Goal: Task Accomplishment & Management: Use online tool/utility

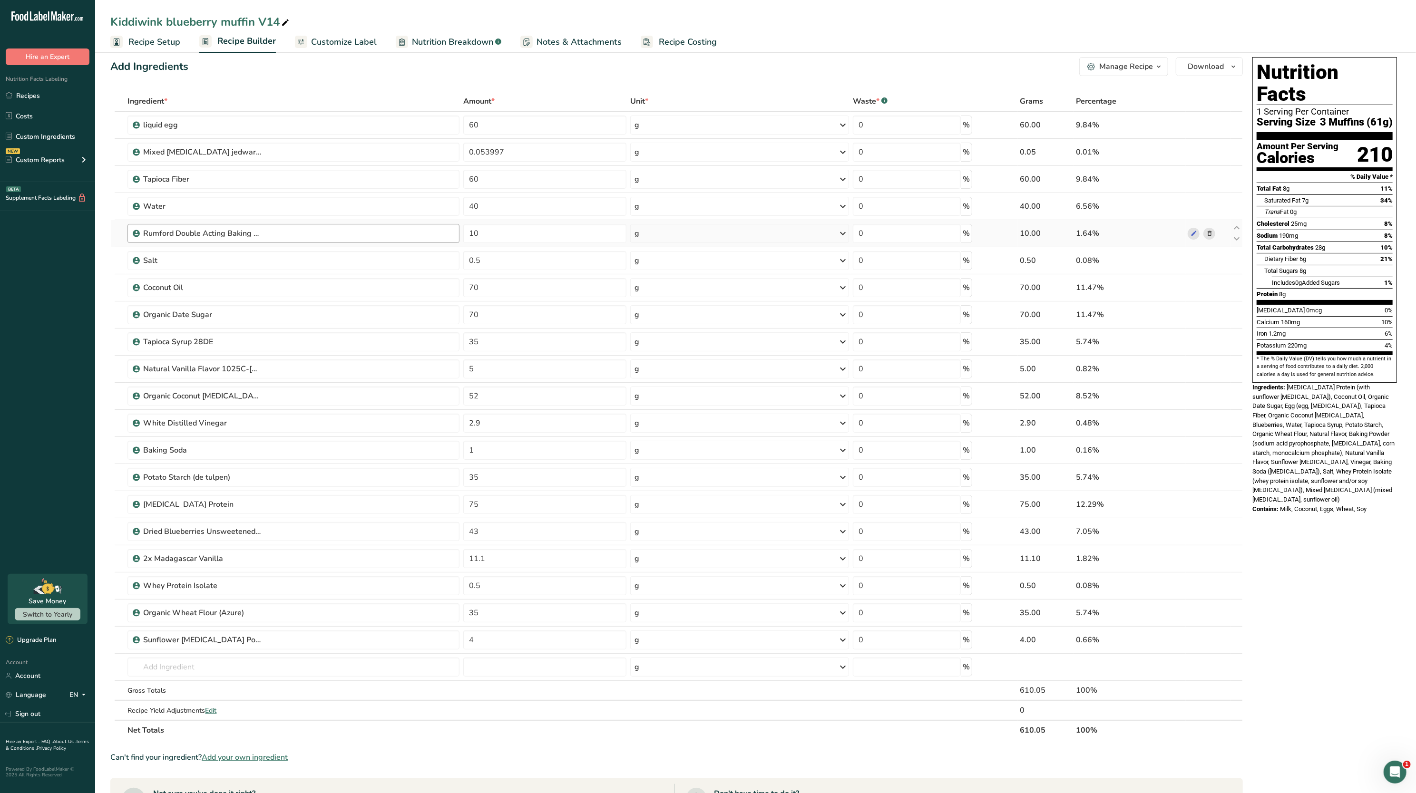
scroll to position [12, 0]
click at [479, 283] on input "70" at bounding box center [544, 286] width 163 height 19
type input "7"
type input "48.54"
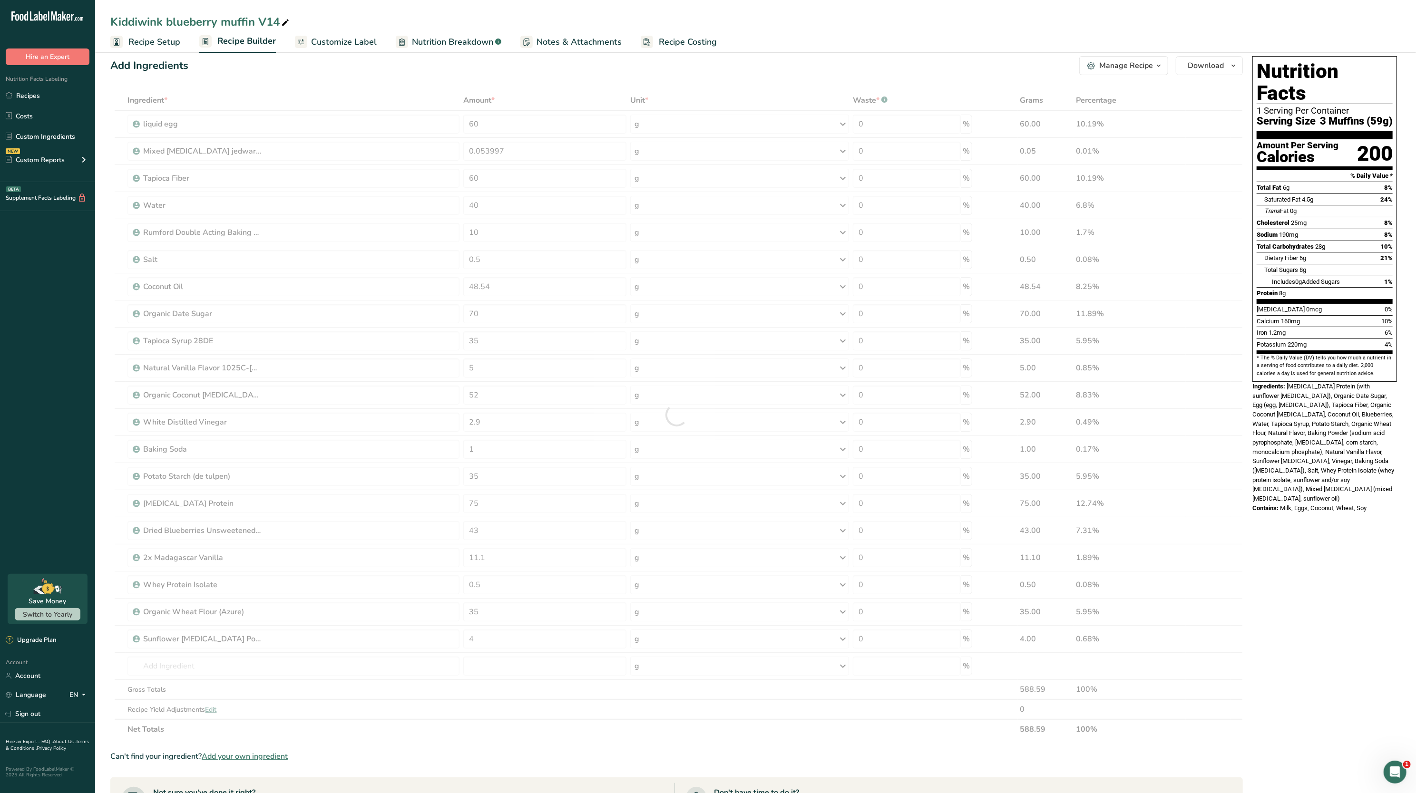
click at [1301, 458] on span "[MEDICAL_DATA] Protein (with sunflower [MEDICAL_DATA]), Organic Date Sugar, Egg…" at bounding box center [1323, 442] width 142 height 119
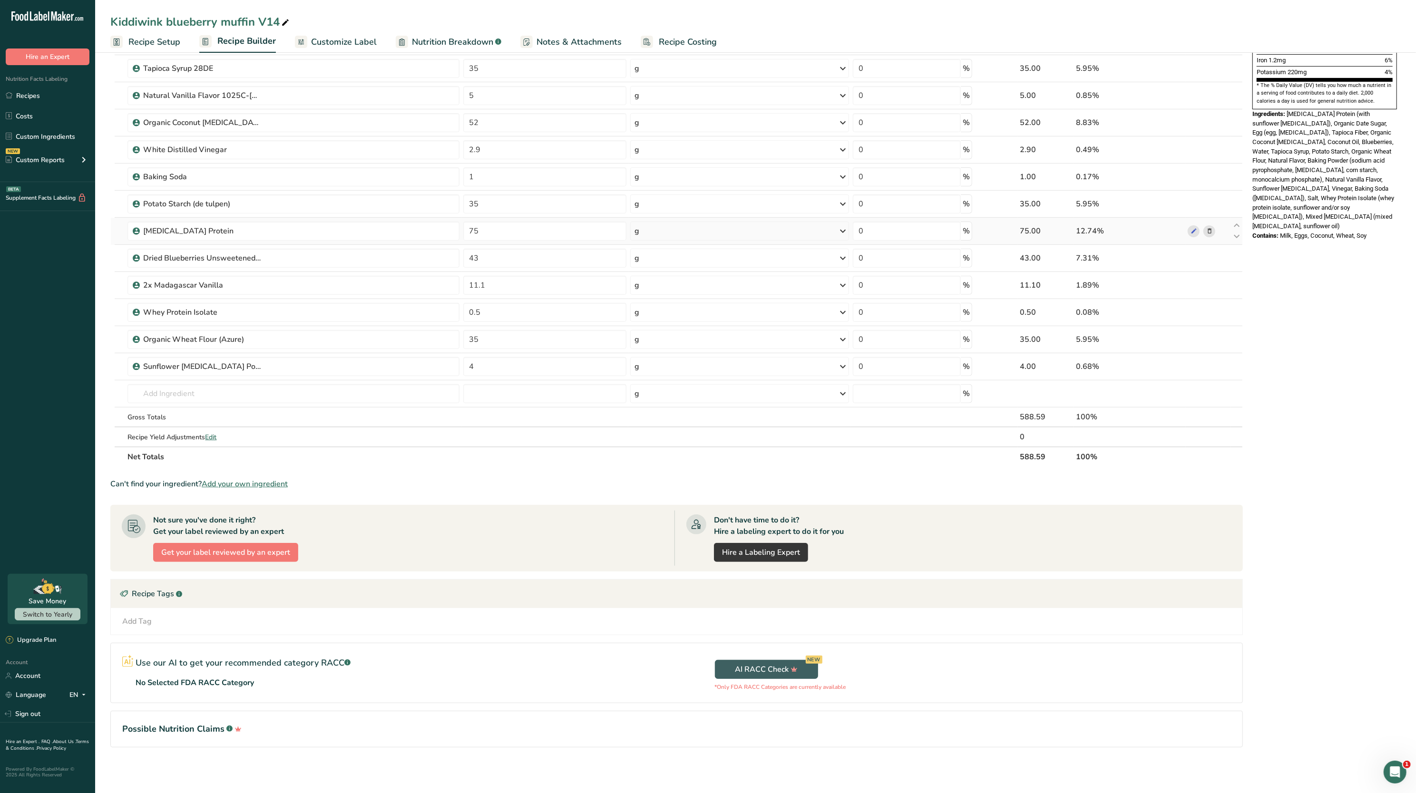
scroll to position [0, 0]
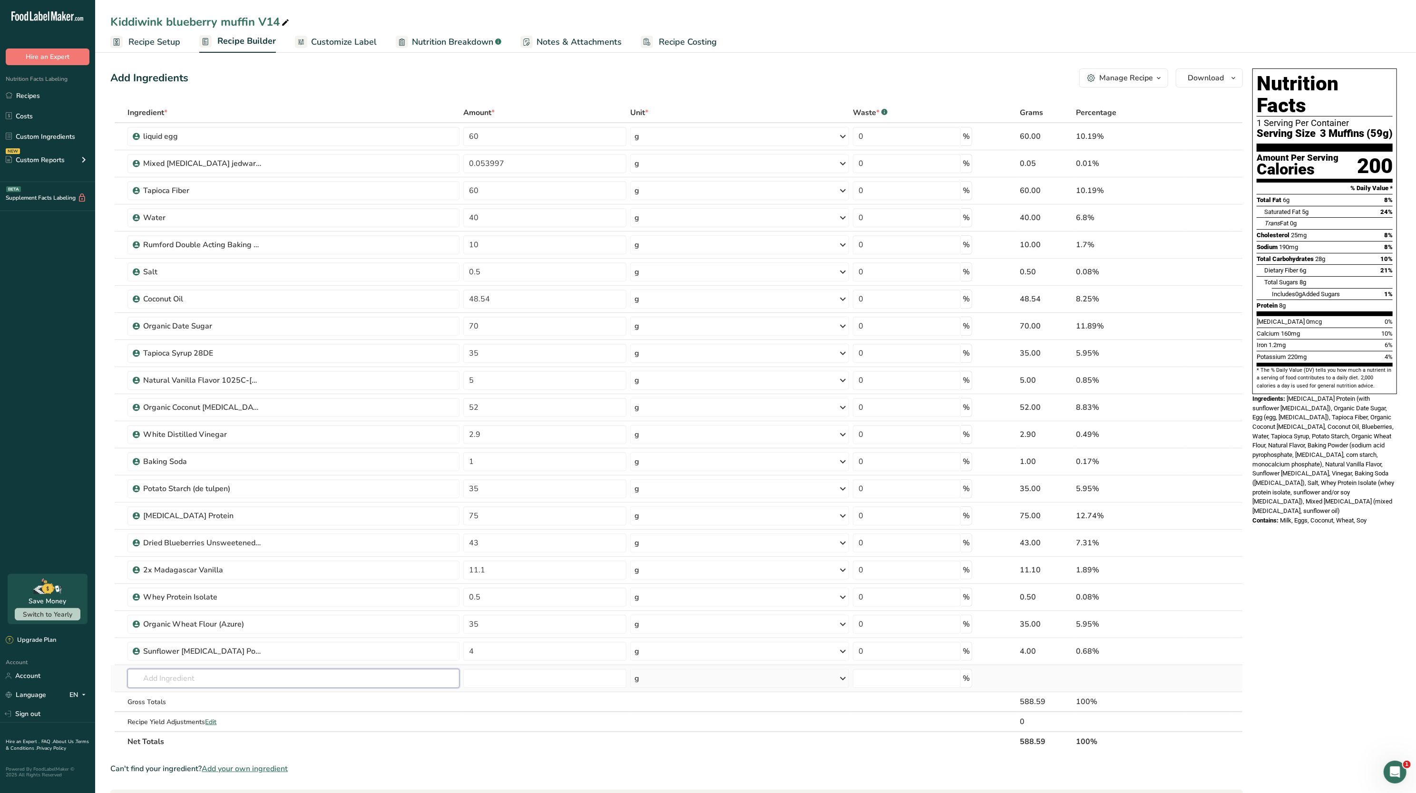
click at [206, 686] on input "text" at bounding box center [293, 678] width 332 height 19
type input "sunflower [MEDICAL_DATA]"
click at [1368, 615] on div "Nutrition Facts 1 Serving Per Container Serving Size 3 Muffins (59g) Amount Per…" at bounding box center [1324, 564] width 152 height 998
click at [555, 656] on input "4" at bounding box center [544, 651] width 163 height 19
paste input "3.26"
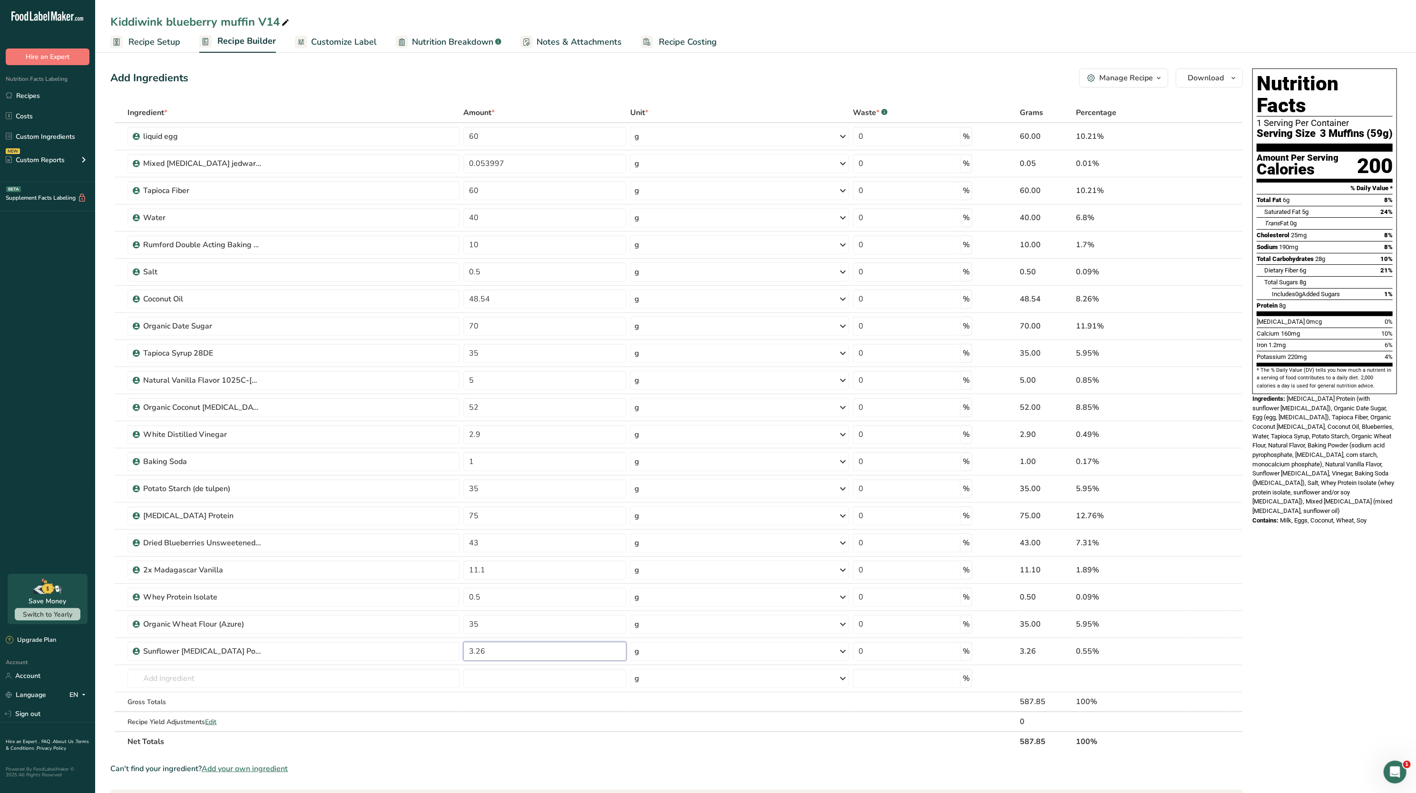
type input "3.26"
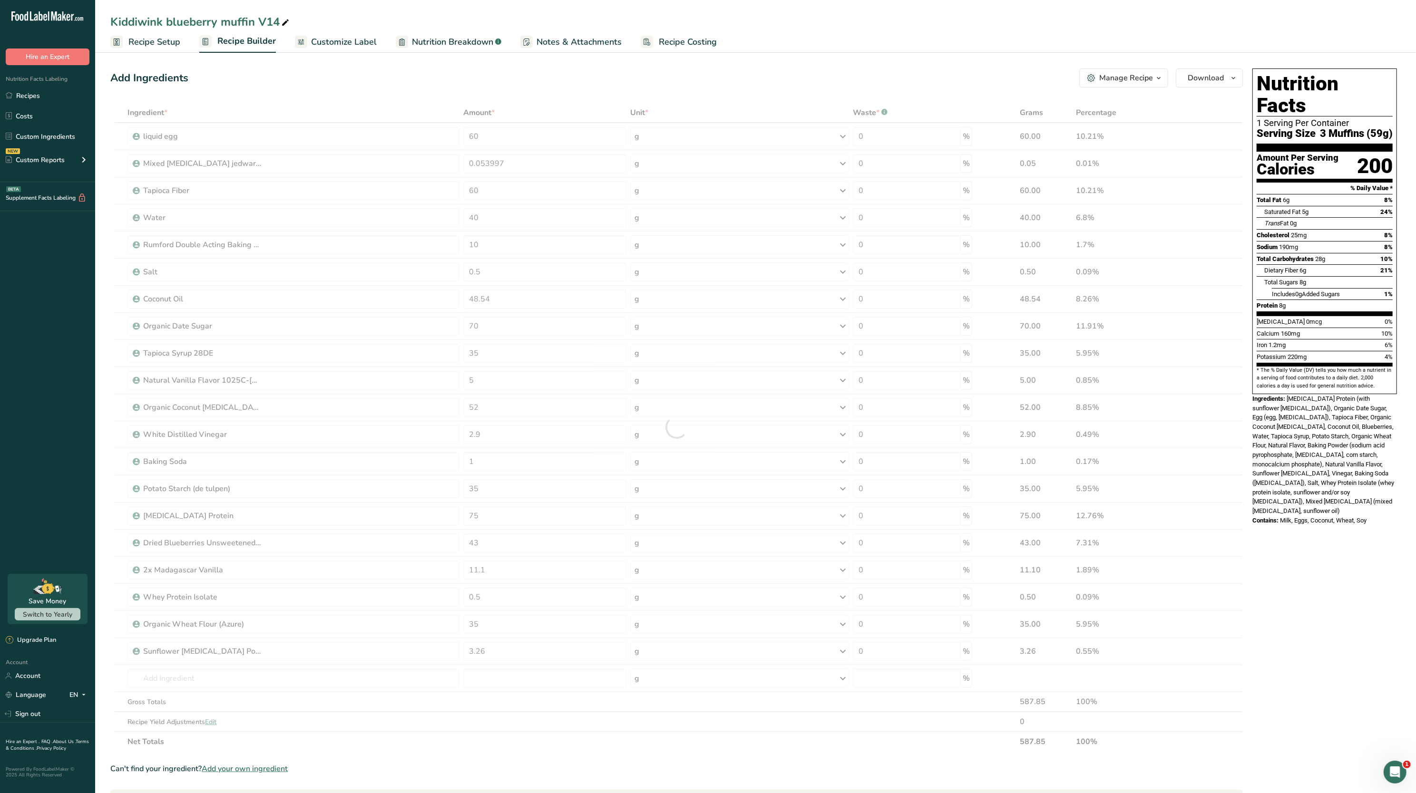
click at [1329, 435] on span "[MEDICAL_DATA] Protein (with sunflower [MEDICAL_DATA]), Organic Date Sugar, Egg…" at bounding box center [1323, 454] width 142 height 119
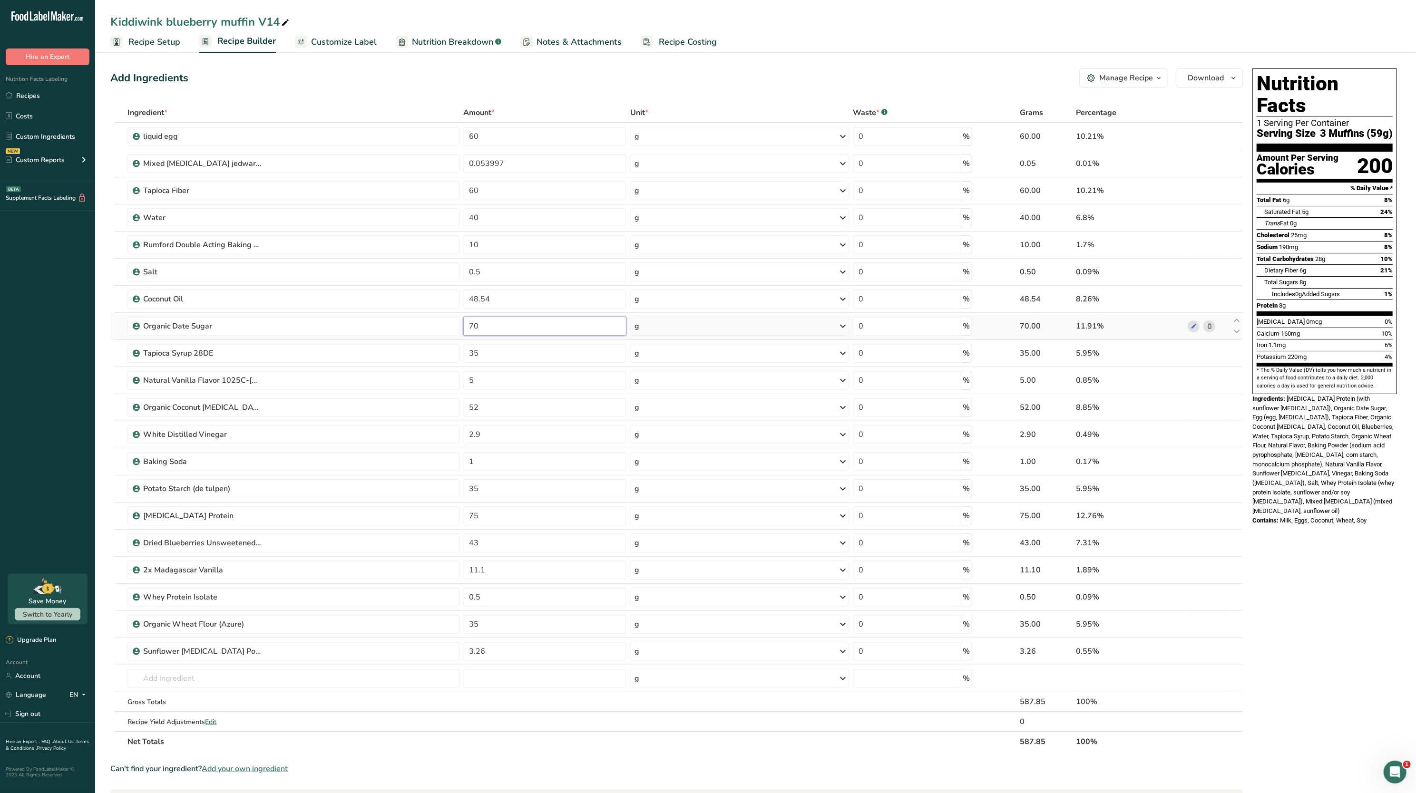
click at [507, 329] on input "70" at bounding box center [544, 326] width 163 height 19
type input "7"
paste input "55.78"
type input "55.78"
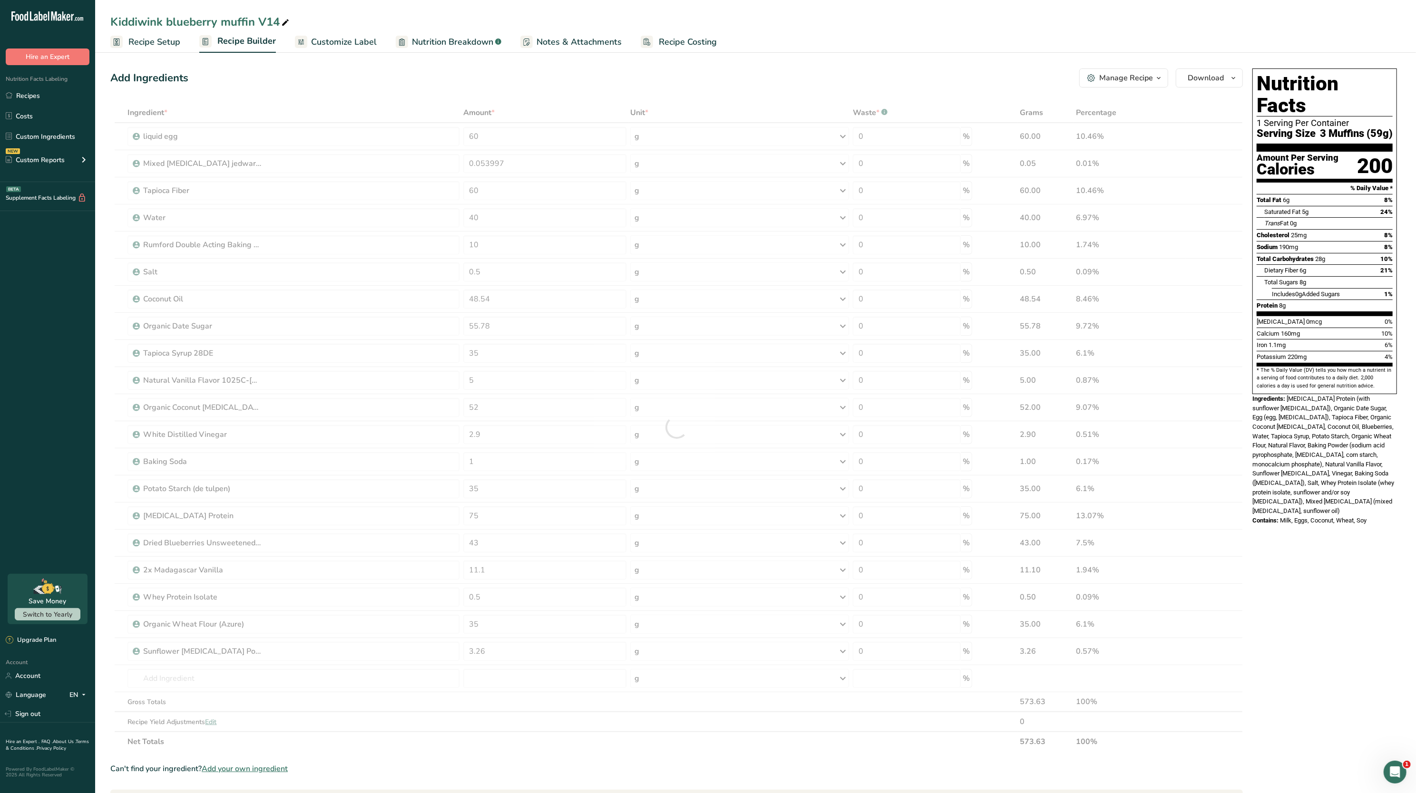
click at [1302, 466] on span "[MEDICAL_DATA] Protein (with sunflower [MEDICAL_DATA]), Organic Date Sugar, Egg…" at bounding box center [1323, 454] width 142 height 119
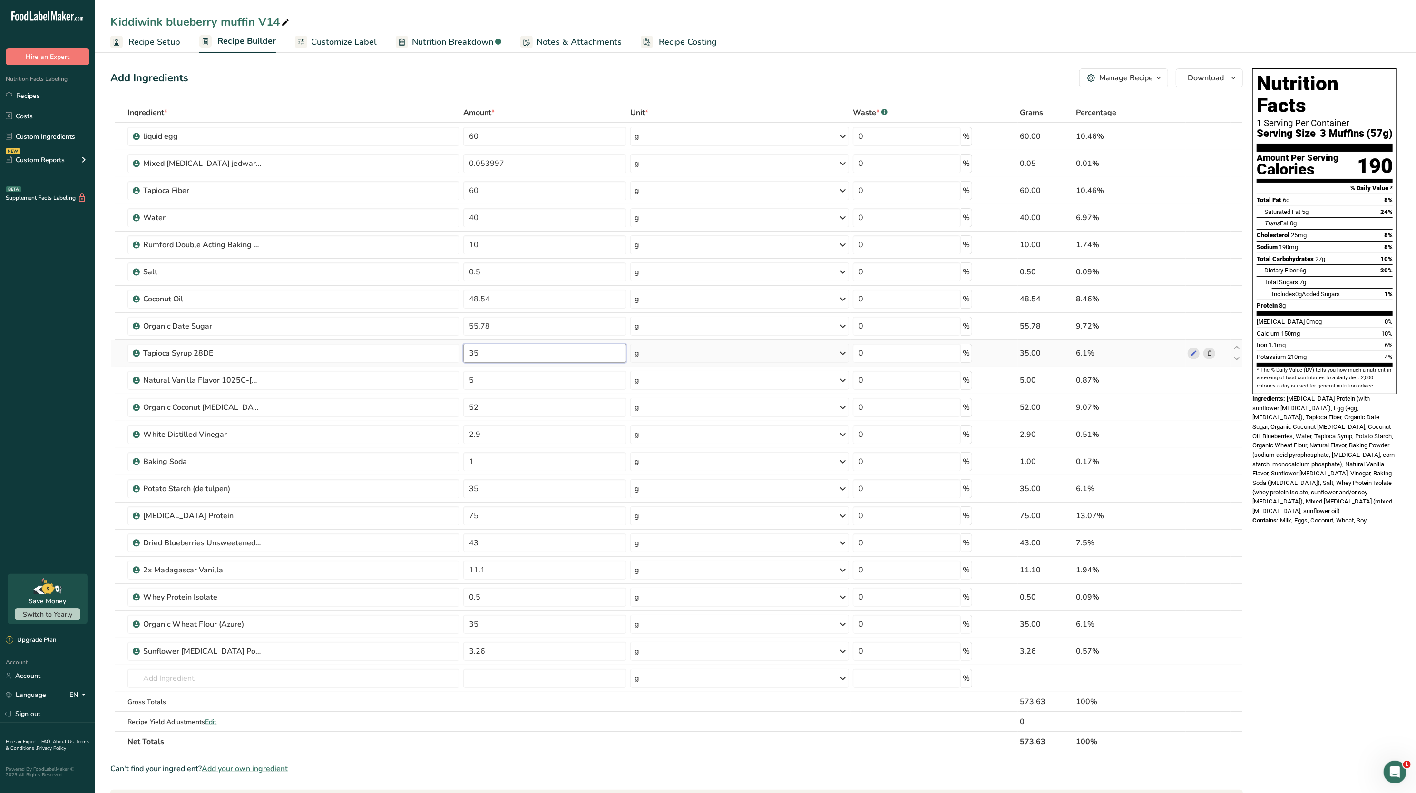
click at [573, 351] on input "35" at bounding box center [544, 353] width 163 height 19
type input "3"
paste input "45.56"
type input "45.56"
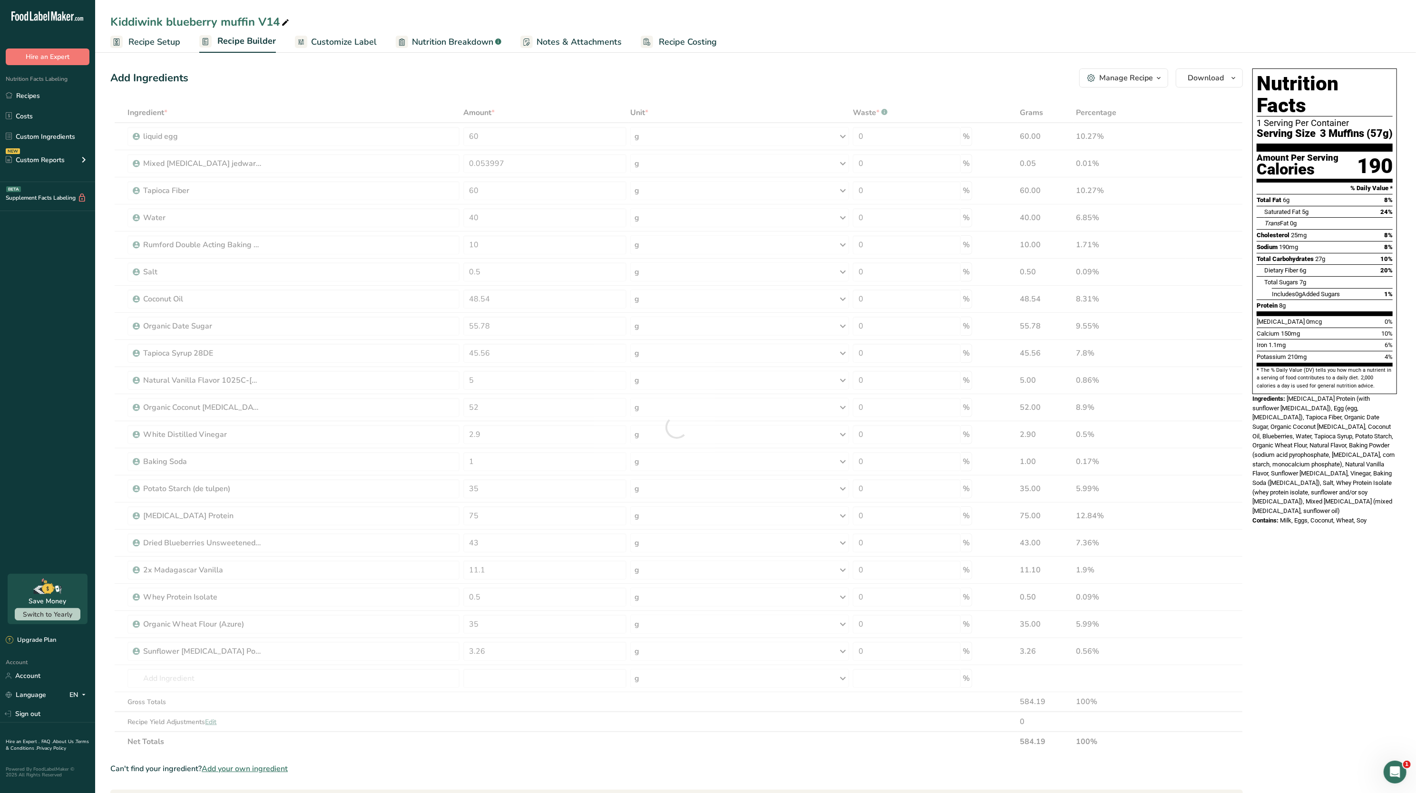
click at [1252, 418] on span "[MEDICAL_DATA] Protein (with sunflower [MEDICAL_DATA]), Egg (egg, [MEDICAL_DATA…" at bounding box center [1323, 454] width 142 height 119
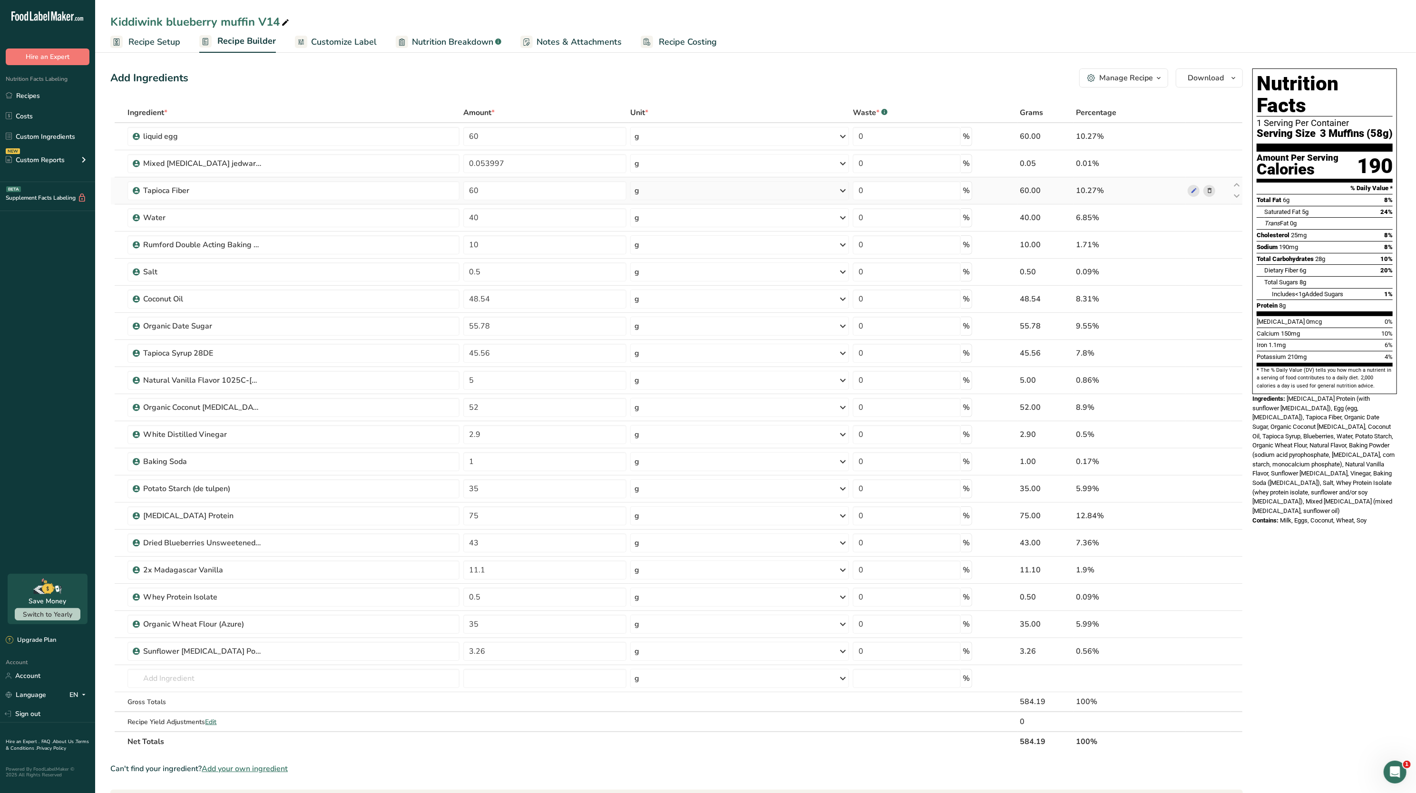
click at [499, 201] on td "60" at bounding box center [544, 190] width 167 height 27
click at [495, 198] on input "60" at bounding box center [544, 190] width 163 height 19
type input "6"
paste input "31.15"
type input "31.15"
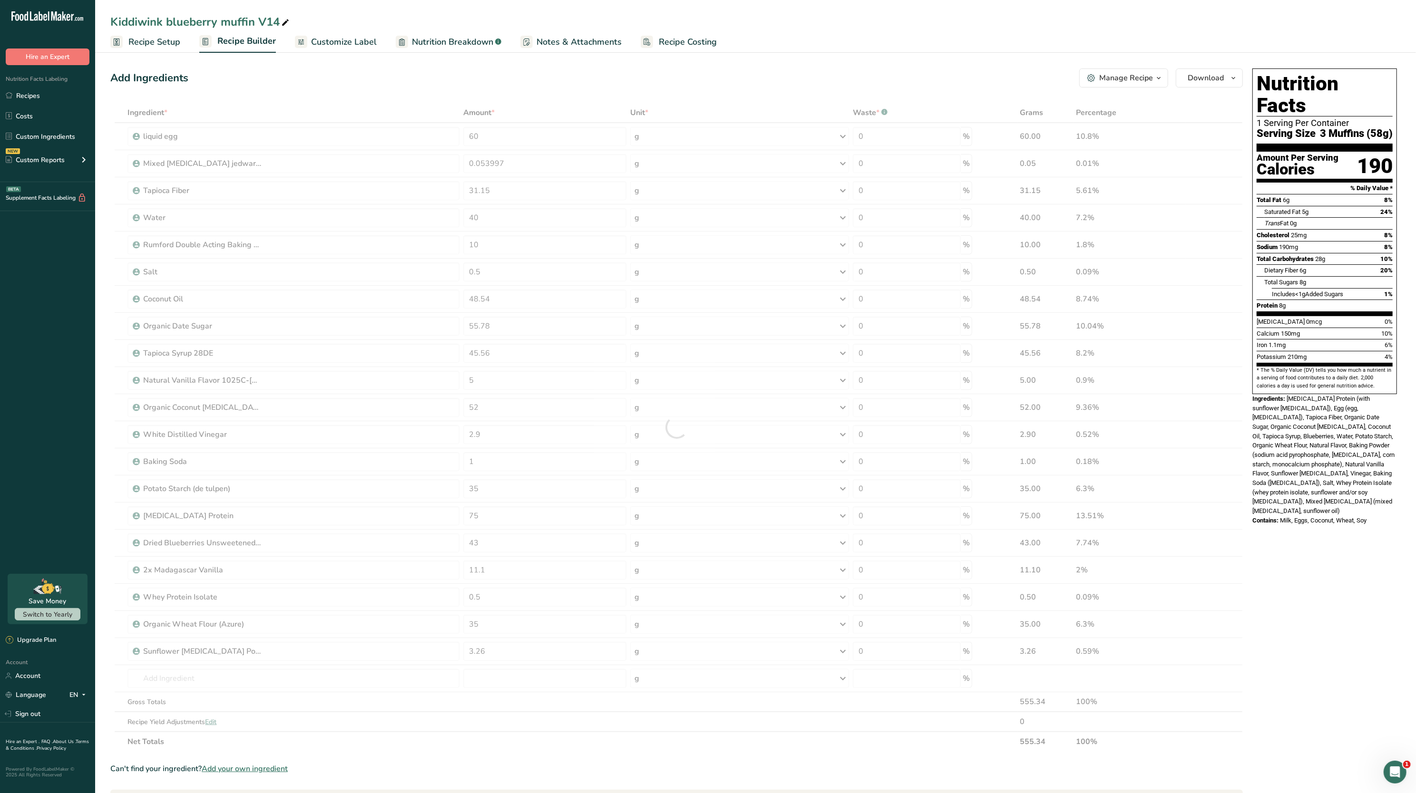
click at [1377, 316] on div "[MEDICAL_DATA] 0mcg 0%" at bounding box center [1324, 322] width 136 height 12
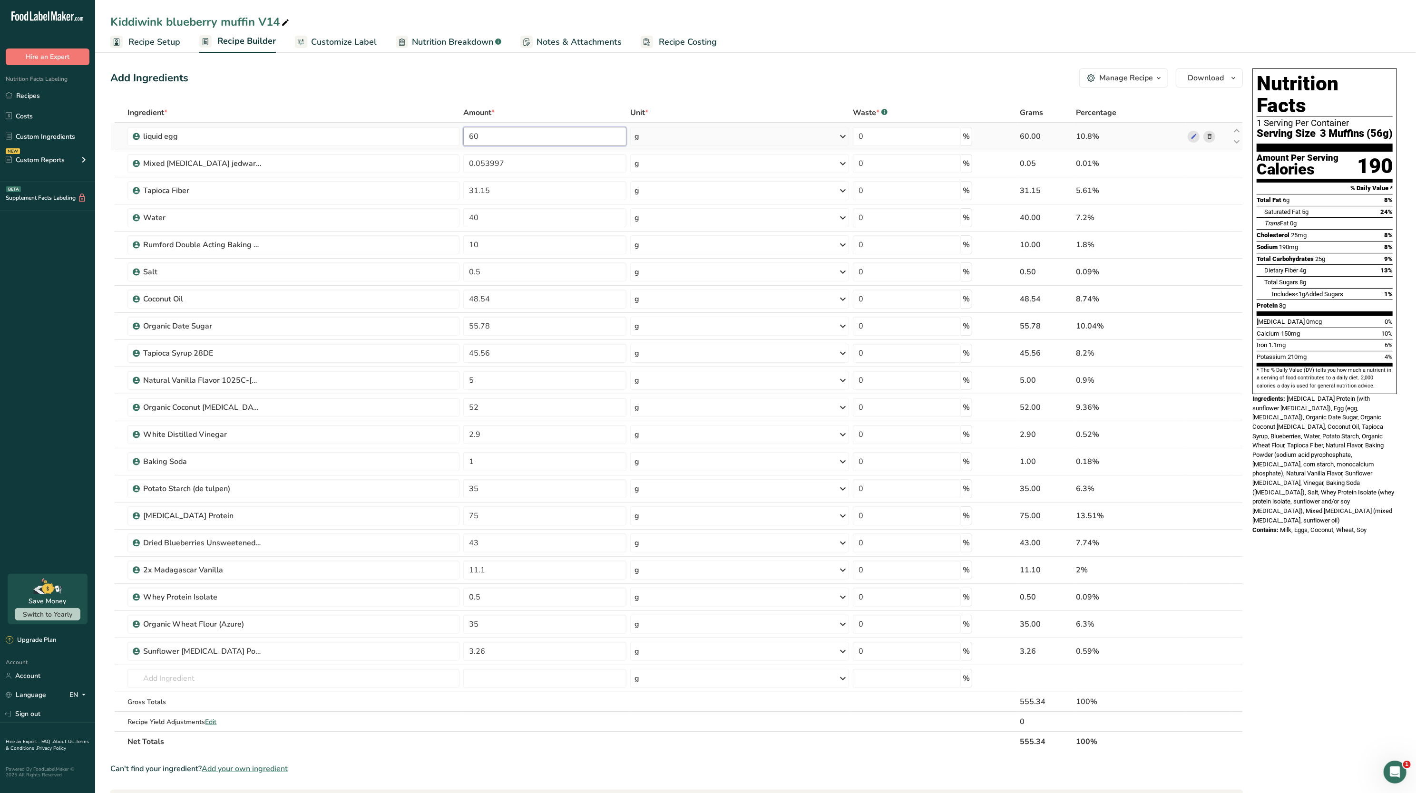
click at [493, 140] on input "60" at bounding box center [544, 136] width 163 height 19
type input "6"
paste input "43.23"
type input "43.23"
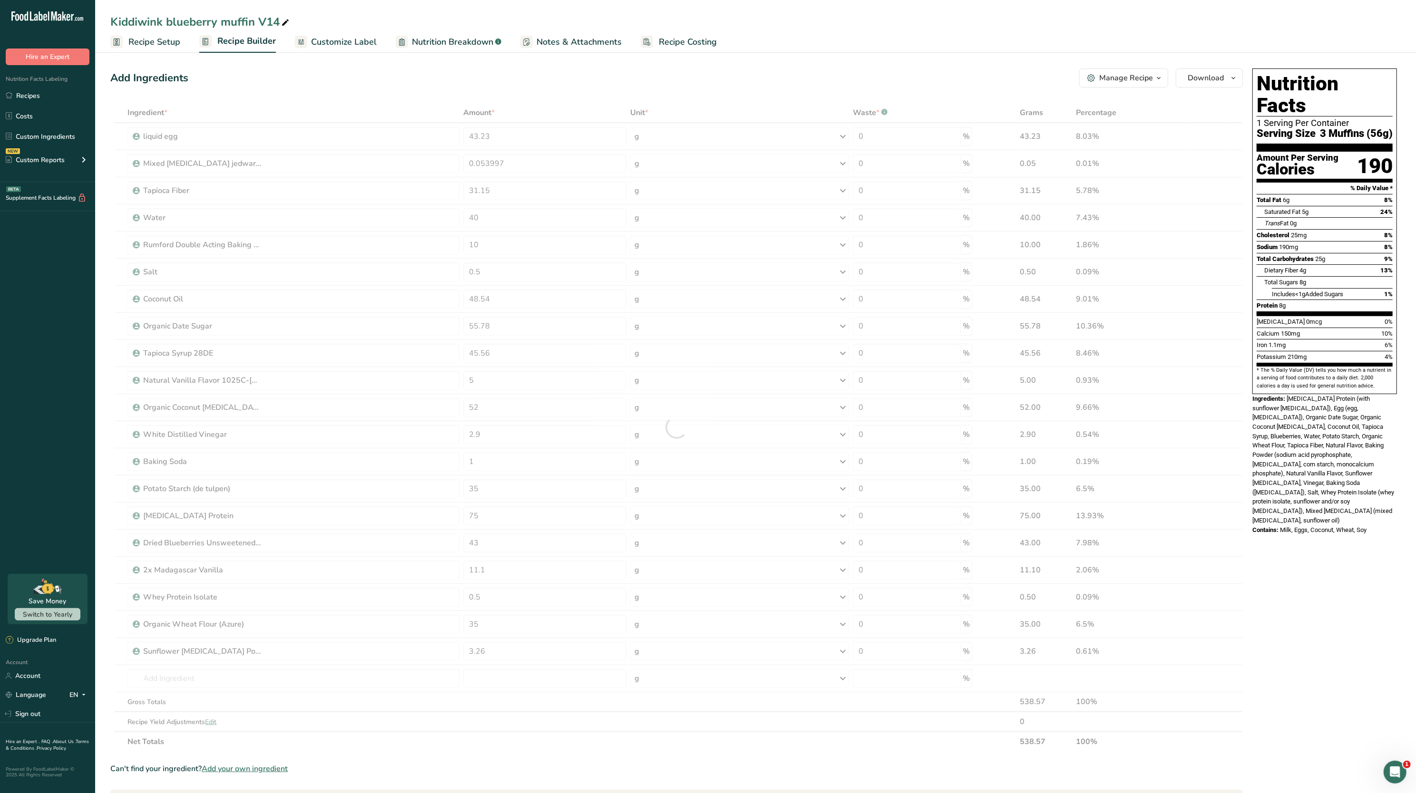
click at [527, 108] on div "Ingredient * Amount * Unit * Waste * .a-a{fill:#347362;}.b-a{fill:#fff;} Grams …" at bounding box center [676, 427] width 1132 height 649
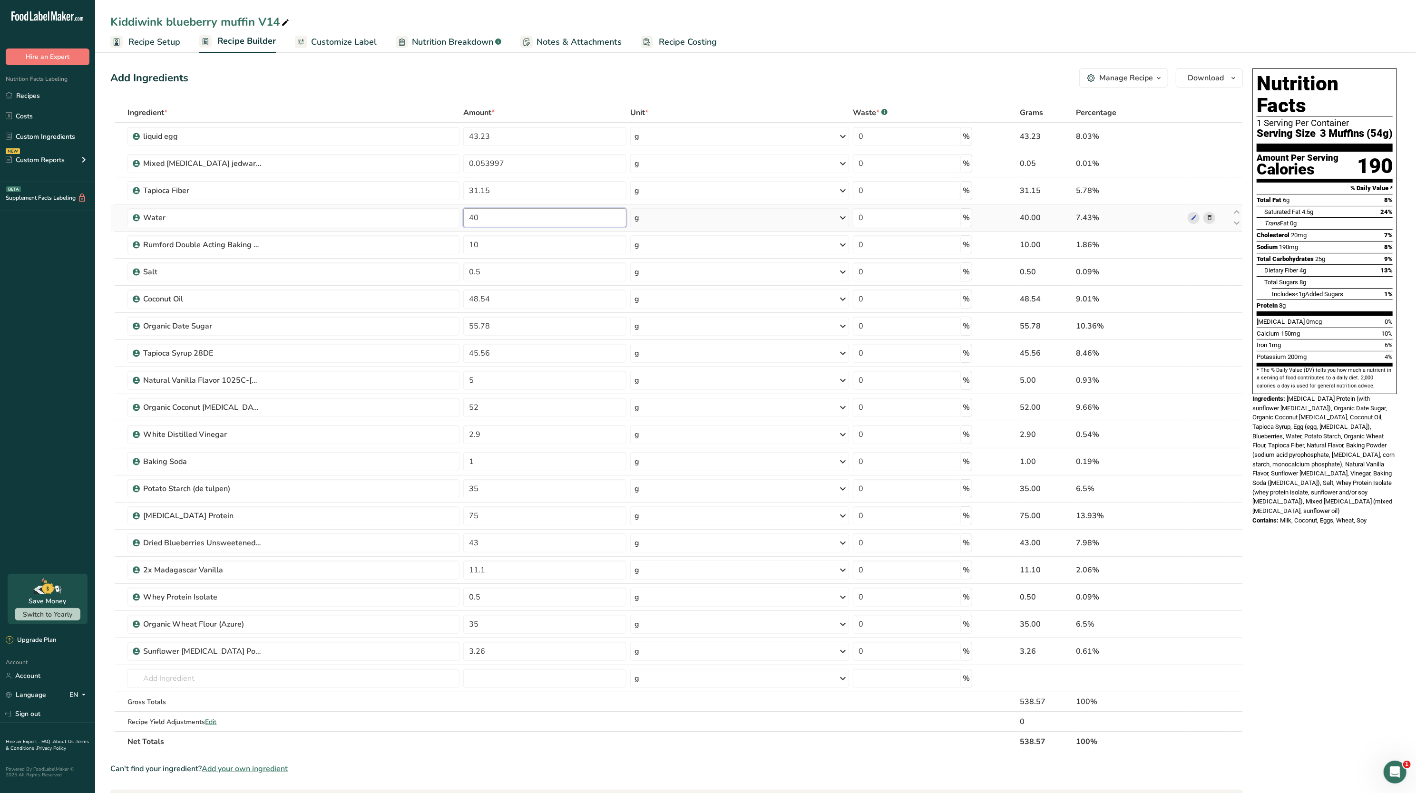
click at [514, 216] on input "40" at bounding box center [544, 217] width 163 height 19
type input "4"
paste input "12.55"
type input "12.55"
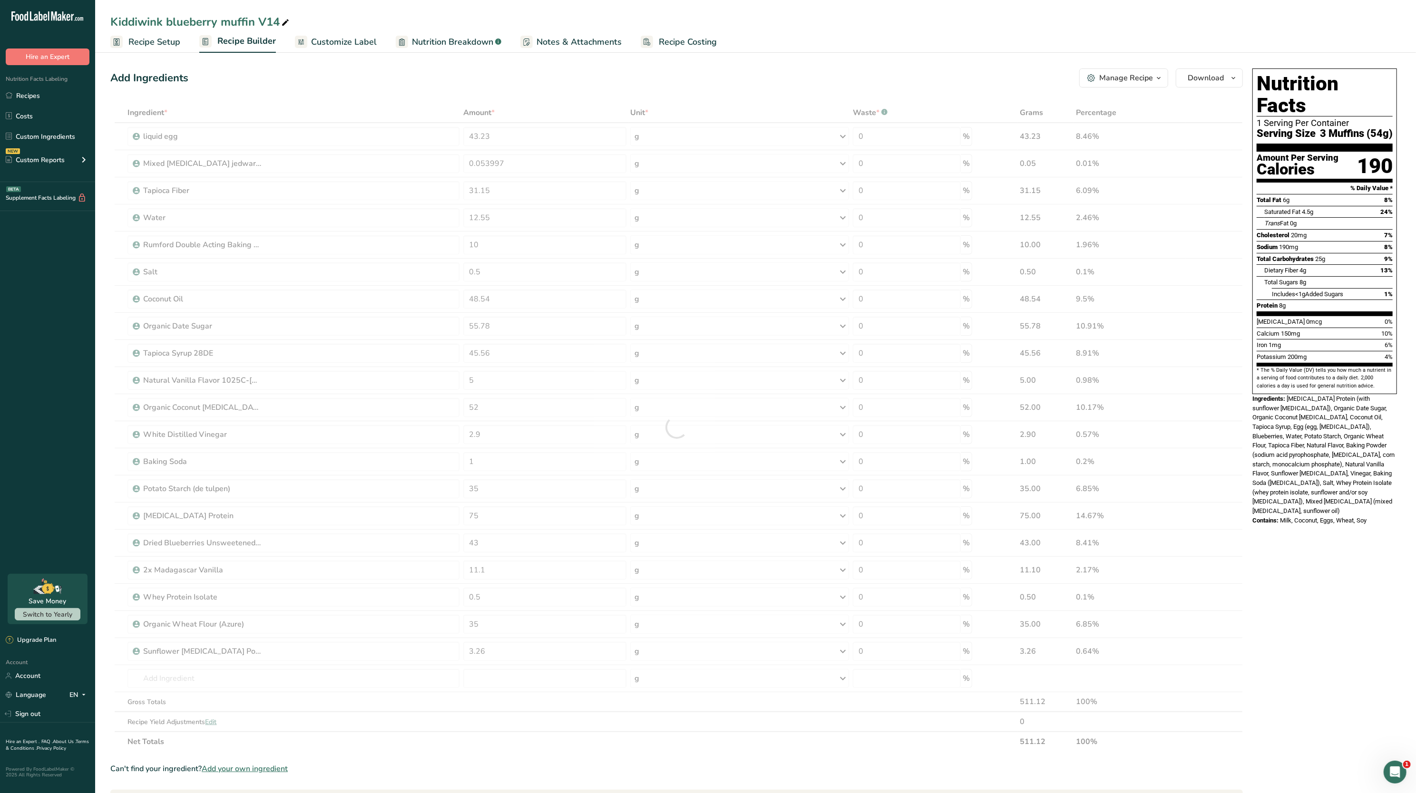
click at [513, 96] on div "Add Ingredients Manage Recipe Delete Recipe Duplicate Recipe Scale Recipe Save …" at bounding box center [679, 564] width 1138 height 998
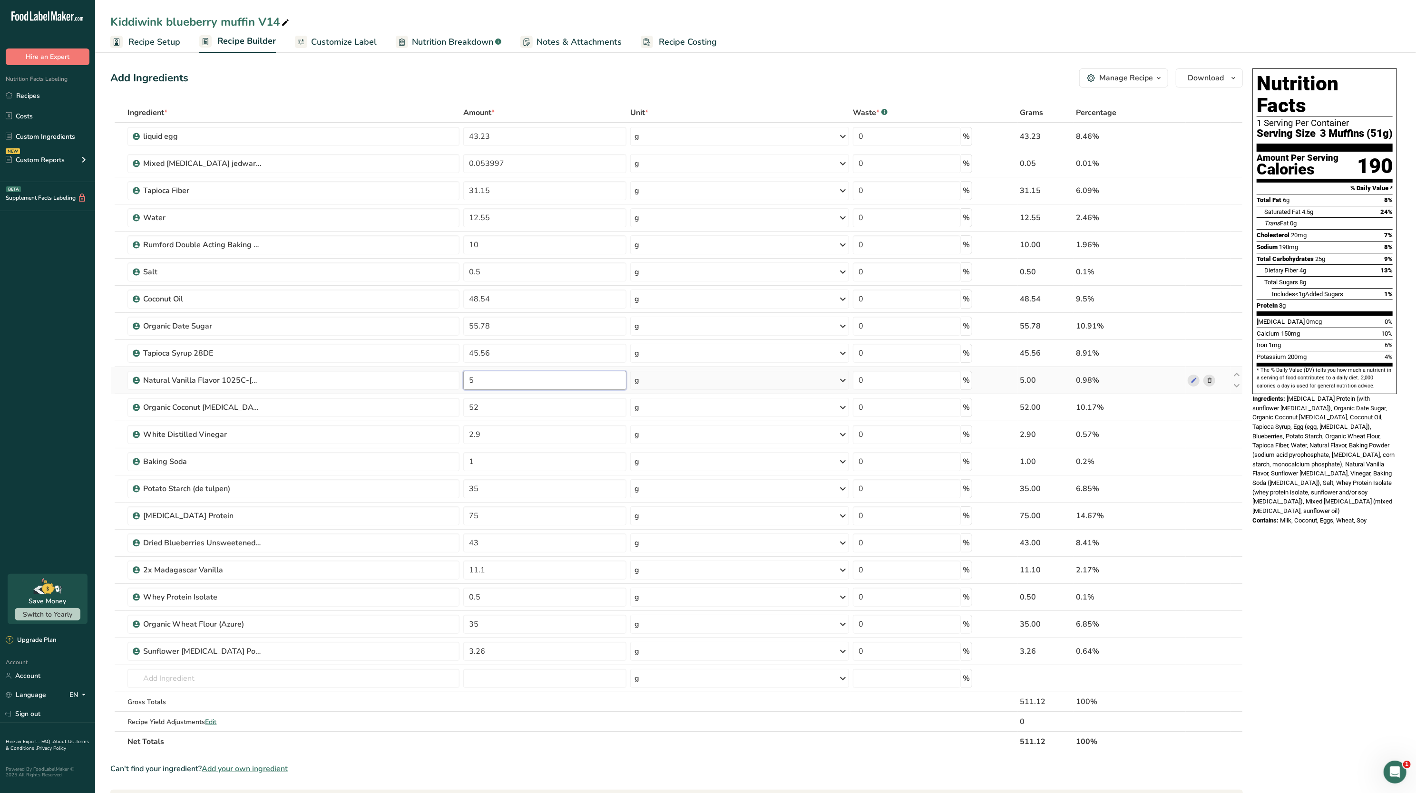
click at [523, 386] on input "5" at bounding box center [544, 380] width 163 height 19
paste input "4.65"
type input "4.65"
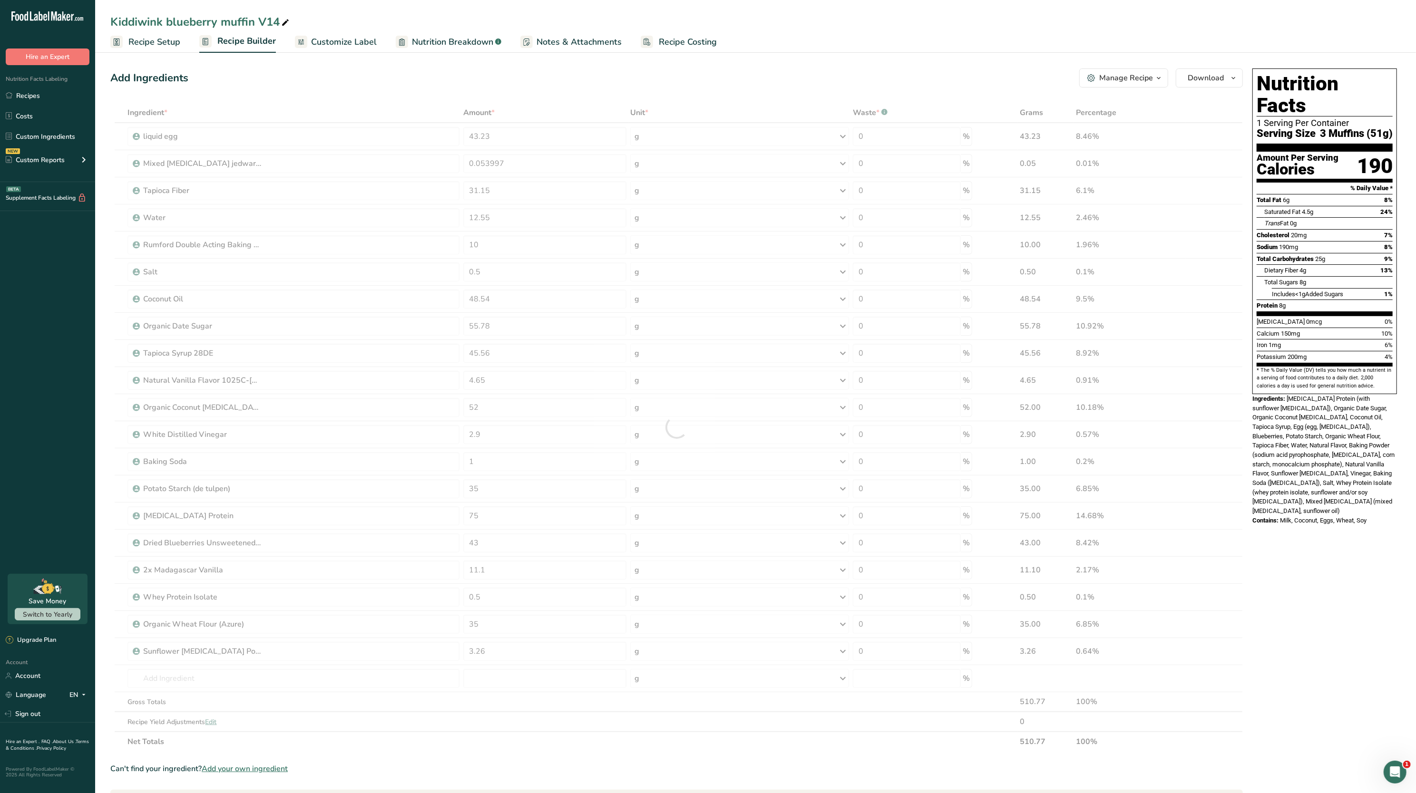
click at [1249, 401] on div "Nutrition Facts 1 Serving Per Container Serving Size 3 Muffins (51g) Amount Per…" at bounding box center [1324, 297] width 152 height 465
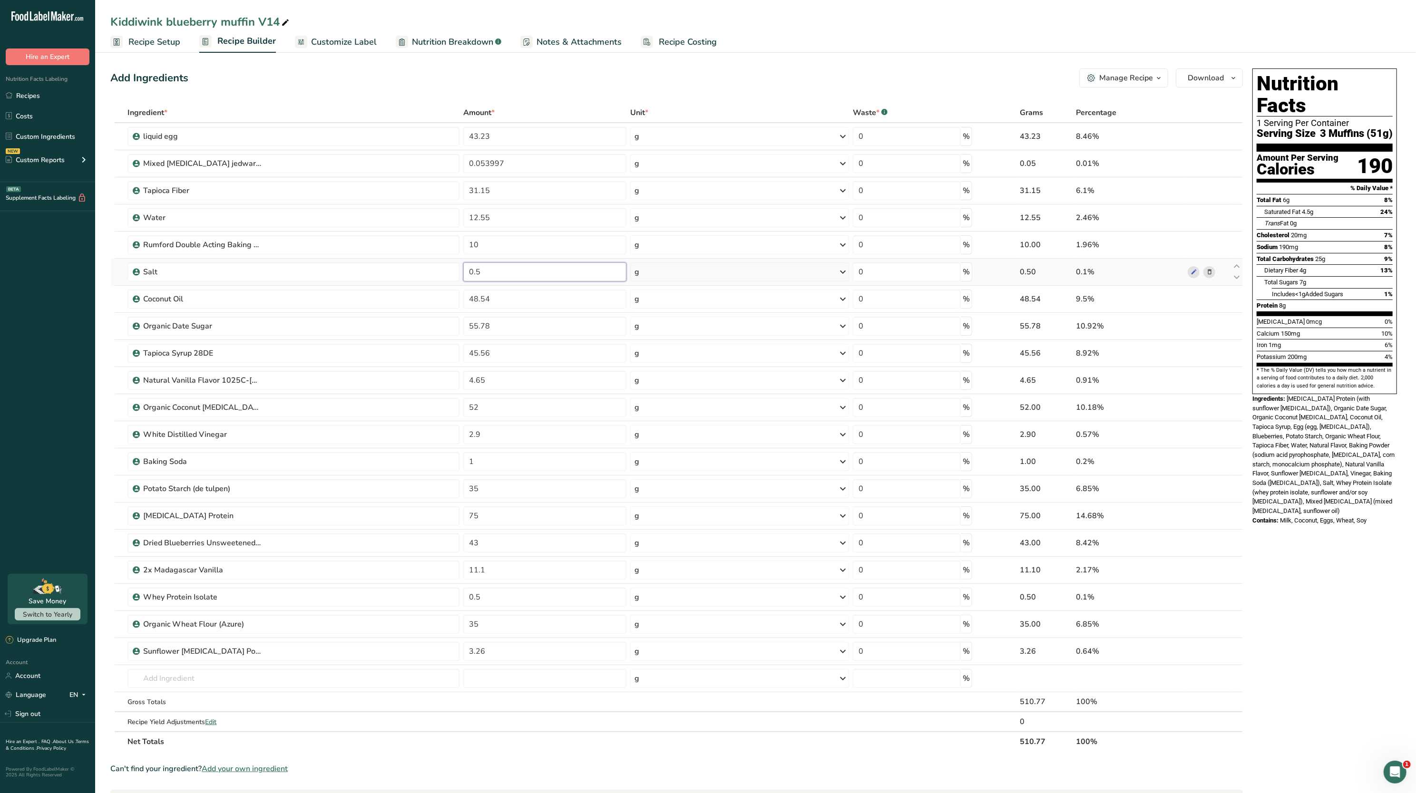
click at [564, 277] on input "0.5" at bounding box center [544, 272] width 163 height 19
type input "0"
paste input "2.32"
type input "2.32"
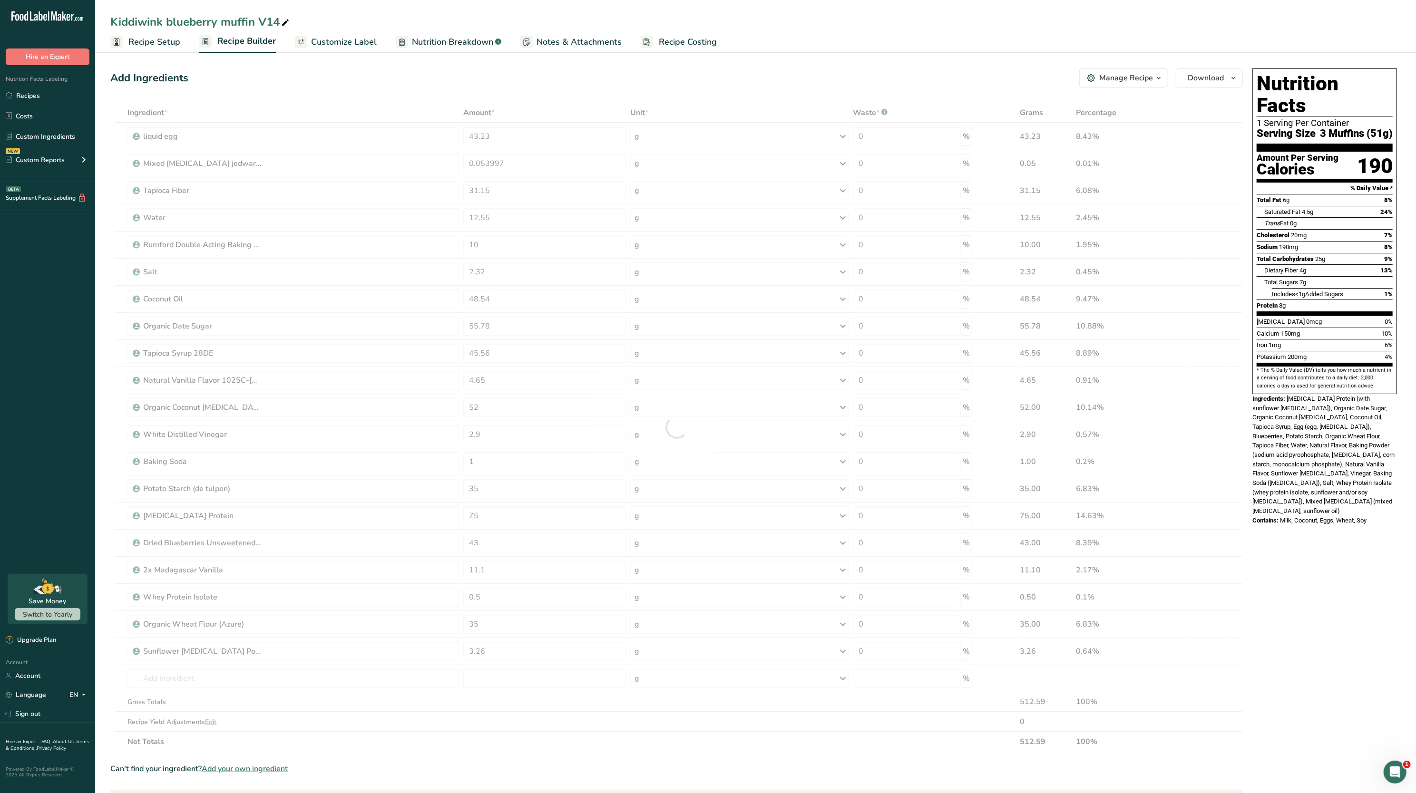
click at [575, 88] on div "Add Ingredients Manage Recipe Delete Recipe Duplicate Recipe Scale Recipe Save …" at bounding box center [679, 564] width 1138 height 998
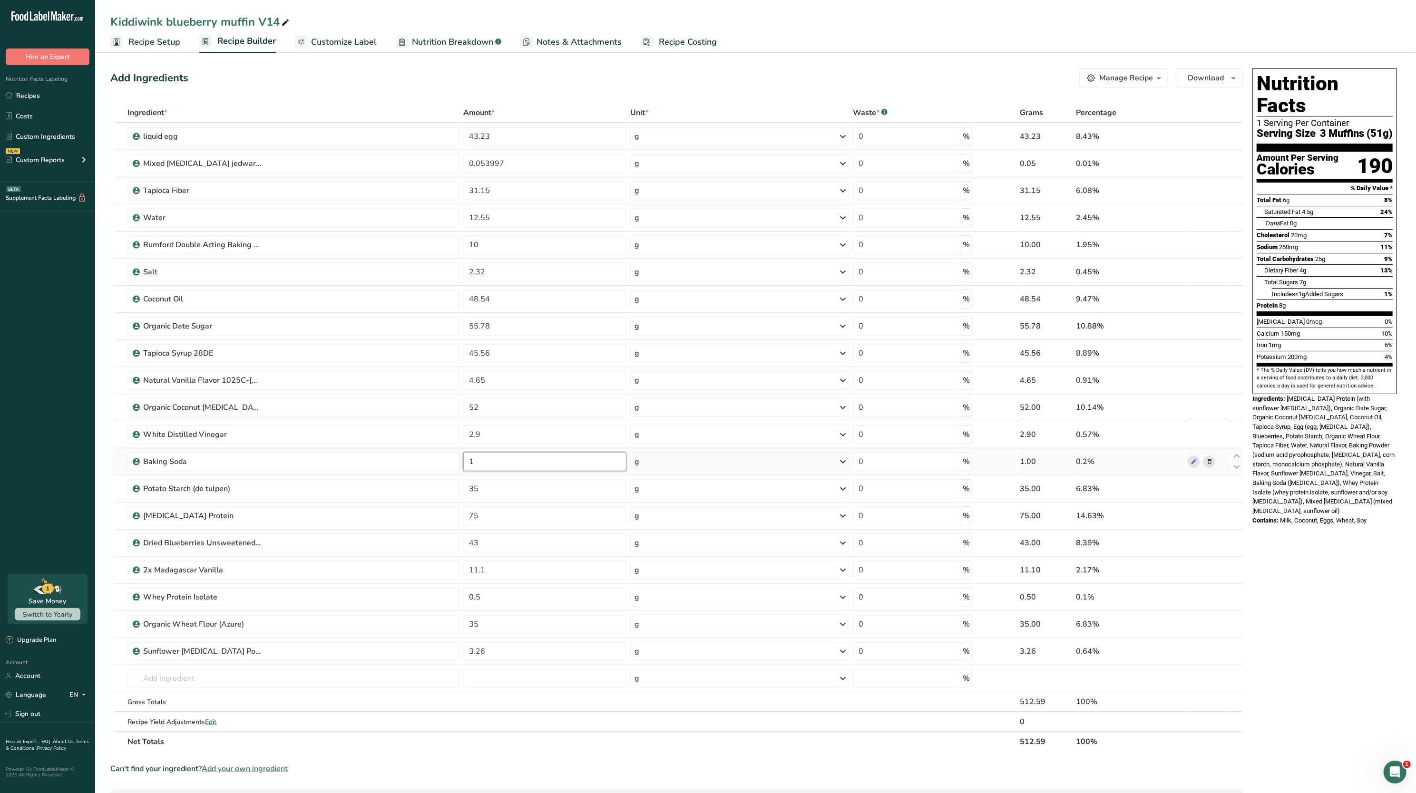
click at [565, 471] on input "1" at bounding box center [544, 461] width 163 height 19
paste input "0.93"
type input "0.93"
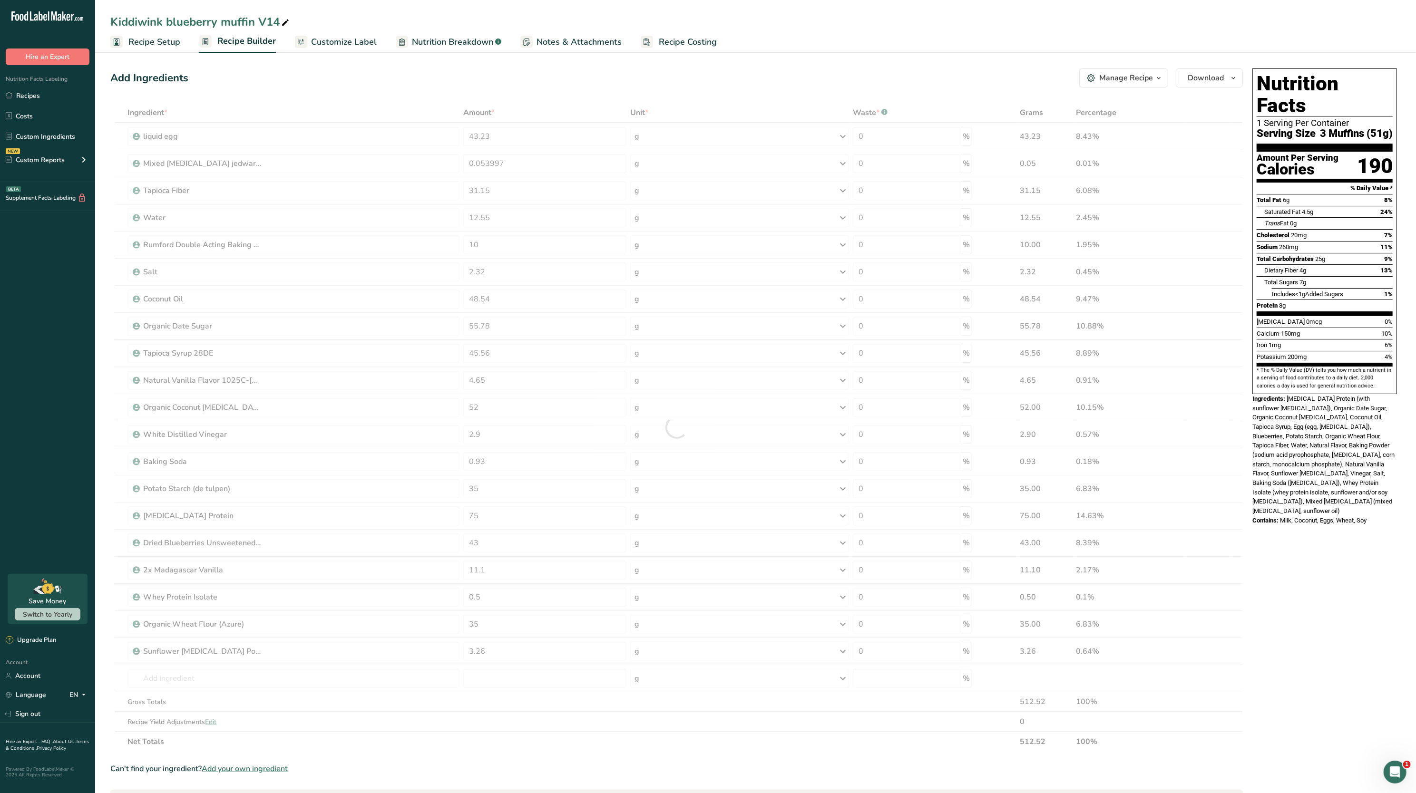
click at [1395, 346] on div "Nutrition Facts 1 Serving Per Container Serving Size 3 Muffins (51g) Amount Per…" at bounding box center [1324, 231] width 145 height 326
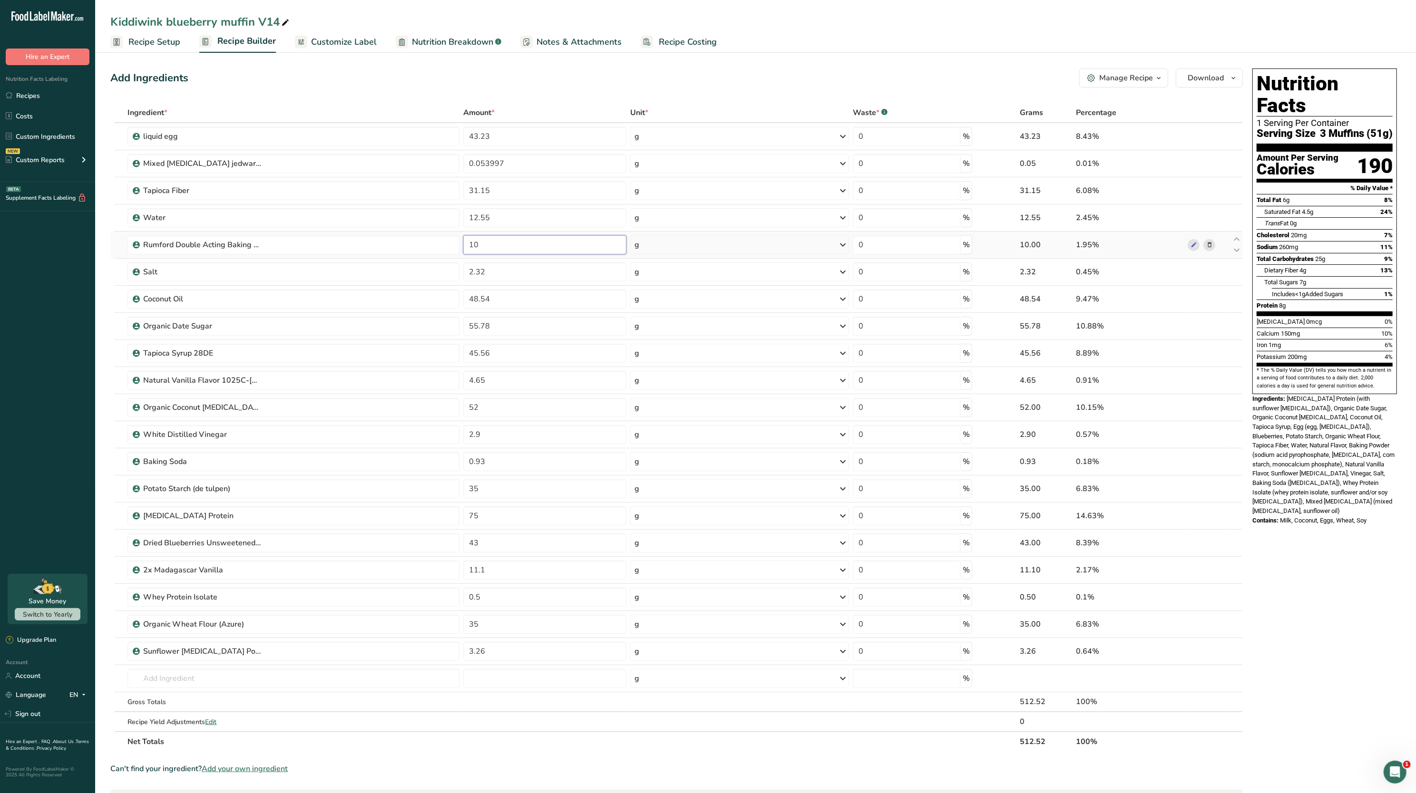
click at [518, 249] on input "10" at bounding box center [544, 244] width 163 height 19
type input "1"
paste input "5.58"
type input "5.58"
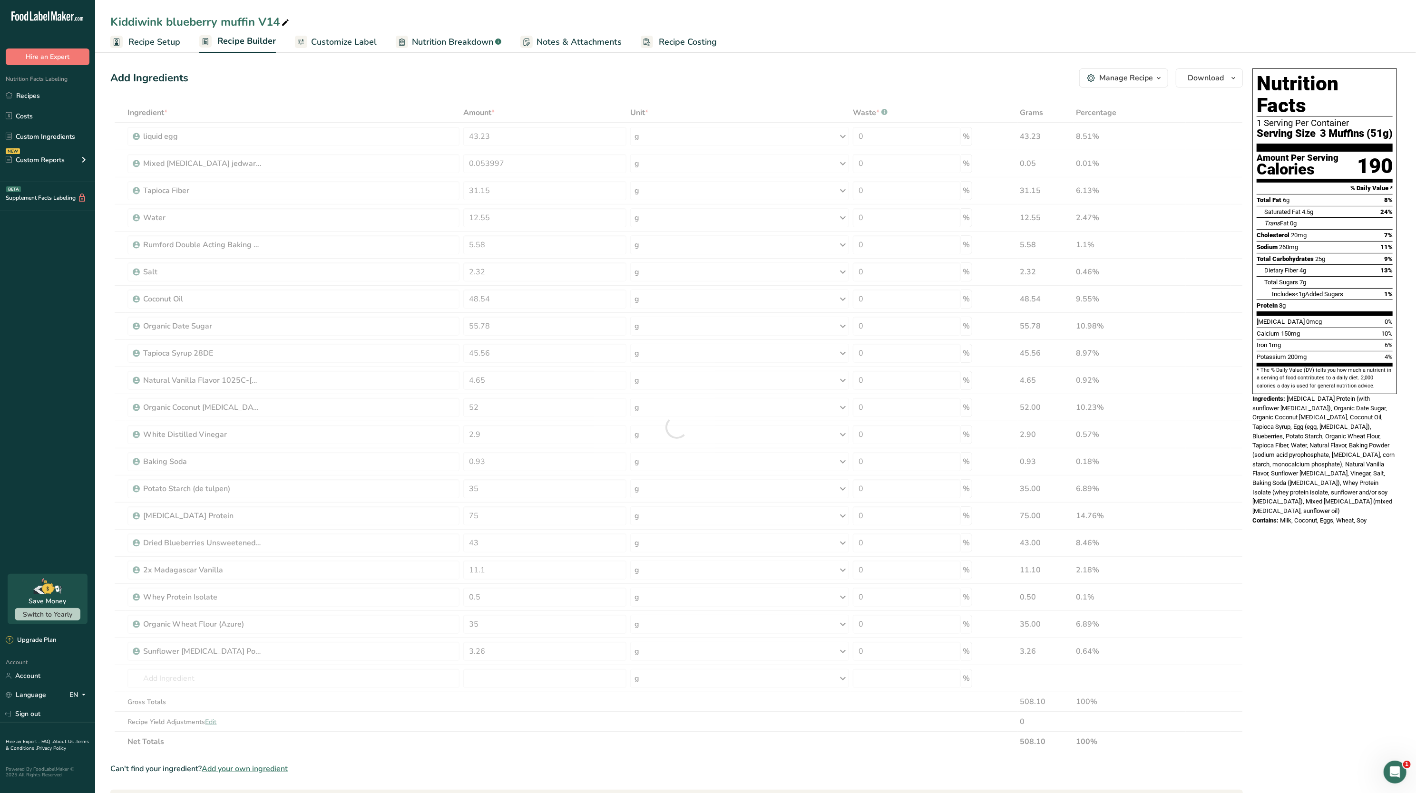
click at [1306, 318] on span "0mcg" at bounding box center [1314, 321] width 16 height 7
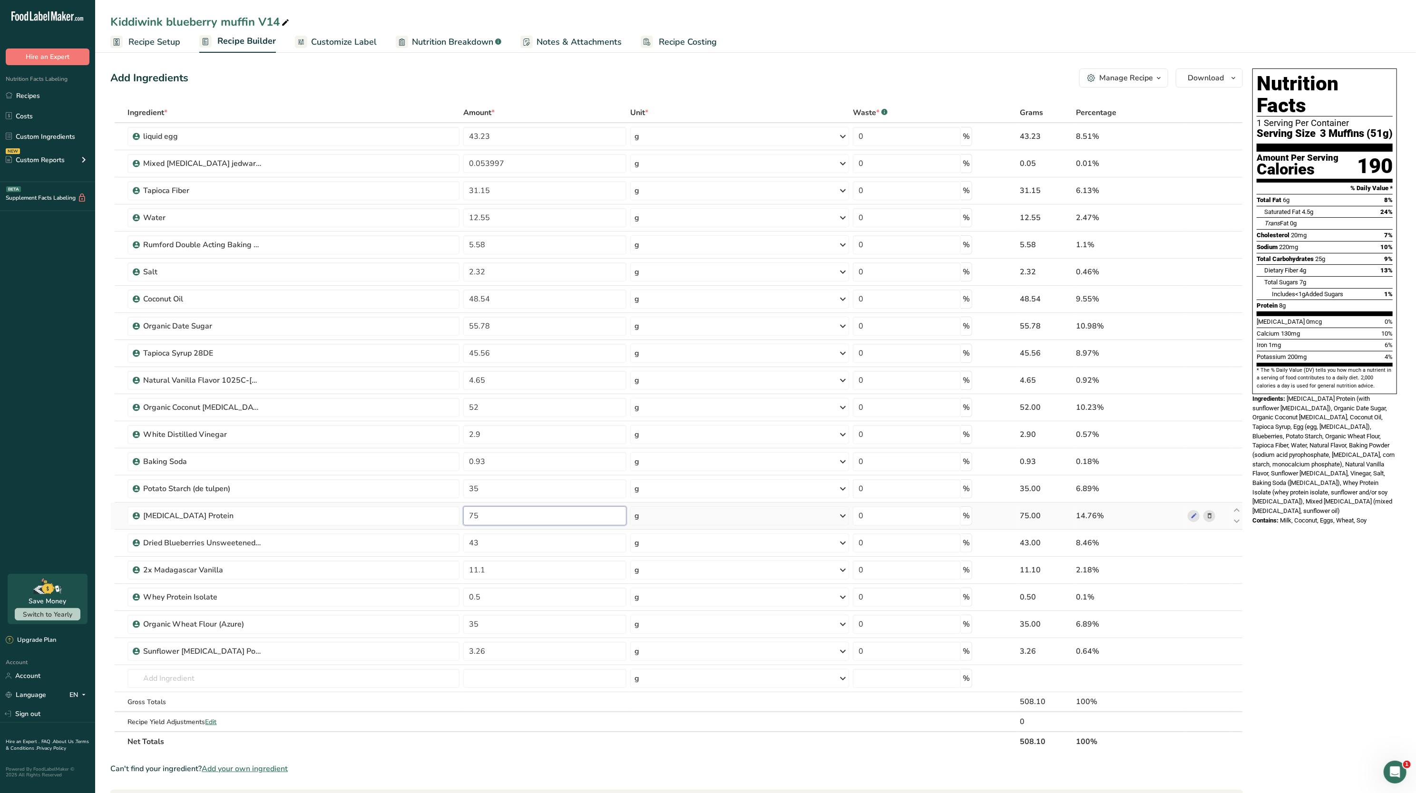
click at [513, 523] on input "75" at bounding box center [544, 515] width 163 height 19
type input "7"
paste input "25.57"
type input "25.57"
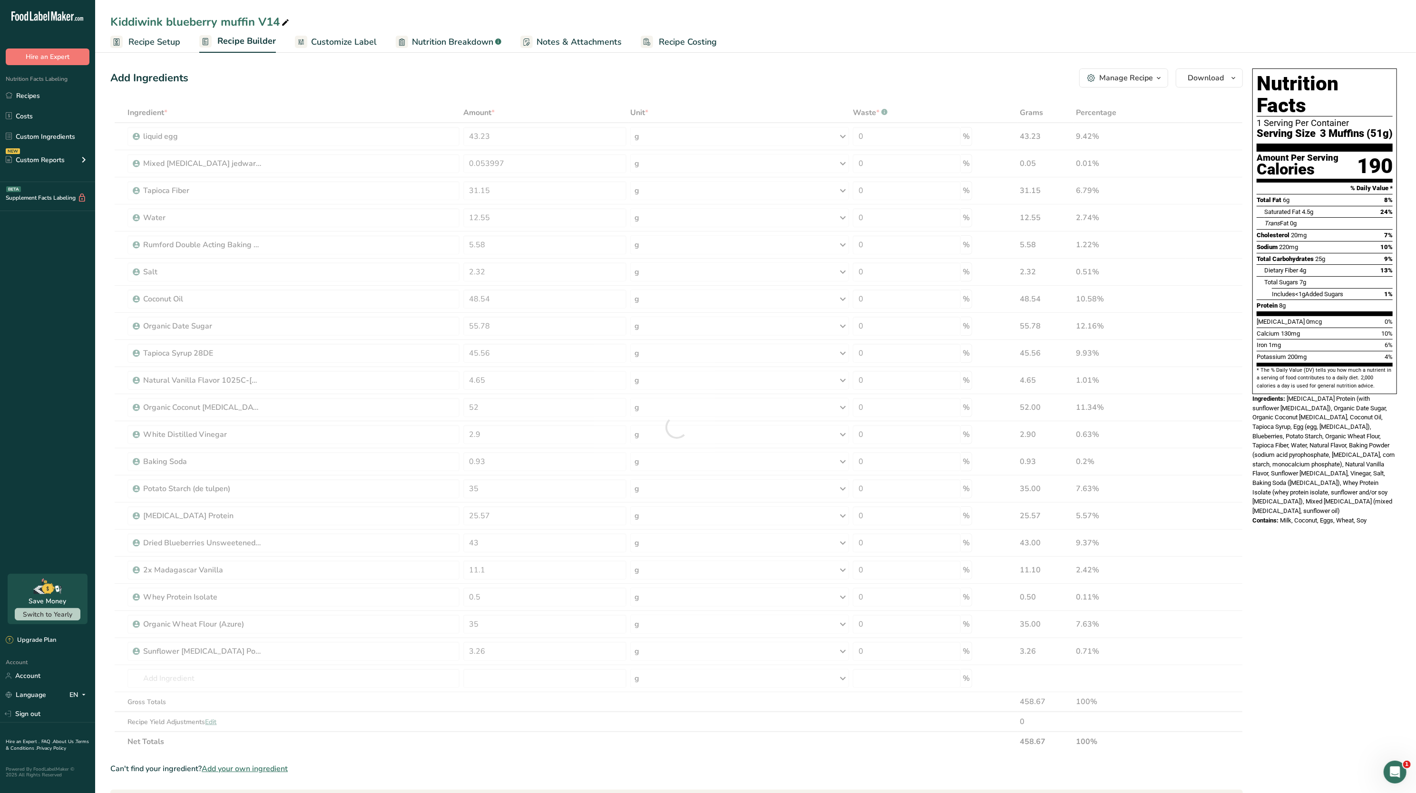
click at [1335, 434] on span "[MEDICAL_DATA] Protein (with sunflower [MEDICAL_DATA]), Organic Date Sugar, Org…" at bounding box center [1323, 454] width 142 height 119
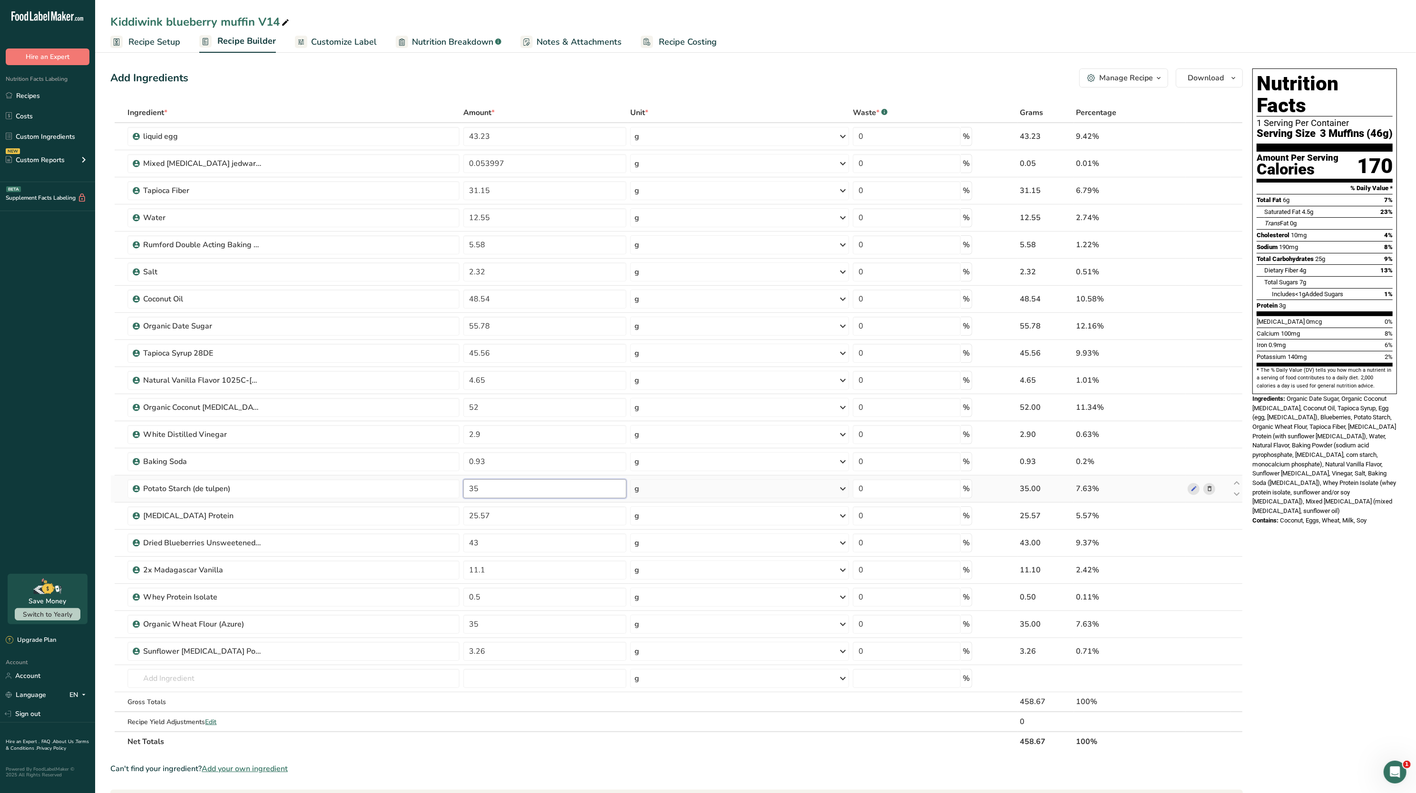
click at [534, 493] on input "35" at bounding box center [544, 488] width 163 height 19
type input "3"
paste input "7.76"
type input "7.76"
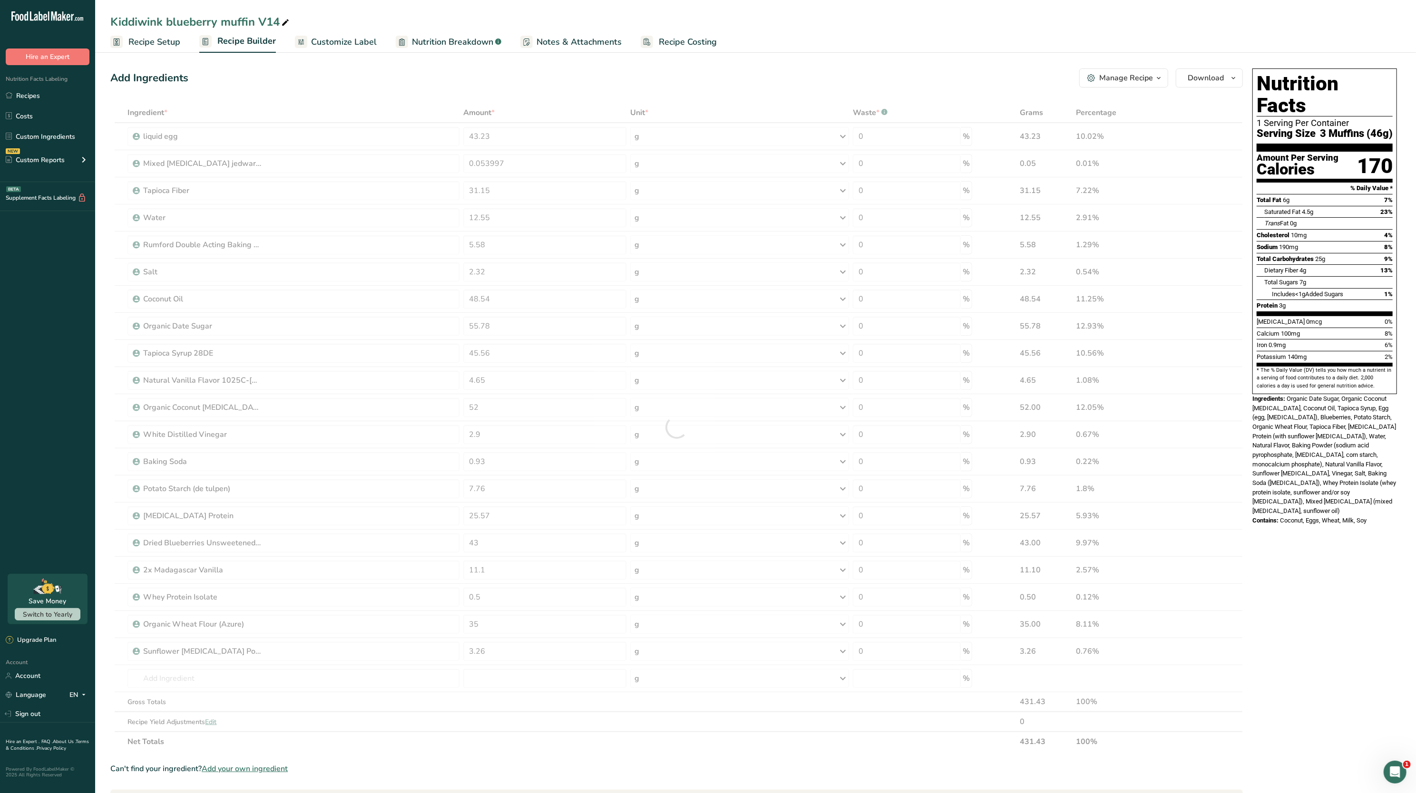
click at [1318, 450] on span "Organic Date Sugar, Organic Coconut [MEDICAL_DATA], Coconut Oil, Tapioca Syrup,…" at bounding box center [1324, 454] width 144 height 119
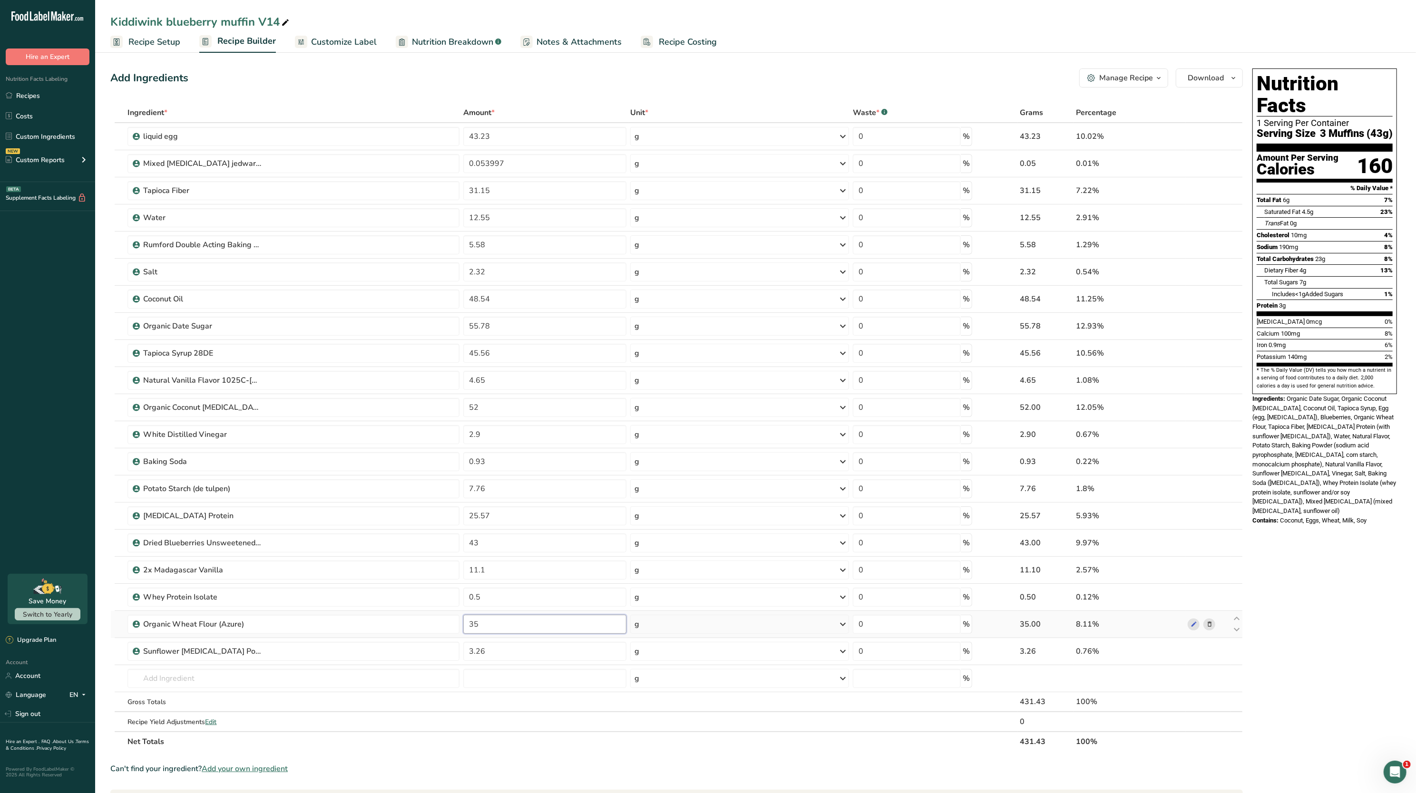
click at [541, 631] on input "35" at bounding box center [544, 624] width 163 height 19
type input "3"
paste input "130.16"
type input "130.16"
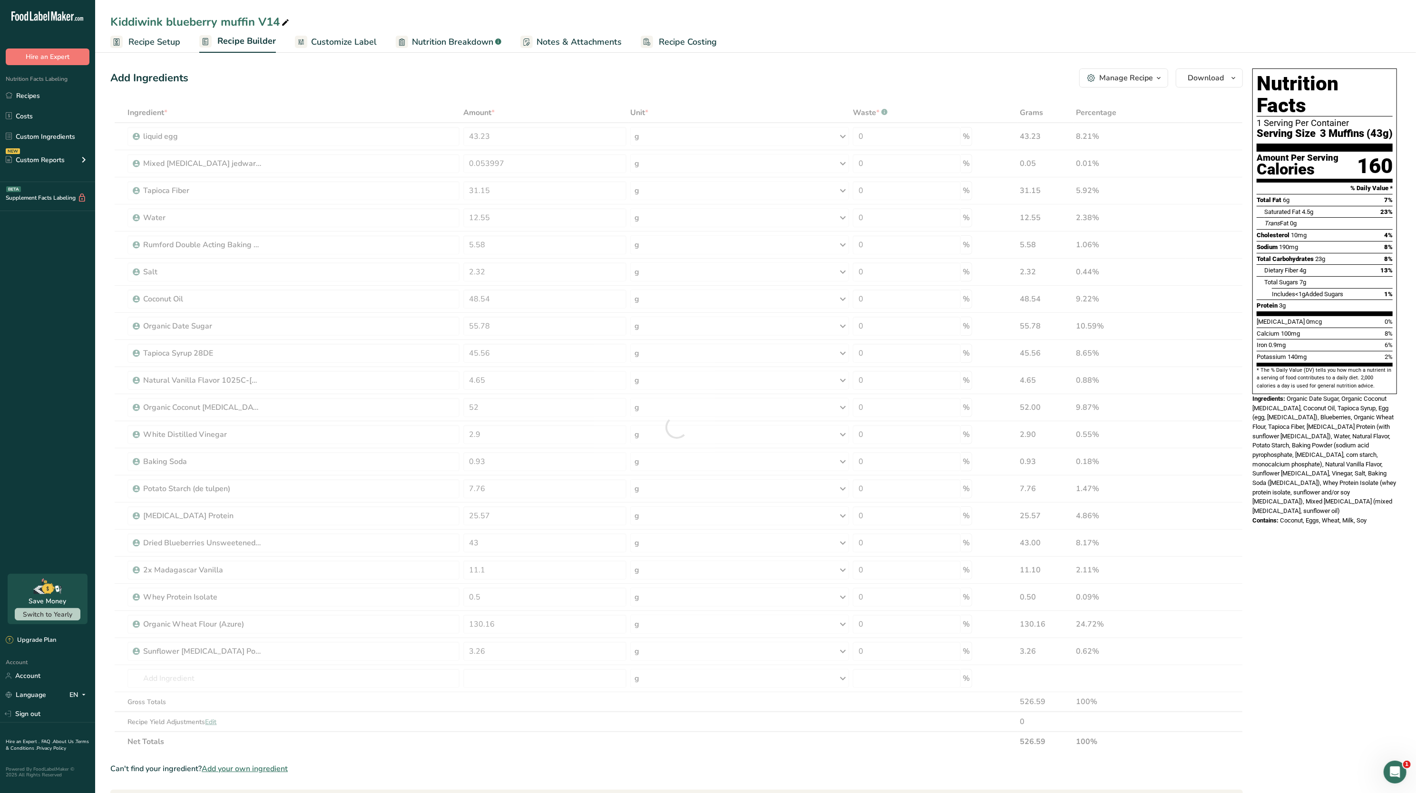
click at [1341, 503] on div "Nutrition Facts 1 Serving Per Container Serving Size 3 Muffins (43g) Amount Per…" at bounding box center [1324, 300] width 152 height 470
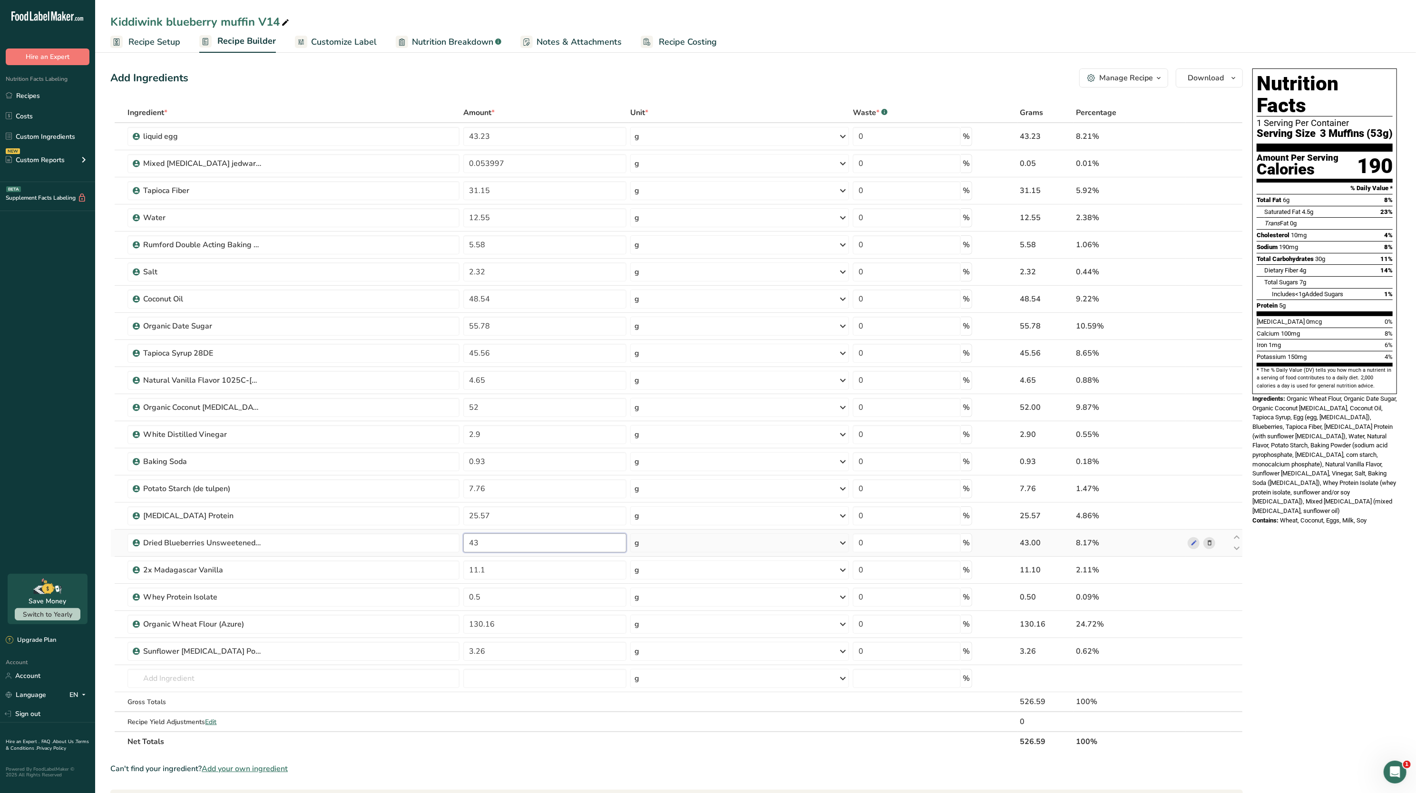
click at [497, 553] on input "43" at bounding box center [544, 543] width 163 height 19
type input "4"
paste input "46.49"
type input "46.49"
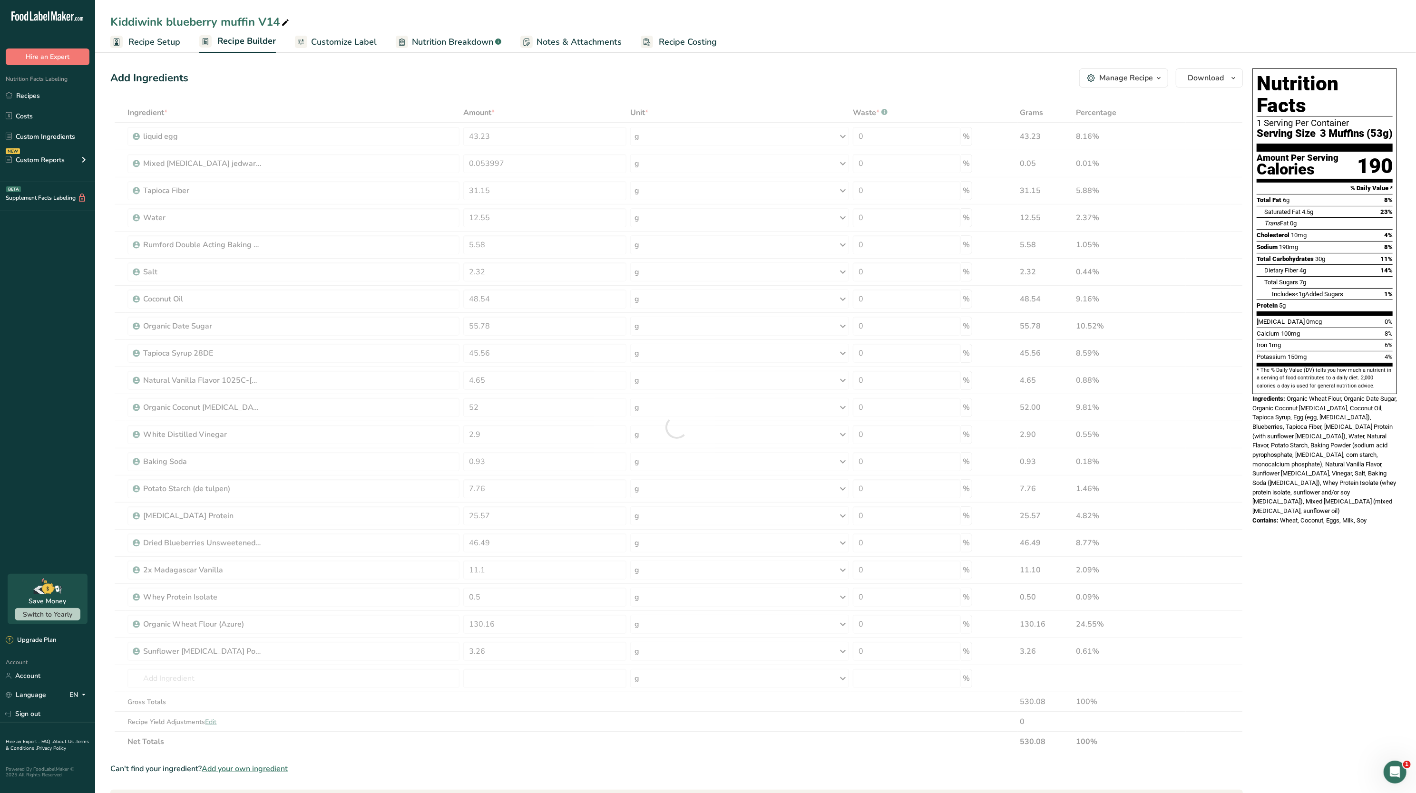
click at [1307, 486] on span "Organic Wheat Flour, Organic Date Sugar, Organic Coconut [MEDICAL_DATA], Coconu…" at bounding box center [1324, 454] width 145 height 119
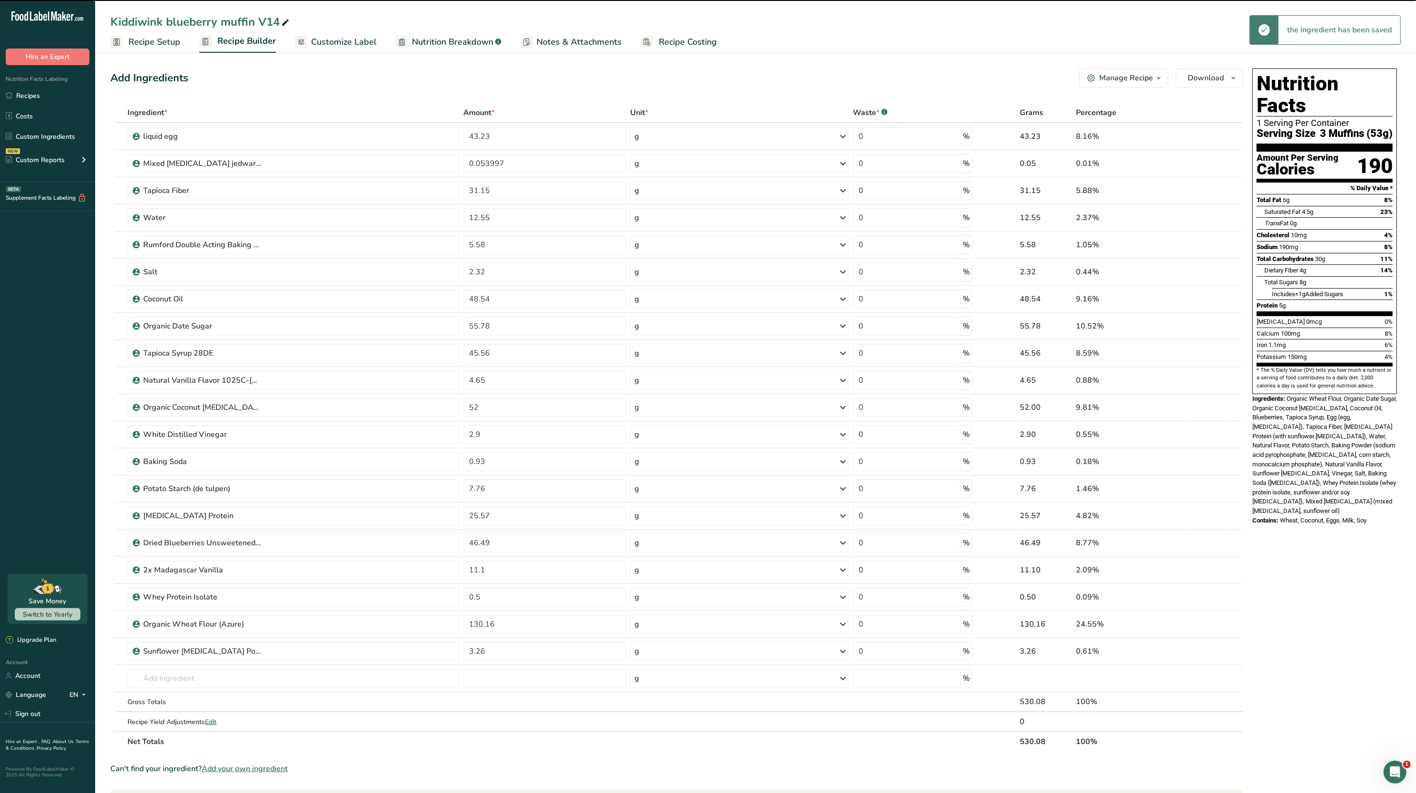
click at [1330, 447] on span "Organic Wheat Flour, Organic Date Sugar, Organic Coconut [MEDICAL_DATA], Coconu…" at bounding box center [1324, 454] width 145 height 119
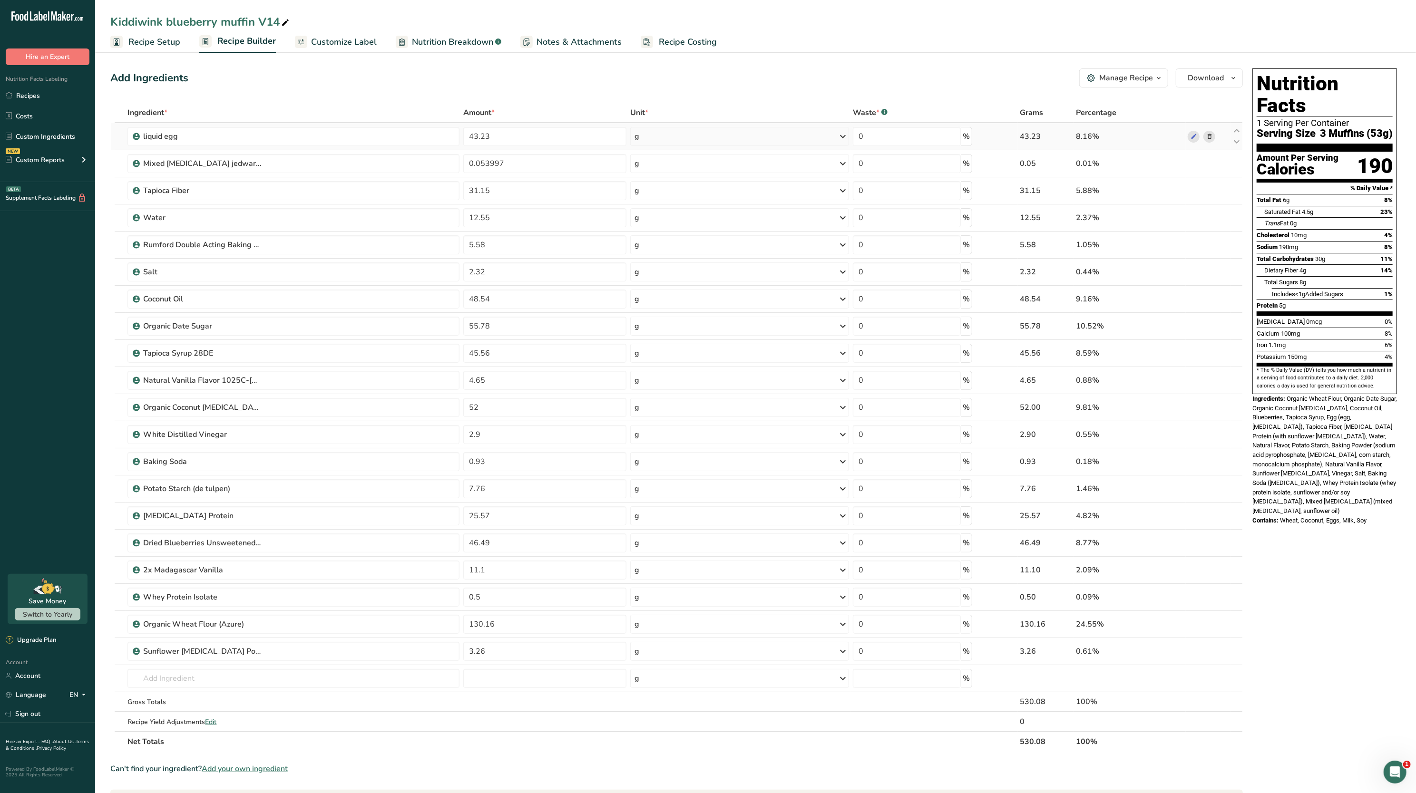
drag, startPoint x: 143, startPoint y: 39, endPoint x: 380, endPoint y: 125, distance: 251.4
click at [143, 39] on span "Recipe Setup" at bounding box center [154, 42] width 52 height 13
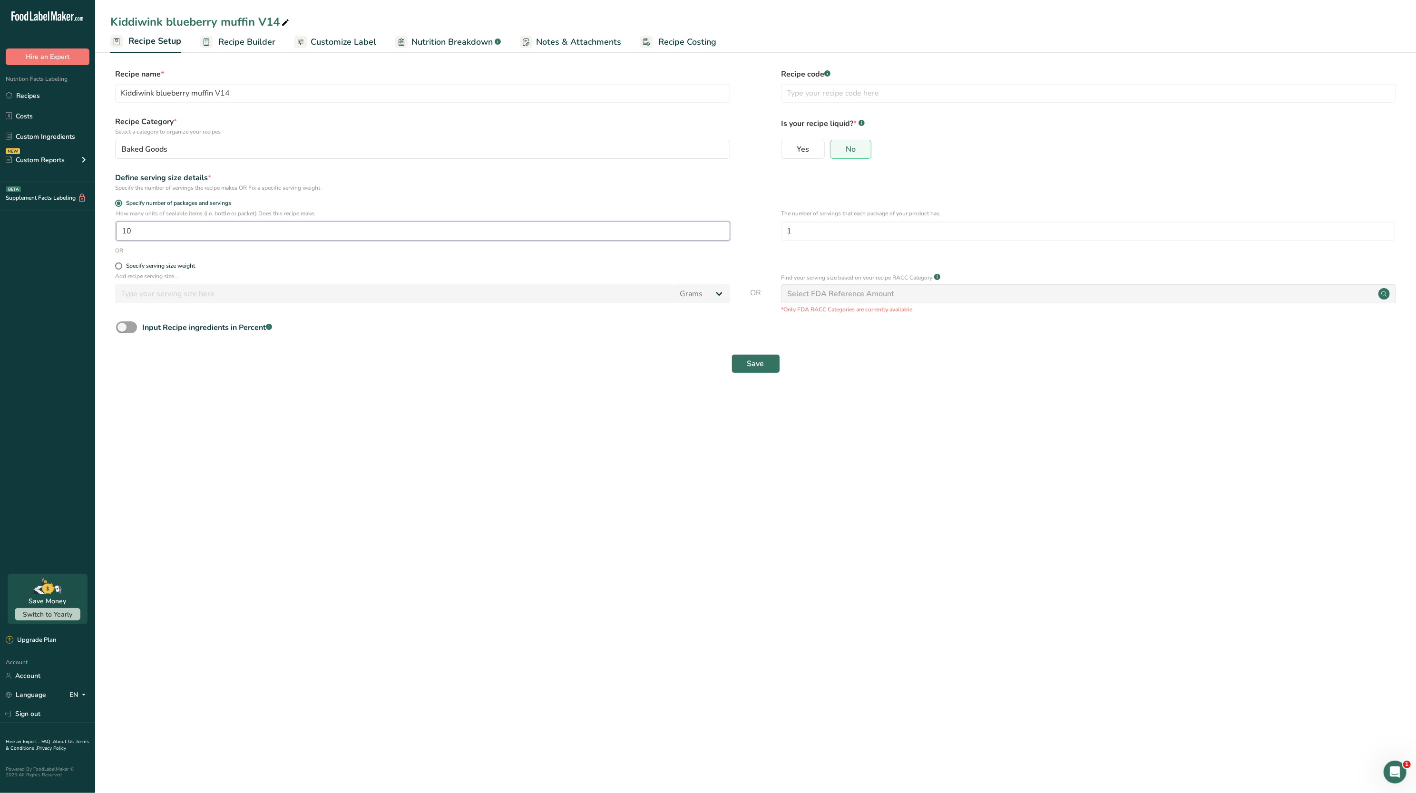
click at [157, 232] on input "10" at bounding box center [423, 231] width 614 height 19
type input "1"
type input "60"
click at [333, 464] on main "Kiddiwink blueberry muffin V14 Recipe Setup Recipe Builder Customize Label Nutr…" at bounding box center [708, 396] width 1416 height 793
click at [742, 361] on button "Save" at bounding box center [755, 363] width 49 height 19
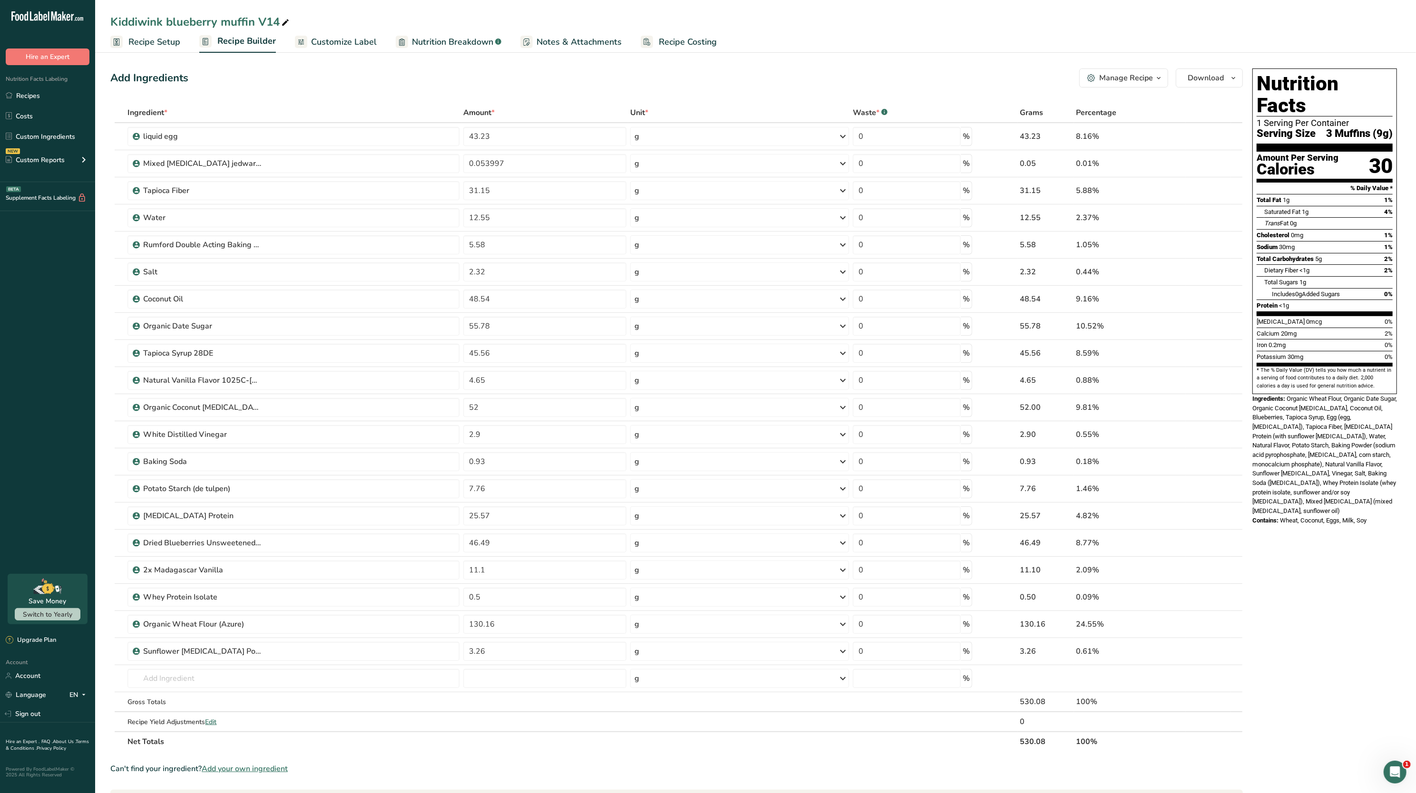
click at [153, 49] on link "Recipe Setup" at bounding box center [145, 41] width 70 height 21
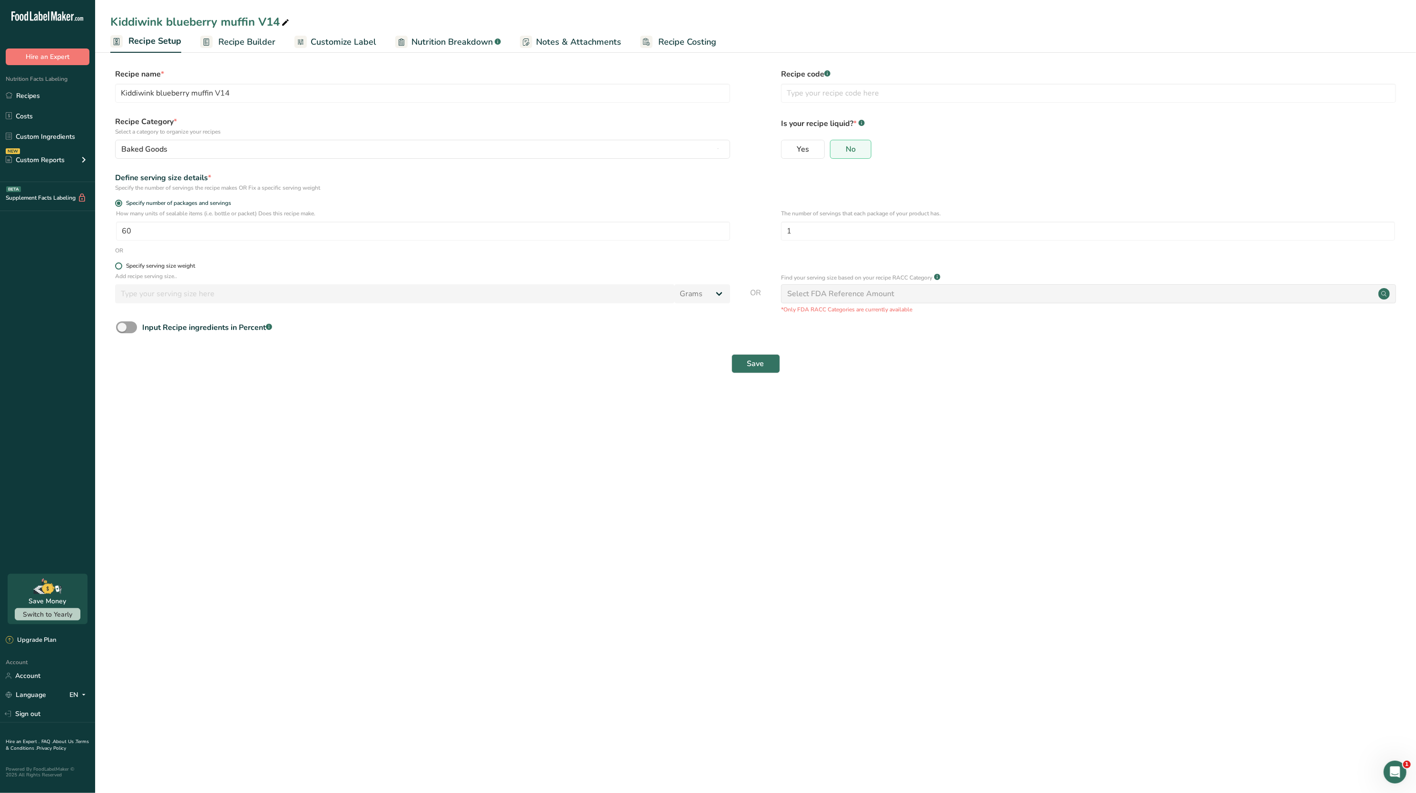
click at [120, 269] on span at bounding box center [118, 266] width 7 height 7
click at [120, 269] on input "Specify serving size weight" at bounding box center [118, 266] width 6 height 6
radio input "true"
radio input "false"
click at [177, 292] on input "number" at bounding box center [394, 293] width 559 height 19
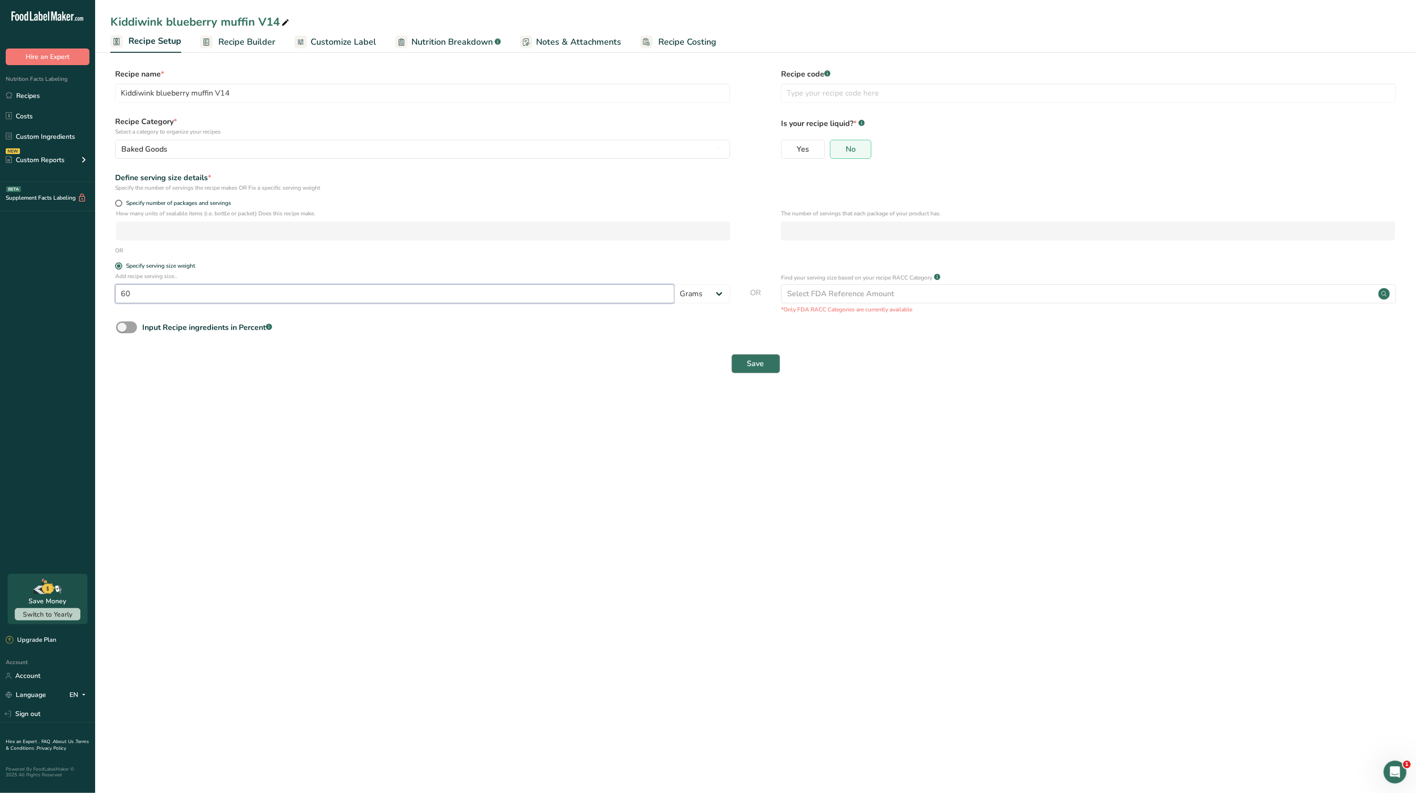
type input "60"
click at [776, 356] on button "Save" at bounding box center [755, 363] width 49 height 19
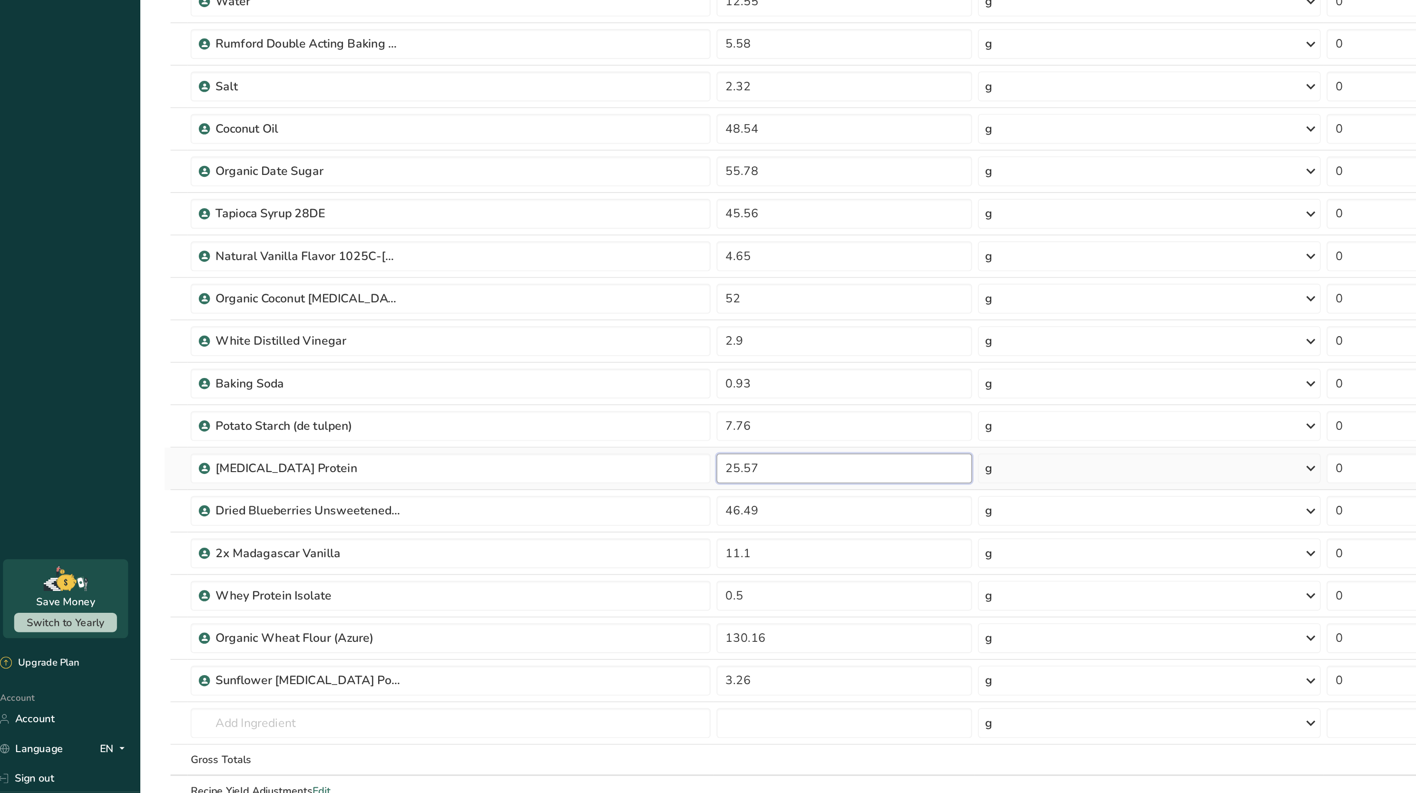
click at [515, 526] on input "25.57" at bounding box center [544, 515] width 163 height 19
type input "2"
type input "33.33"
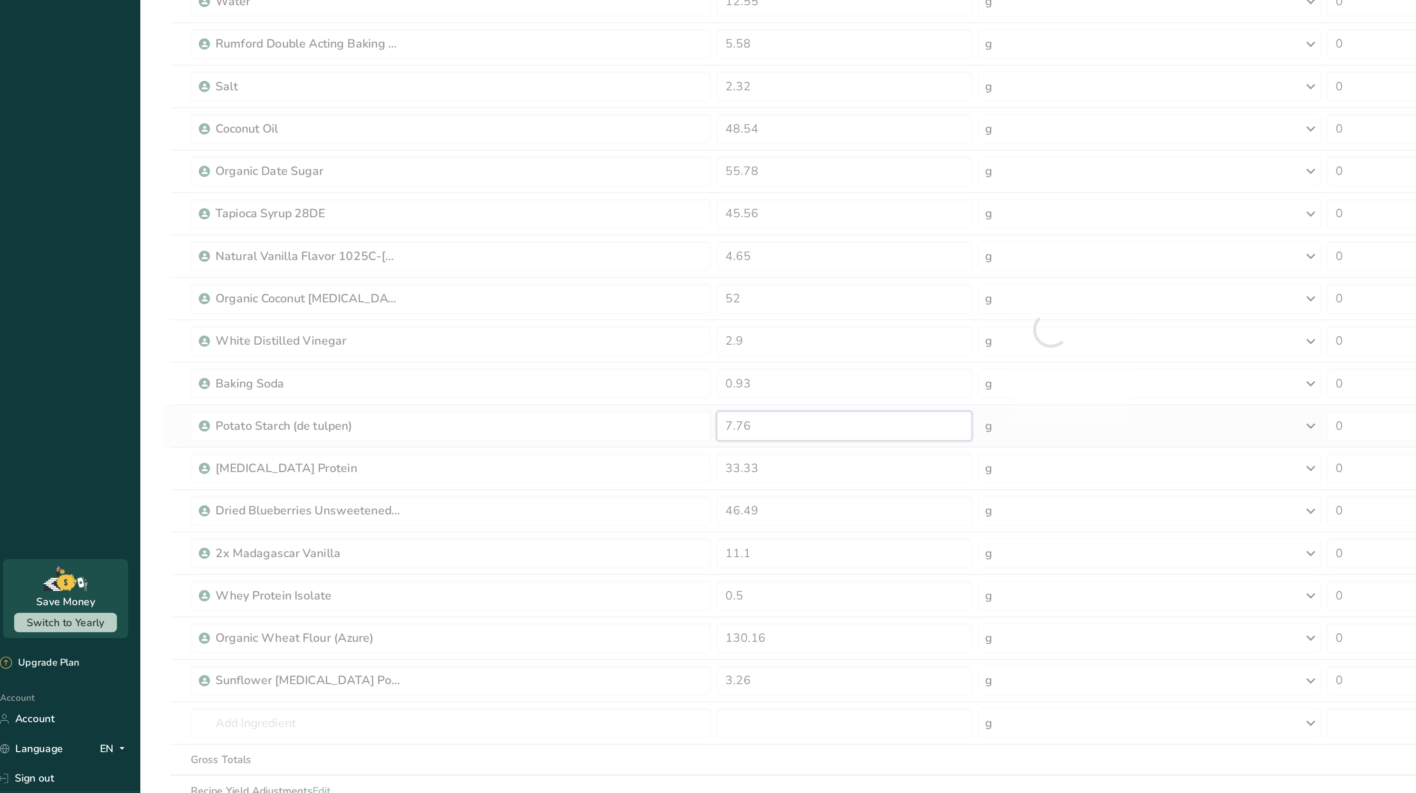
click at [506, 487] on div "Ingredient * Amount * Unit * Waste * .a-a{fill:#347362;}.b-a{fill:#fff;} Grams …" at bounding box center [676, 427] width 1132 height 649
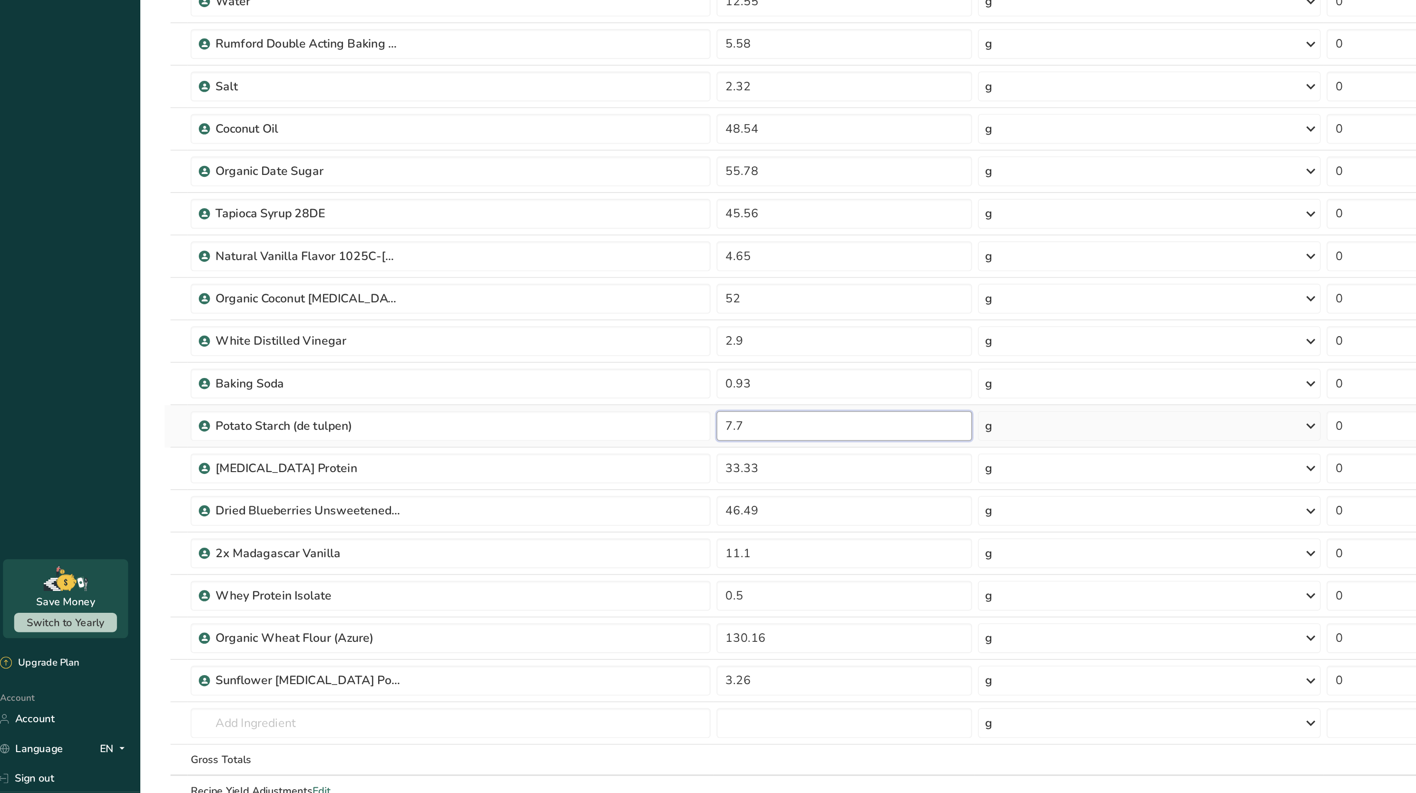
type input "7"
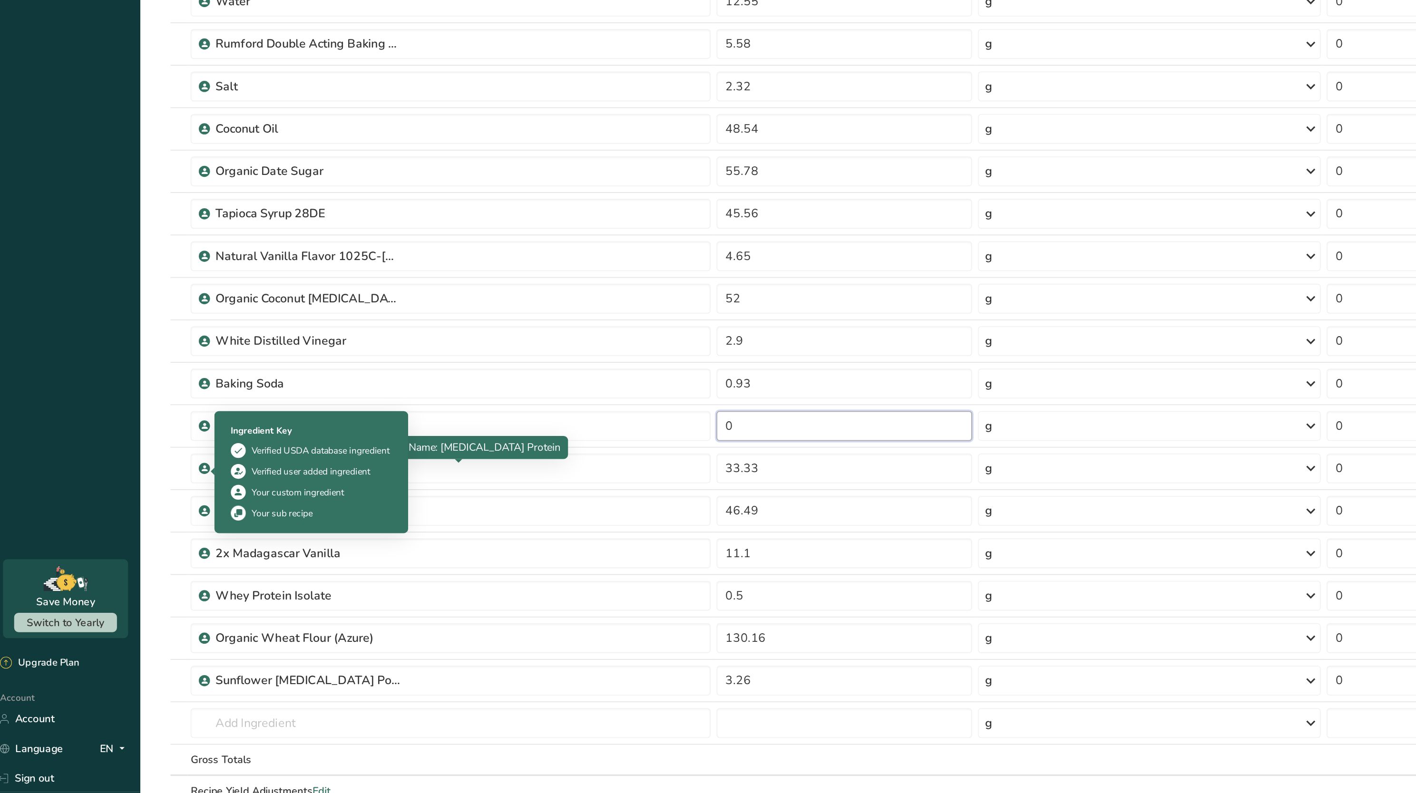
type input "0"
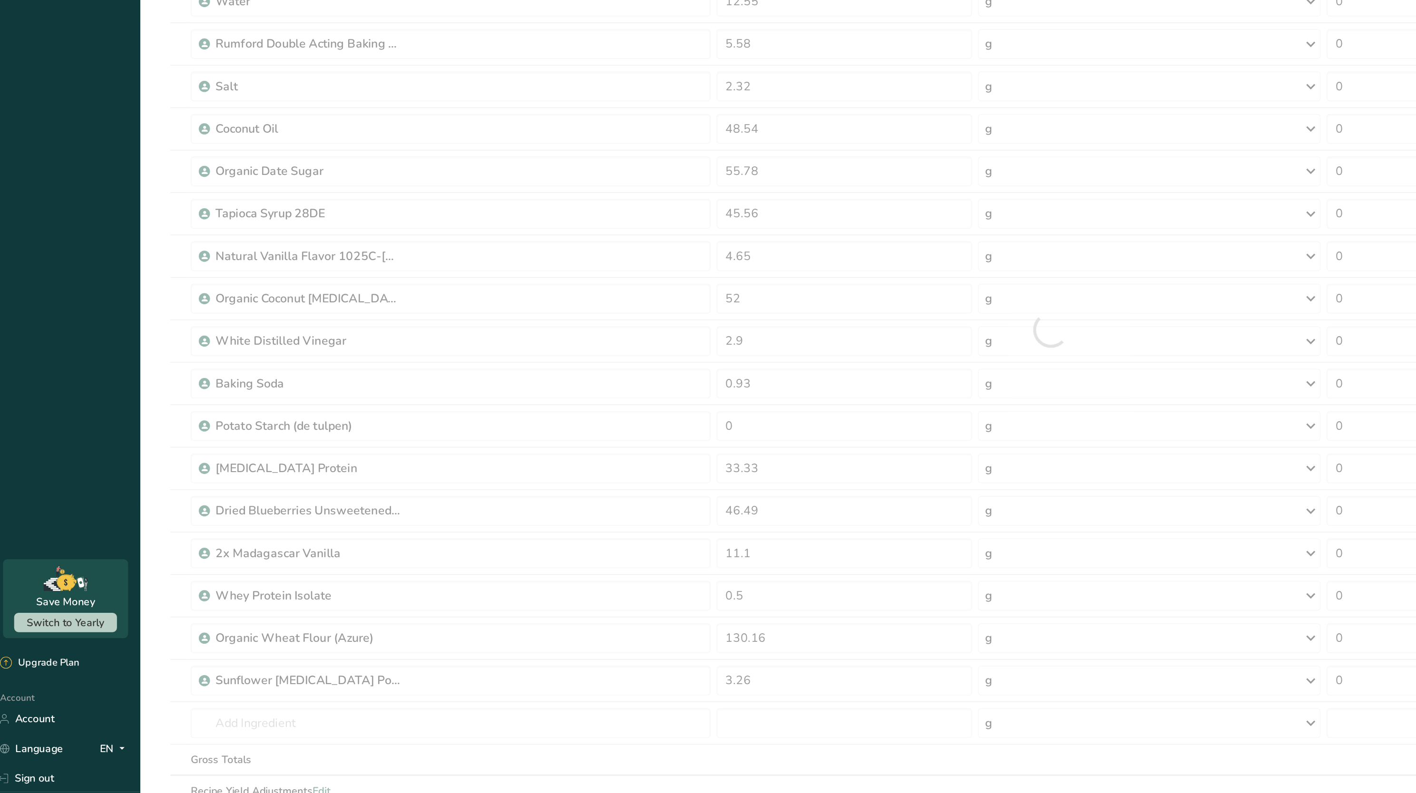
click at [106, 522] on section "Add Ingredients Manage Recipe Delete Recipe Duplicate Recipe Scale Recipe Save …" at bounding box center [755, 563] width 1321 height 1029
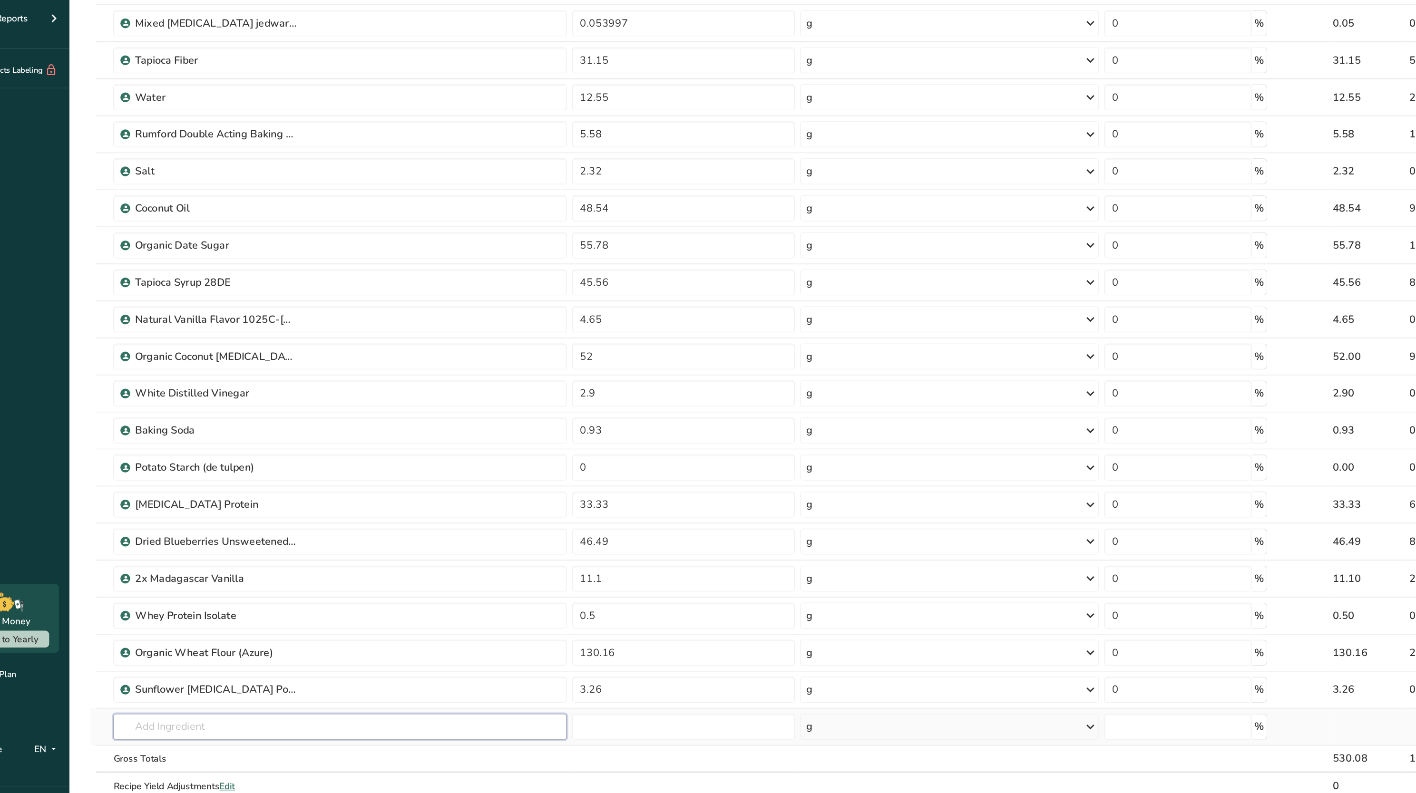
click at [210, 685] on input "text" at bounding box center [293, 678] width 332 height 19
type input "whey protein isolate"
click at [214, 702] on p "DM Whey Protein Isolate" at bounding box center [178, 698] width 86 height 10
type input "DM Whey Protein Isolate"
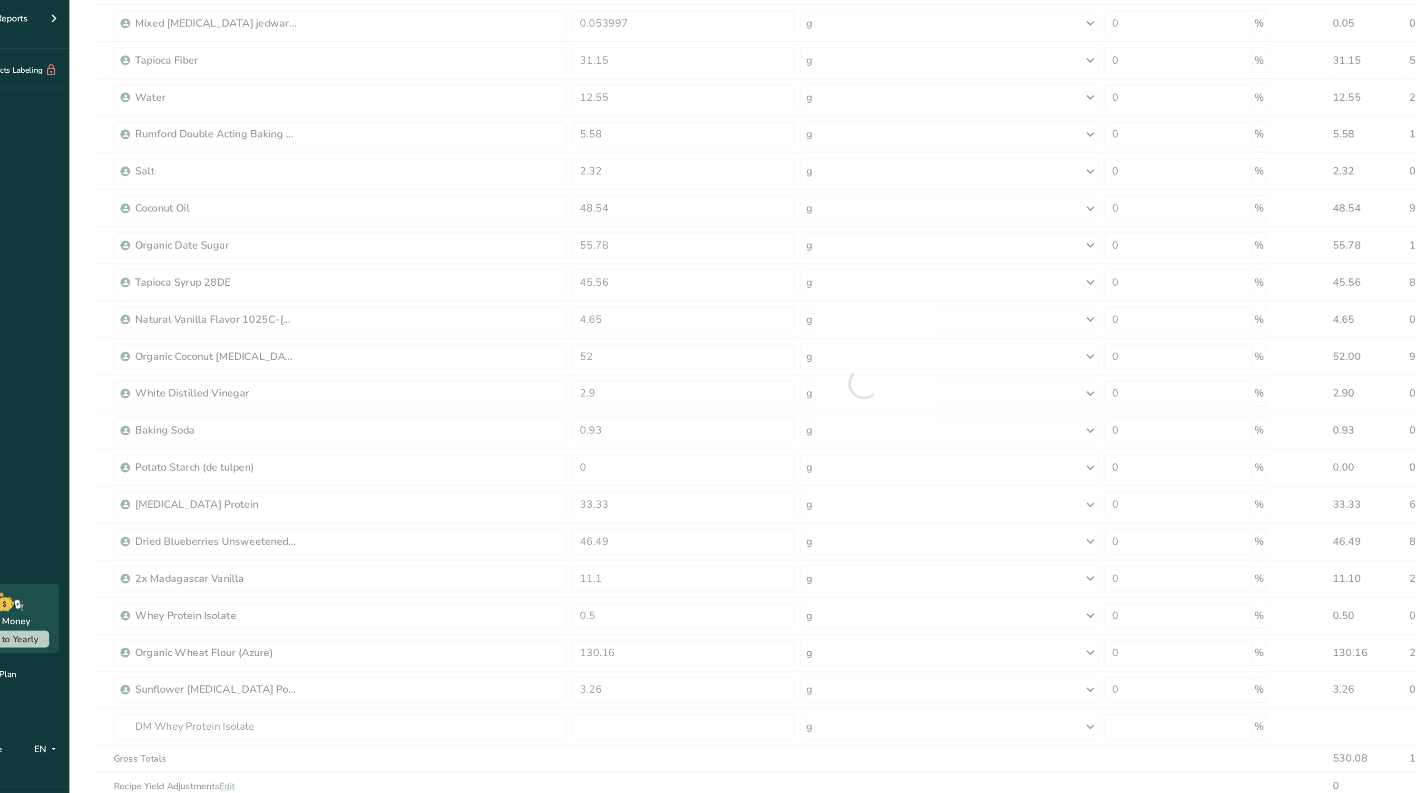
type input "0"
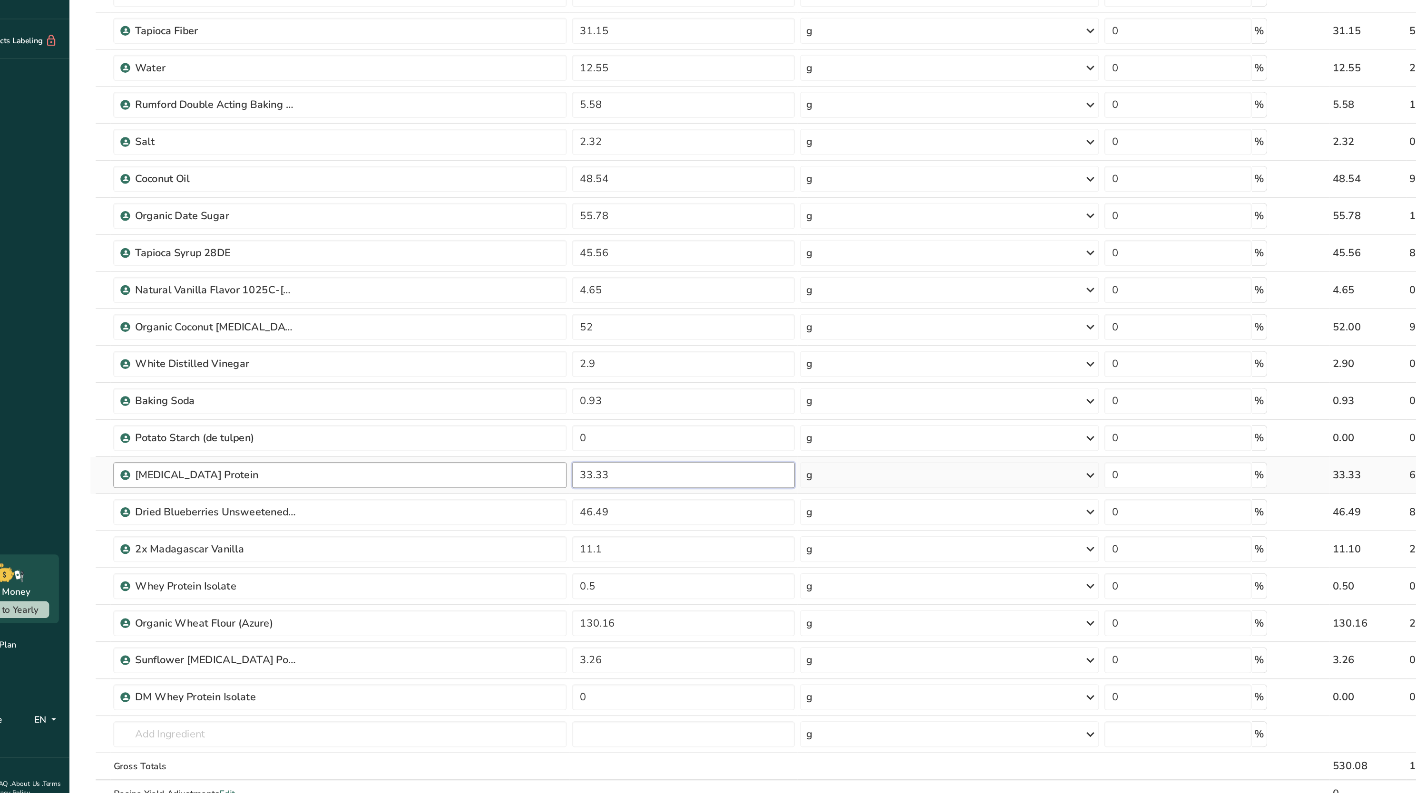
drag, startPoint x: 499, startPoint y: 519, endPoint x: 421, endPoint y: 527, distance: 78.4
click at [421, 527] on tr "[MEDICAL_DATA] Protein 33.33 g Weight Units g kg mg See more Volume Units l Vol…" at bounding box center [676, 516] width 1131 height 27
type input "0"
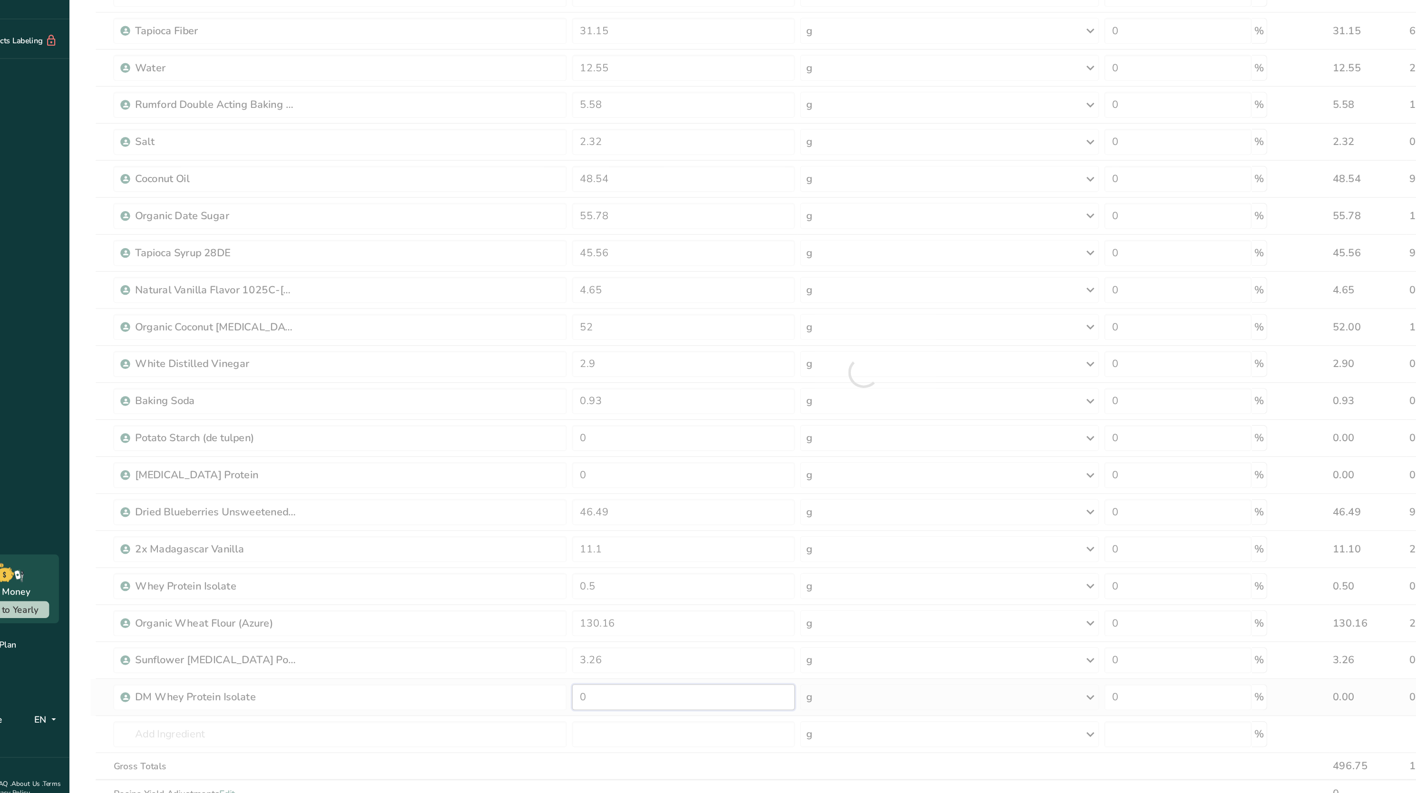
click at [504, 677] on div "Ingredient * Amount * Unit * Waste * .a-a{fill:#347362;}.b-a{fill:#fff;} Grams …" at bounding box center [676, 441] width 1132 height 676
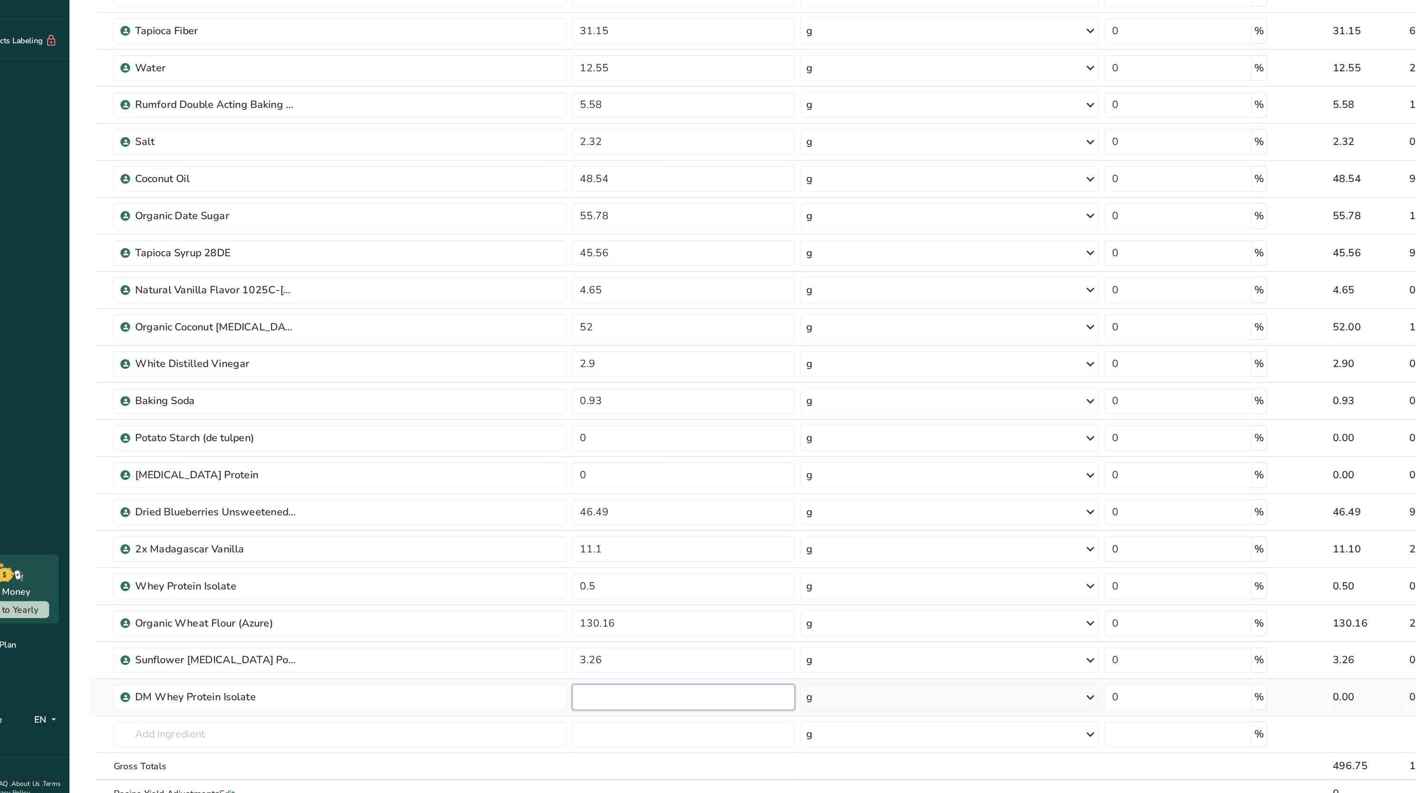
paste input "33.33"
type input "33.33"
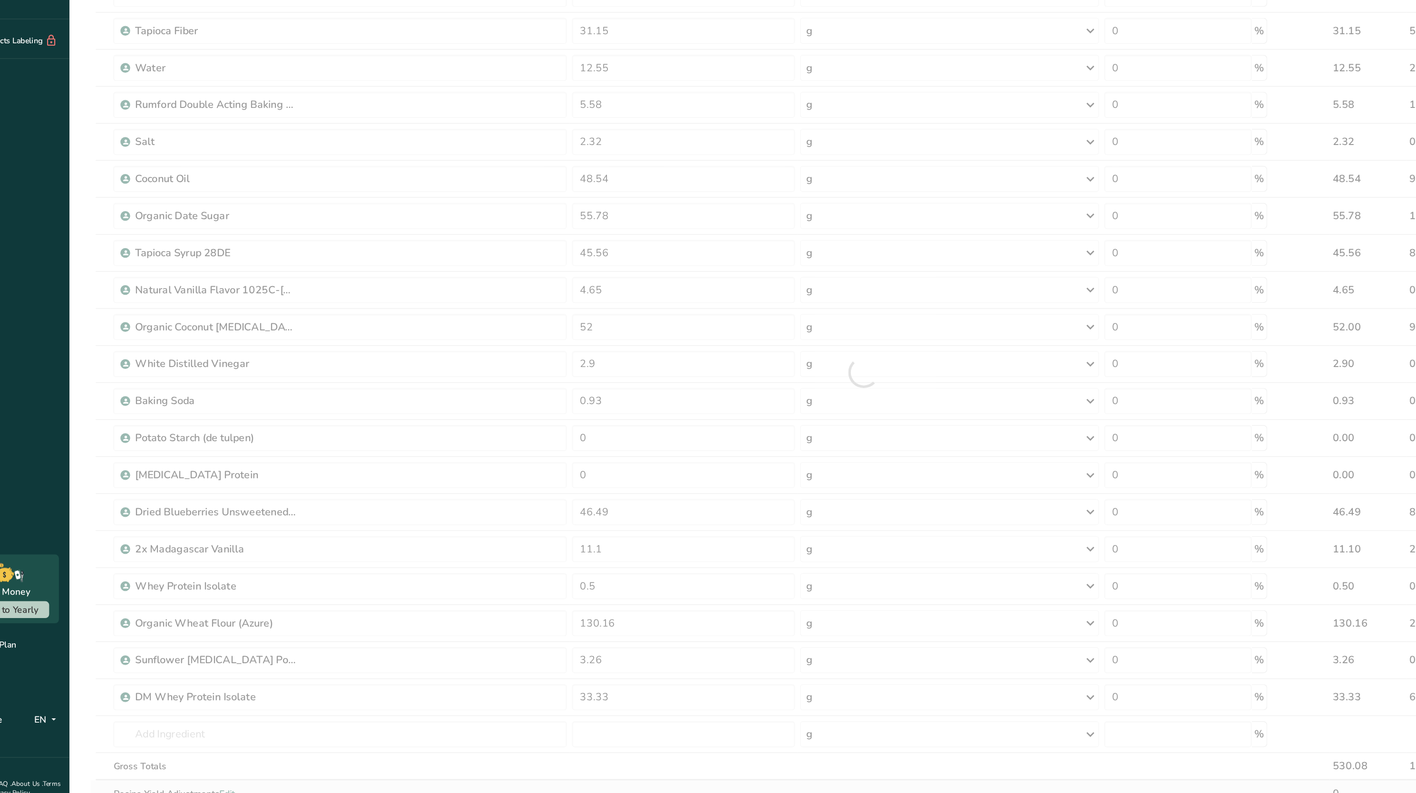
click at [456, 742] on div "Ingredient * Amount * Unit * Waste * .a-a{fill:#347362;}.b-a{fill:#fff;} Grams …" at bounding box center [676, 441] width 1132 height 676
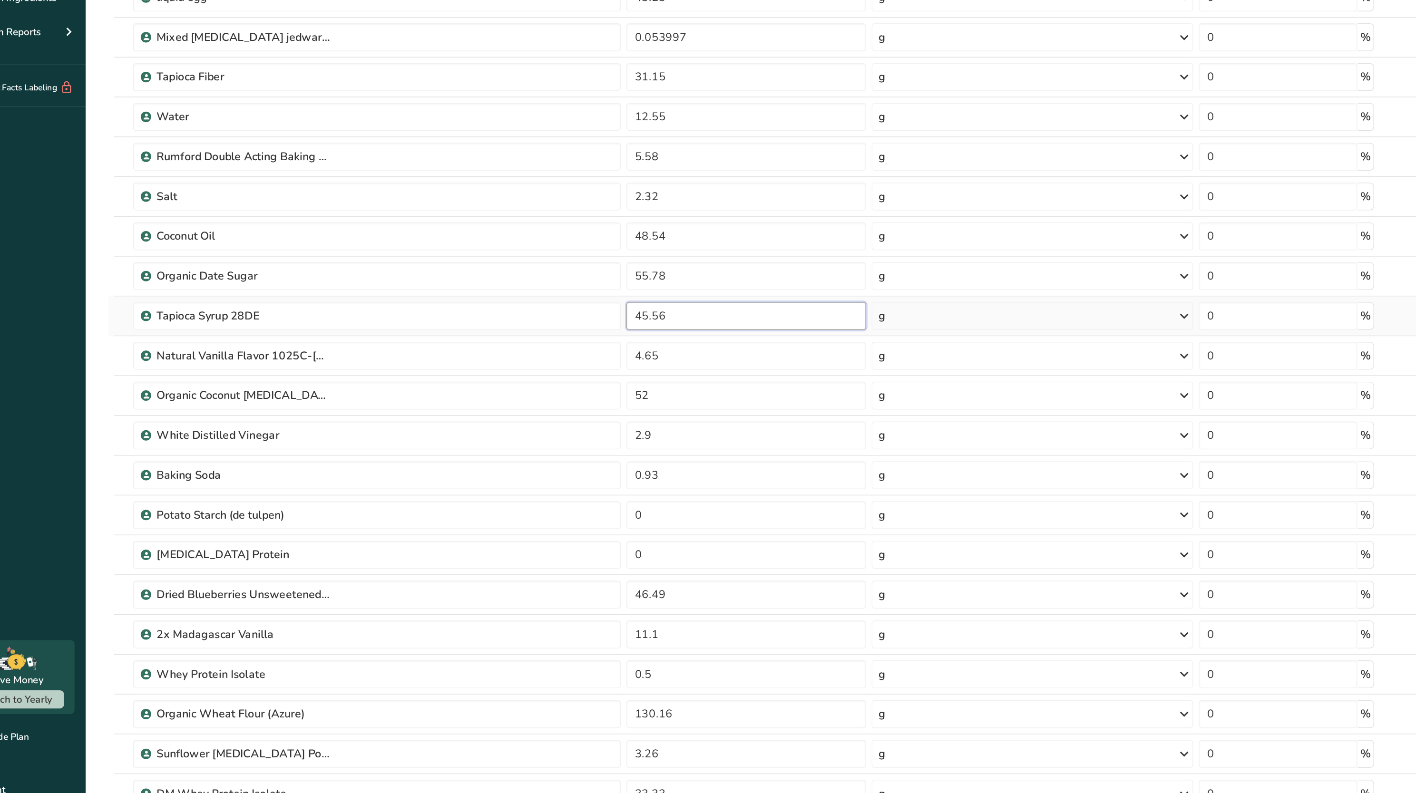
click at [504, 358] on input "45.56" at bounding box center [544, 353] width 163 height 19
type input "4"
type input "35"
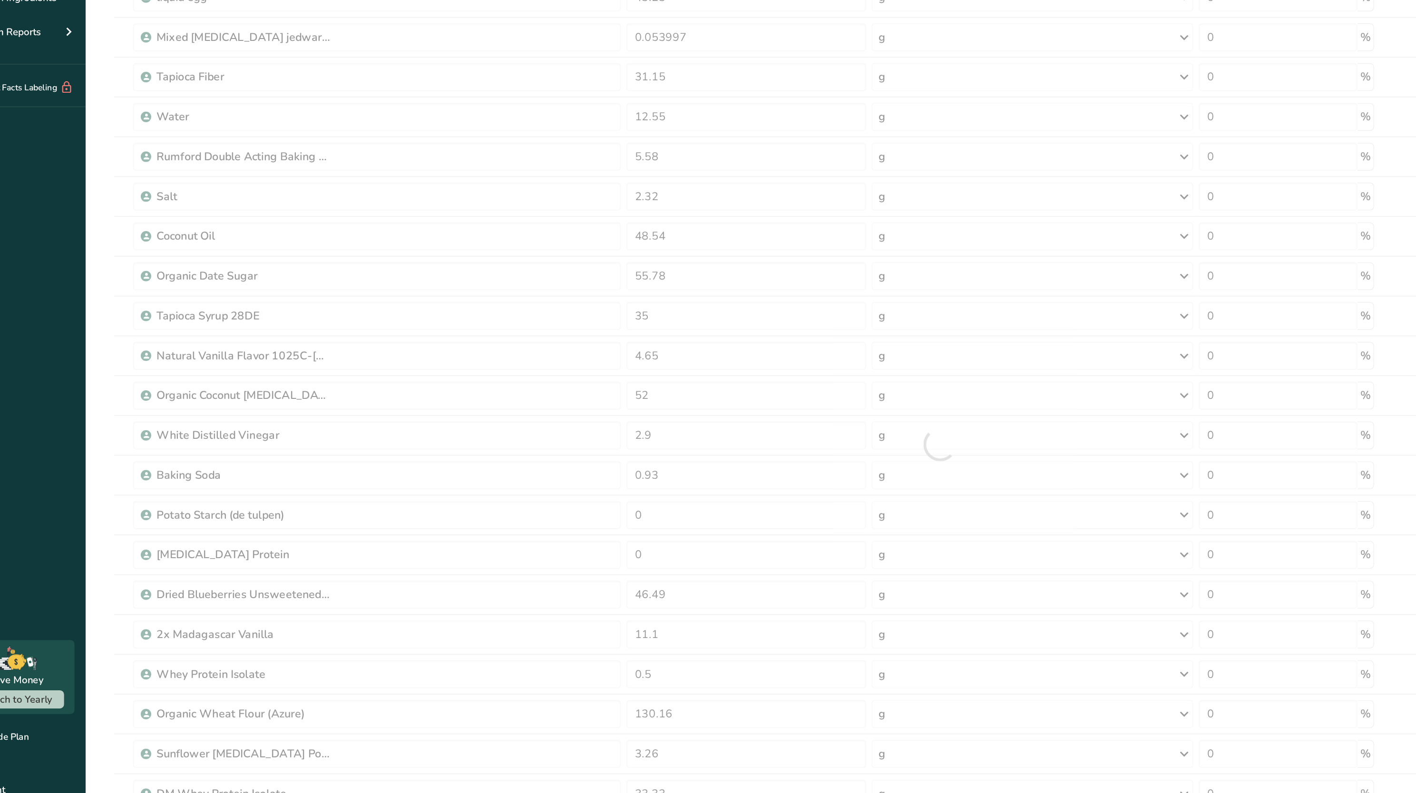
click at [103, 340] on section "Add Ingredients Manage Recipe Delete Recipe Duplicate Recipe Scale Recipe Save …" at bounding box center [755, 577] width 1321 height 1056
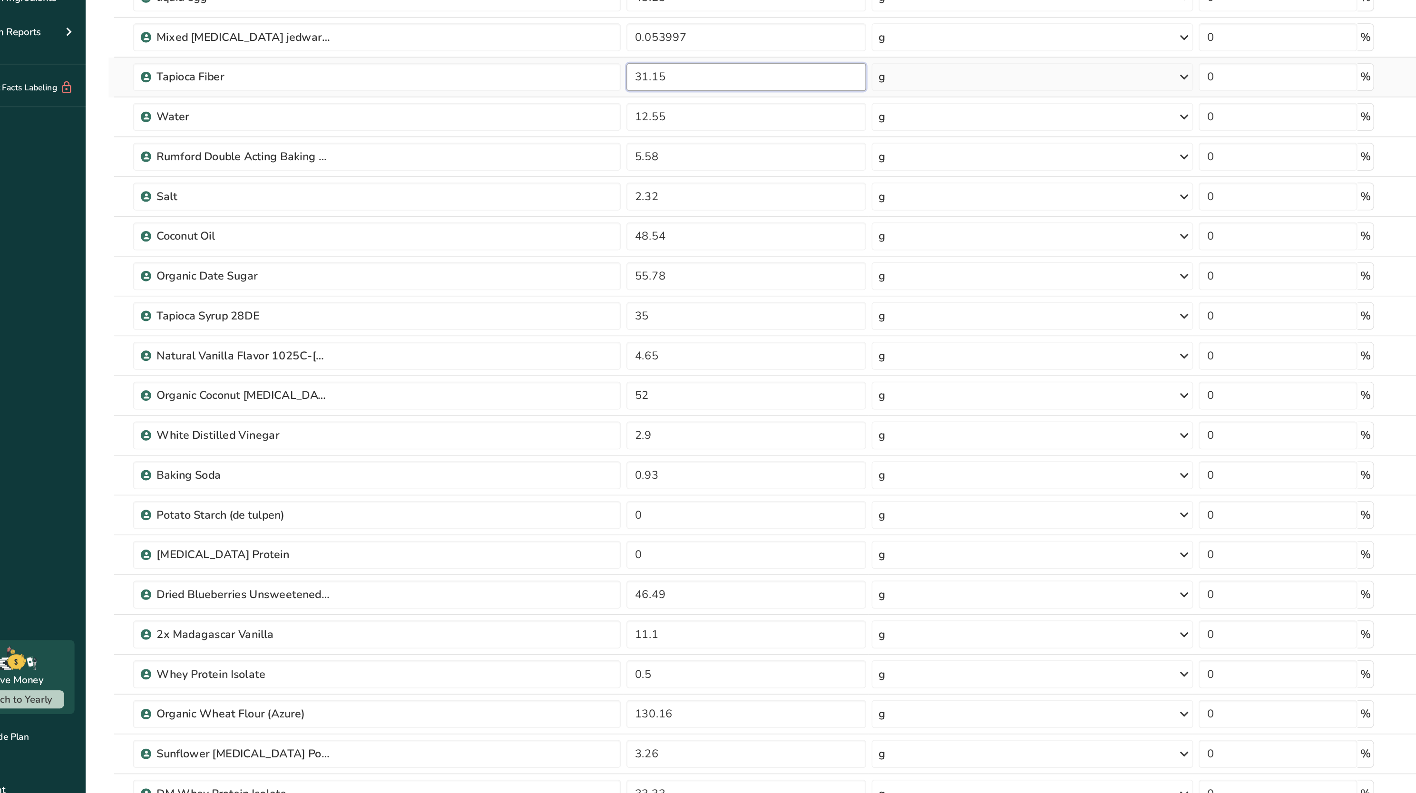
click at [500, 191] on input "31.15" at bounding box center [544, 190] width 163 height 19
type input "3"
type input "41"
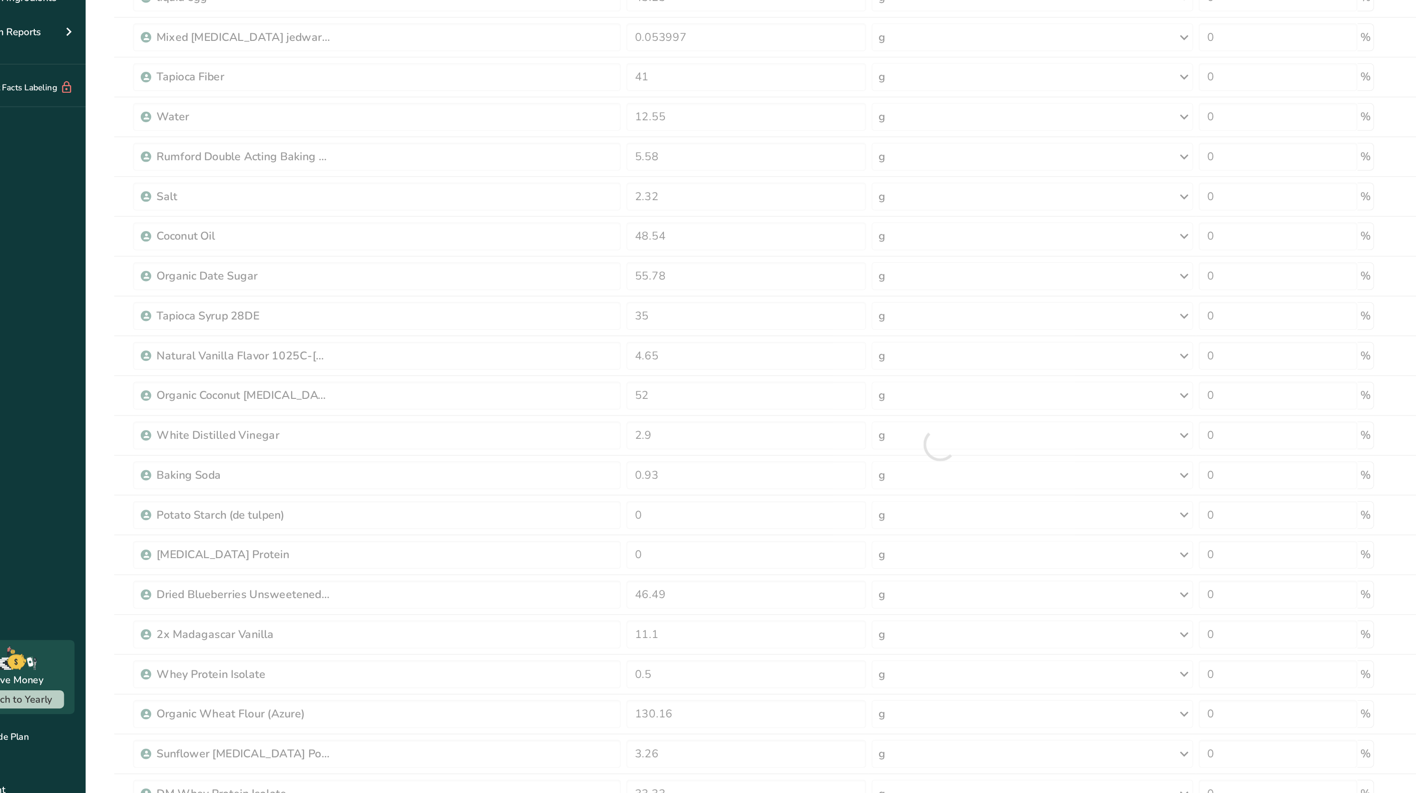
click at [99, 331] on section "Add Ingredients Manage Recipe Delete Recipe Duplicate Recipe Scale Recipe Save …" at bounding box center [755, 577] width 1321 height 1056
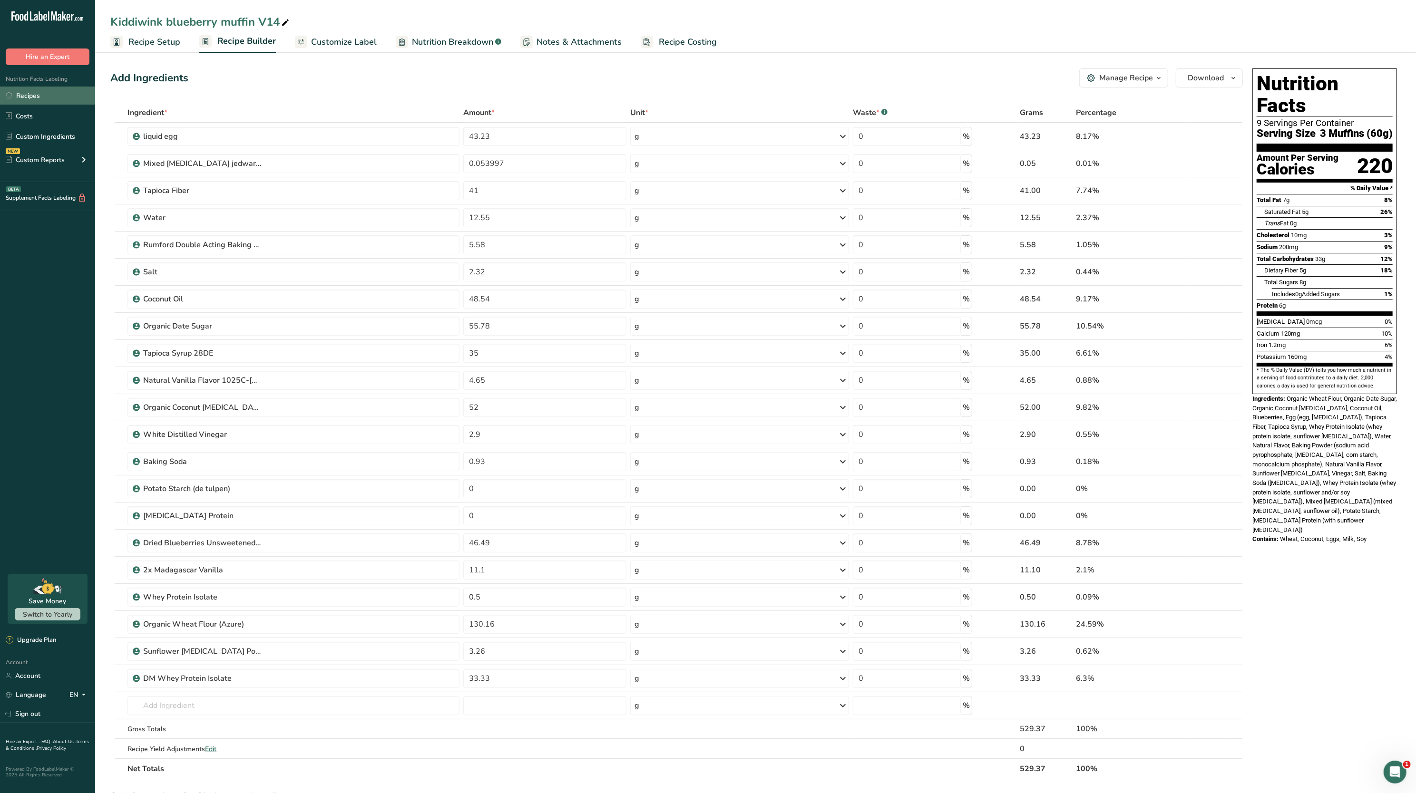
click at [43, 98] on link "Recipes" at bounding box center [47, 96] width 95 height 18
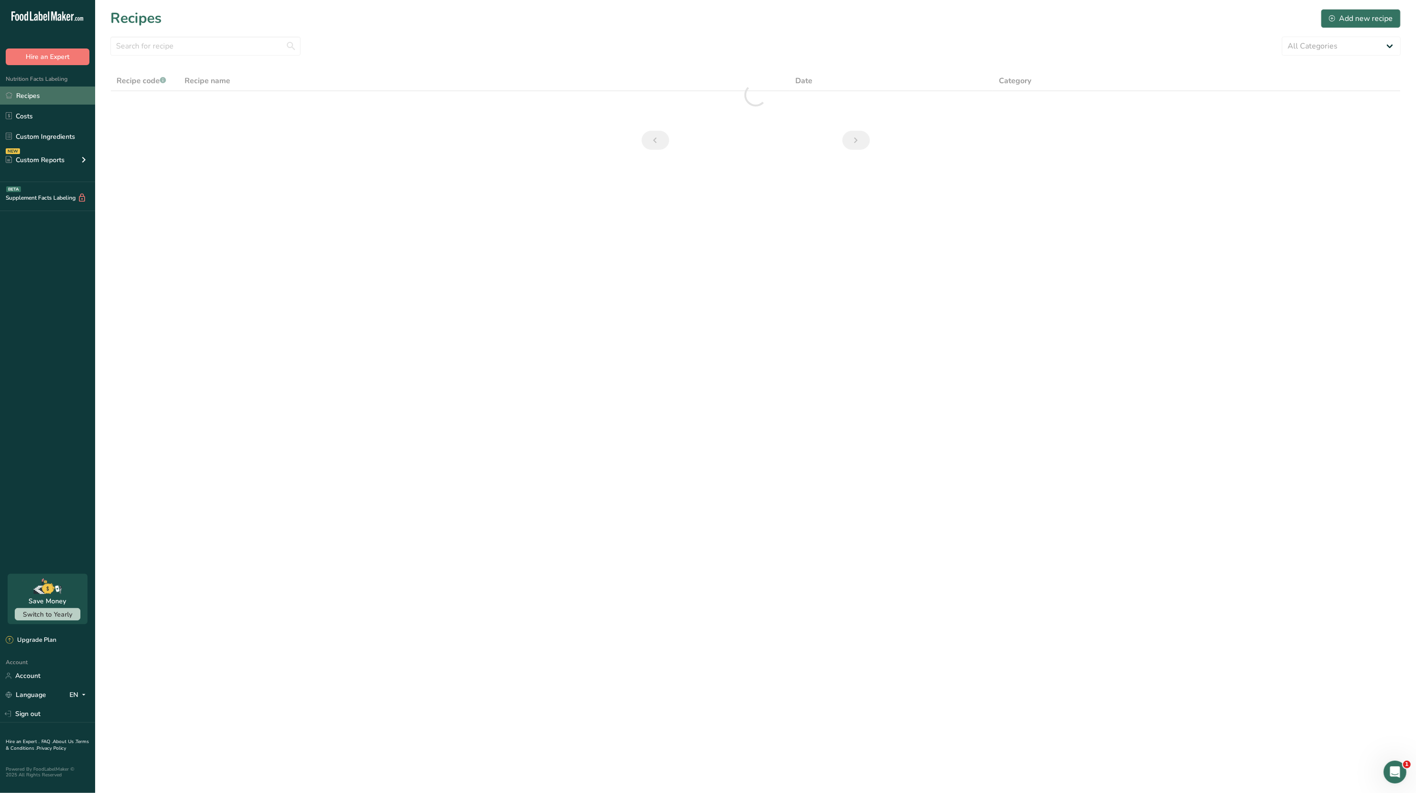
click at [29, 101] on link "Recipes" at bounding box center [47, 96] width 95 height 18
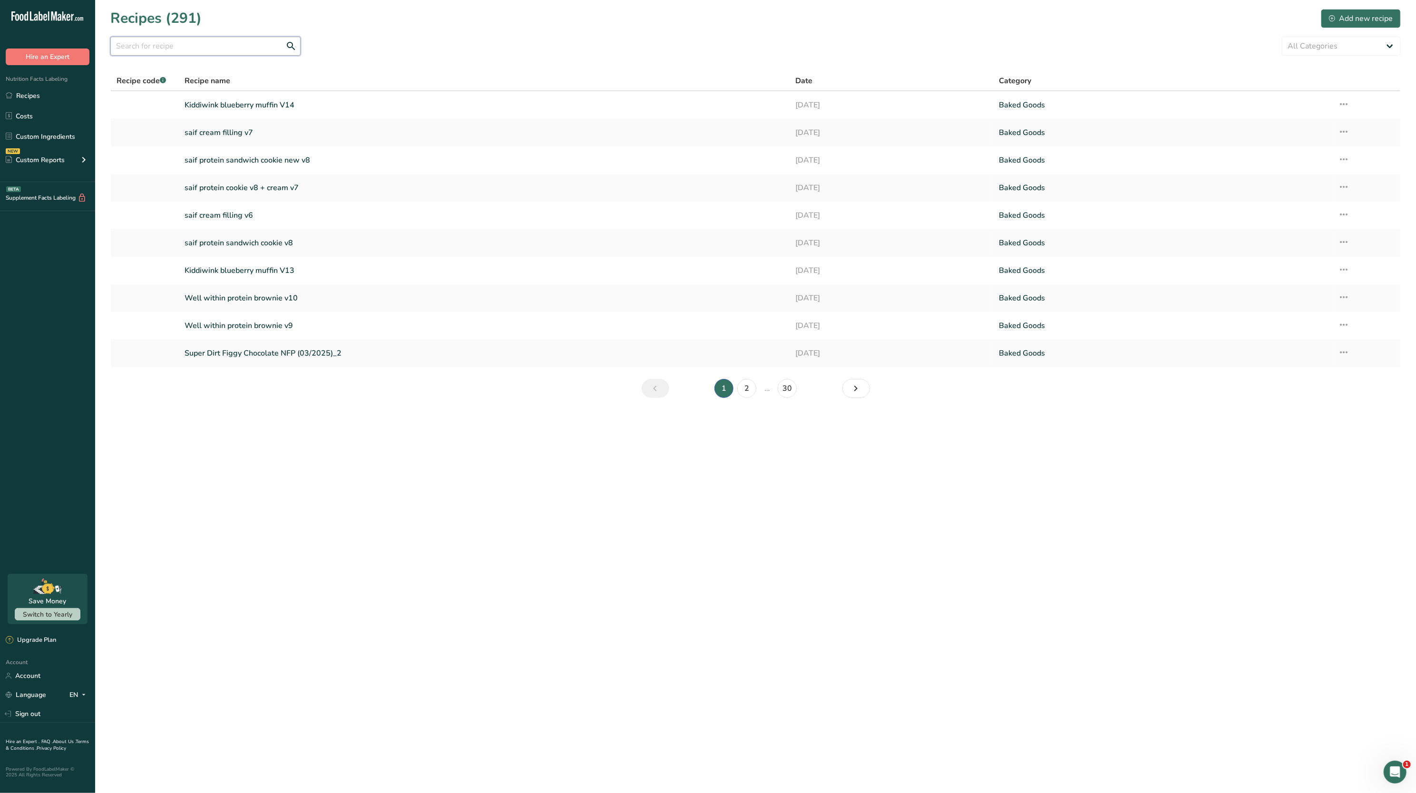
click at [231, 42] on input "text" at bounding box center [205, 46] width 190 height 19
type input "l"
type input "kiddiwink"
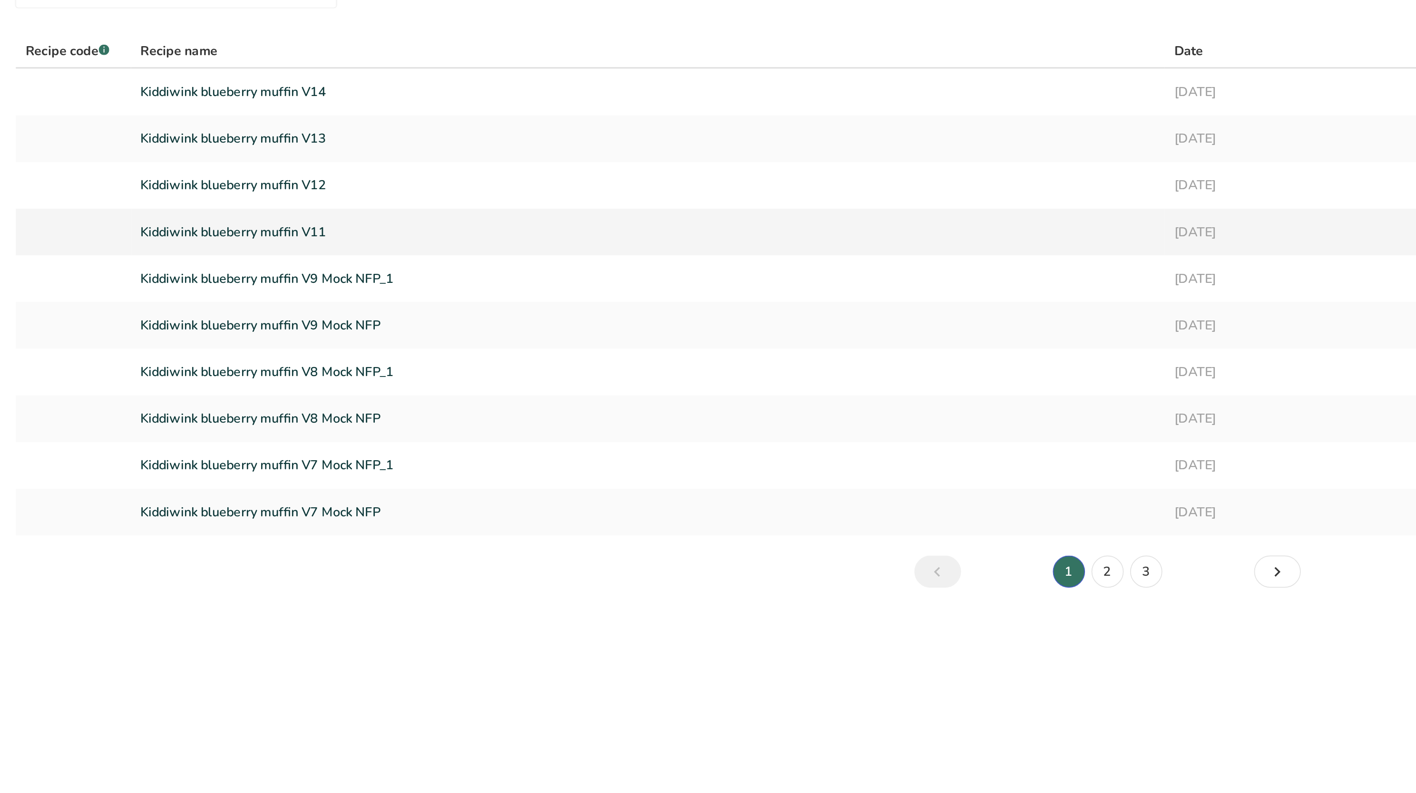
click at [264, 183] on link "Kiddiwink blueberry muffin V11" at bounding box center [484, 188] width 599 height 20
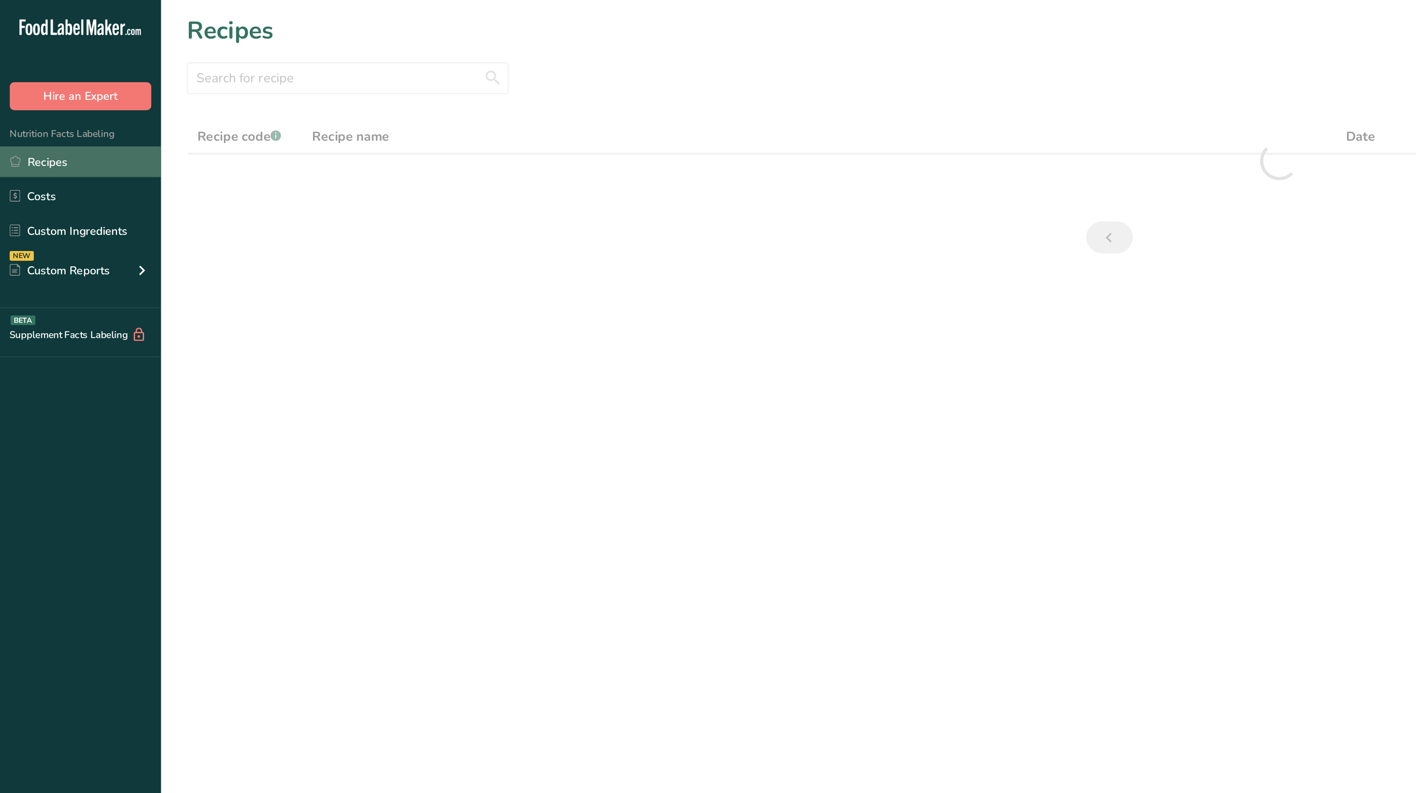
click at [30, 90] on link "Recipes" at bounding box center [47, 96] width 95 height 18
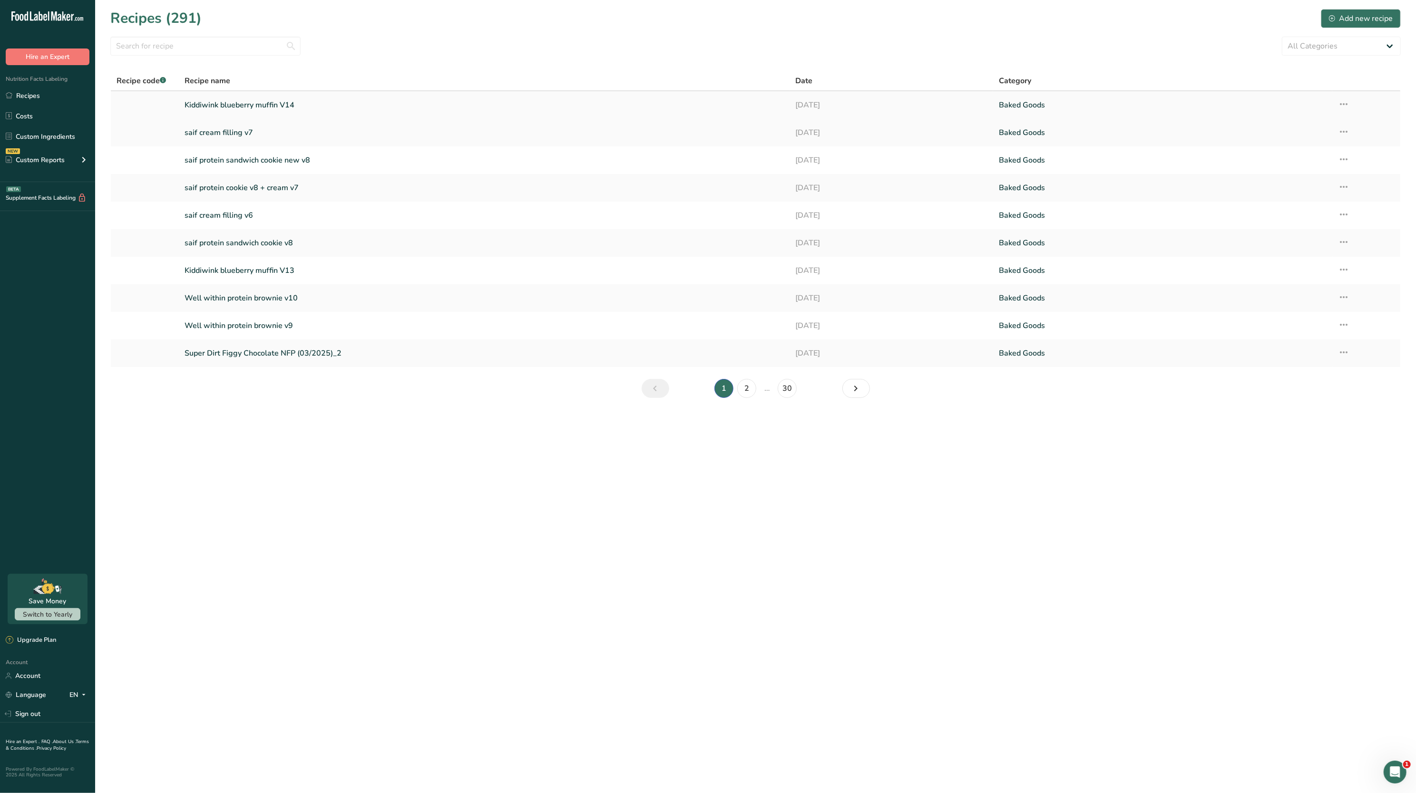
click at [311, 106] on link "Kiddiwink blueberry muffin V14" at bounding box center [484, 105] width 599 height 20
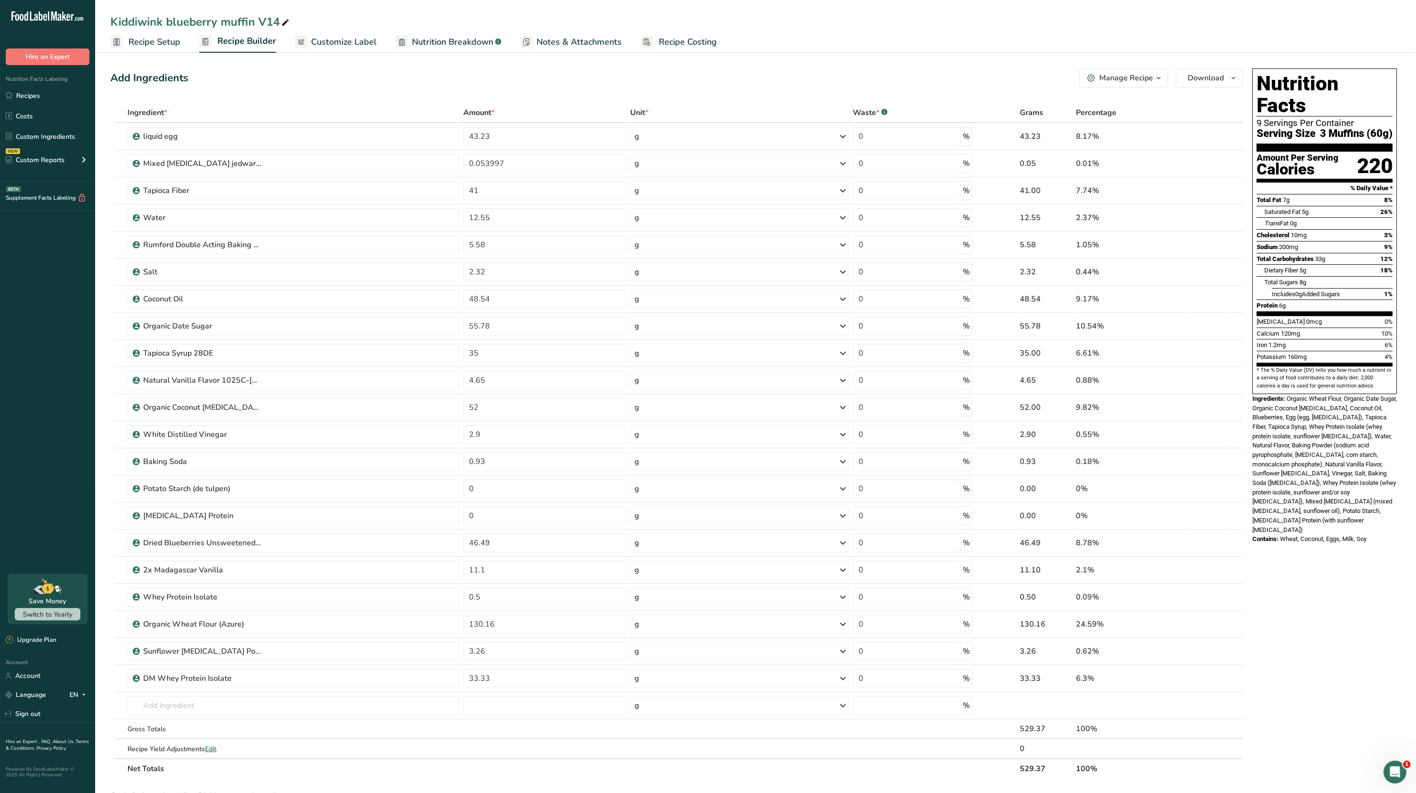
click at [155, 45] on span "Recipe Setup" at bounding box center [154, 42] width 52 height 13
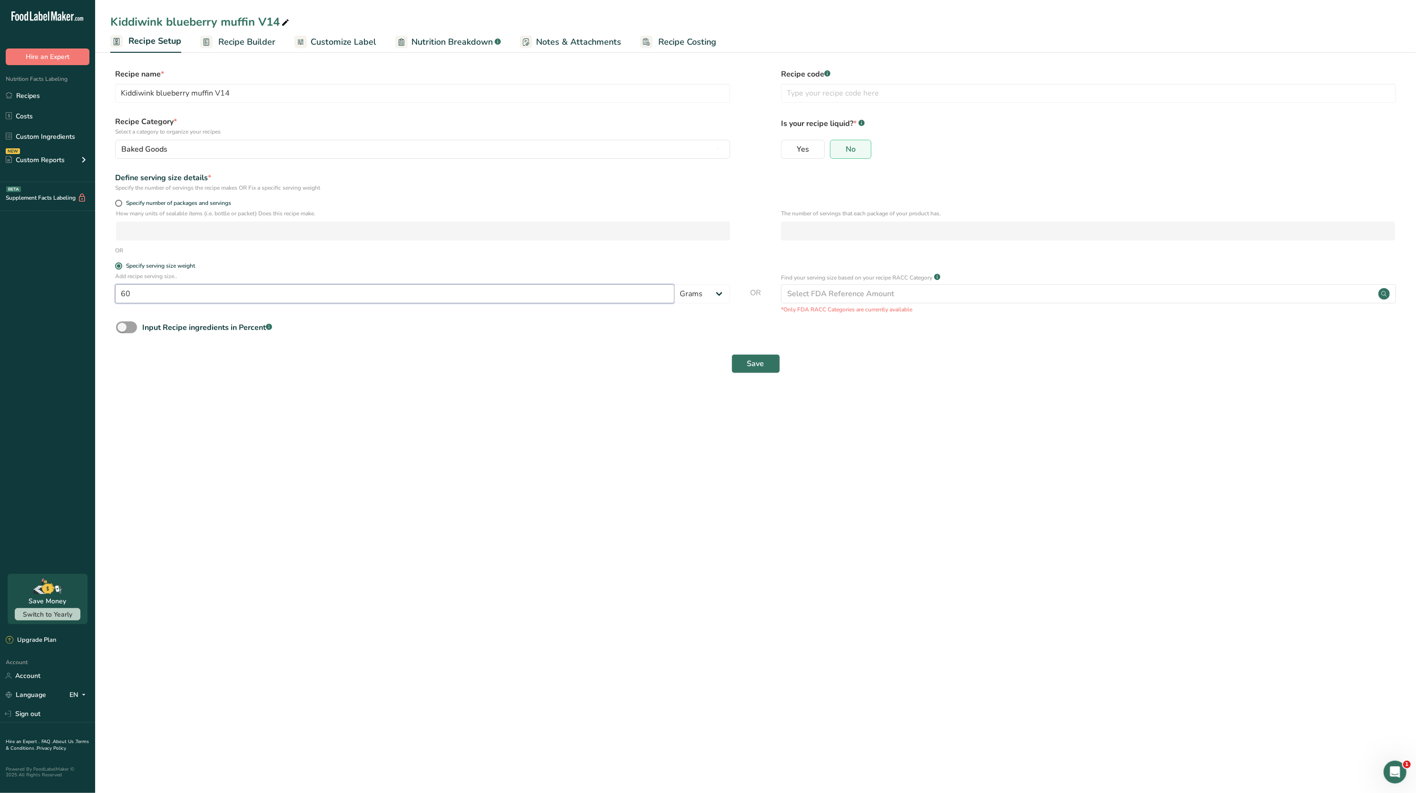
click at [235, 295] on input "60" at bounding box center [394, 293] width 559 height 19
type input "61"
click at [769, 417] on main "Kiddiwink blueberry muffin V14 Recipe Setup Recipe Builder Customize Label Nutr…" at bounding box center [708, 396] width 1416 height 793
click at [749, 364] on span "Save" at bounding box center [755, 363] width 17 height 11
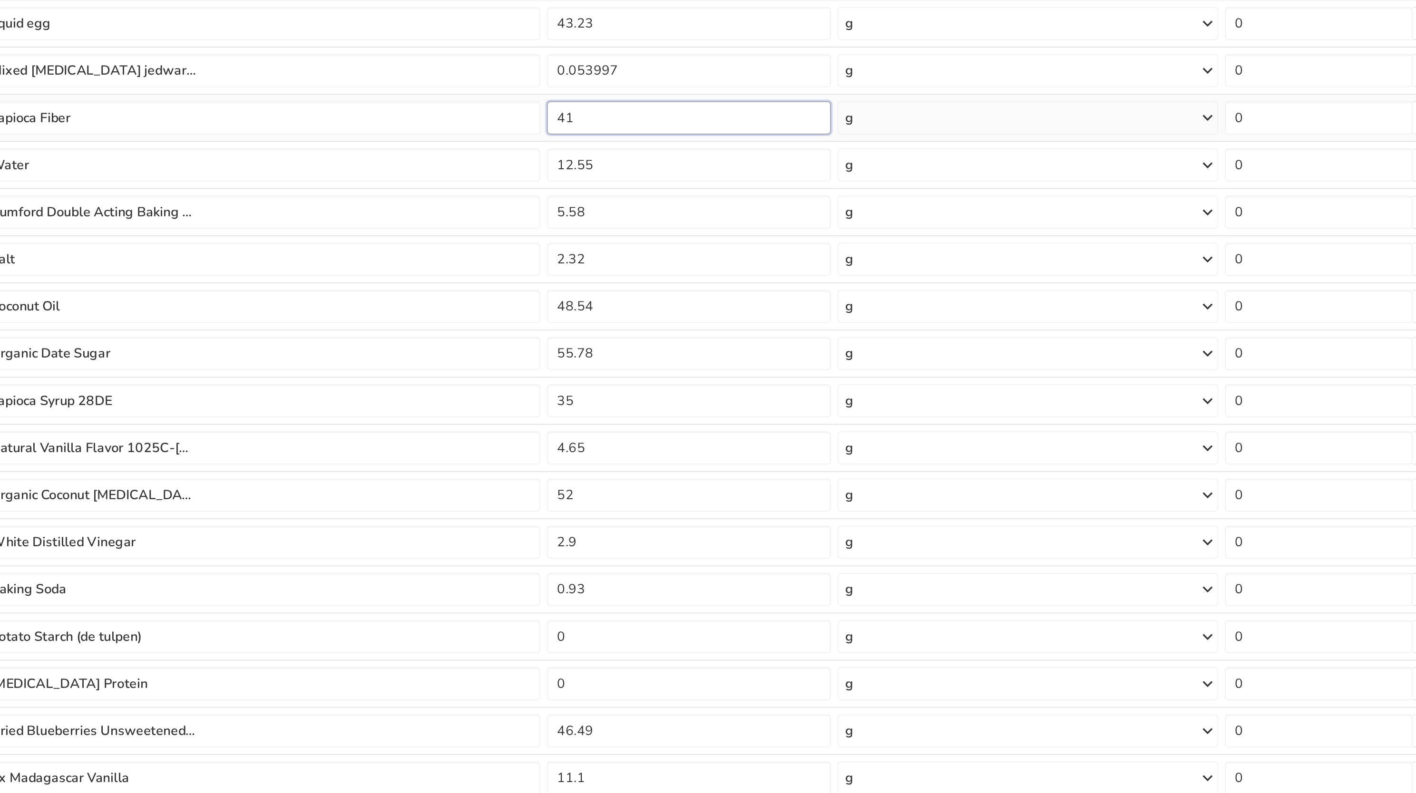
click at [494, 195] on input "41" at bounding box center [544, 190] width 163 height 19
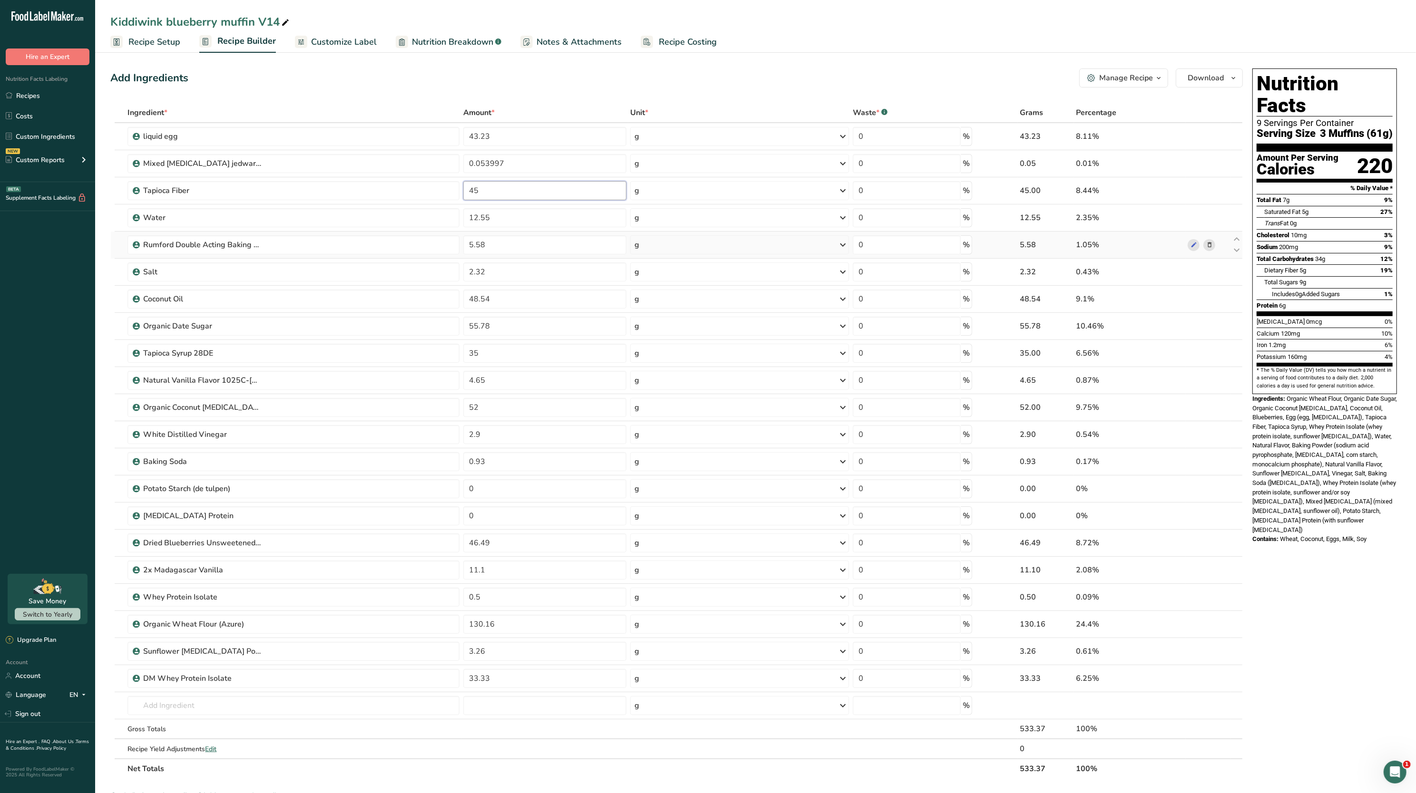
type input "45"
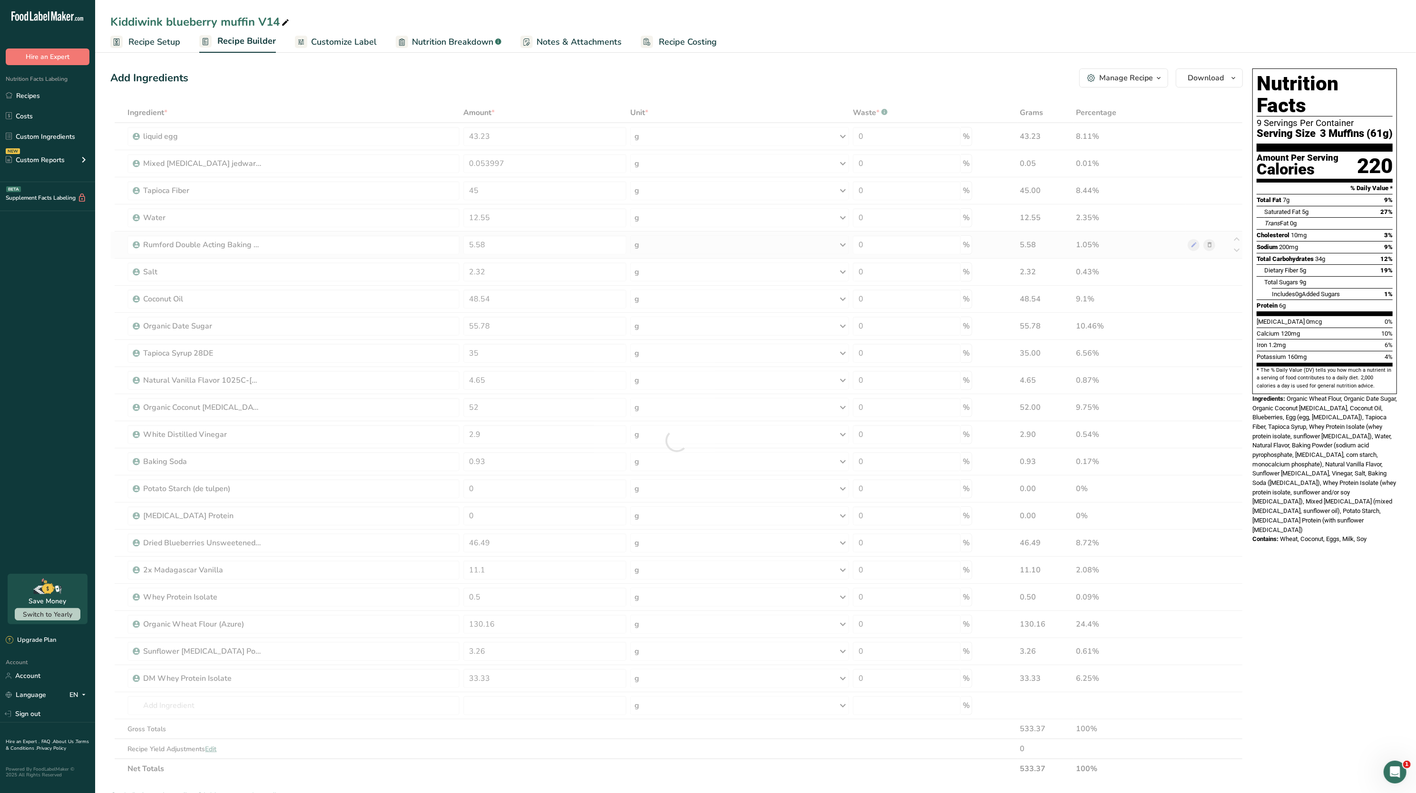
click at [1161, 238] on div "Ingredient * Amount * Unit * Waste * .a-a{fill:#347362;}.b-a{fill:#fff;} Grams …" at bounding box center [676, 441] width 1132 height 676
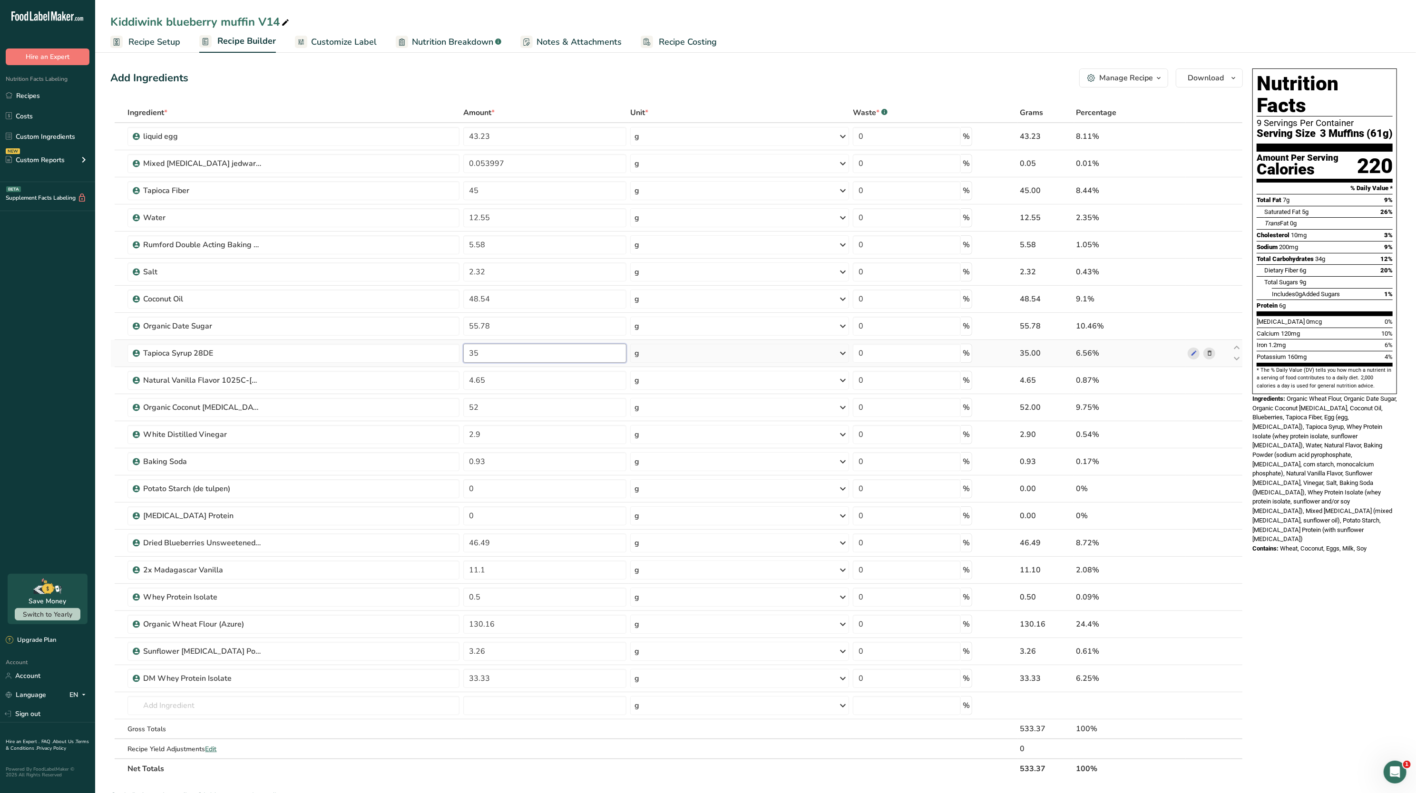
click at [505, 351] on input "35" at bounding box center [544, 353] width 163 height 19
type input "31"
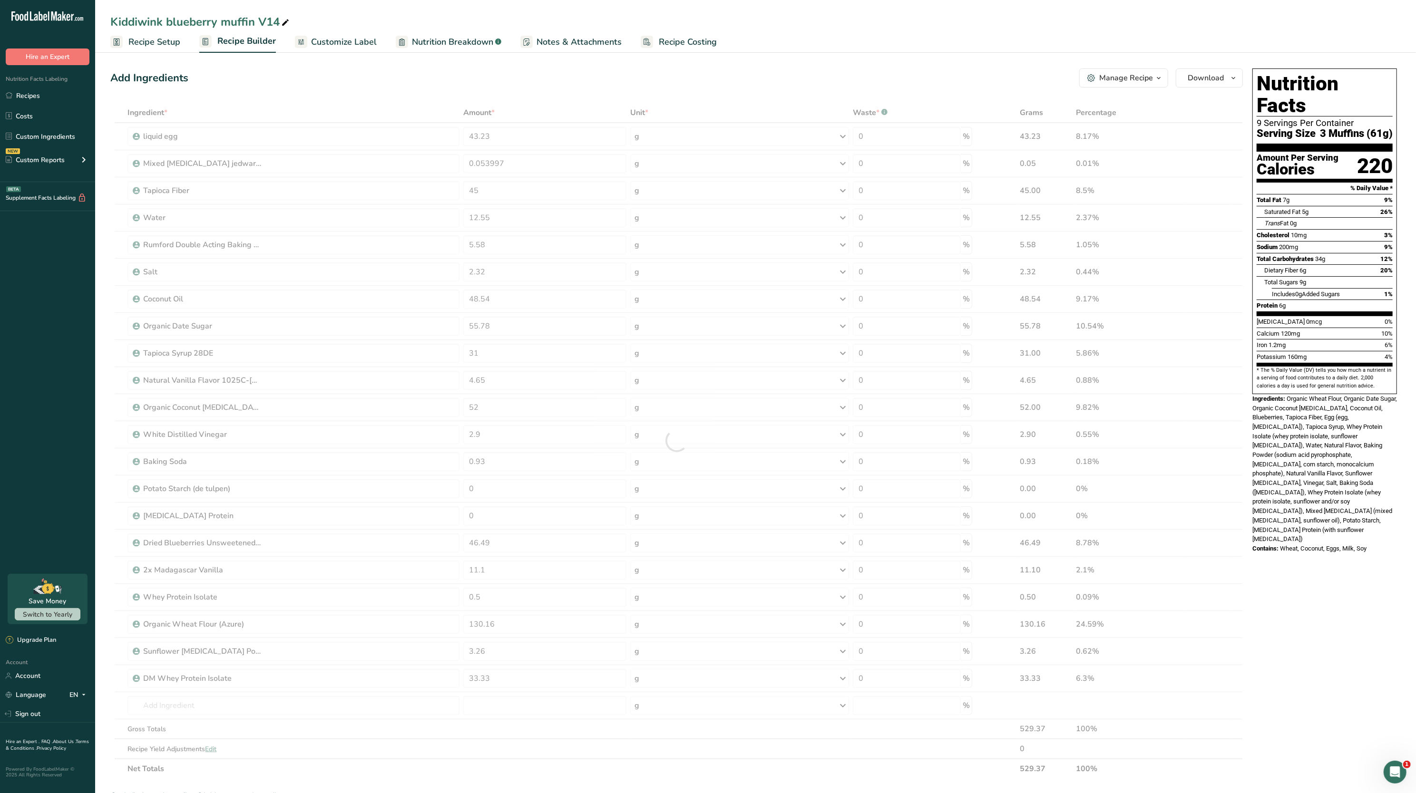
click at [1328, 300] on div "Protein 6g" at bounding box center [1324, 306] width 136 height 12
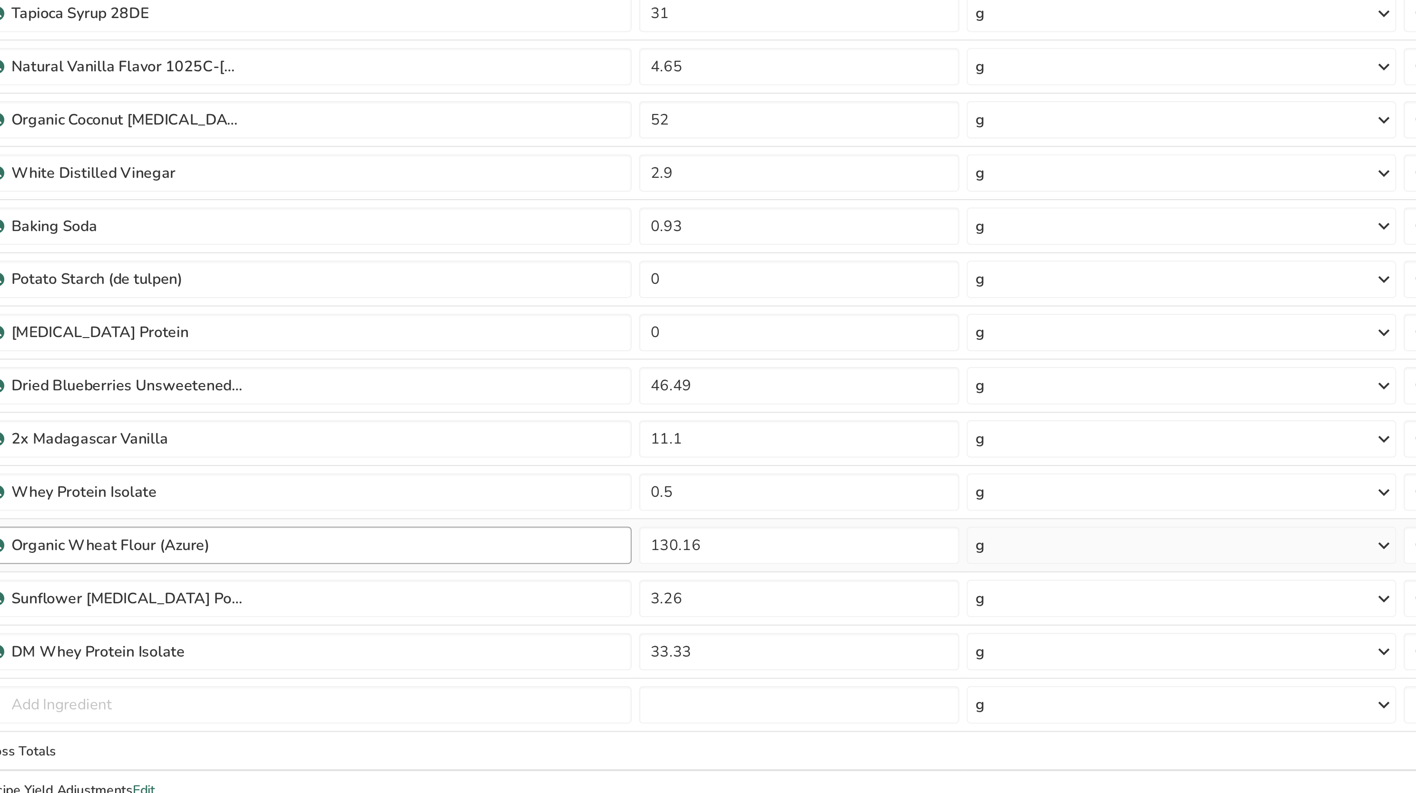
scroll to position [69, 0]
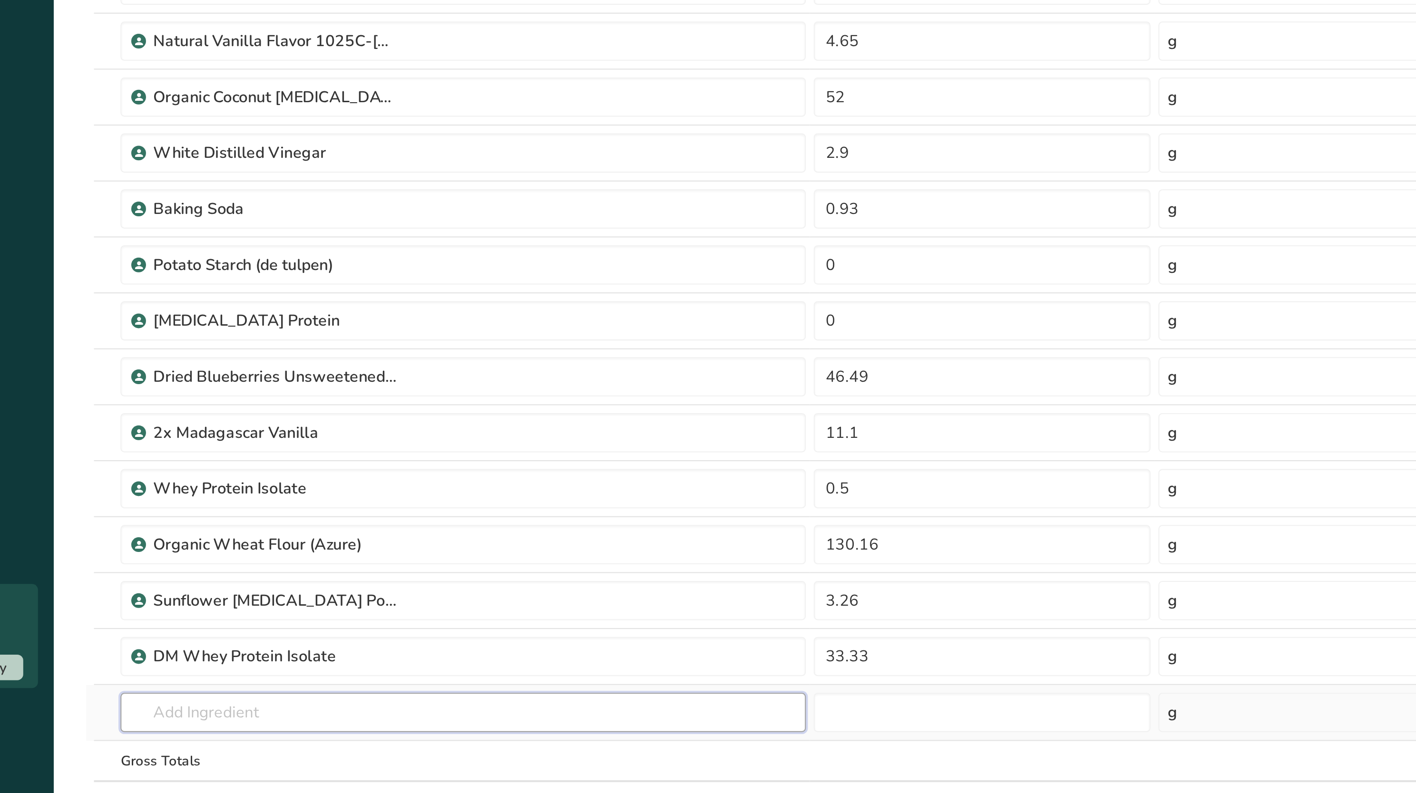
click at [243, 635] on input "text" at bounding box center [293, 636] width 332 height 19
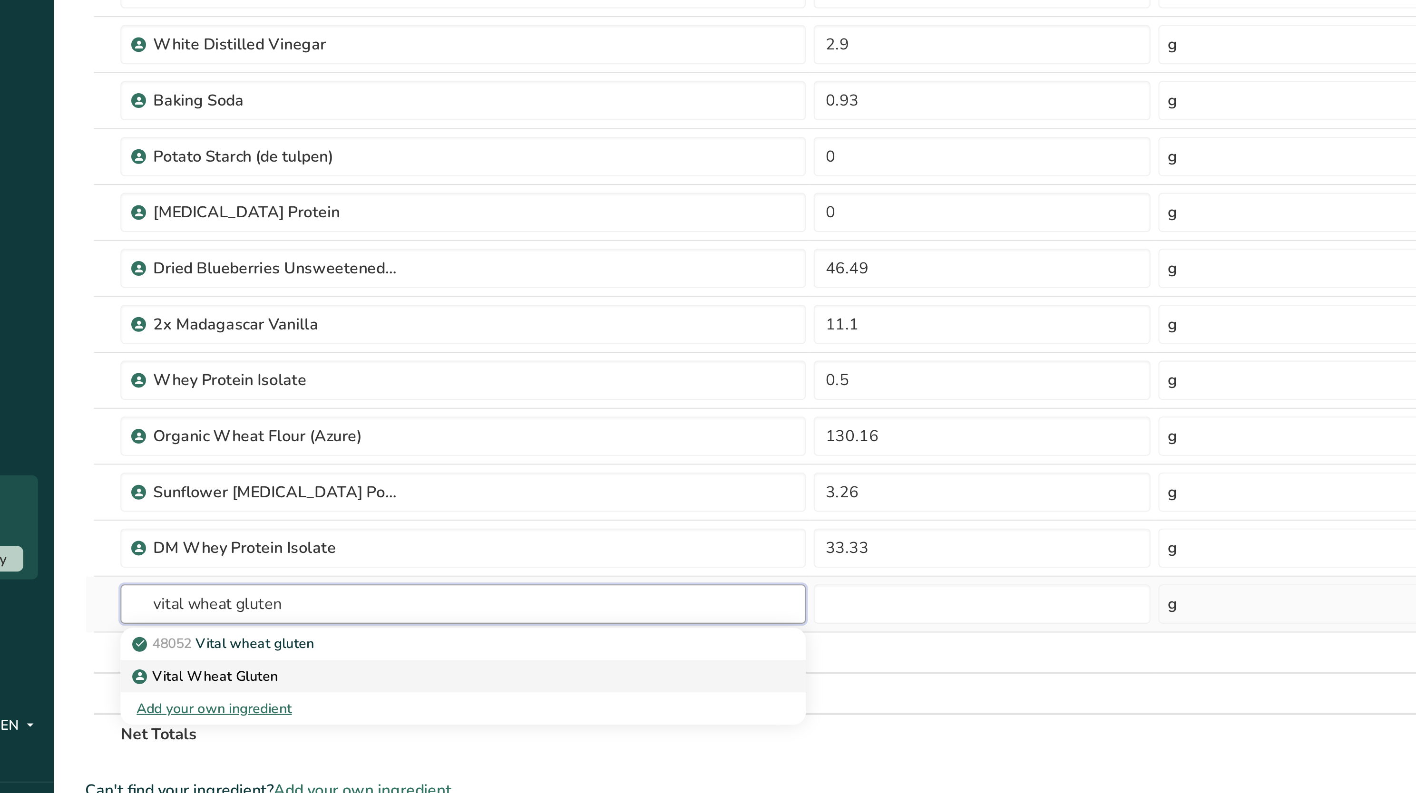
type input "vital wheat gluten"
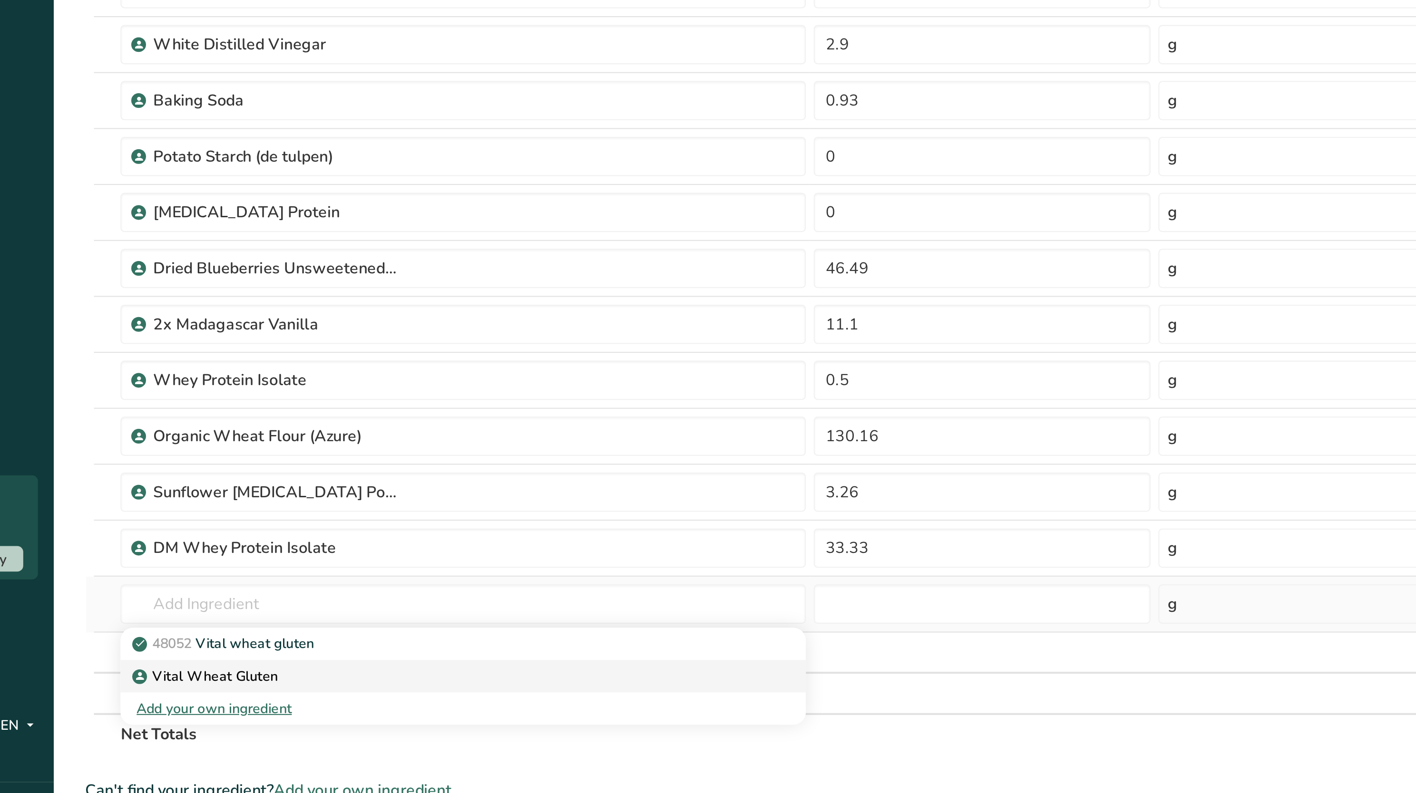
click at [208, 661] on div "Vital Wheat Gluten" at bounding box center [286, 656] width 302 height 10
type input "Vital Wheat Gluten"
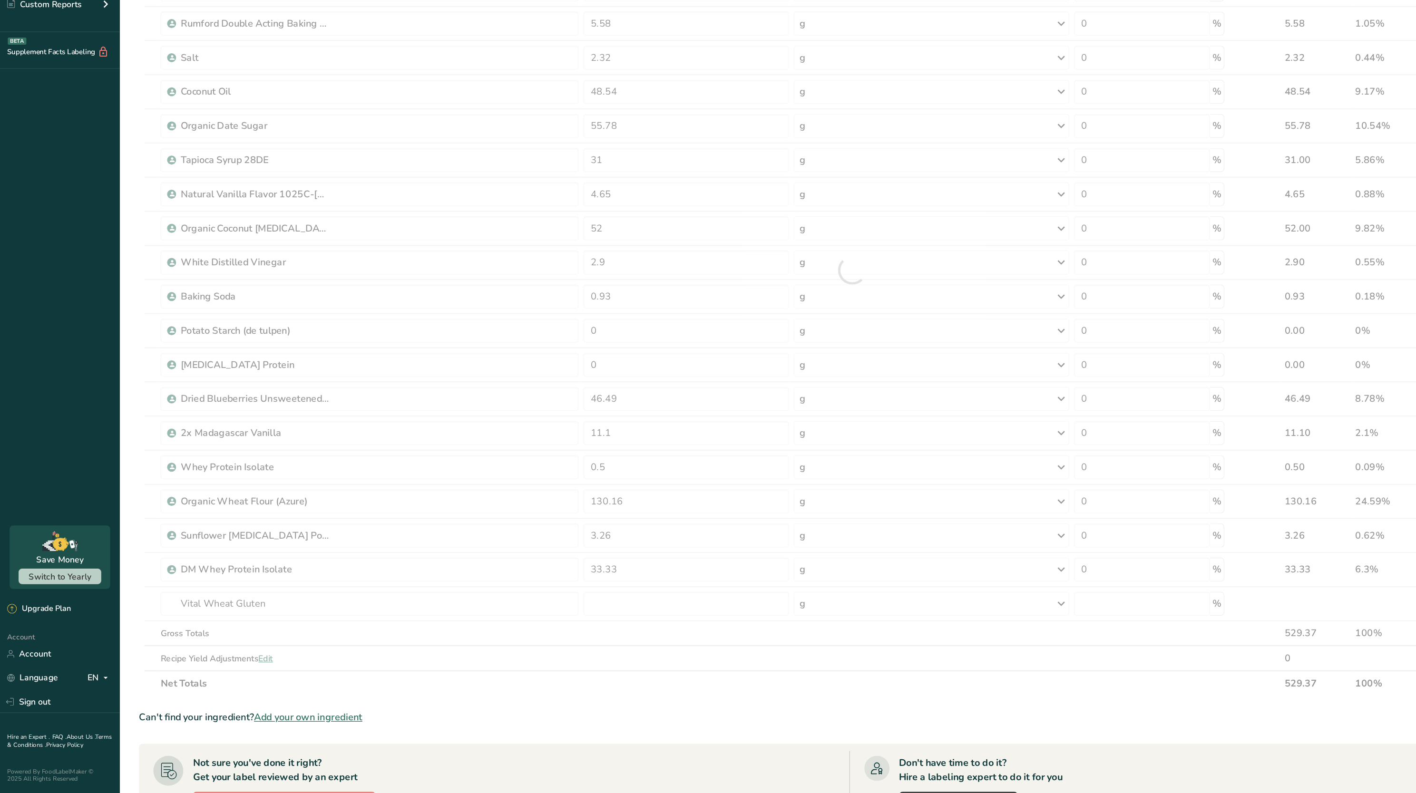
type input "0"
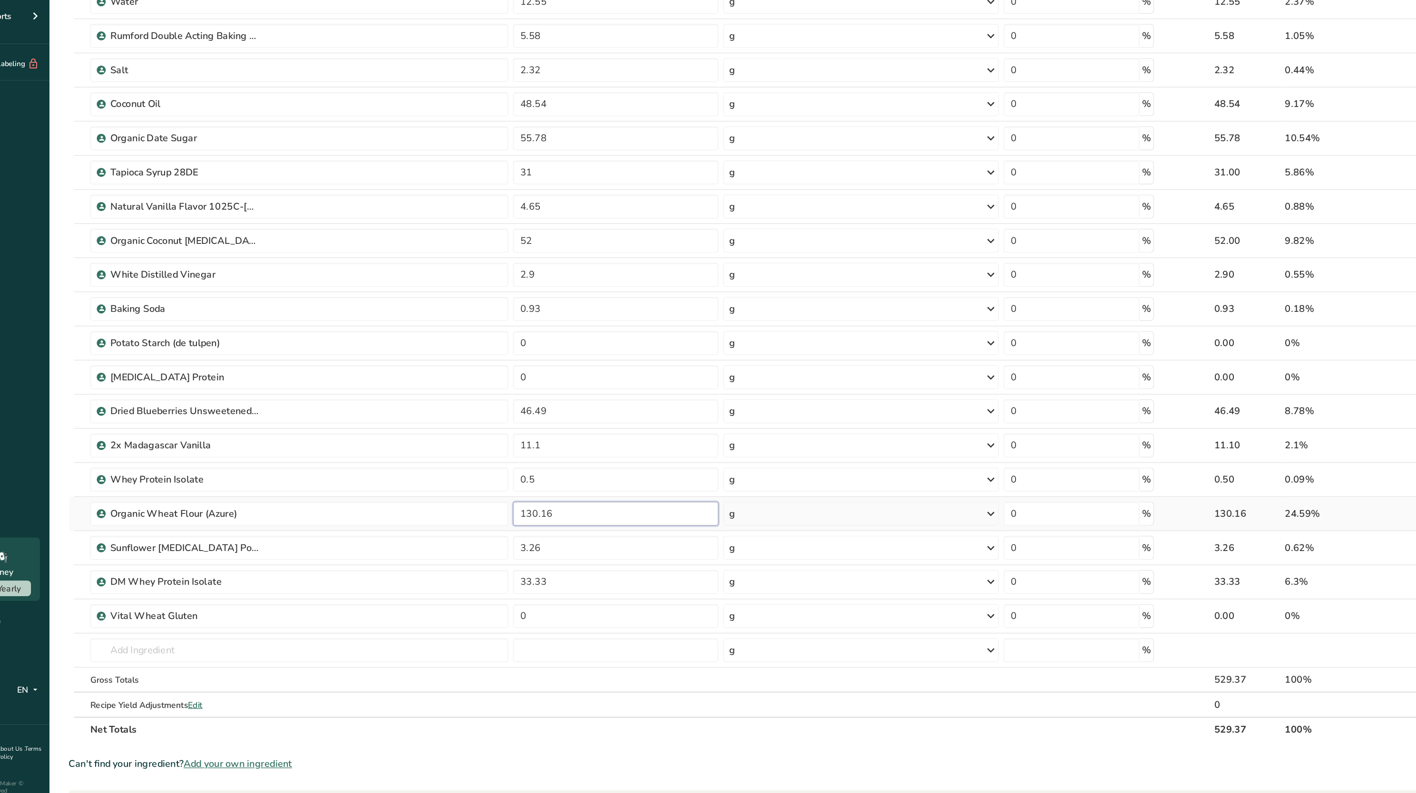
click at [517, 561] on input "130.16" at bounding box center [544, 554] width 163 height 19
type input "100"
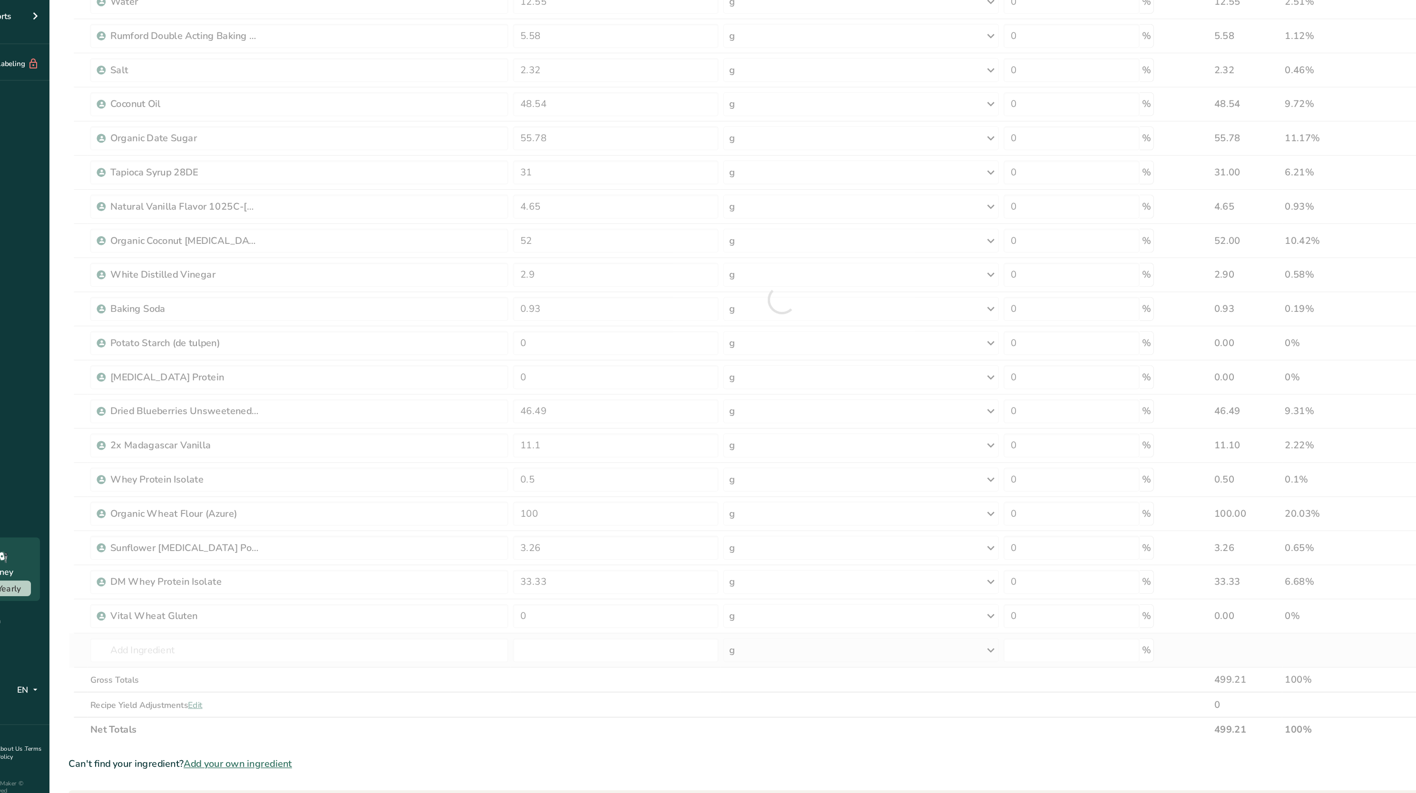
click at [514, 679] on div "Ingredient * Amount * Unit * Waste * .a-a{fill:#347362;}.b-a{fill:#fff;} Grams …" at bounding box center [676, 384] width 1132 height 703
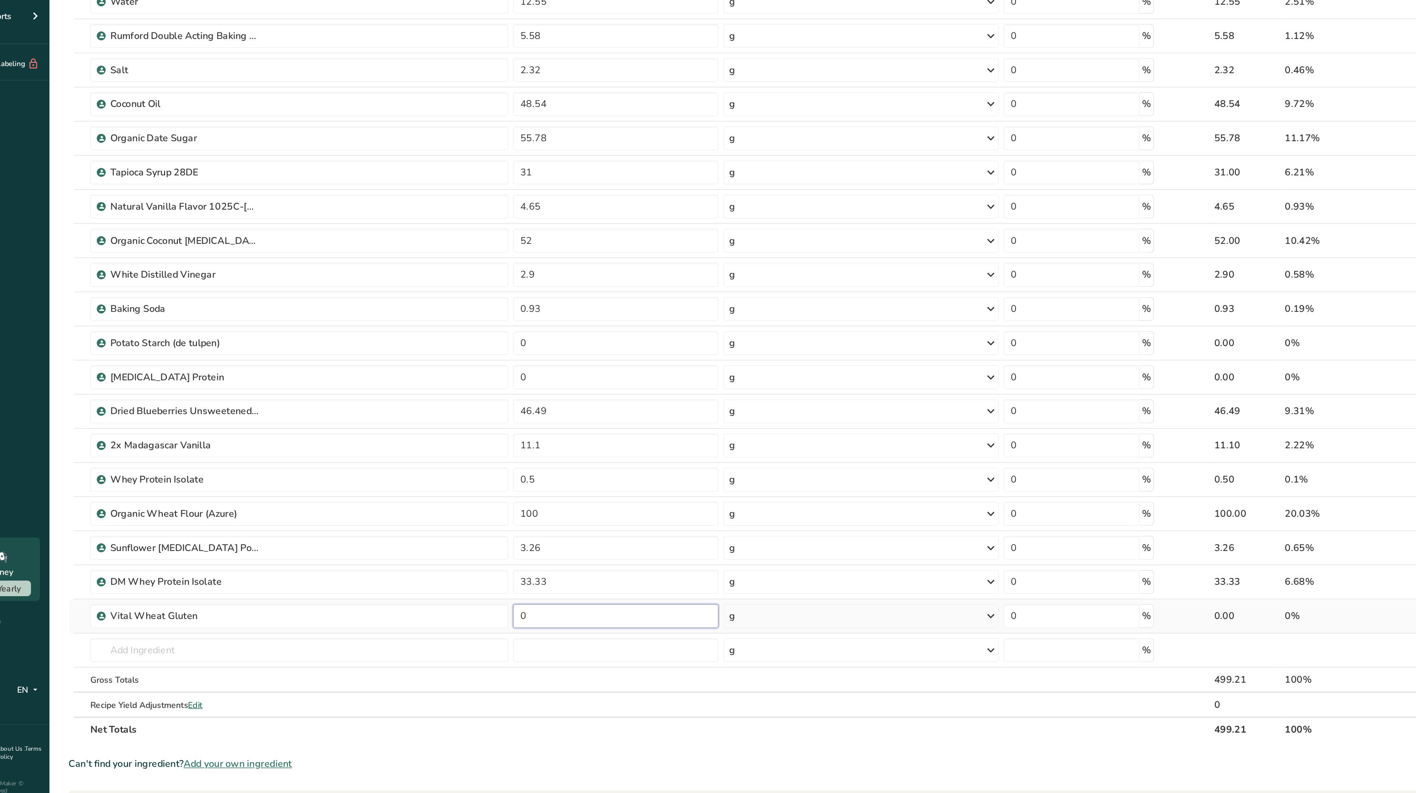
click at [496, 636] on input "0" at bounding box center [544, 636] width 163 height 19
type input "30"
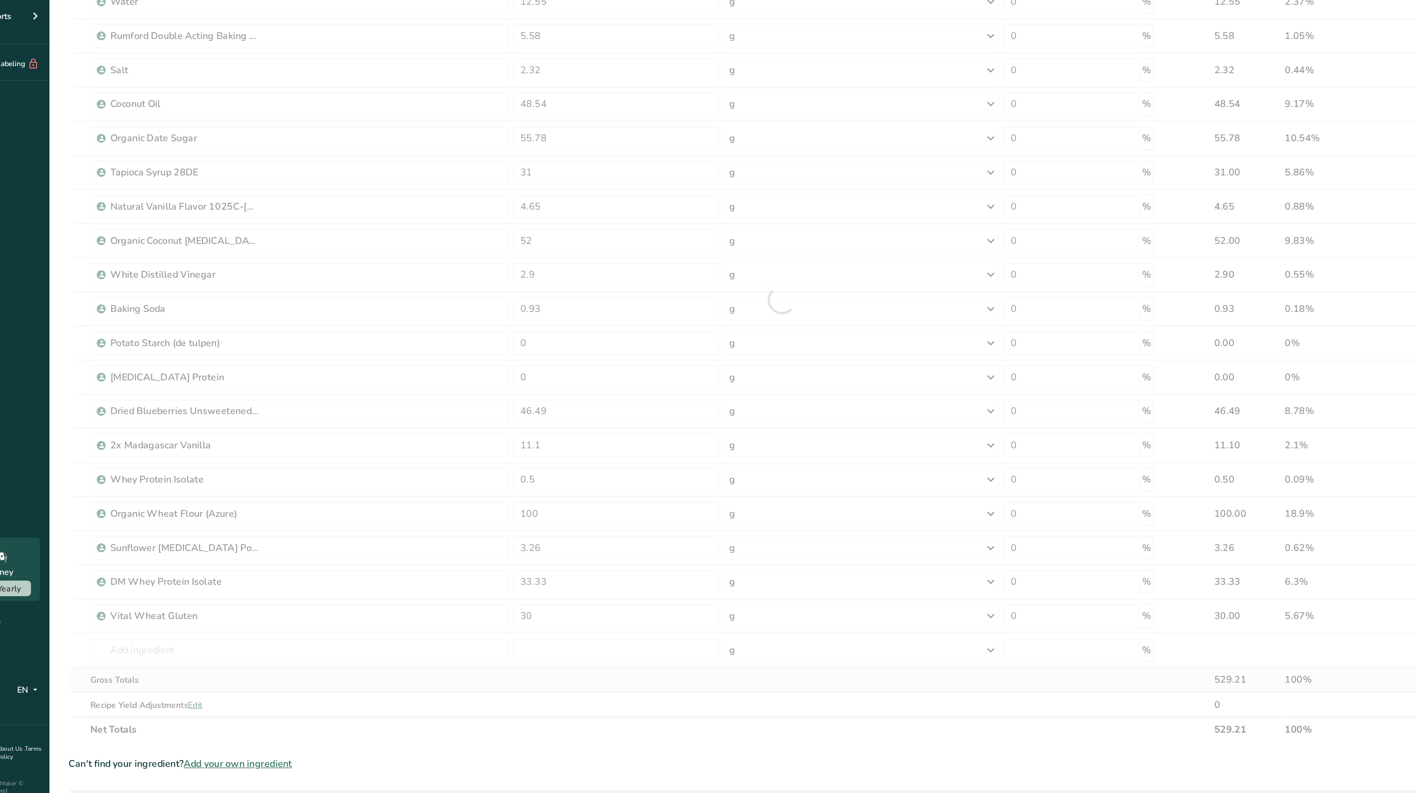
click at [533, 699] on div "Ingredient * Amount * Unit * Waste * .a-a{fill:#347362;}.b-a{fill:#fff;} Grams …" at bounding box center [676, 384] width 1132 height 703
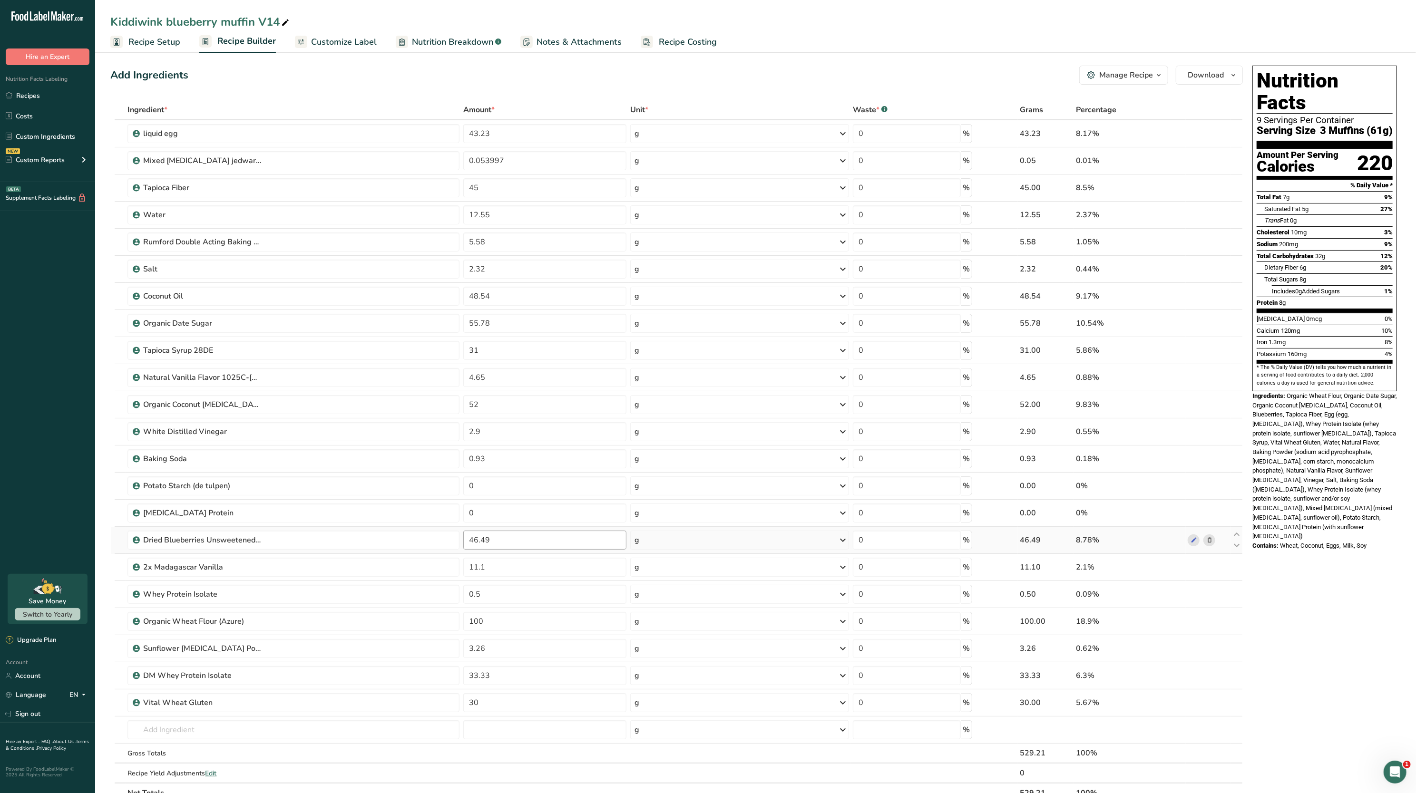
scroll to position [0, 0]
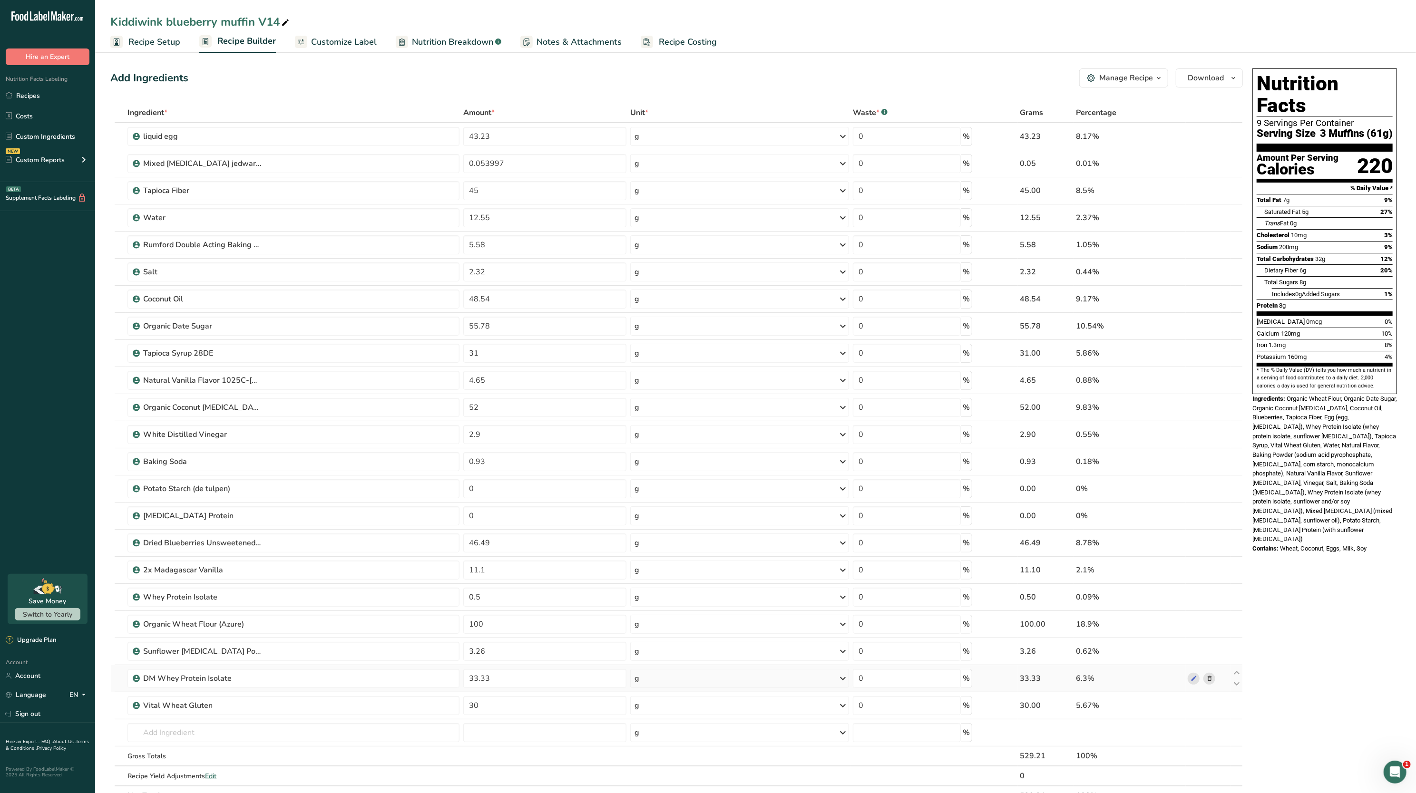
click at [1208, 681] on icon at bounding box center [1209, 679] width 7 height 10
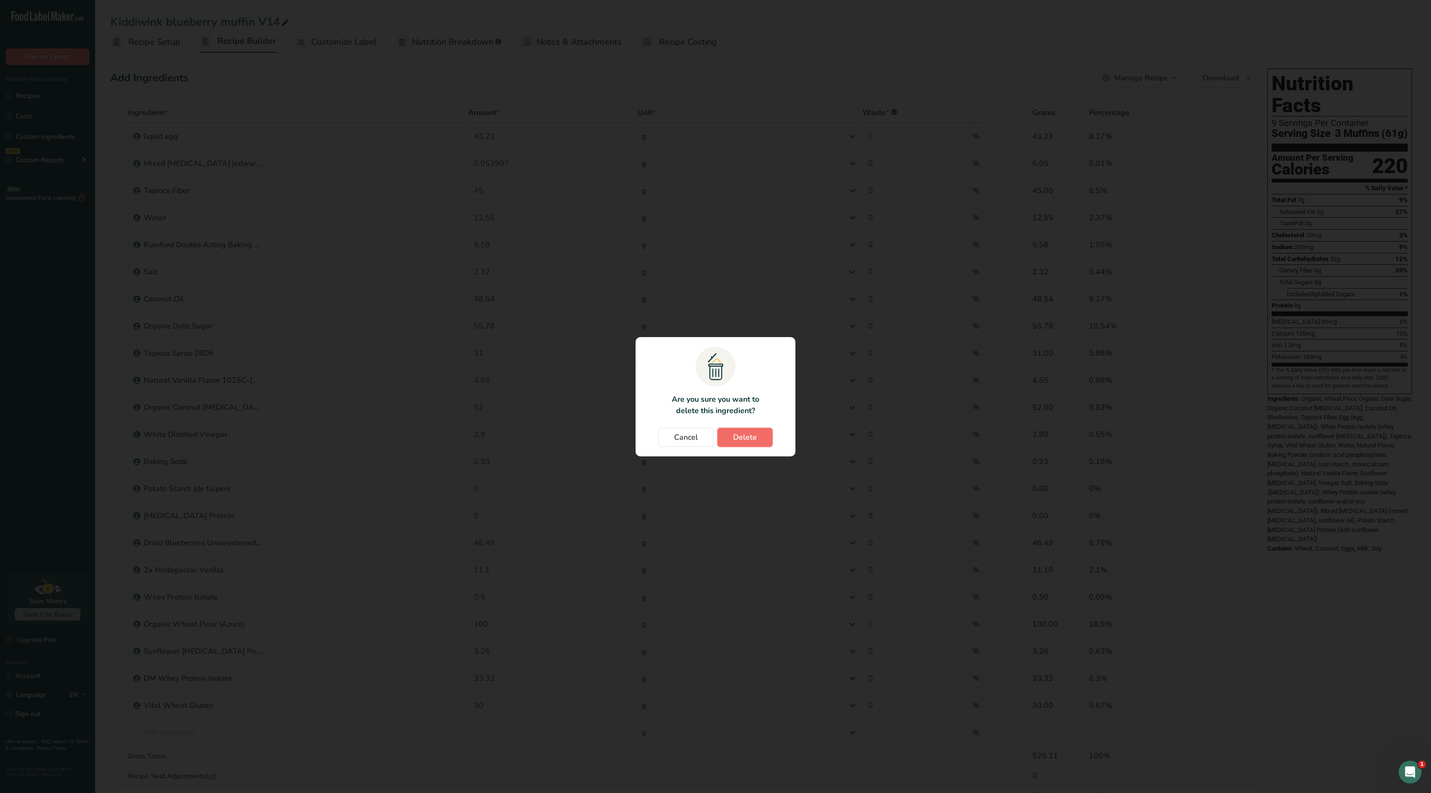
click at [734, 439] on span "Delete" at bounding box center [745, 437] width 24 height 11
type input "30"
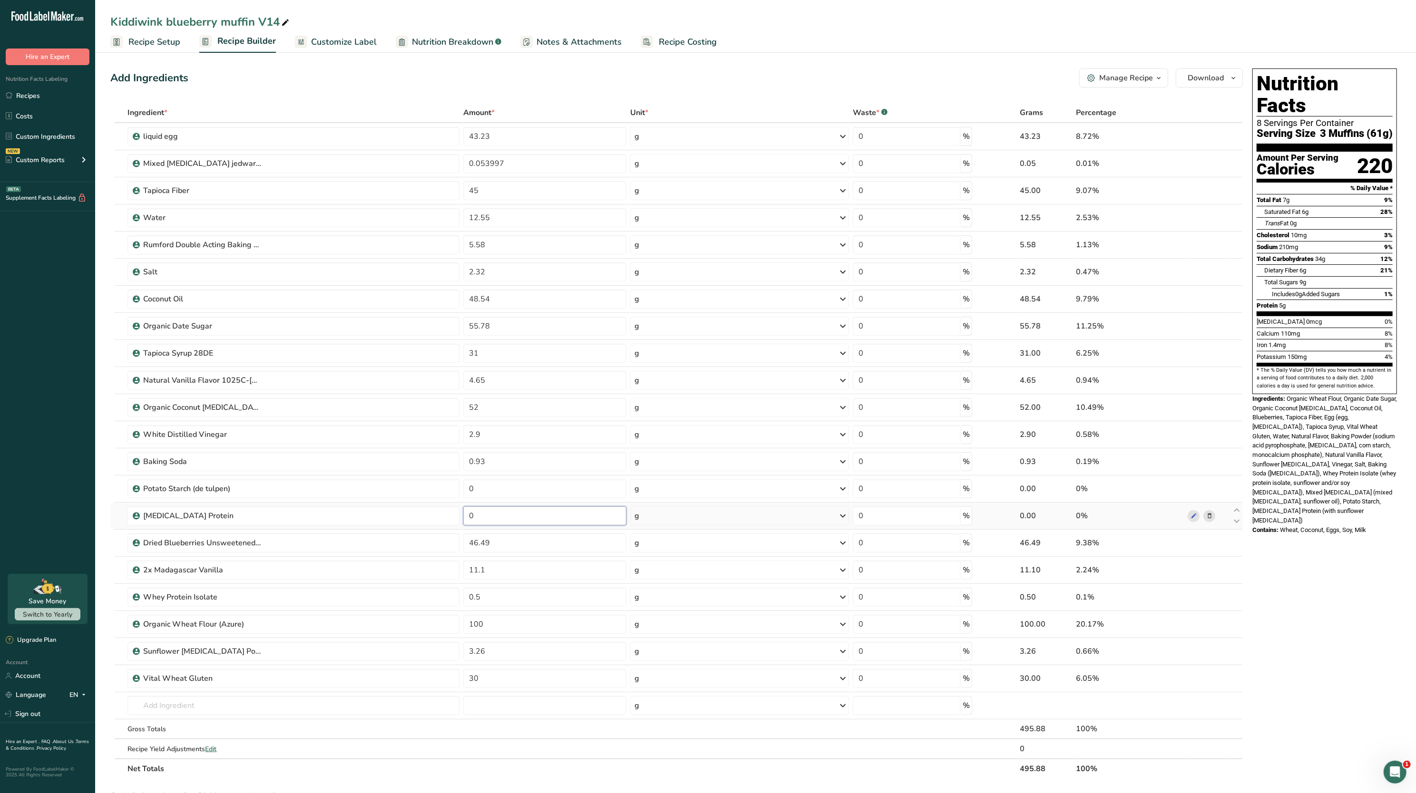
click at [507, 521] on input "0" at bounding box center [544, 515] width 163 height 19
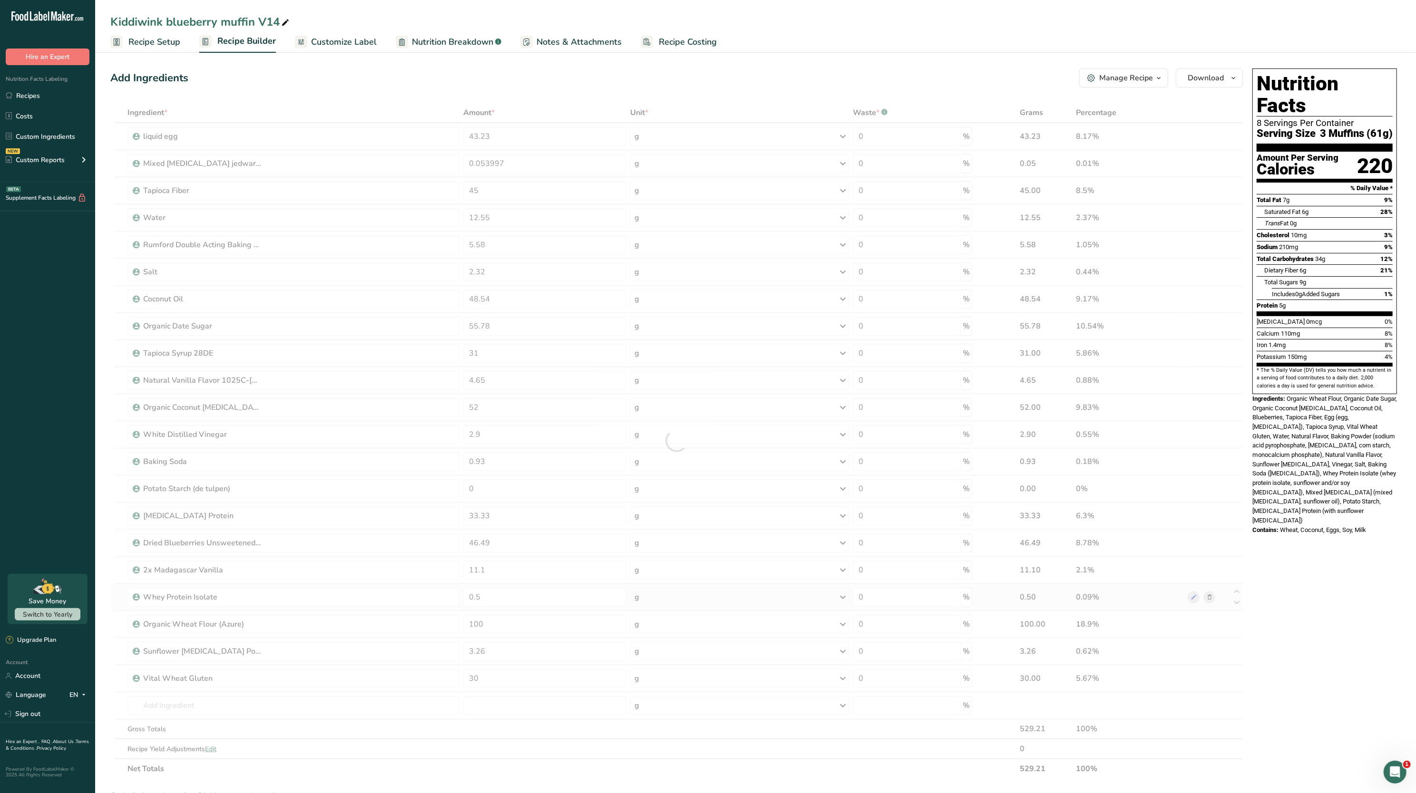
click at [1197, 594] on div "Ingredient * Amount * Unit * Waste * .a-a{fill:#347362;}.b-a{fill:#fff;} Grams …" at bounding box center [676, 441] width 1132 height 676
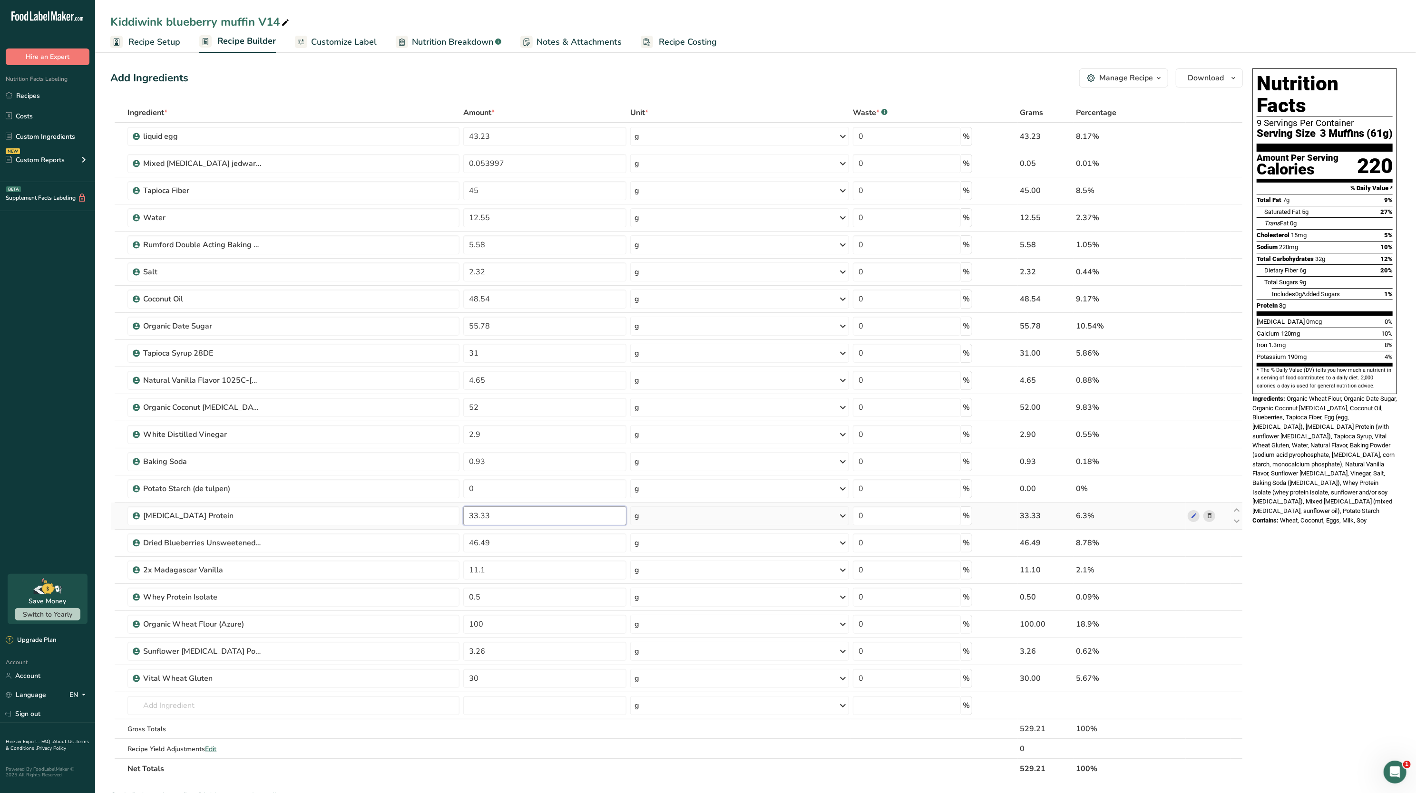
click at [535, 510] on input "33.33" at bounding box center [544, 515] width 163 height 19
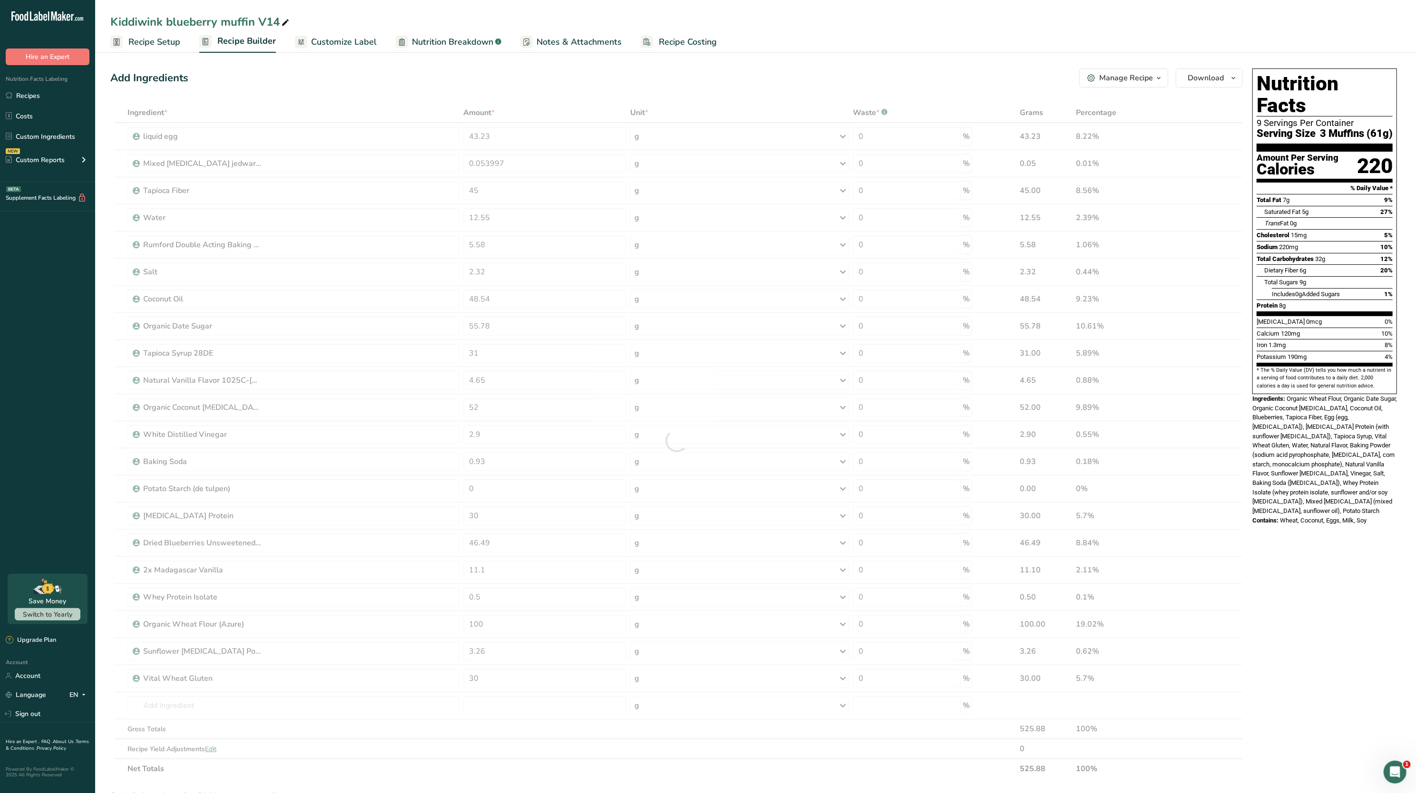
click at [1314, 537] on div "Nutrition Facts 9 Servings Per Container Serving Size 3 Muffins (61g) Amount Pe…" at bounding box center [1324, 577] width 152 height 1025
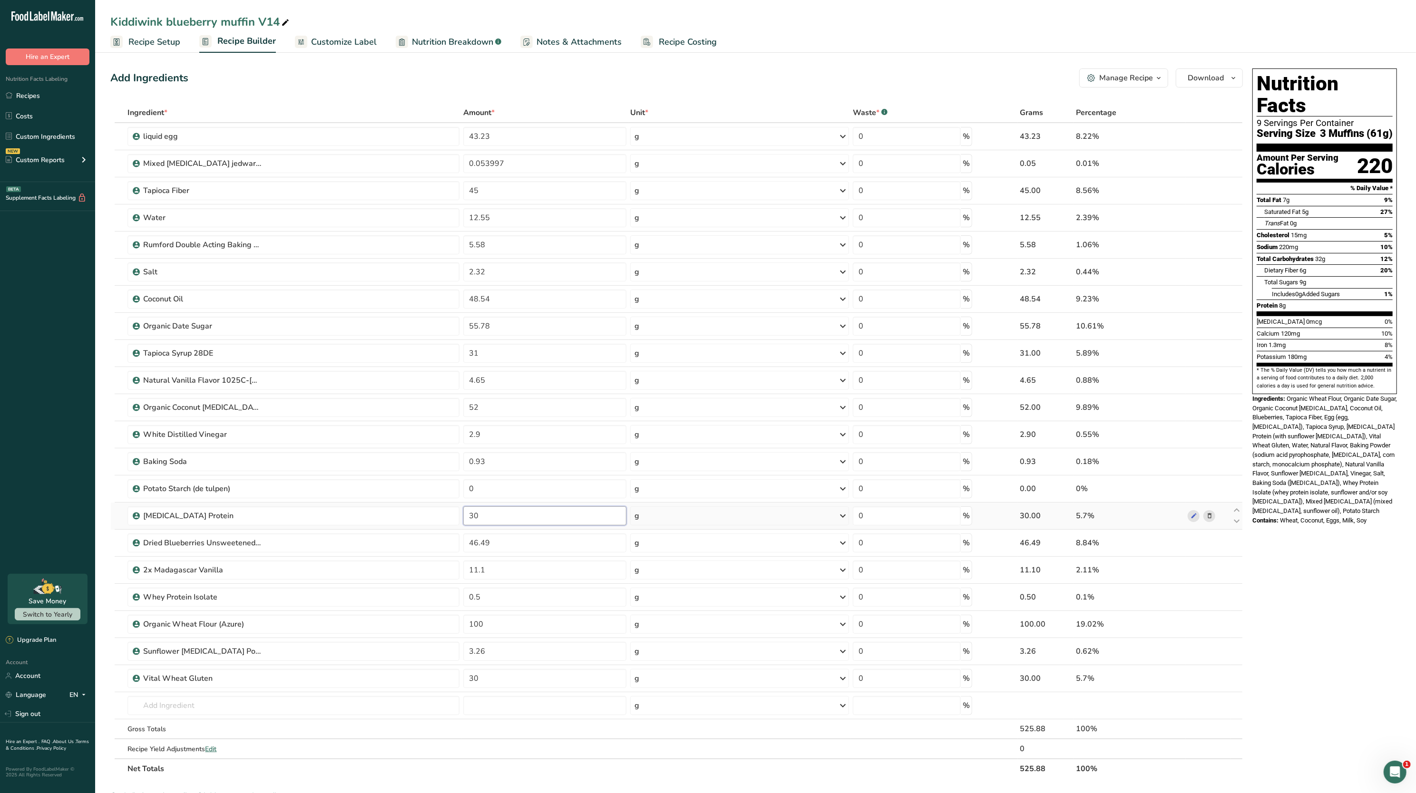
click at [552, 511] on input "30" at bounding box center [544, 515] width 163 height 19
type input "3"
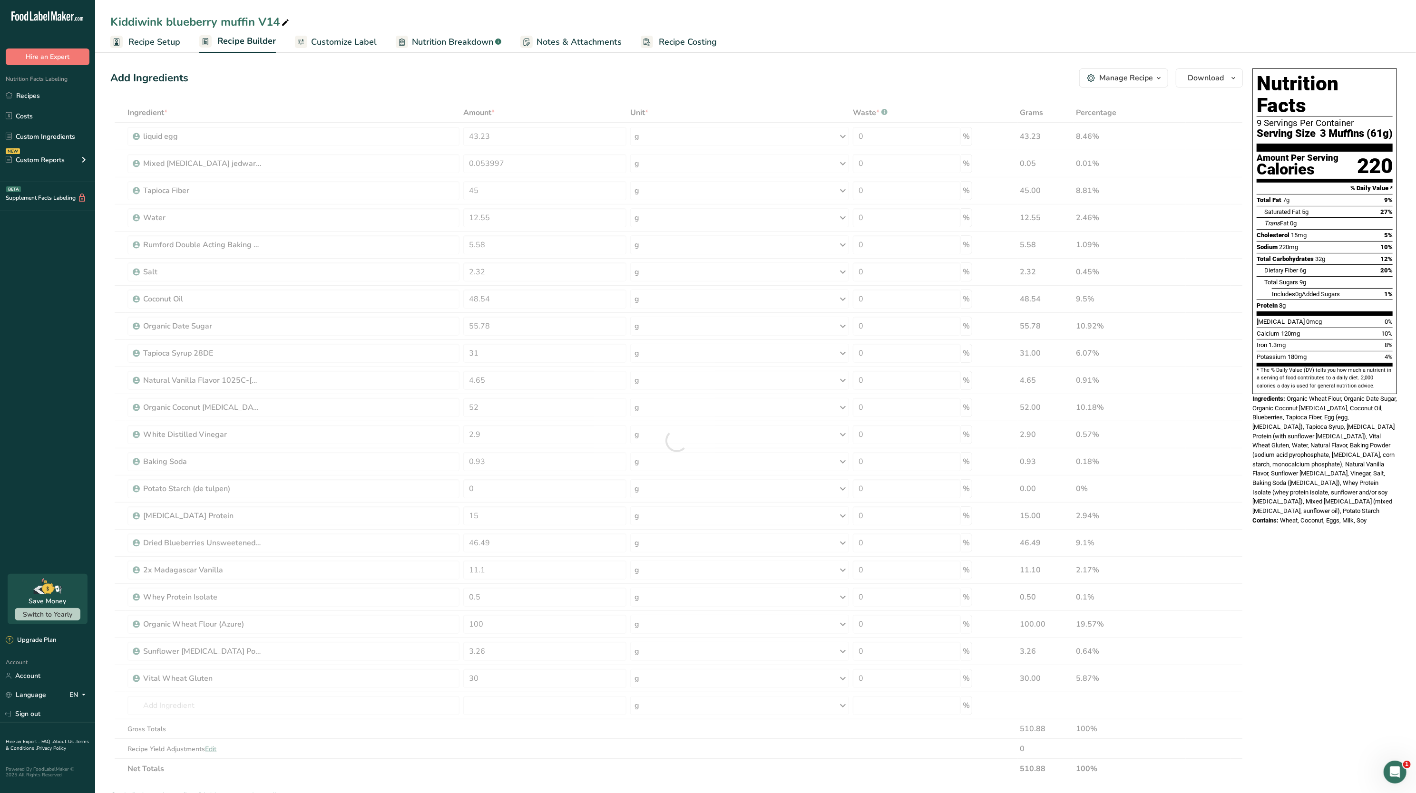
click at [1285, 485] on span "Organic Wheat Flour, Organic Date Sugar, Organic Coconut [MEDICAL_DATA], Coconu…" at bounding box center [1324, 454] width 145 height 119
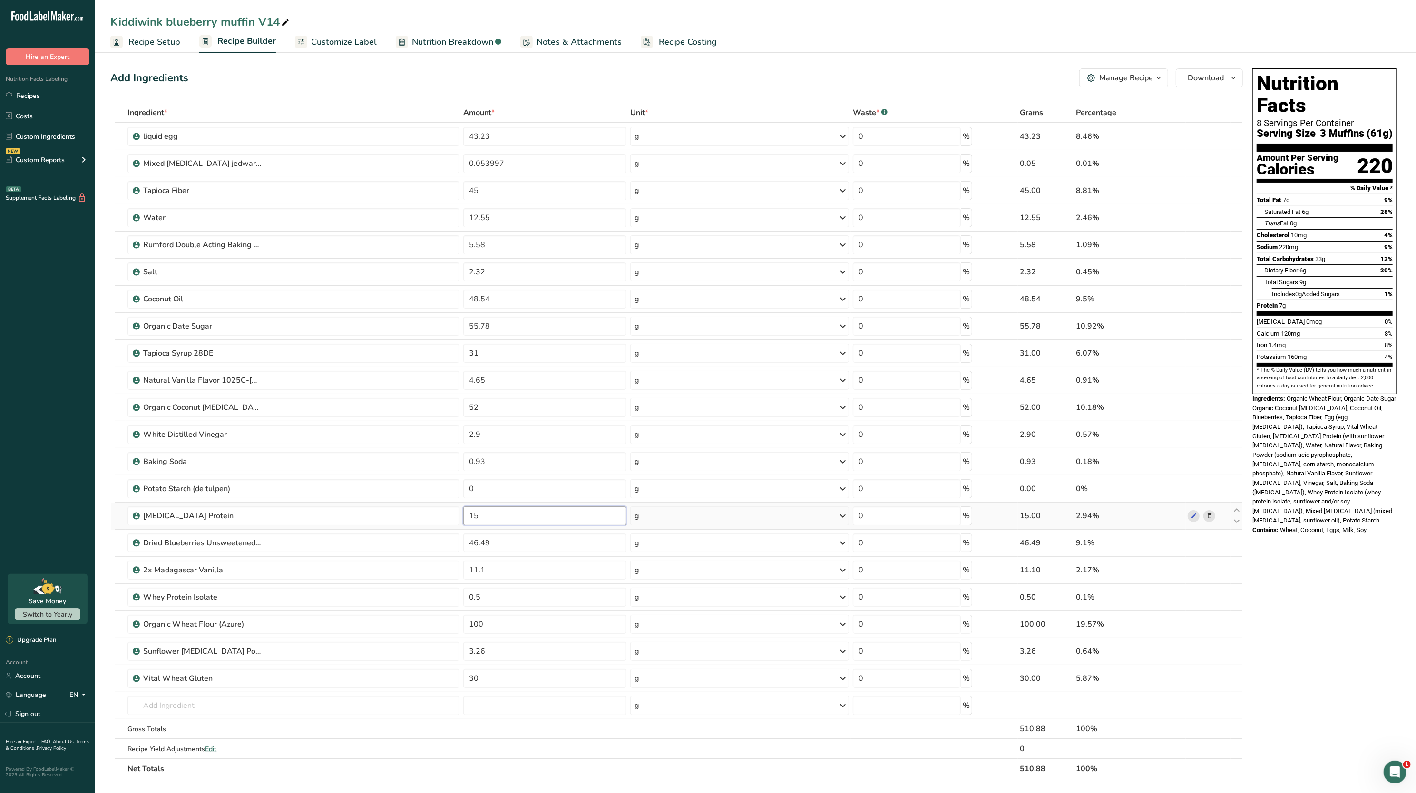
click at [494, 526] on input "15" at bounding box center [544, 515] width 163 height 19
type input "1"
type input "20"
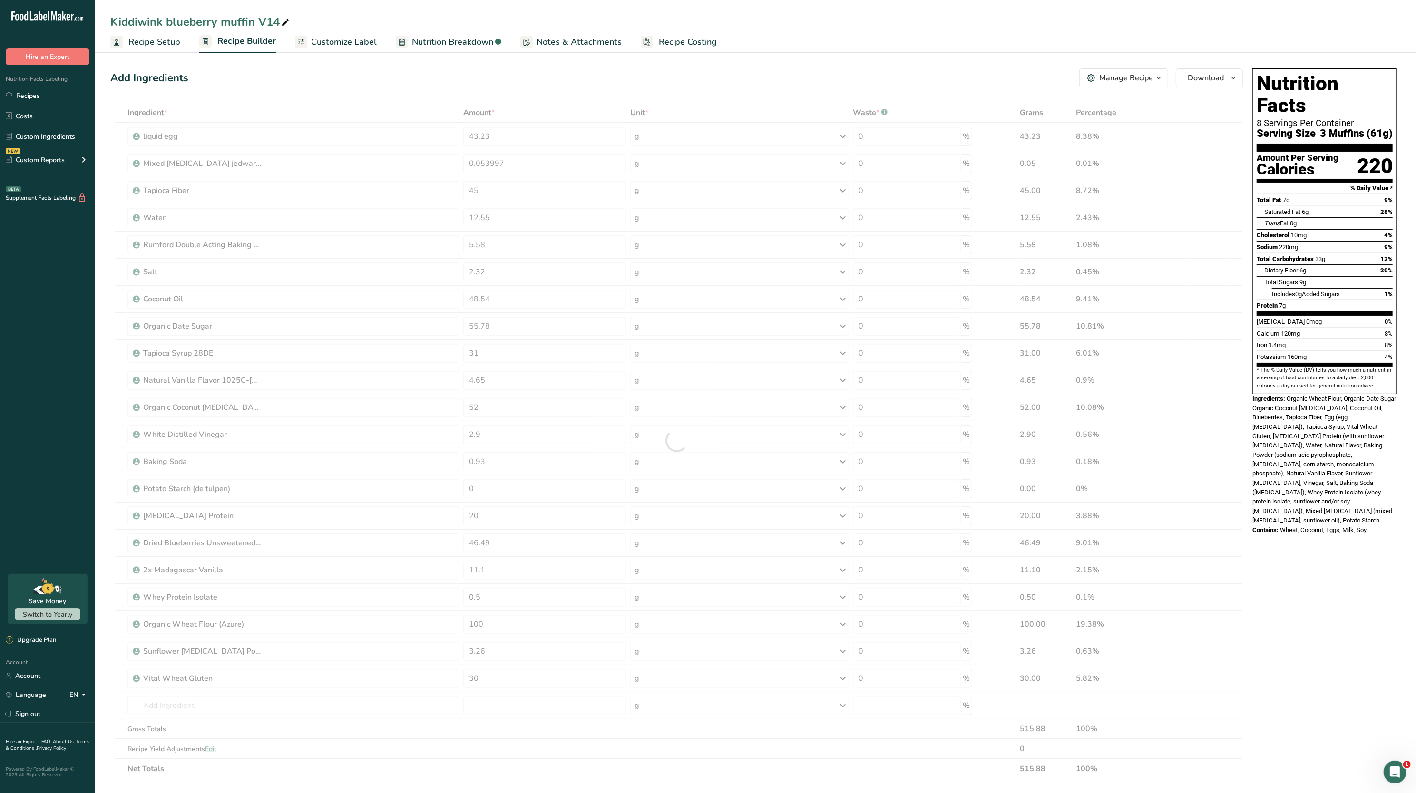
click at [1350, 494] on div "Ingredients: Organic Wheat Flour, Organic Date Sugar, Organic Coconut [MEDICAL_…" at bounding box center [1324, 459] width 145 height 131
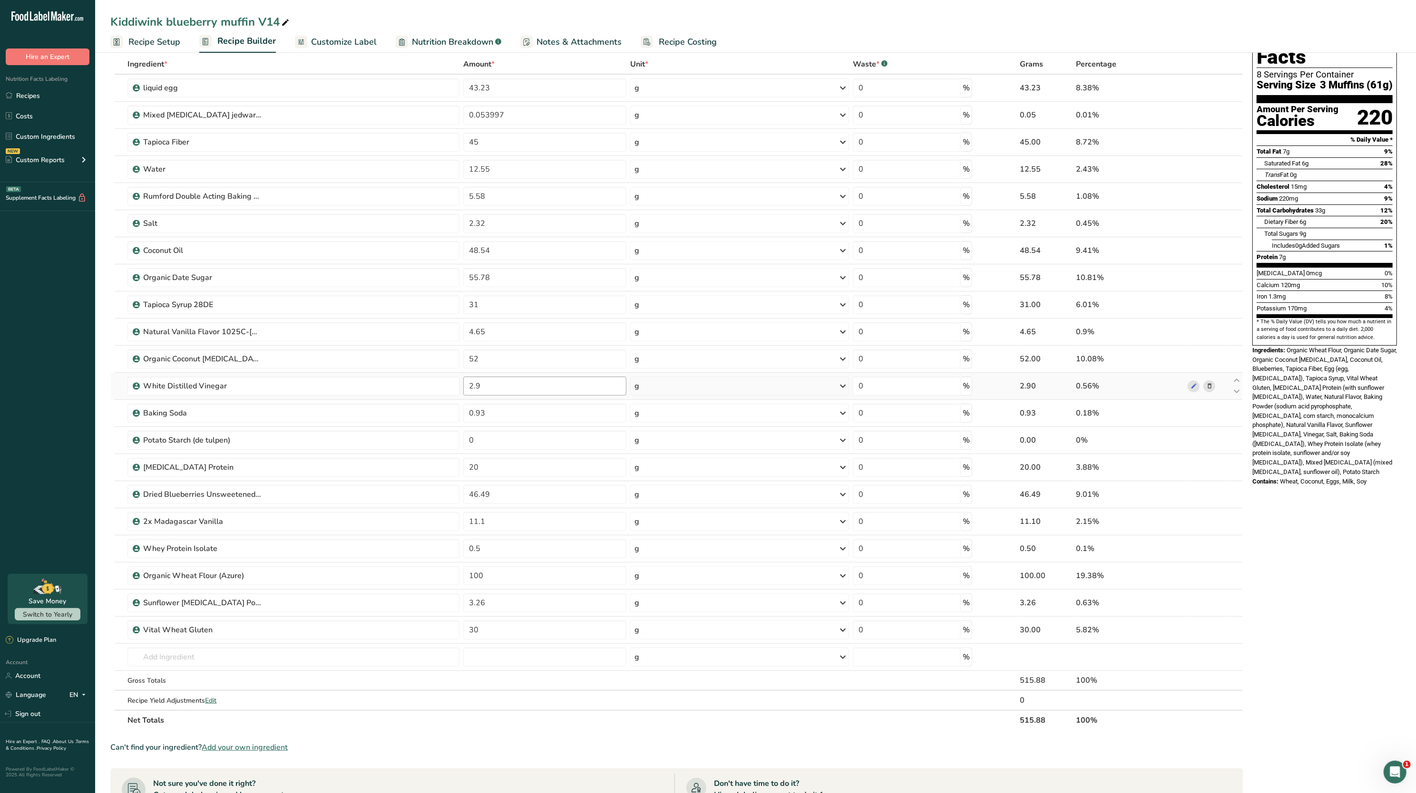
scroll to position [49, 0]
click at [524, 628] on input "30" at bounding box center [544, 629] width 163 height 19
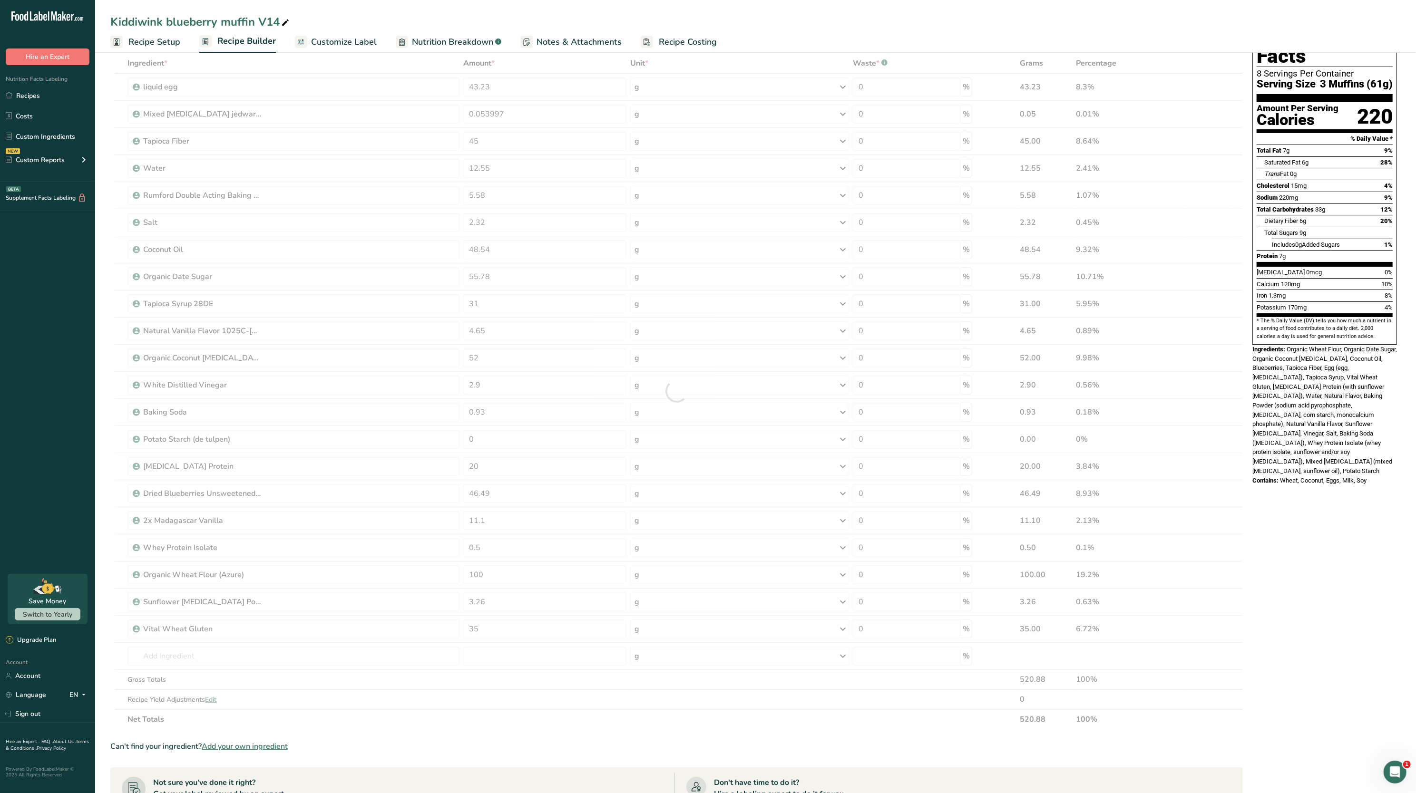
click at [1281, 606] on div "Nutrition Facts 8 Servings Per Container Serving Size 3 Muffins (61g) Amount Pe…" at bounding box center [1324, 527] width 152 height 1025
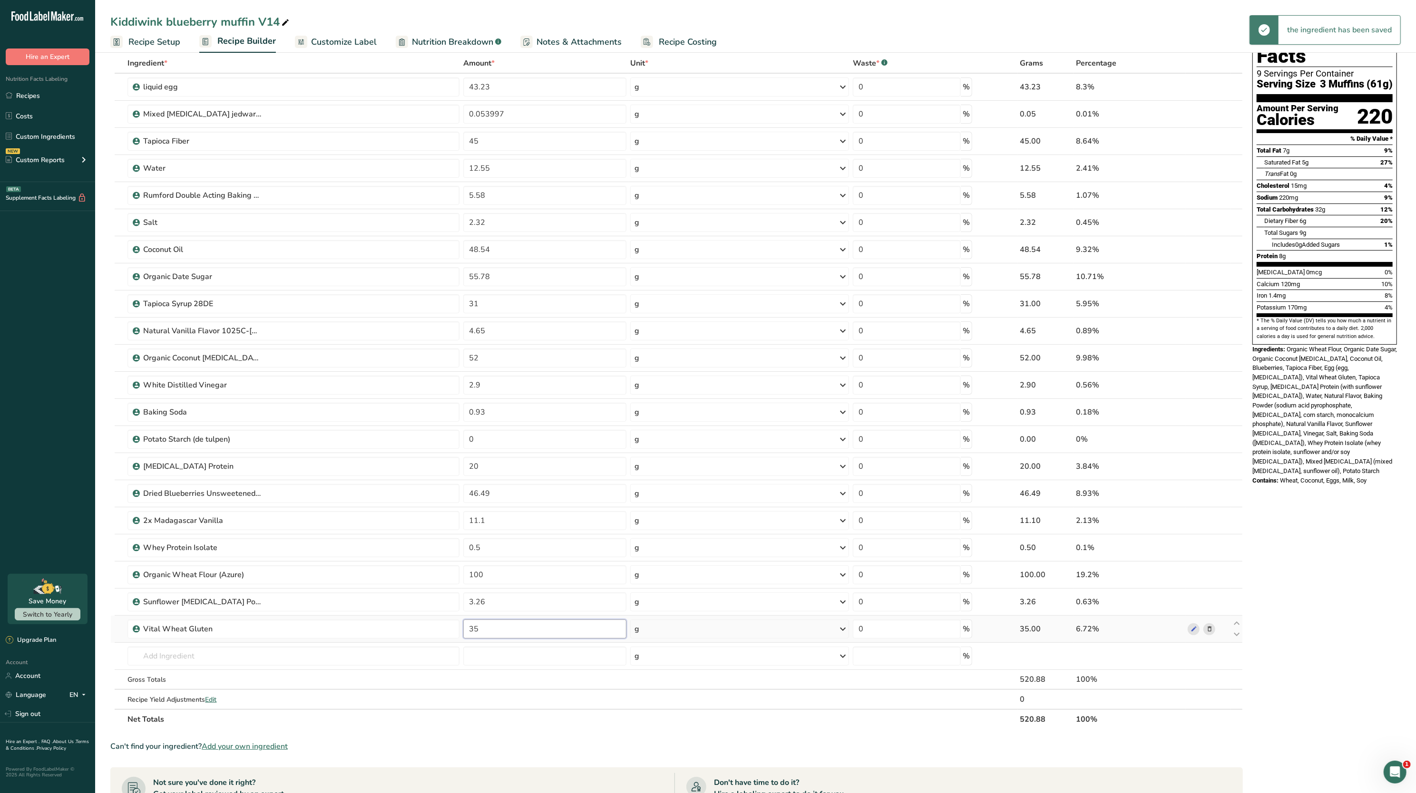
click at [585, 638] on input "35" at bounding box center [544, 629] width 163 height 19
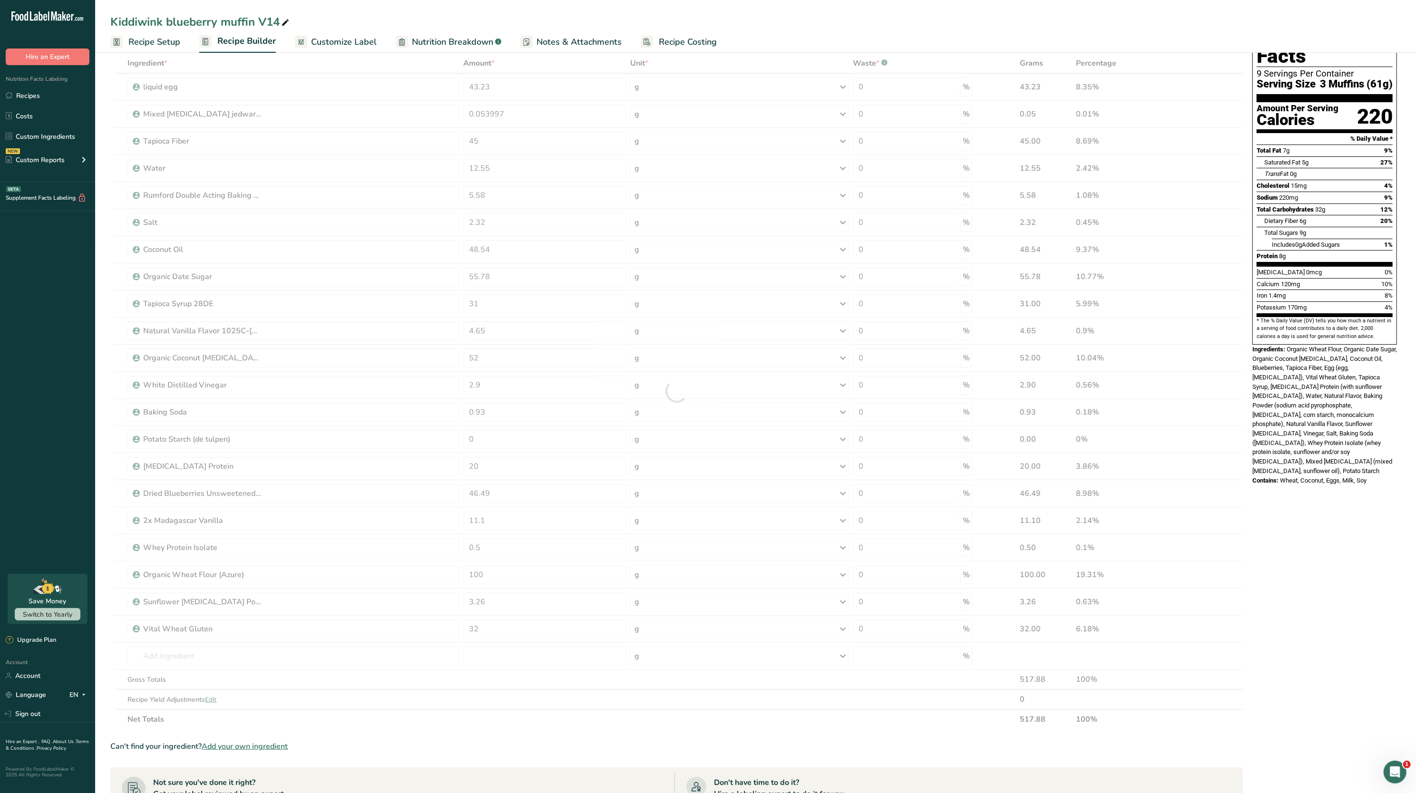
click at [1296, 426] on span "Organic Wheat Flour, Organic Date Sugar, Organic Coconut [MEDICAL_DATA], Coconu…" at bounding box center [1324, 410] width 145 height 129
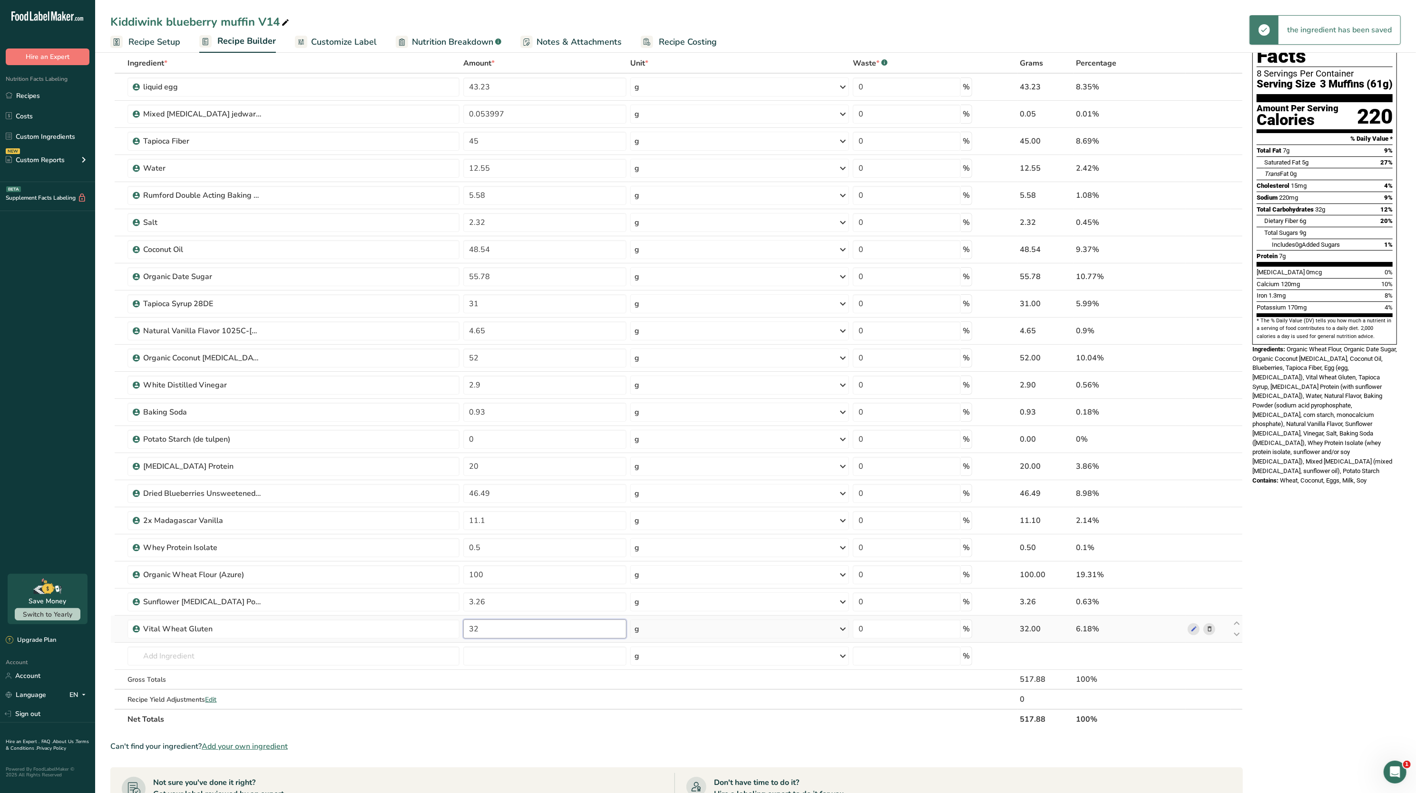
click at [586, 633] on input "32" at bounding box center [544, 629] width 163 height 19
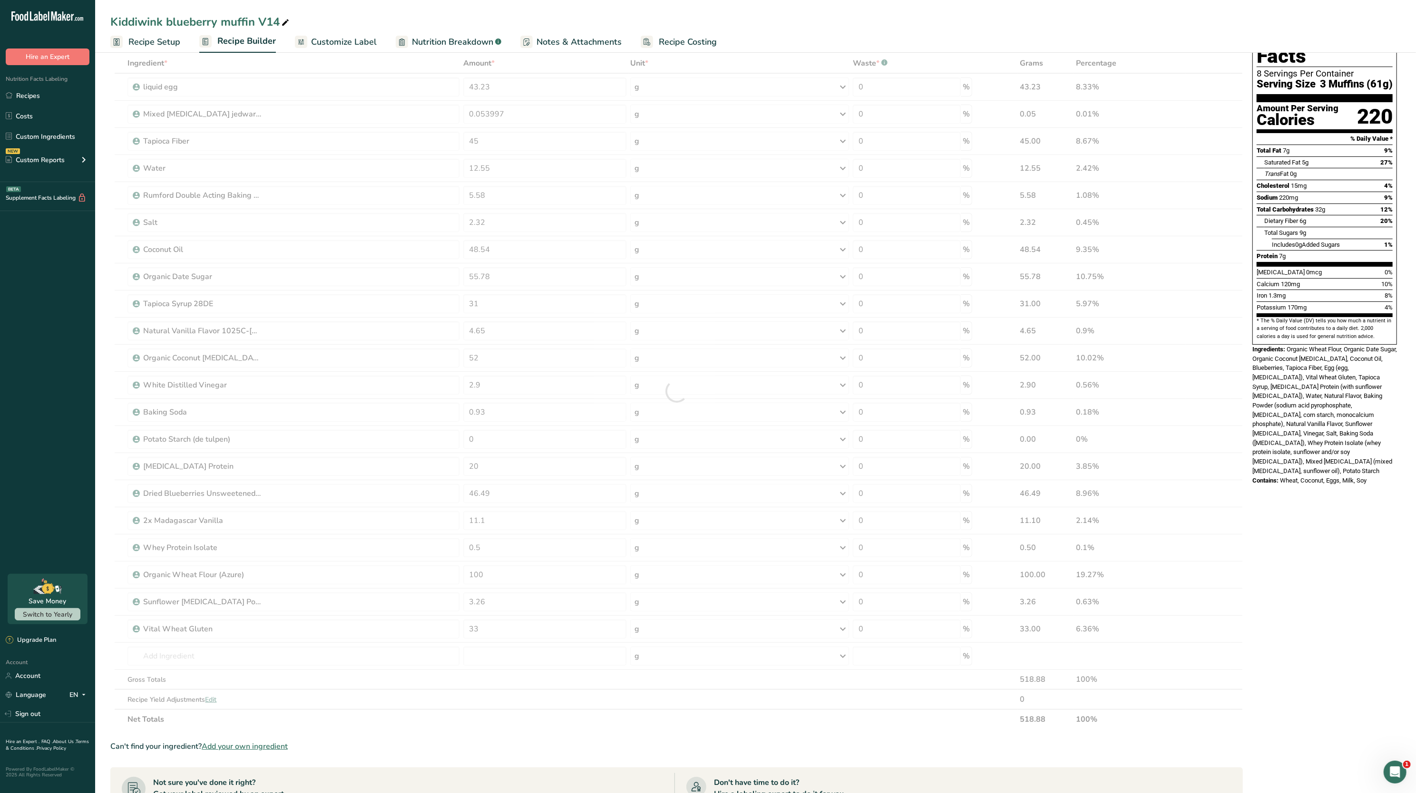
click at [1246, 465] on div "Add Ingredients Manage Recipe Delete Recipe Duplicate Recipe Scale Recipe Save …" at bounding box center [679, 527] width 1138 height 1025
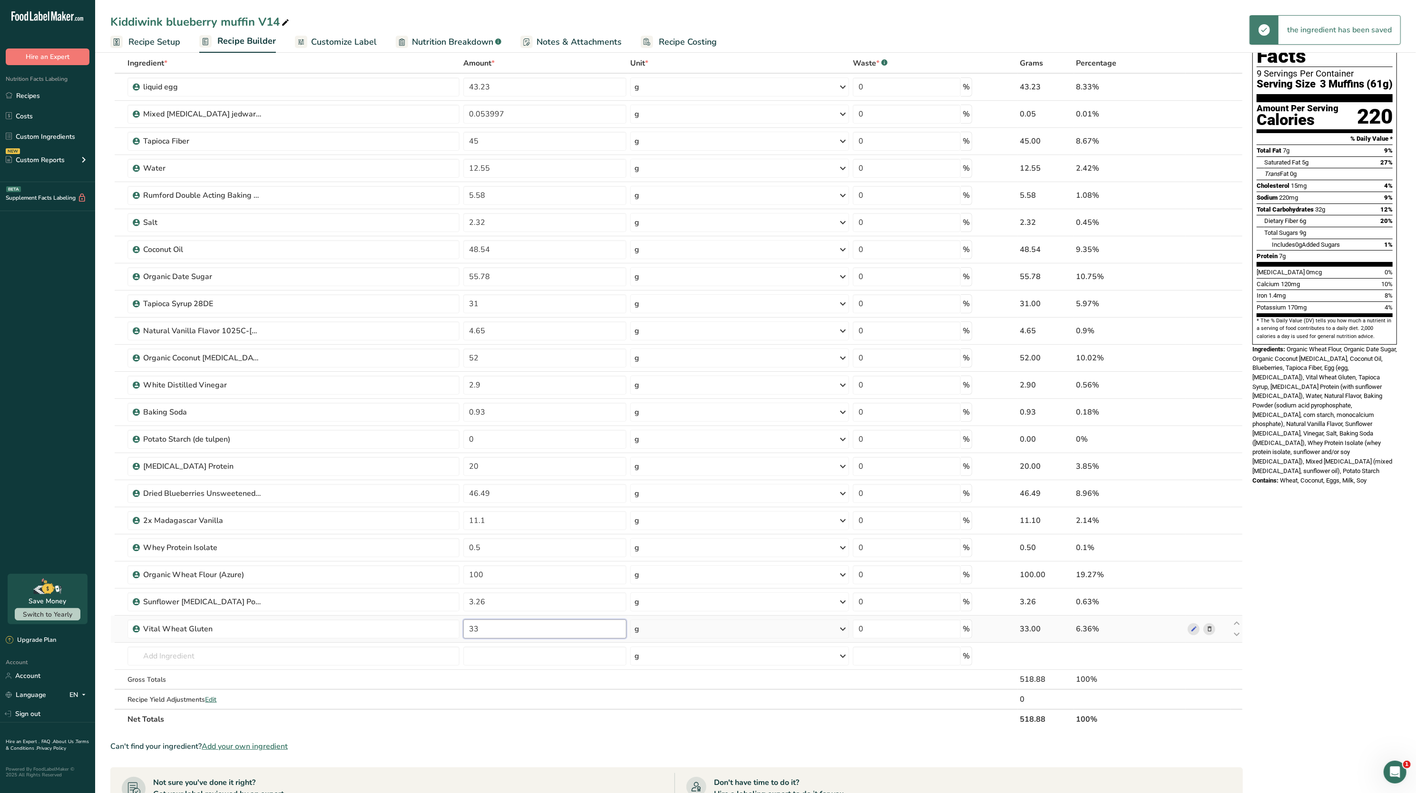
click at [567, 635] on input "33" at bounding box center [544, 629] width 163 height 19
type input "35"
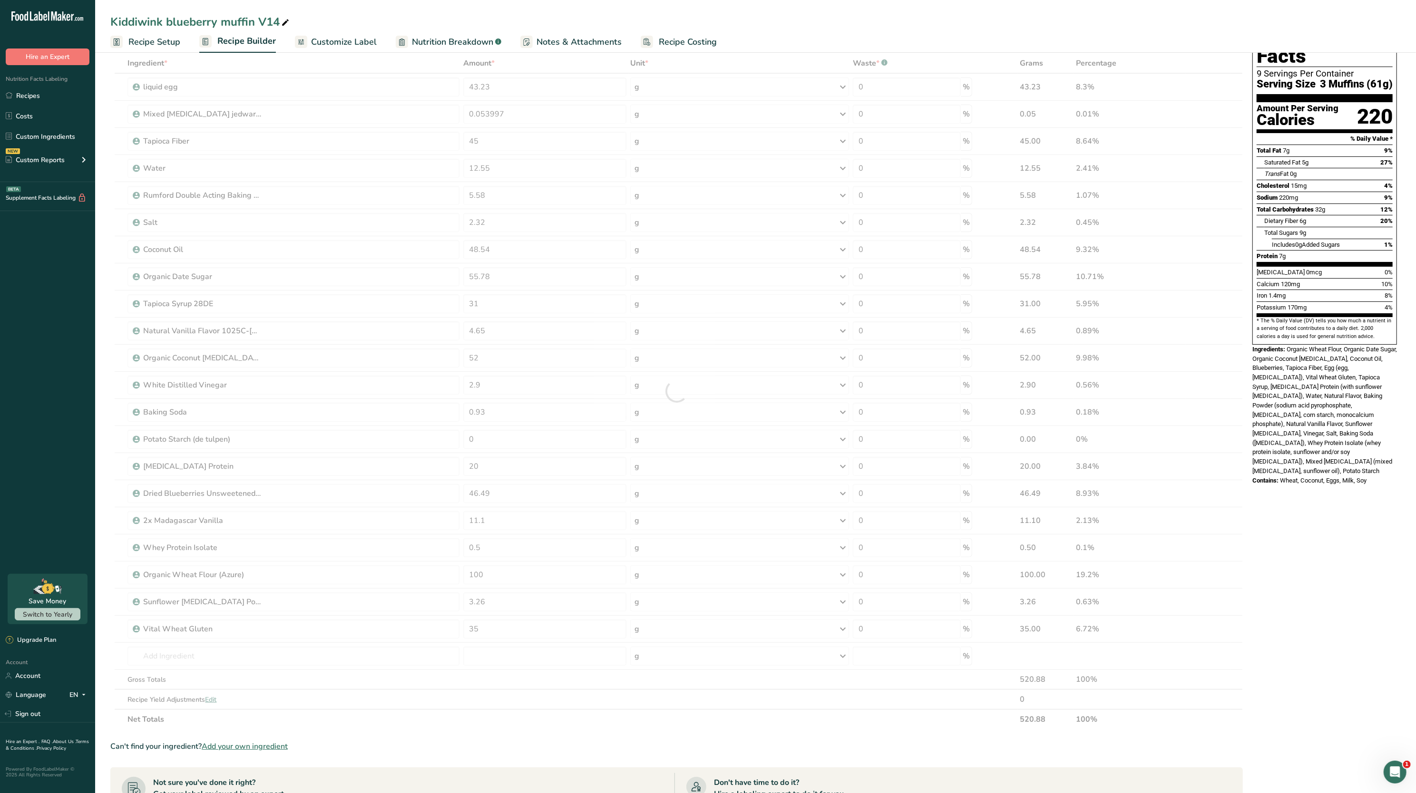
click at [1293, 564] on div "Nutrition Facts 9 Servings Per Container Serving Size 3 Muffins (61g) Amount Pe…" at bounding box center [1324, 527] width 152 height 1025
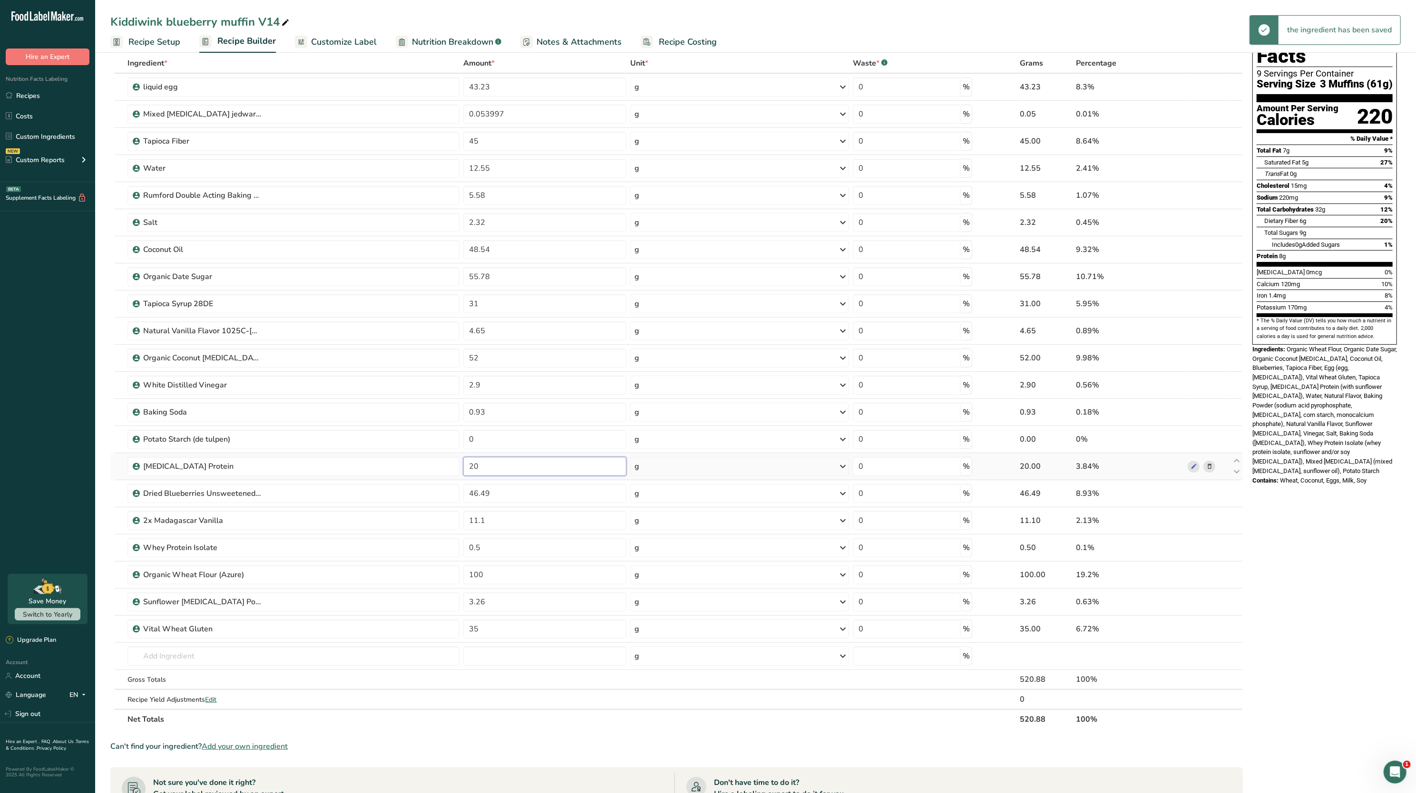
click at [519, 463] on input "20" at bounding box center [544, 466] width 163 height 19
type input "2"
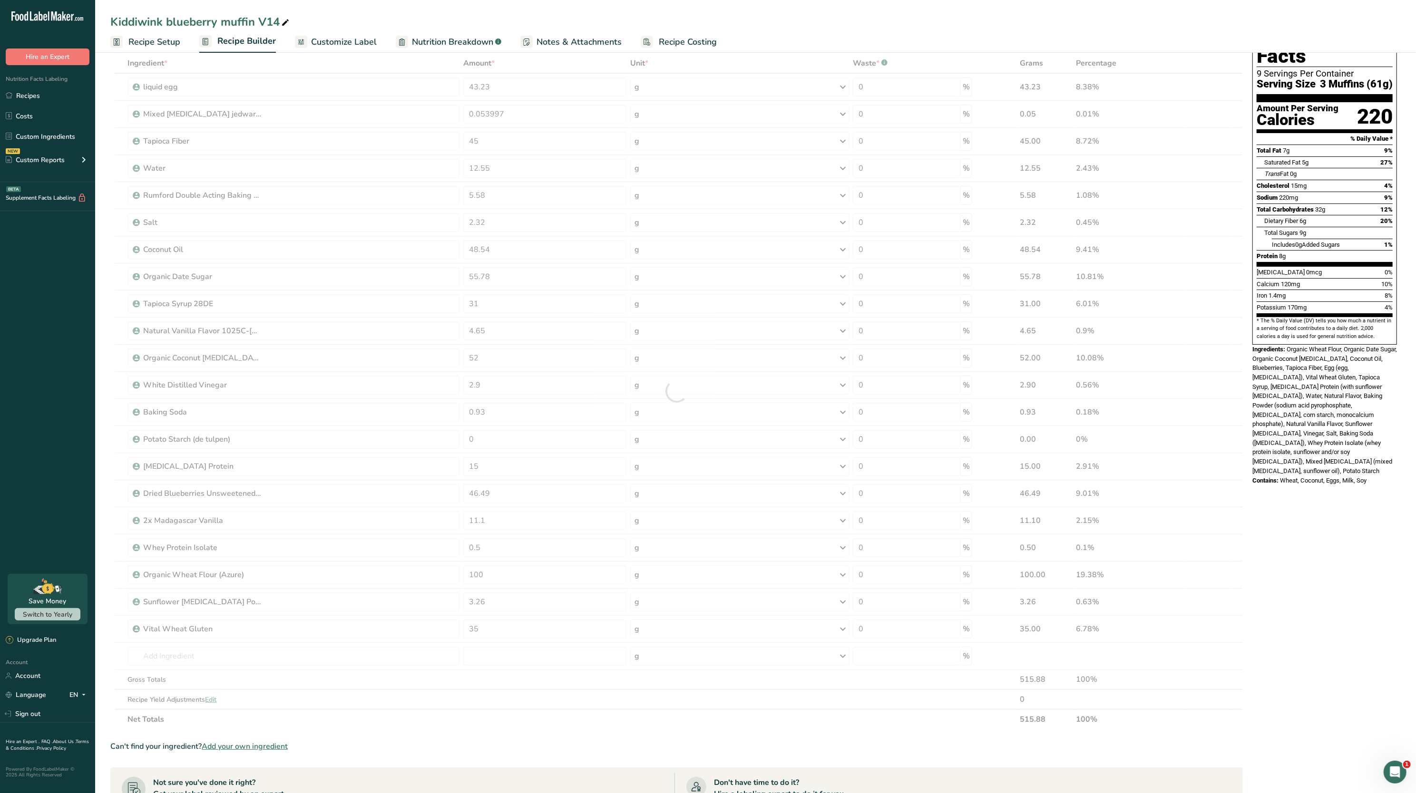
click at [1331, 439] on div "Ingredients: Organic Wheat Flour, Organic Date Sugar, Organic Coconut [MEDICAL_…" at bounding box center [1324, 410] width 145 height 131
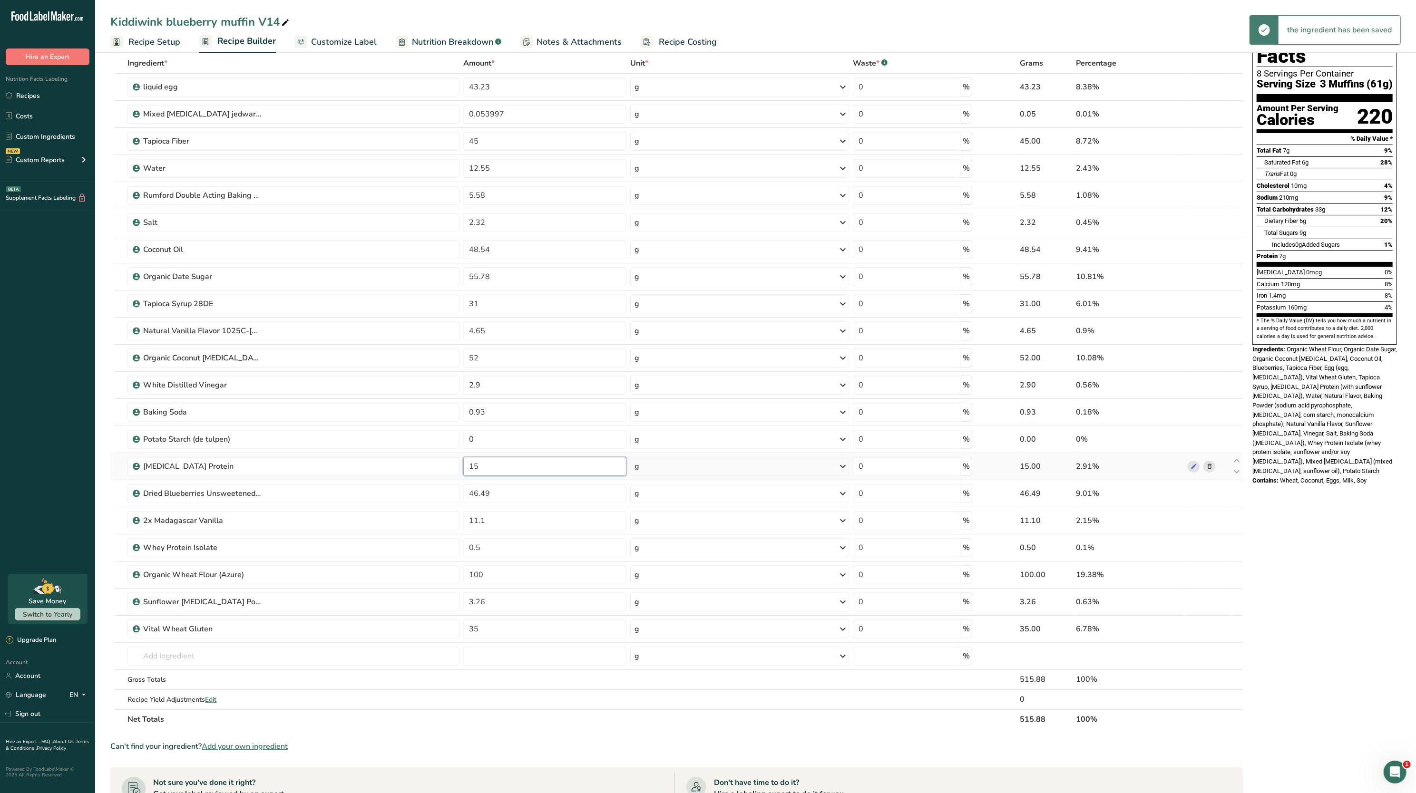
click at [486, 466] on input "15" at bounding box center [544, 466] width 163 height 19
type input "1"
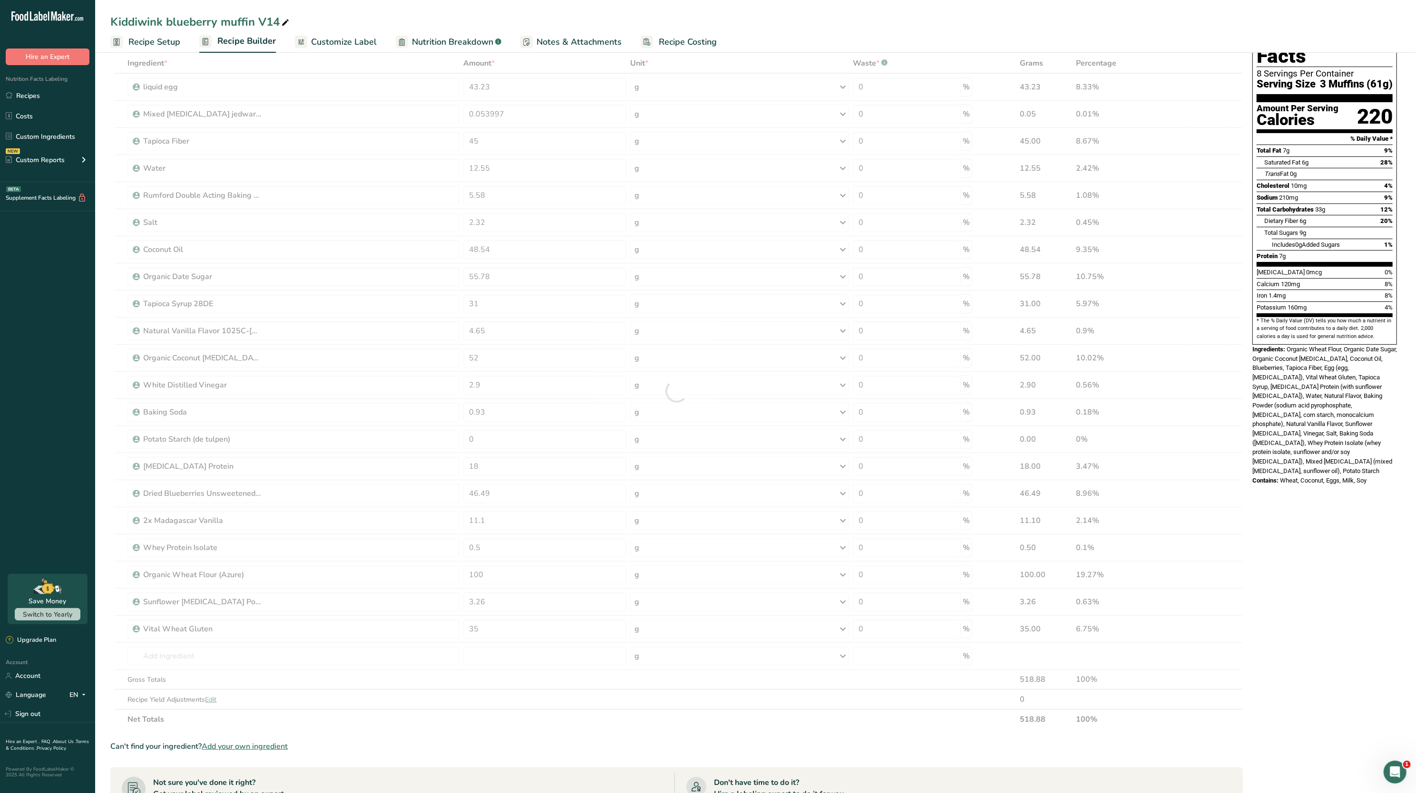
click at [1255, 497] on div "Nutrition Facts 8 Servings Per Container Serving Size 3 Muffins (61g) Amount Pe…" at bounding box center [1324, 527] width 152 height 1025
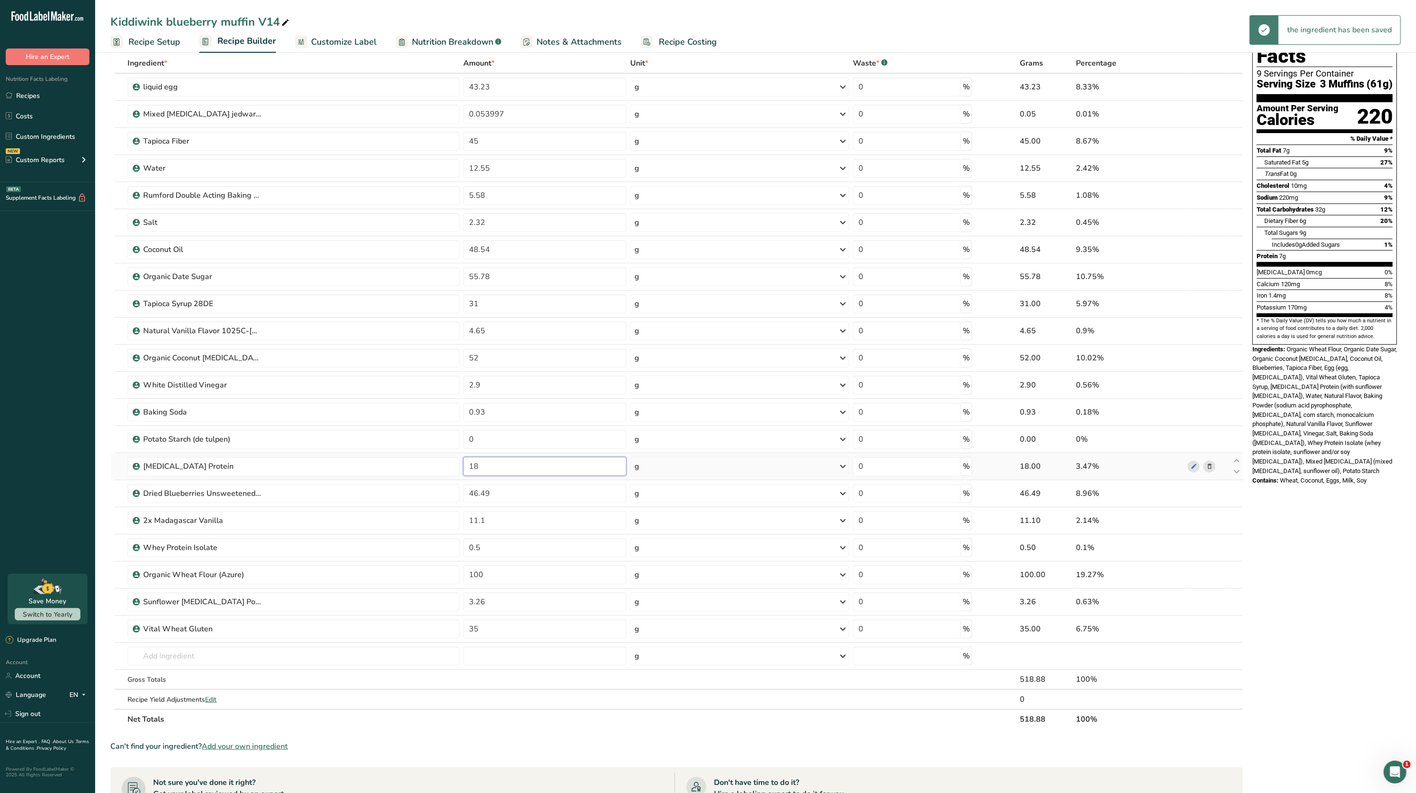
click at [581, 460] on input "18" at bounding box center [544, 466] width 163 height 19
type input "1"
type input "20"
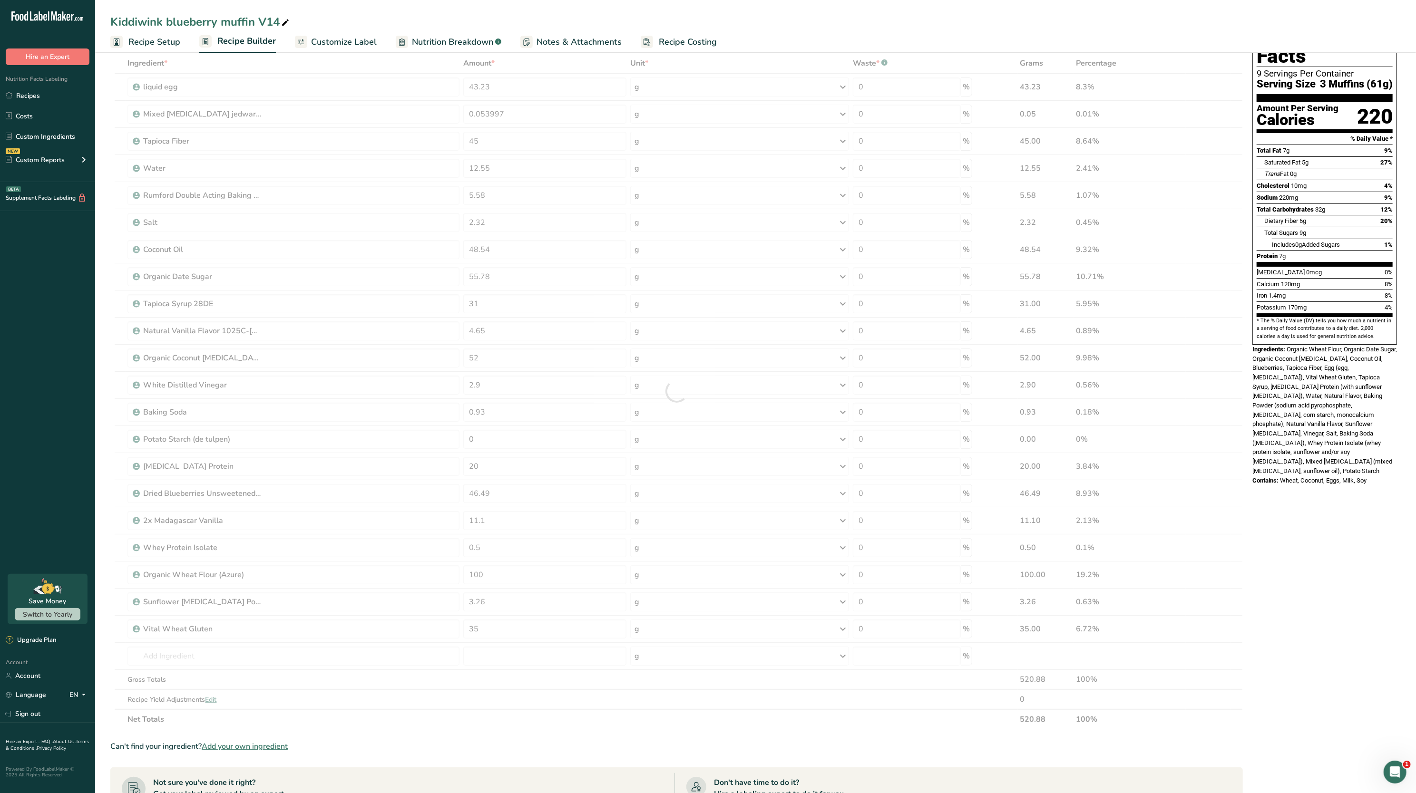
click at [1305, 346] on span "Organic Wheat Flour, Organic Date Sugar, Organic Coconut [MEDICAL_DATA], Coconu…" at bounding box center [1324, 410] width 145 height 129
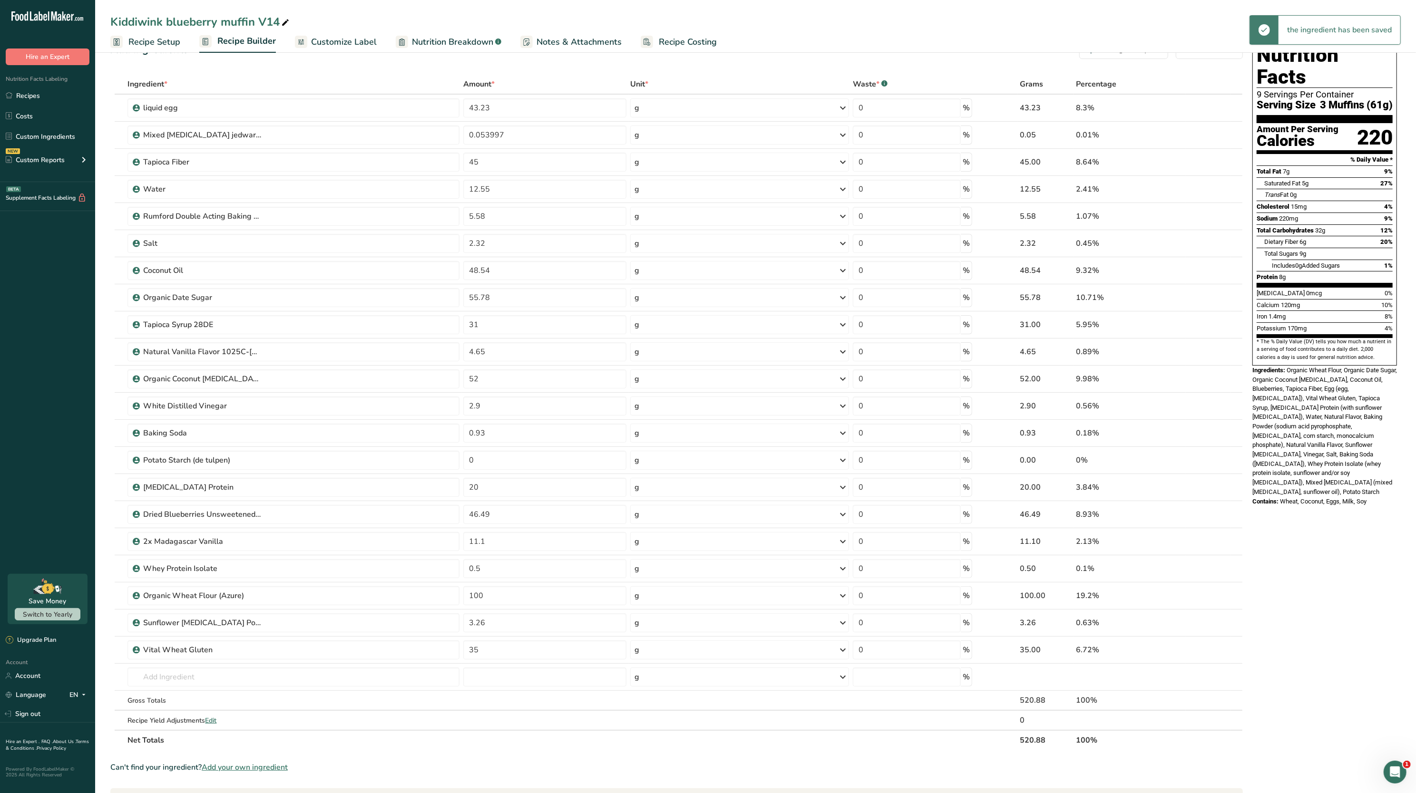
scroll to position [0, 0]
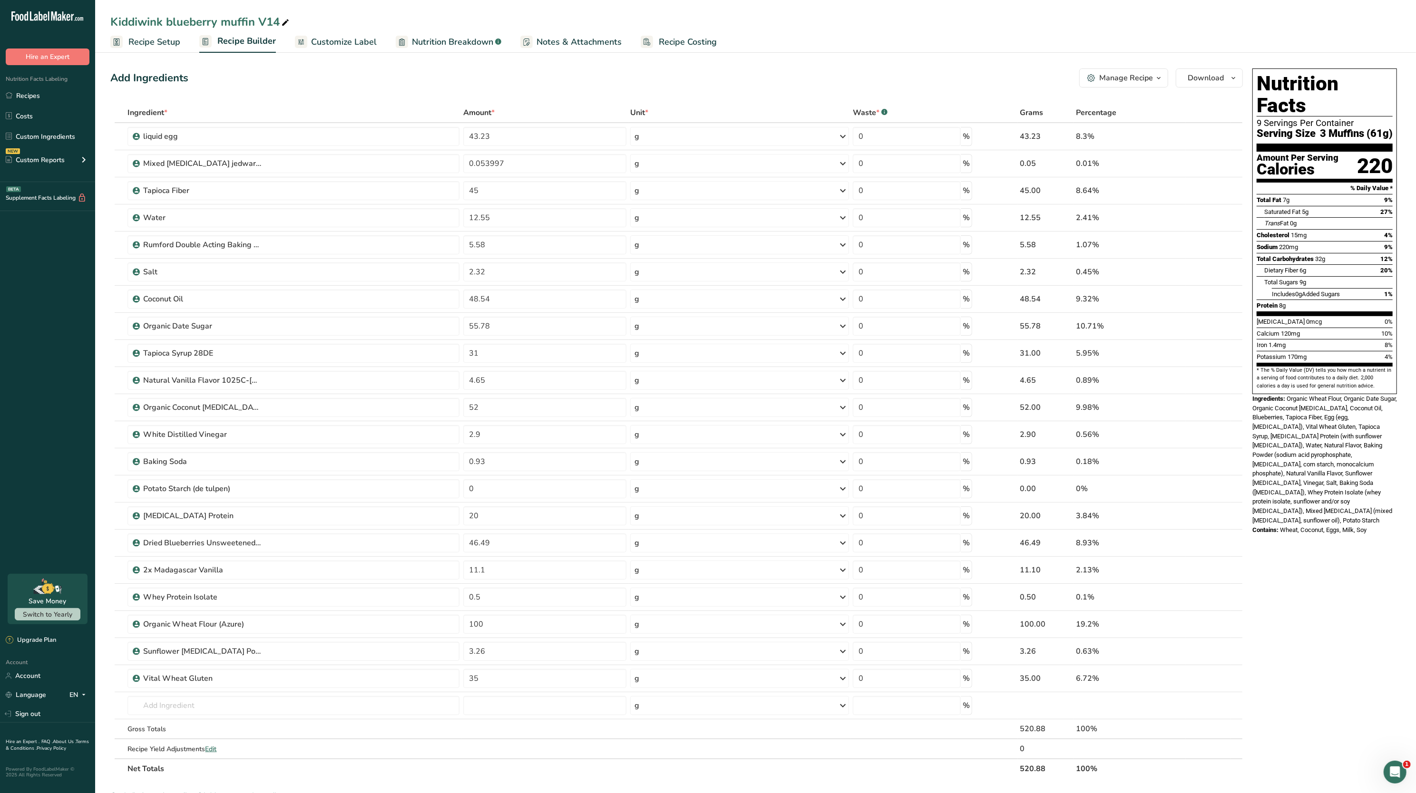
click at [137, 34] on link "Recipe Setup" at bounding box center [145, 41] width 70 height 21
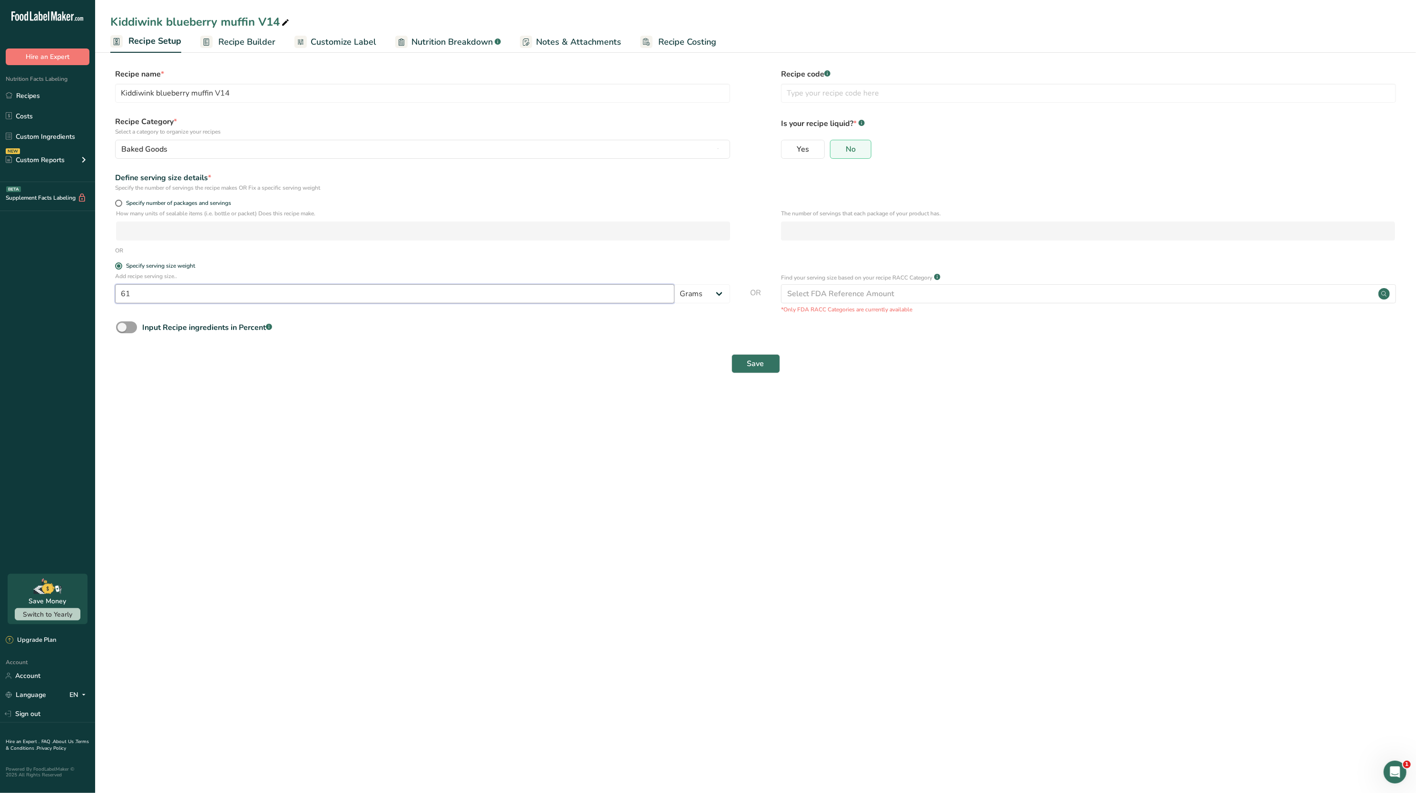
click at [242, 296] on input "61" at bounding box center [394, 293] width 559 height 19
type input "6"
type input "59"
click at [615, 450] on main "Kiddiwink blueberry muffin V14 Recipe Setup Recipe Builder Customize Label Nutr…" at bounding box center [708, 396] width 1416 height 793
click at [737, 362] on button "Save" at bounding box center [755, 363] width 49 height 19
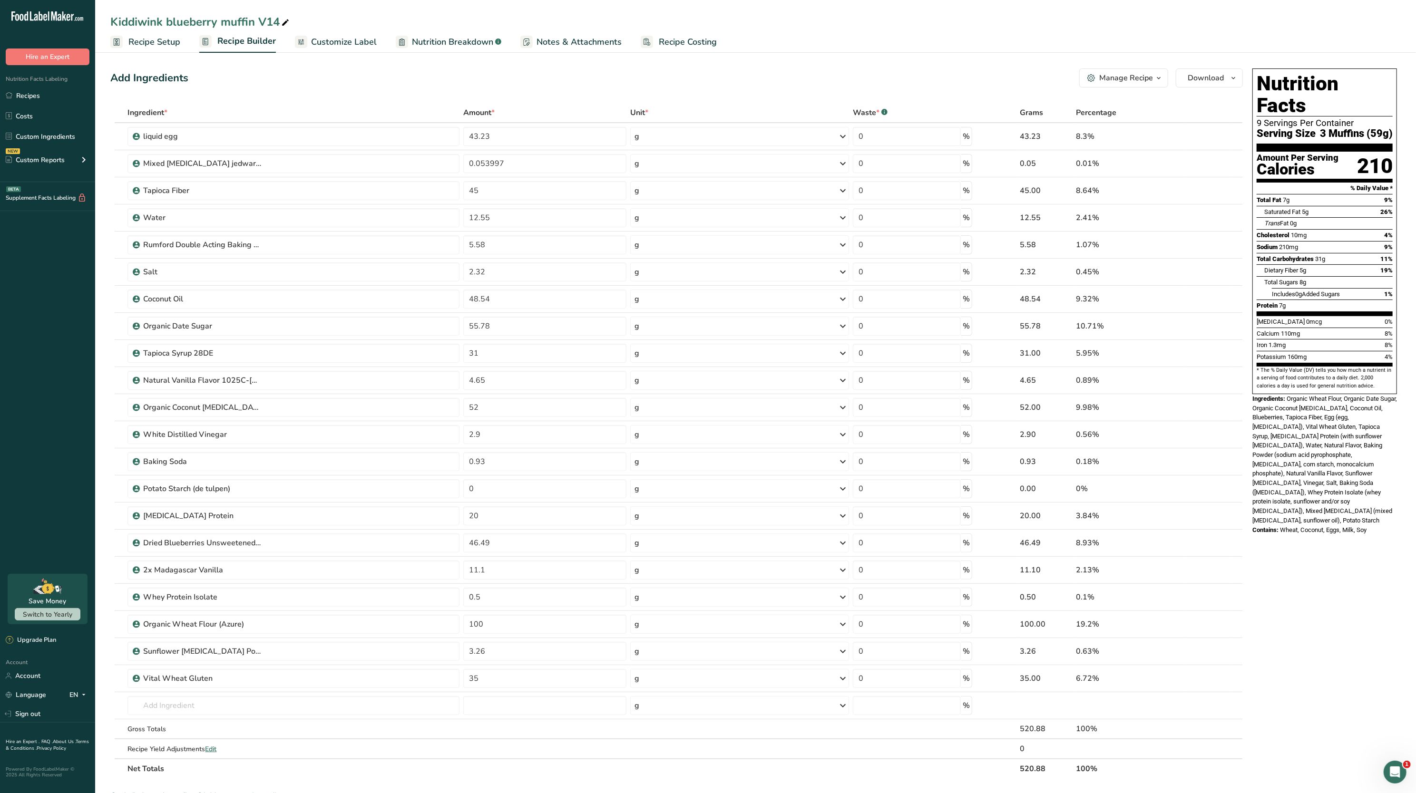
click at [165, 43] on span "Recipe Setup" at bounding box center [154, 42] width 52 height 13
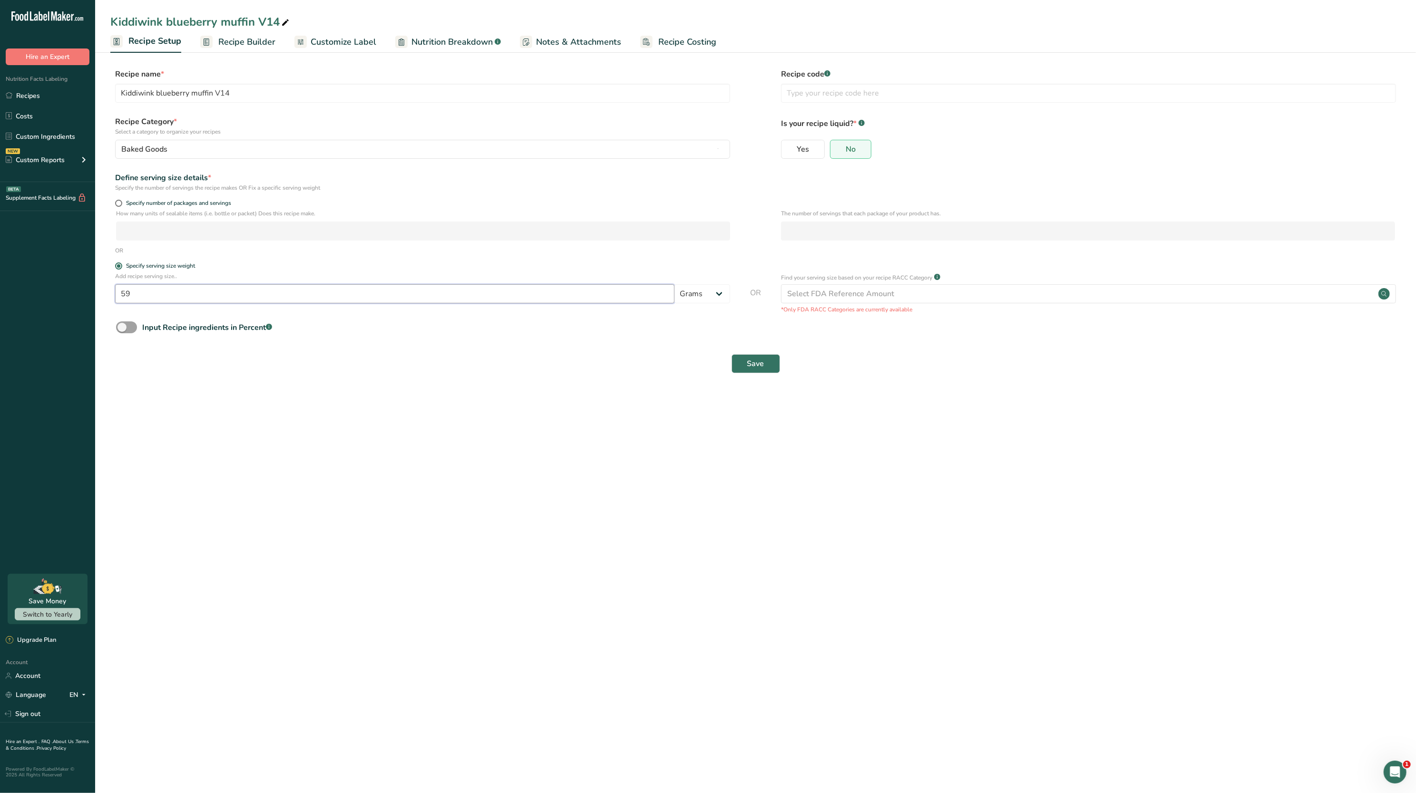
click at [212, 291] on input "59" at bounding box center [394, 293] width 559 height 19
type input "5"
type input "60"
click at [772, 367] on button "Save" at bounding box center [755, 363] width 49 height 19
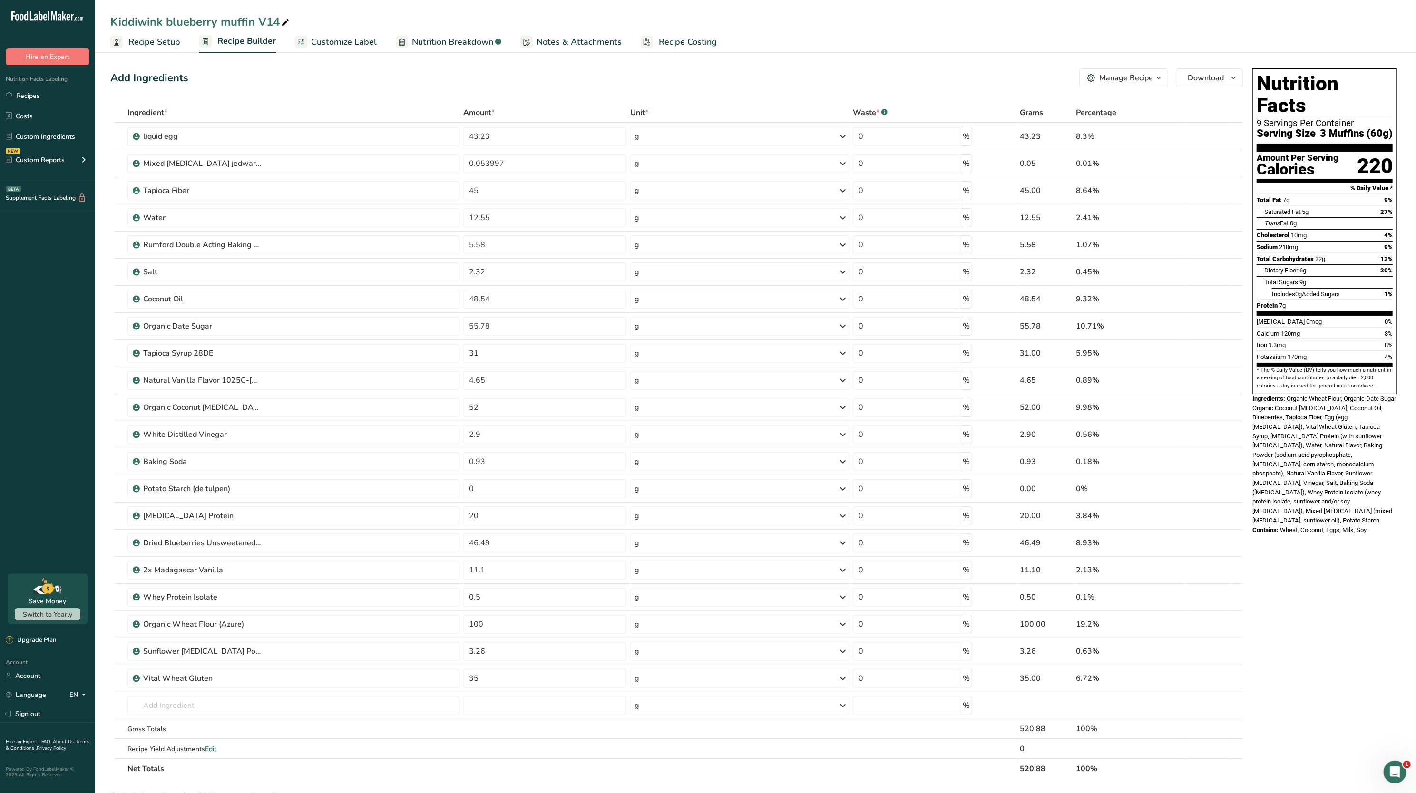
click at [148, 52] on link "Recipe Setup" at bounding box center [145, 41] width 70 height 21
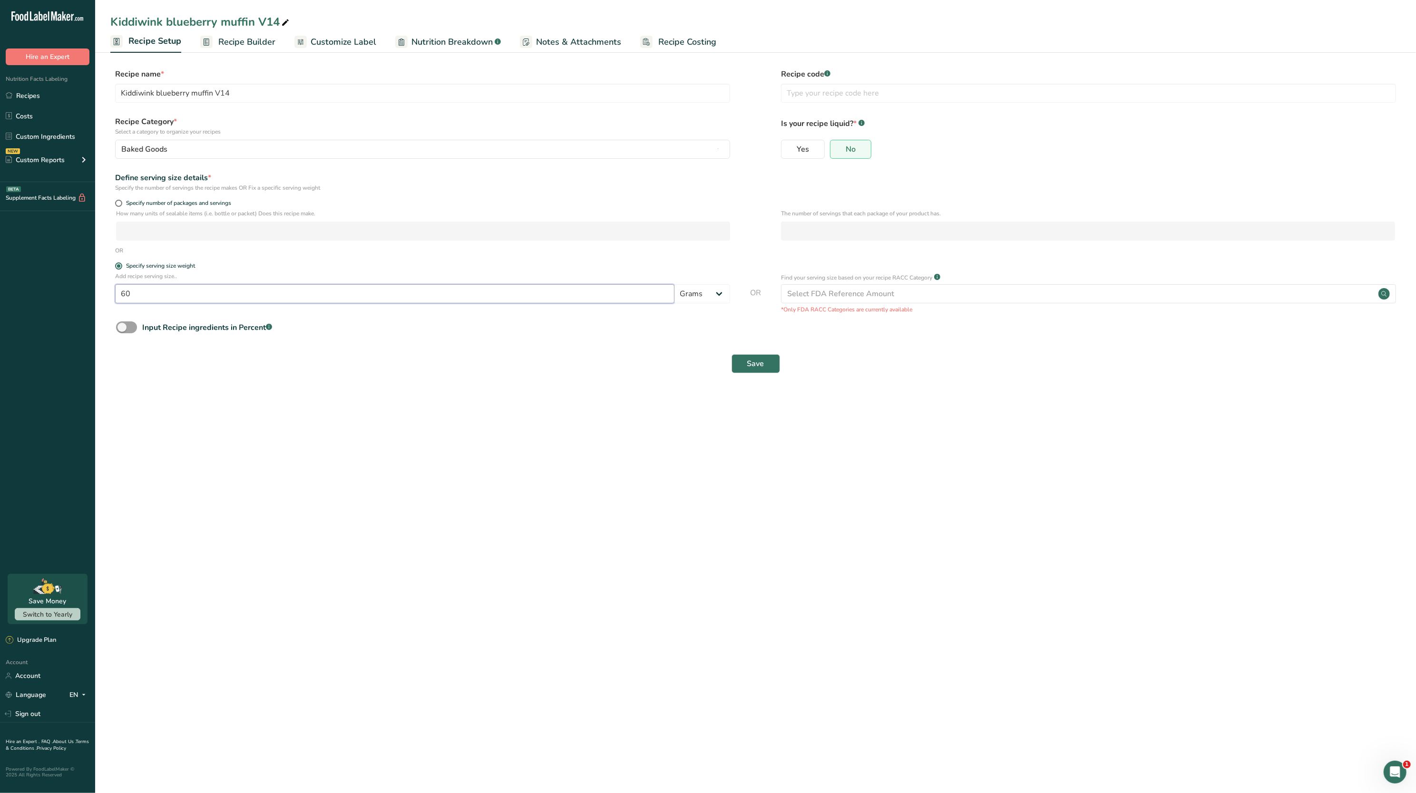
click at [201, 287] on input "60" at bounding box center [394, 293] width 559 height 19
type input "61"
click at [750, 370] on span "Save" at bounding box center [755, 363] width 17 height 11
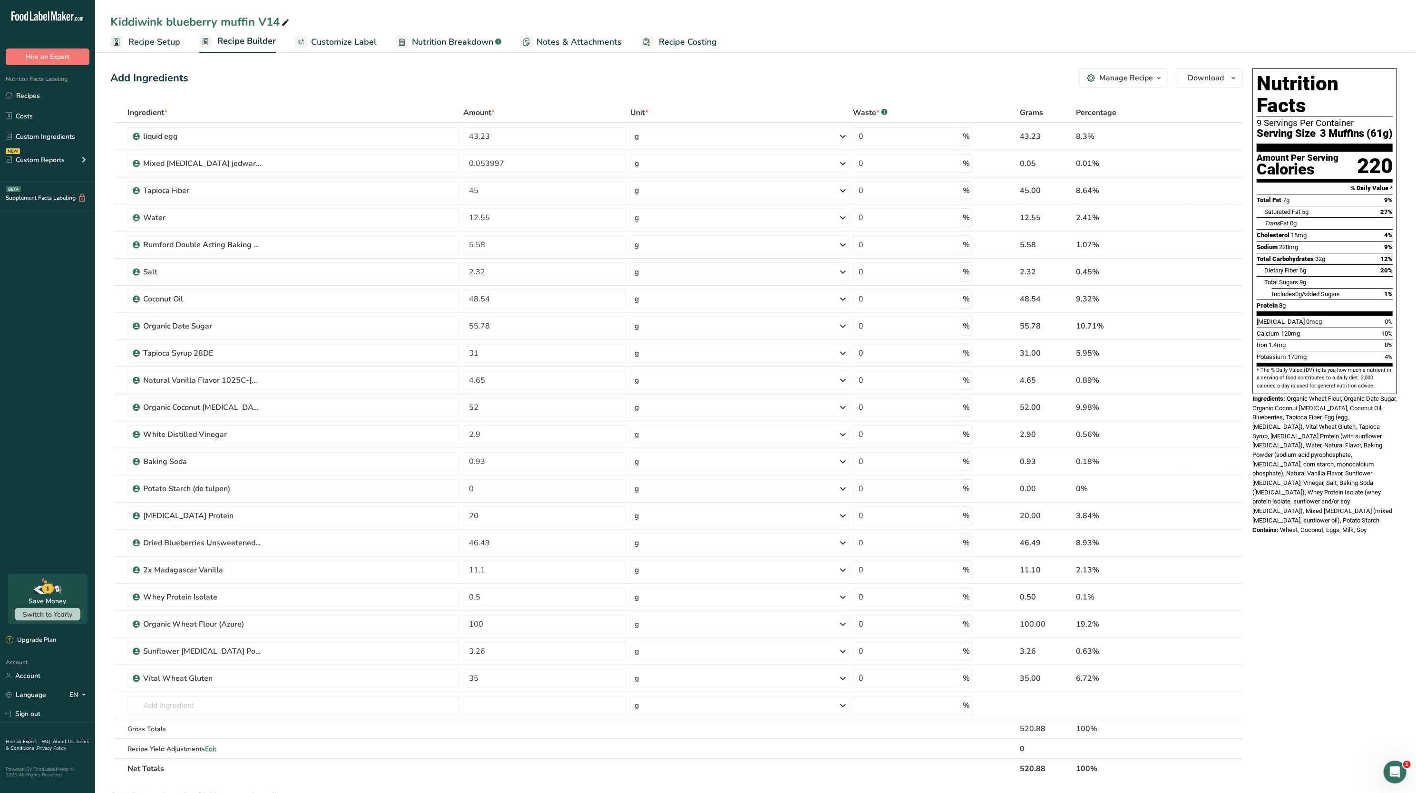
click at [436, 34] on link "Nutrition Breakdown .a-a{fill:#347362;}.b-a{fill:#fff;}" at bounding box center [449, 41] width 106 height 21
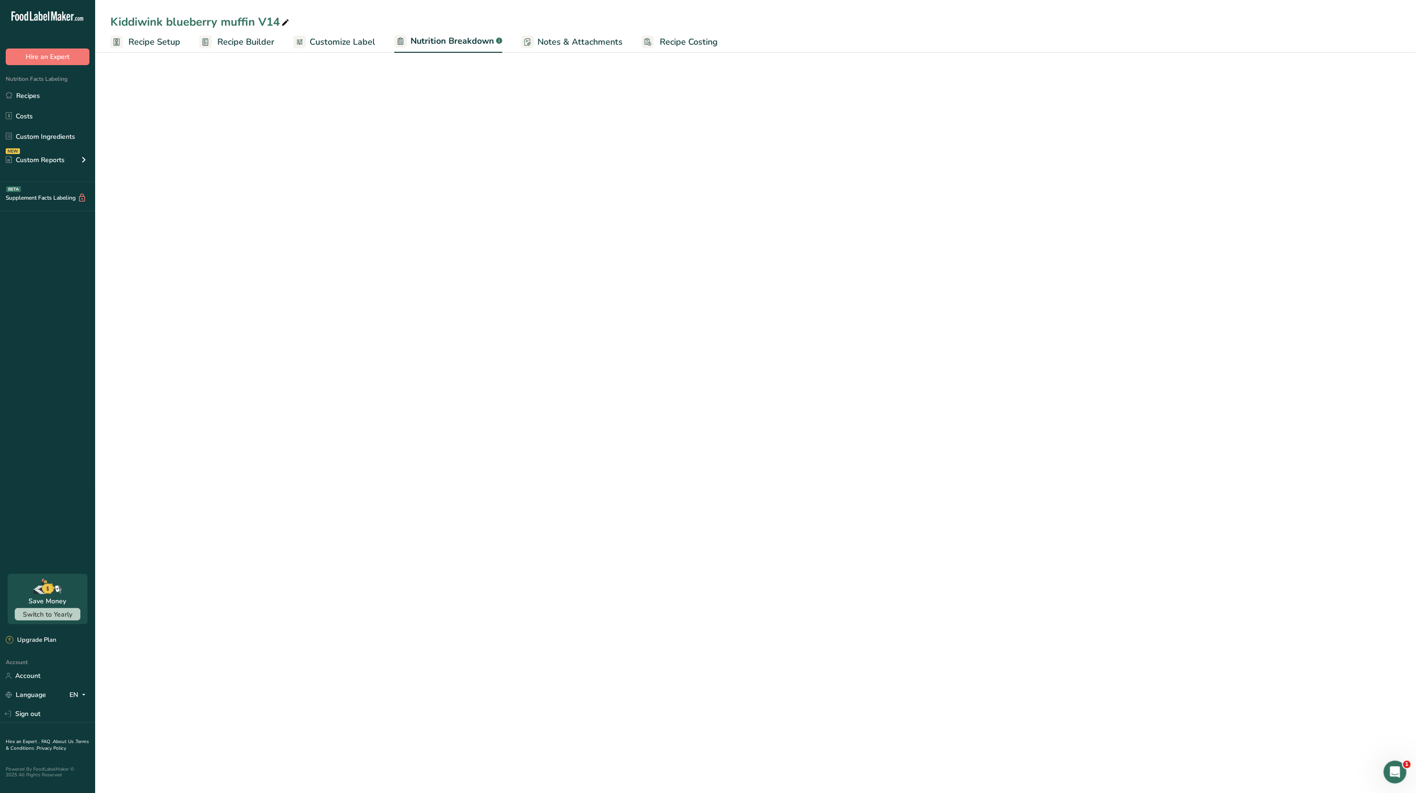
select select "Calories"
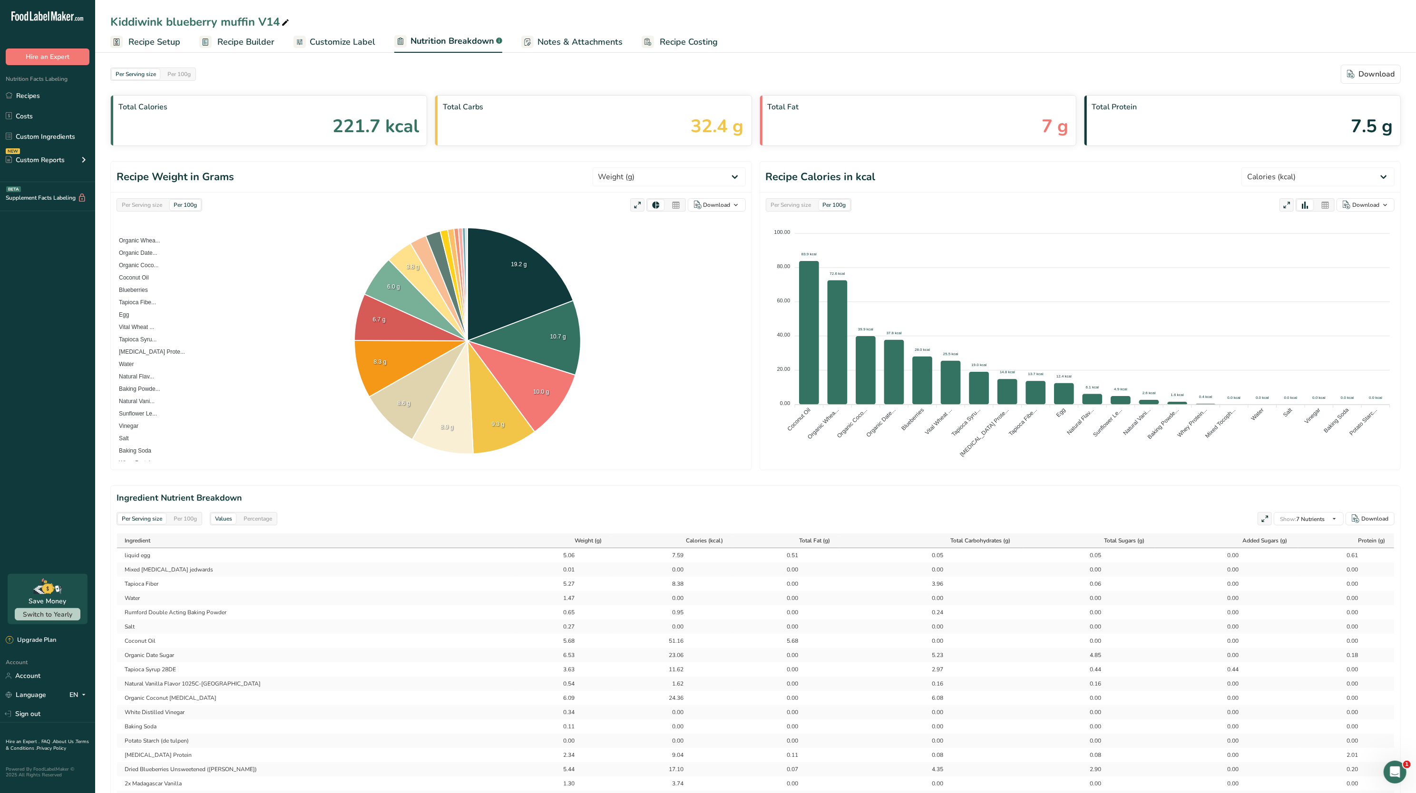
click at [147, 204] on div "Per Serving size" at bounding box center [142, 205] width 48 height 10
click at [644, 178] on select "Weight (g) Calories (kcal) Energy KJ (kj) Total Fat (g) Saturated Fat (g) Trans…" at bounding box center [669, 176] width 153 height 19
click at [627, 168] on select "Weight (g) Calories (kcal) Energy KJ (kj) Total Fat (g) Saturated Fat (g) Trans…" at bounding box center [669, 176] width 153 height 19
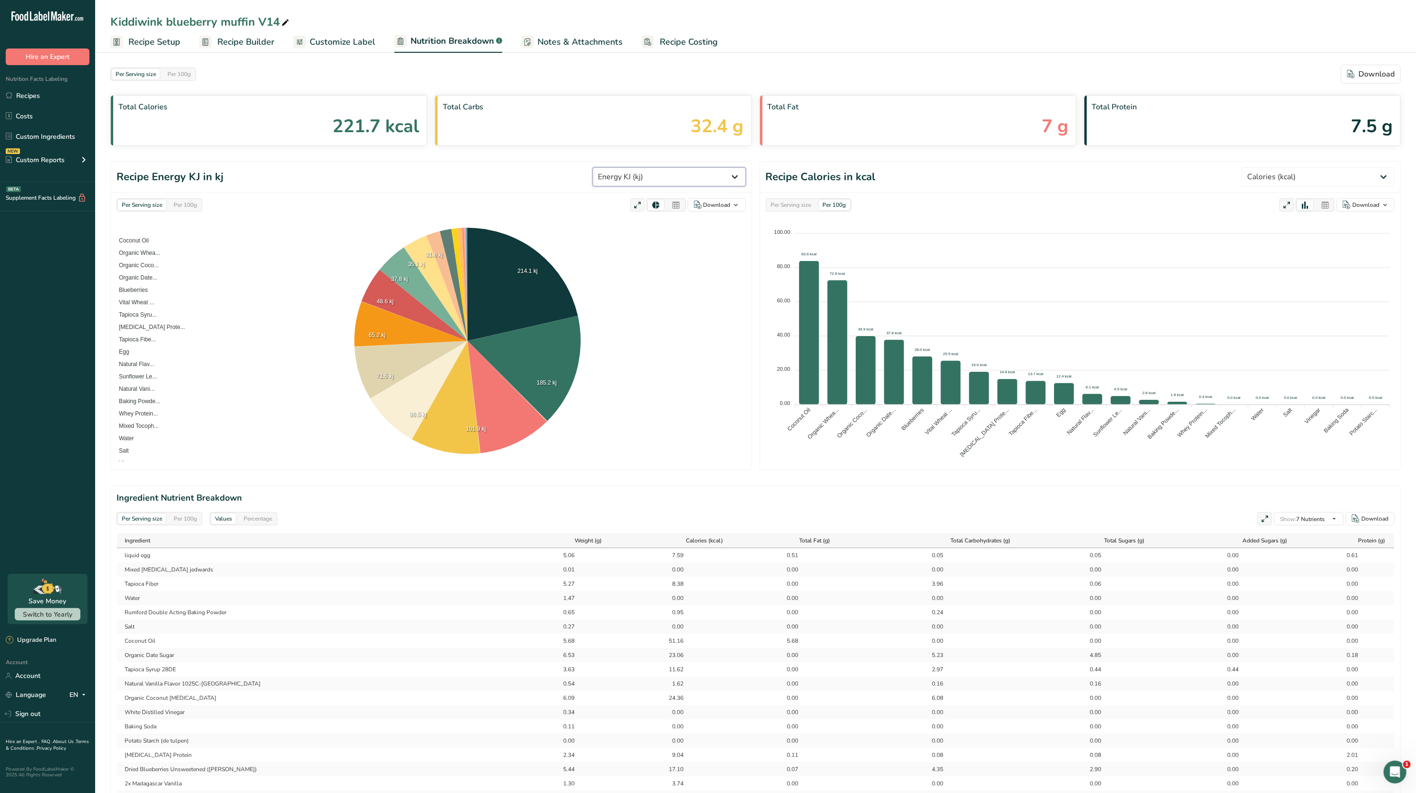
click at [672, 171] on select "Weight (g) Calories (kcal) Energy KJ (kj) Total Fat (g) Saturated Fat (g) Trans…" at bounding box center [669, 176] width 153 height 19
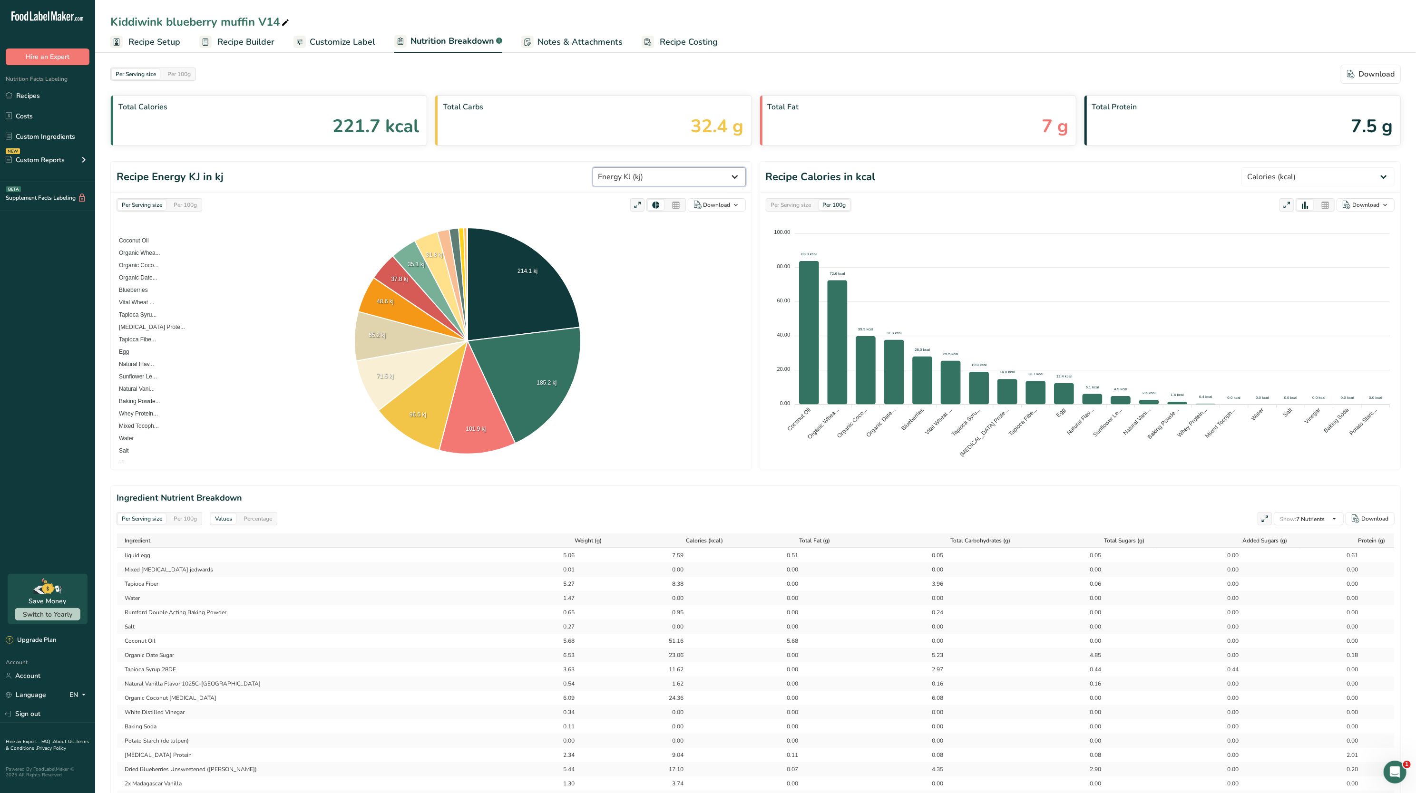
select select "Calories"
click at [627, 168] on select "Weight (g) Calories (kcal) Energy KJ (kj) Total Fat (g) Saturated Fat (g) Trans…" at bounding box center [669, 176] width 153 height 19
click at [645, 273] on foreignobject "Coconut Oil Organic Whea... Organic Coco... Organic Date... Blueberries Vital W…" at bounding box center [431, 341] width 629 height 239
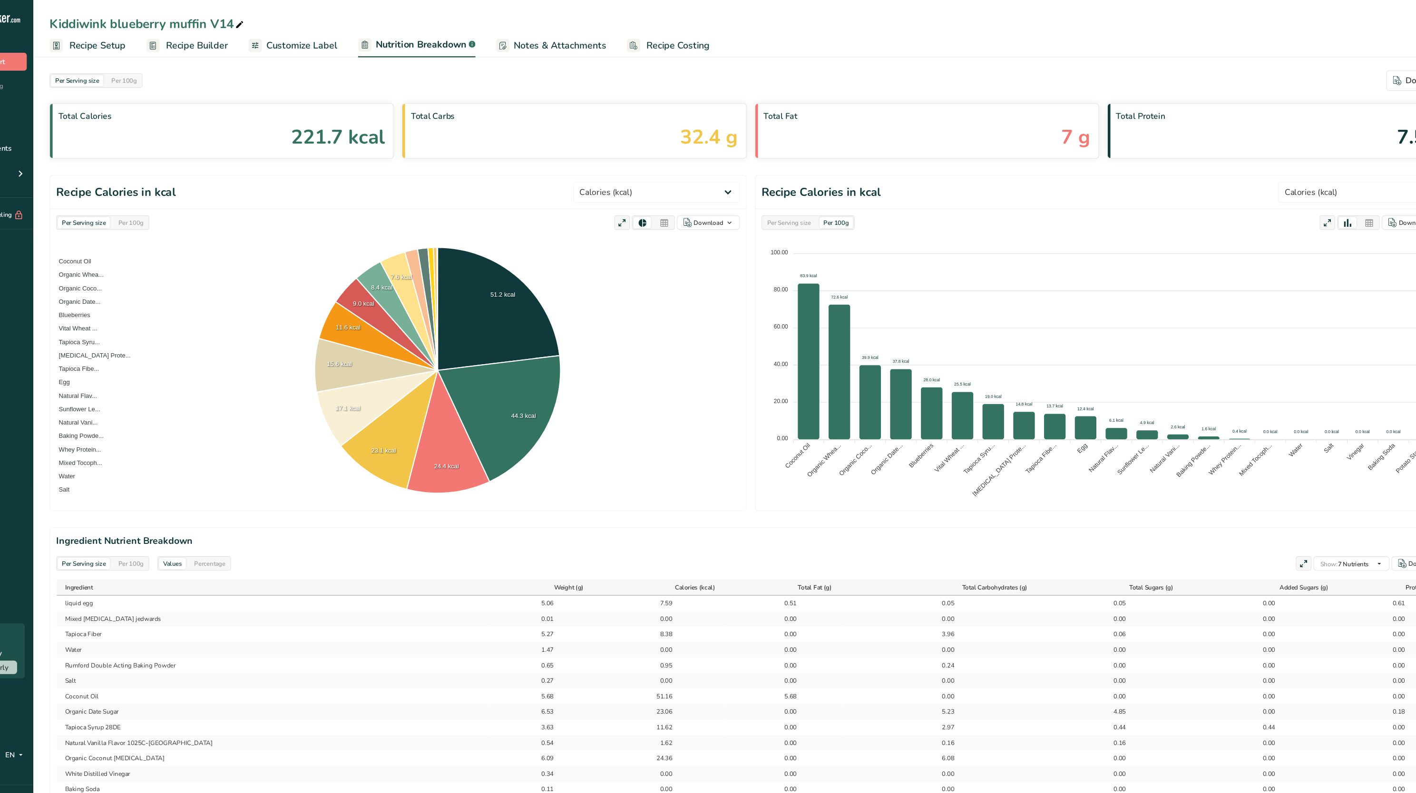
click at [140, 49] on link "Recipe Setup" at bounding box center [145, 41] width 70 height 21
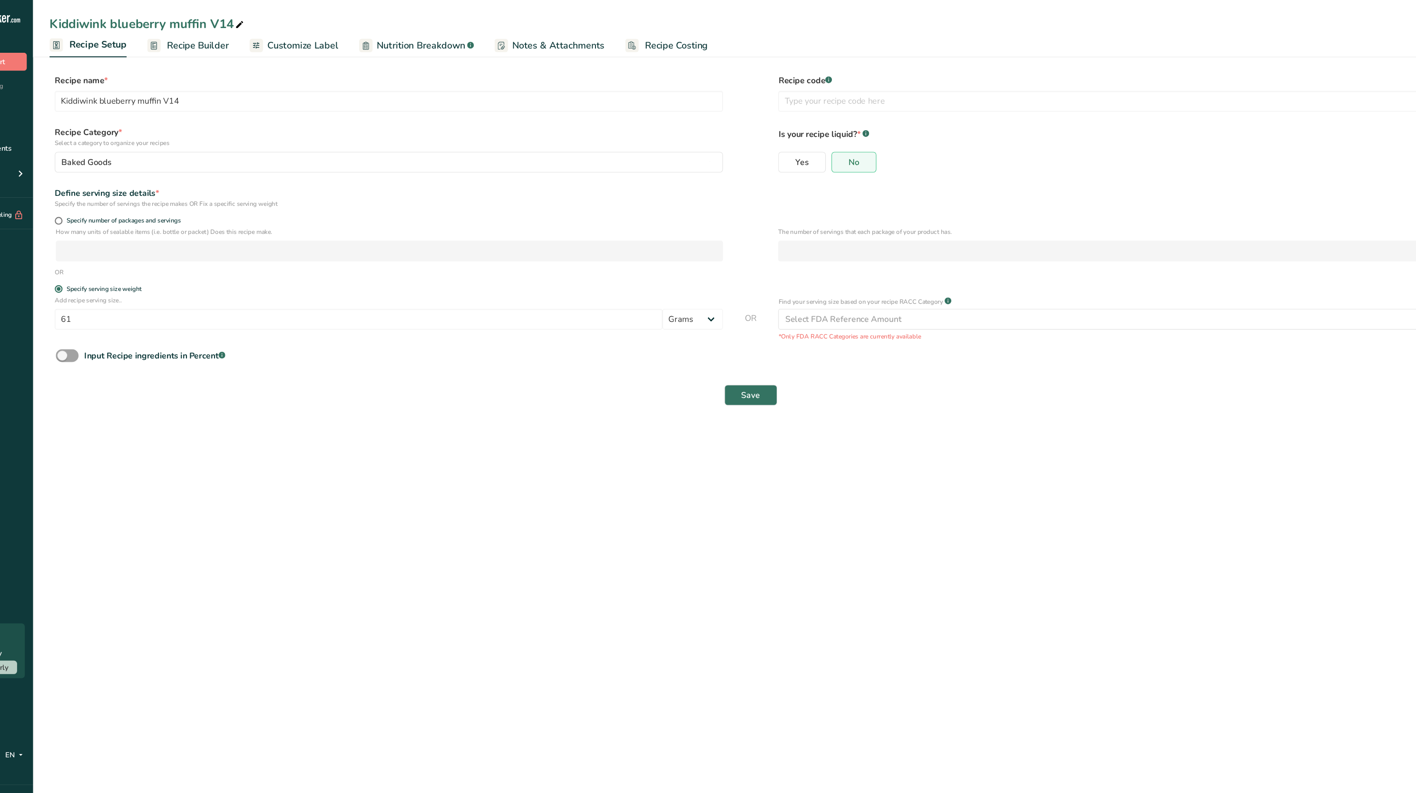
click at [251, 38] on span "Recipe Builder" at bounding box center [246, 42] width 57 height 13
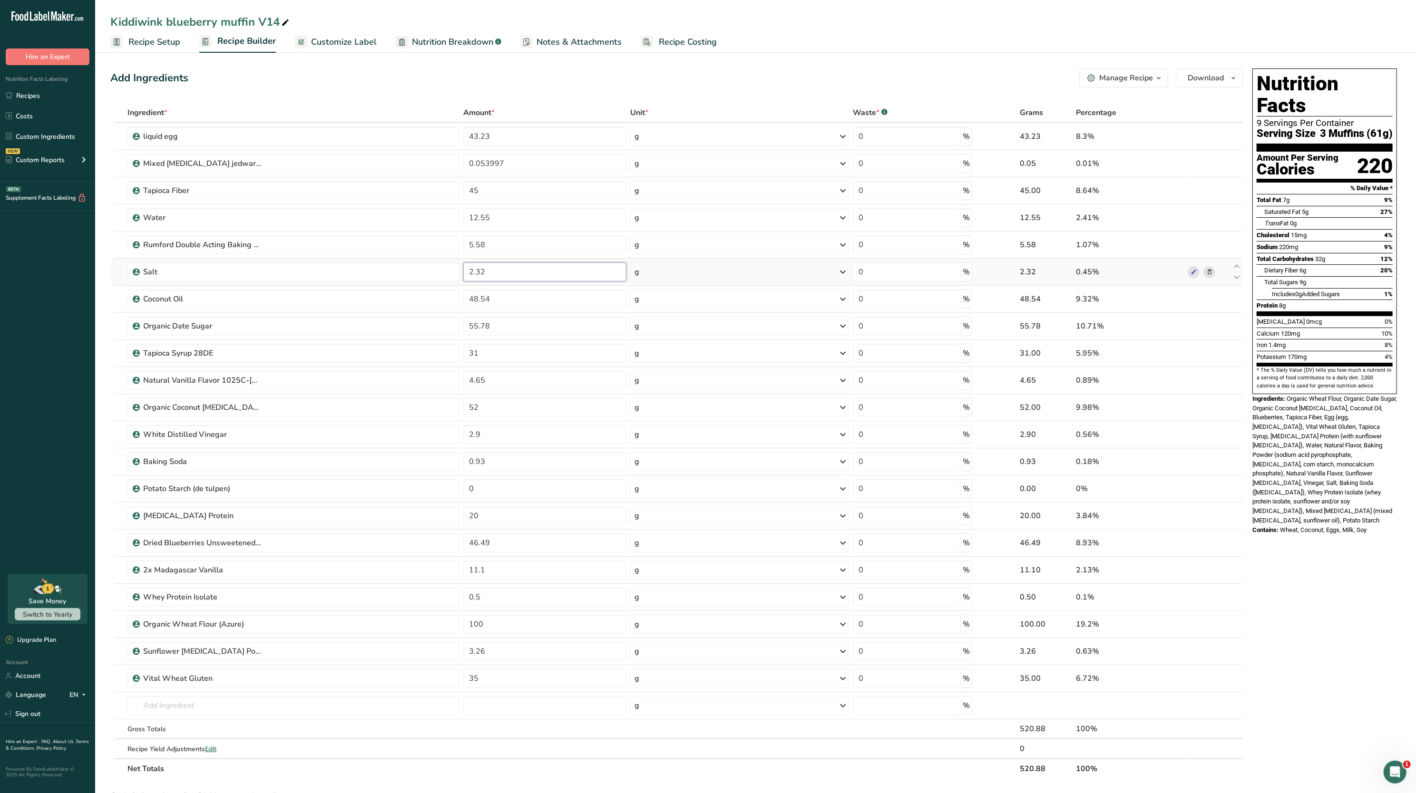
click at [500, 270] on input "2.32" at bounding box center [544, 272] width 163 height 19
type input "2"
type input "1.5"
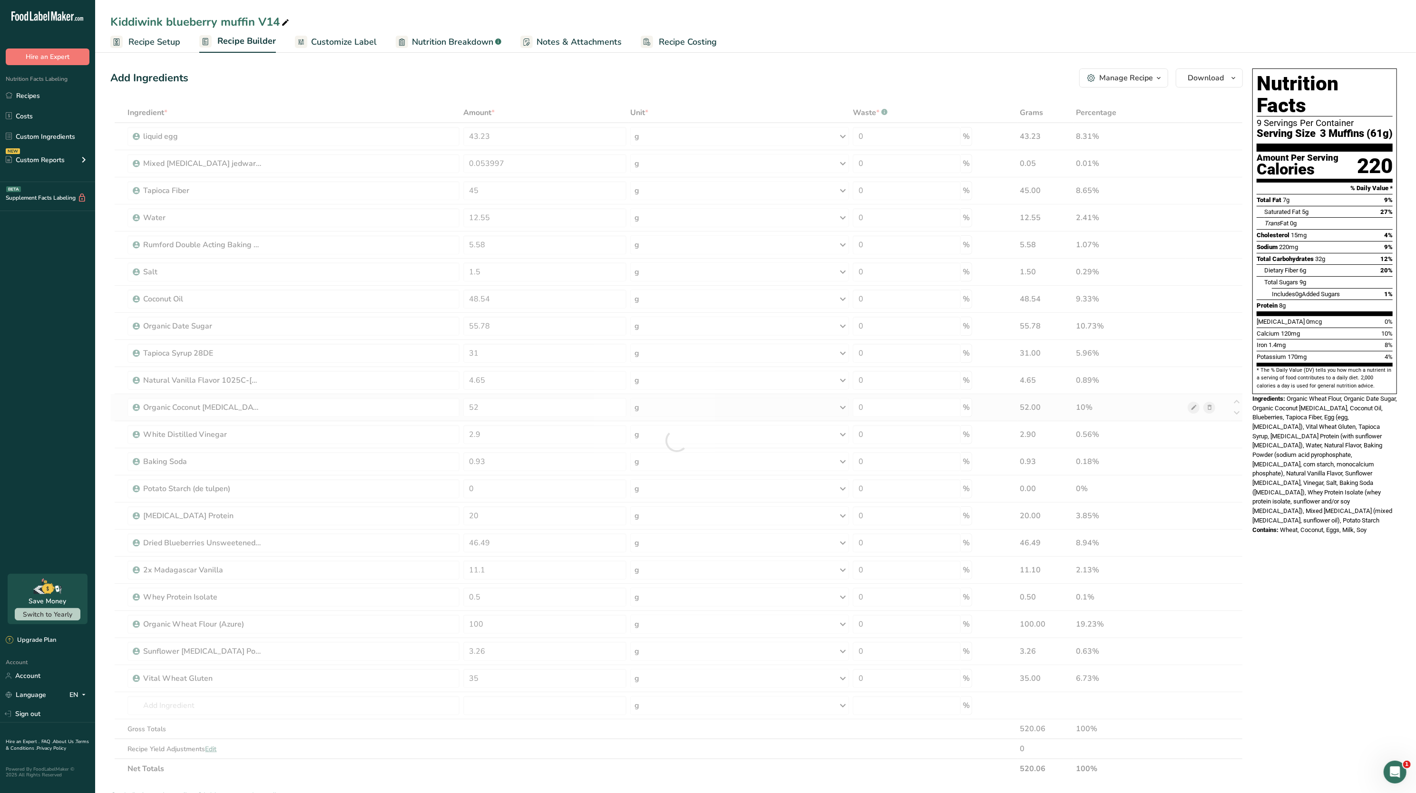
click at [1190, 410] on div "Ingredient * Amount * Unit * Waste * .a-a{fill:#347362;}.b-a{fill:#fff;} Grams …" at bounding box center [676, 441] width 1132 height 676
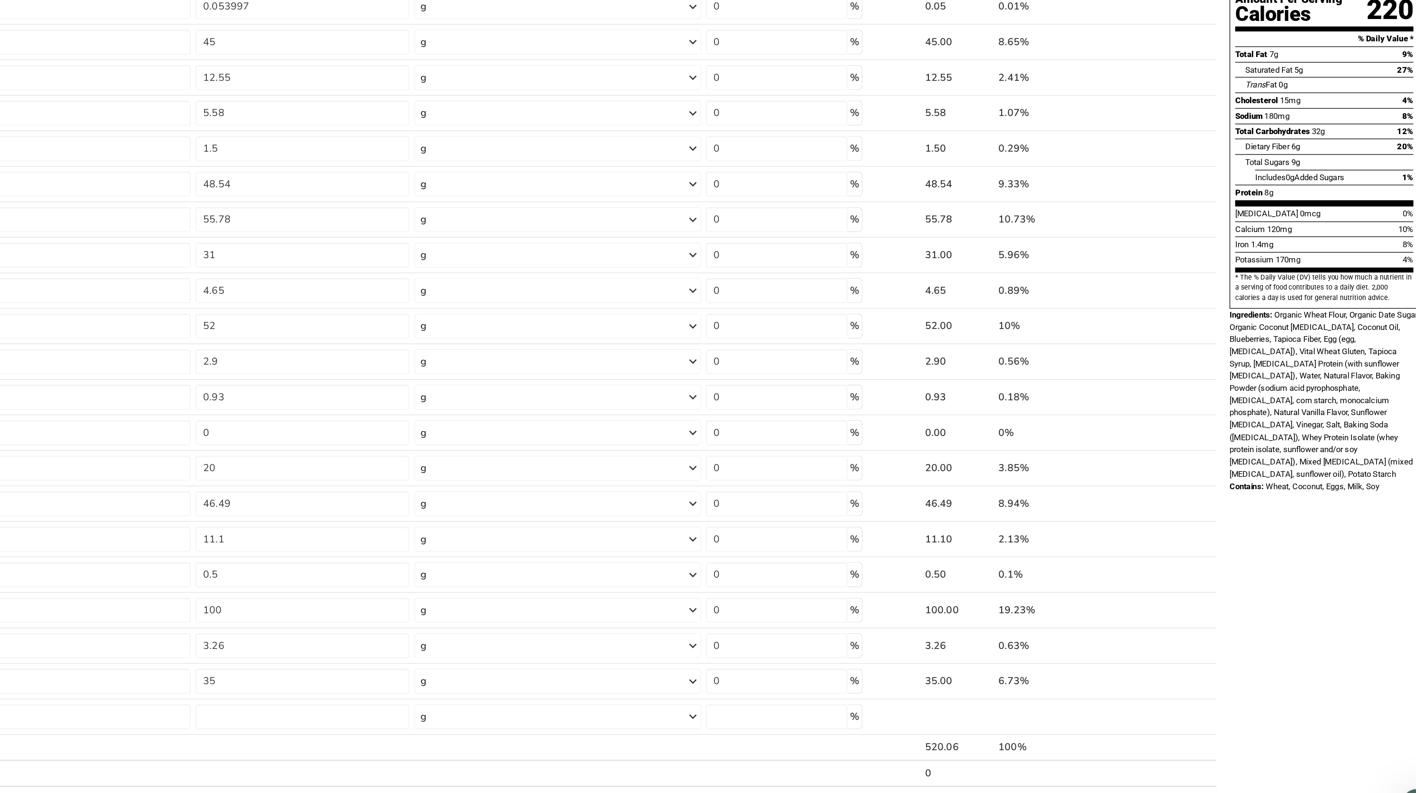
scroll to position [19, 0]
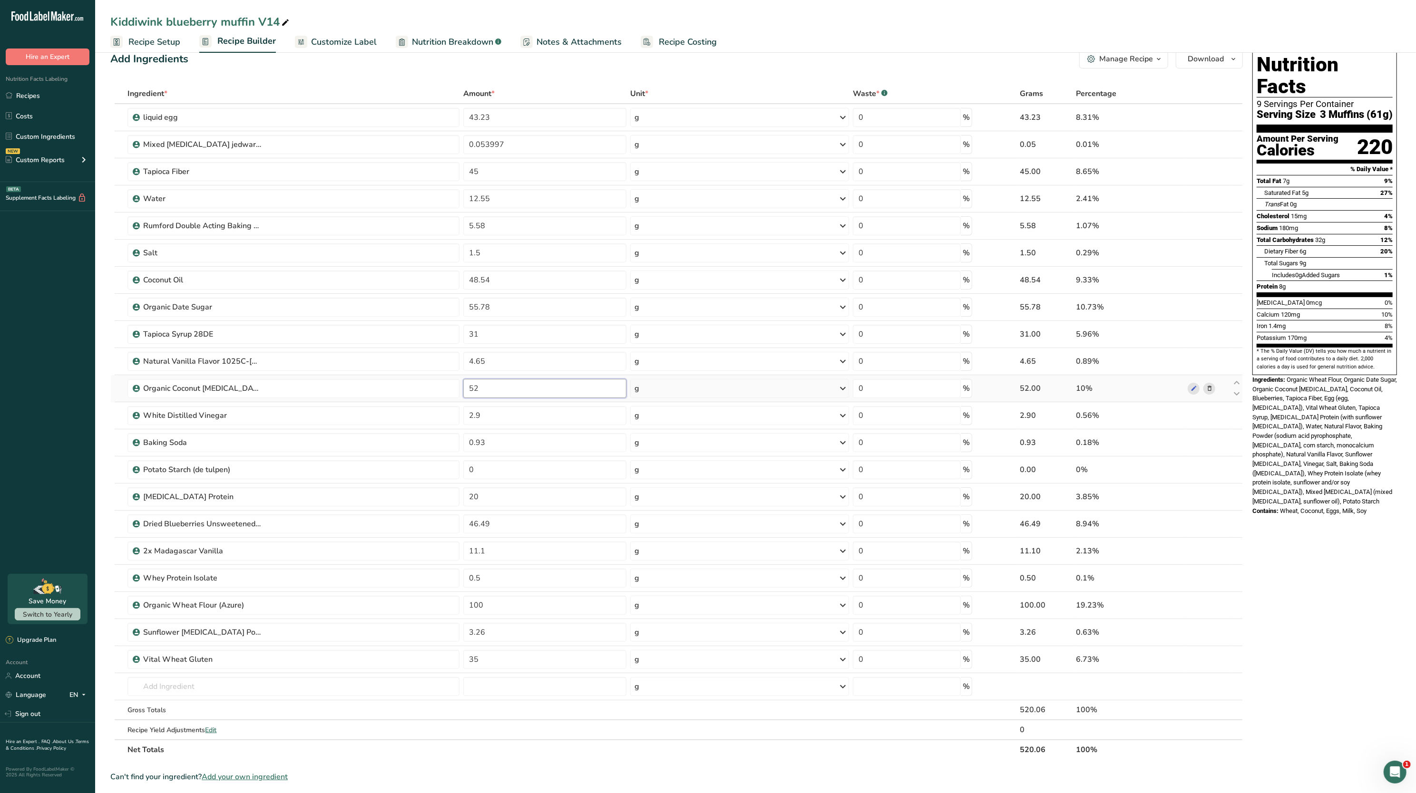
click at [505, 390] on input "52" at bounding box center [544, 388] width 163 height 19
type input "5"
type input "0"
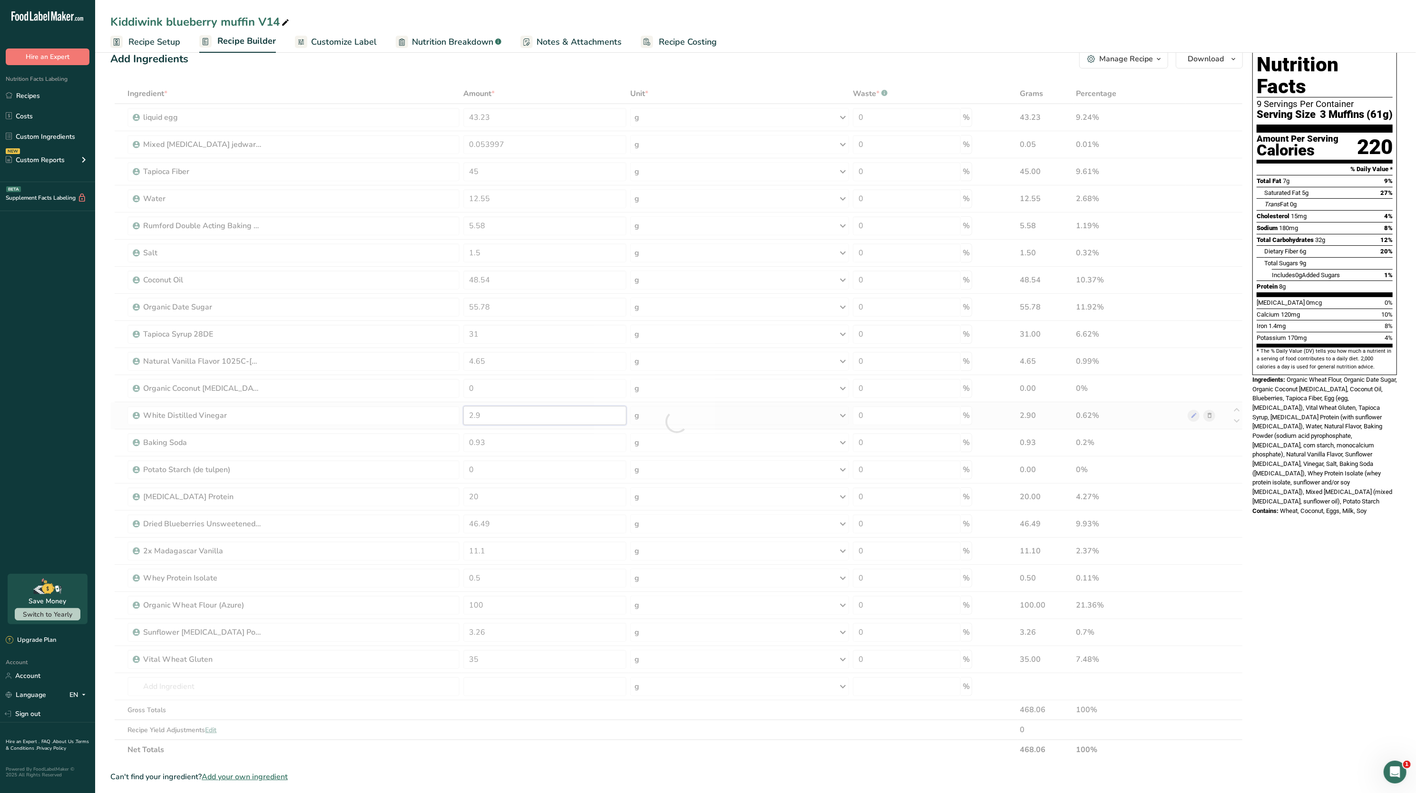
click at [507, 411] on div "Ingredient * Amount * Unit * Waste * .a-a{fill:#347362;}.b-a{fill:#fff;} Grams …" at bounding box center [676, 422] width 1132 height 676
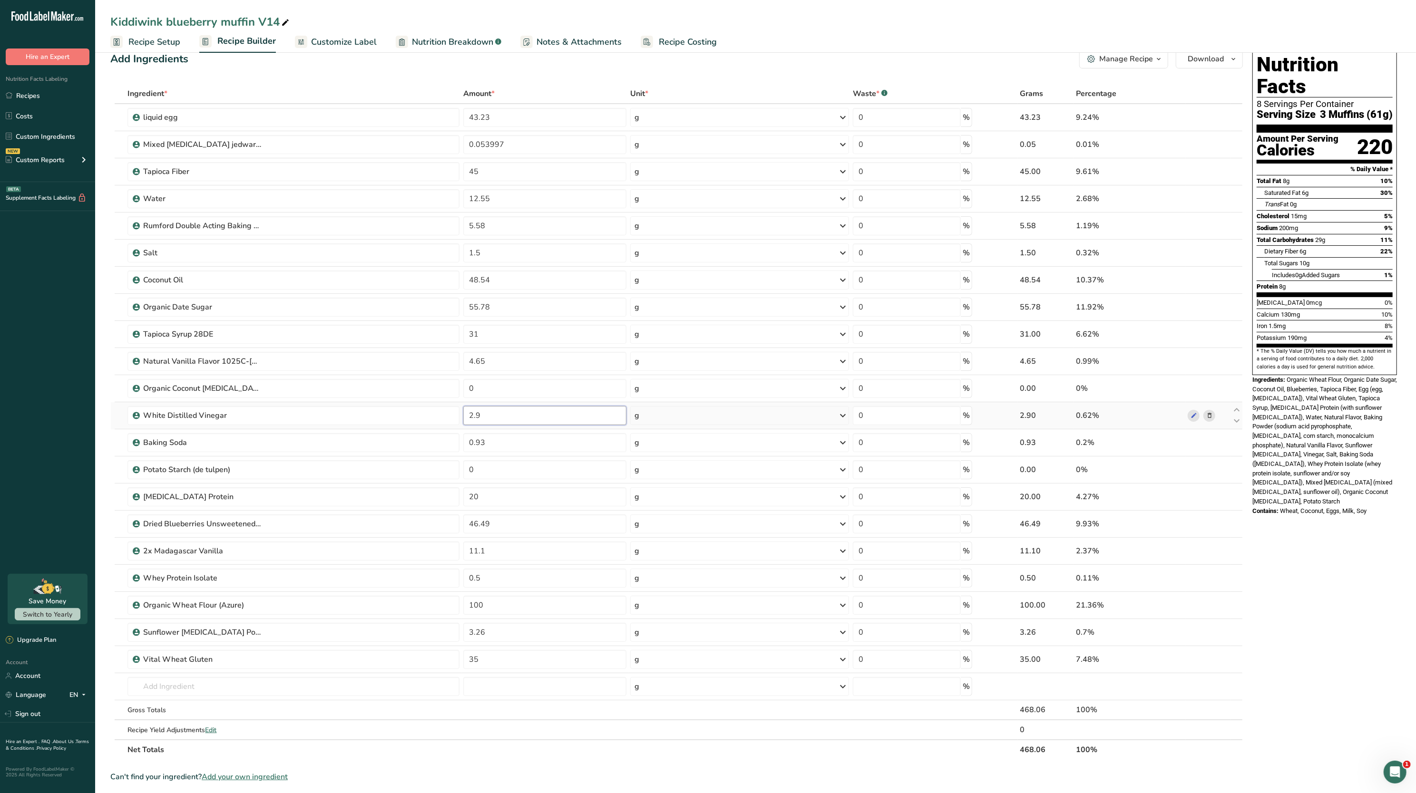
type input "2"
type input "0"
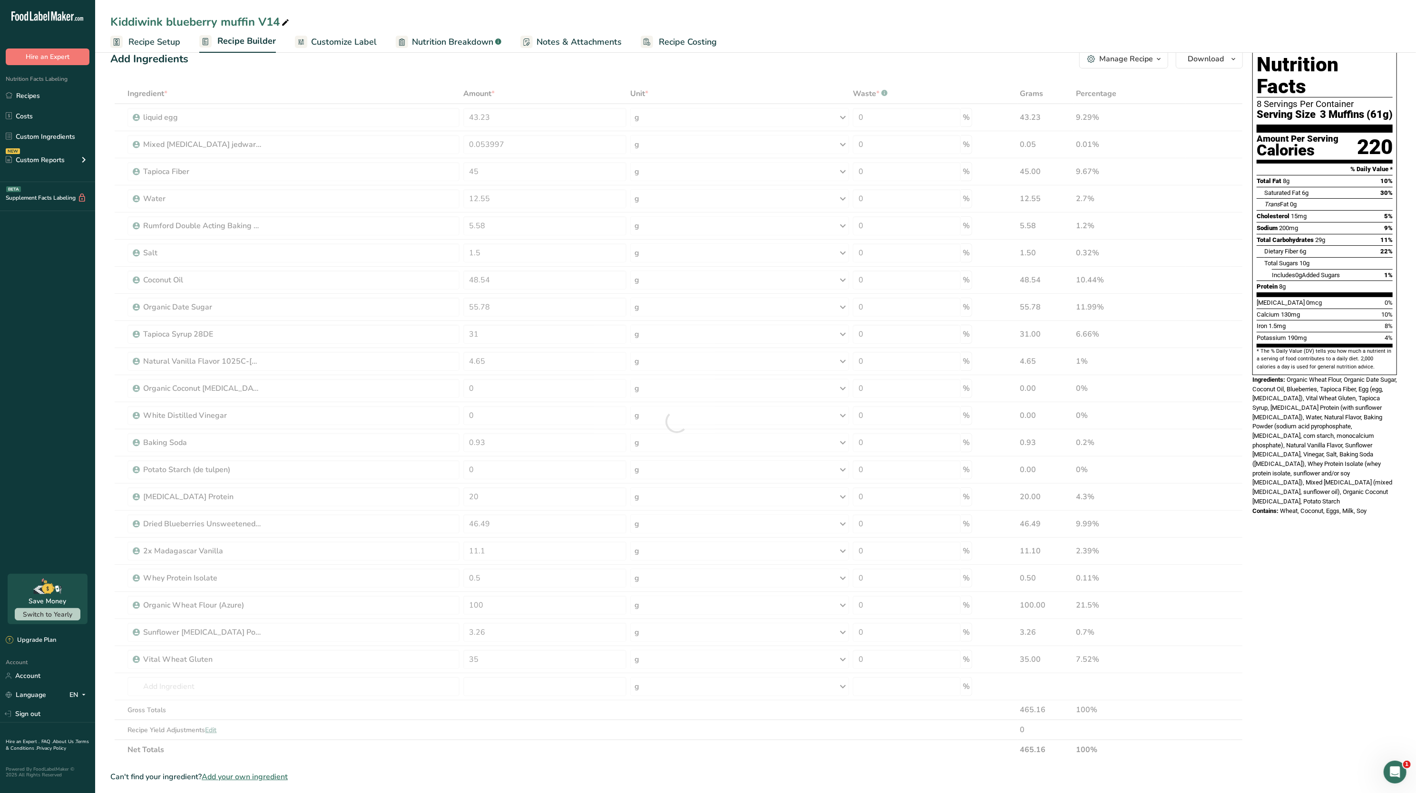
click at [1327, 529] on div "Nutrition Facts 8 Servings Per Container Serving Size 3 Muffins (61g) Amount Pe…" at bounding box center [1324, 558] width 152 height 1025
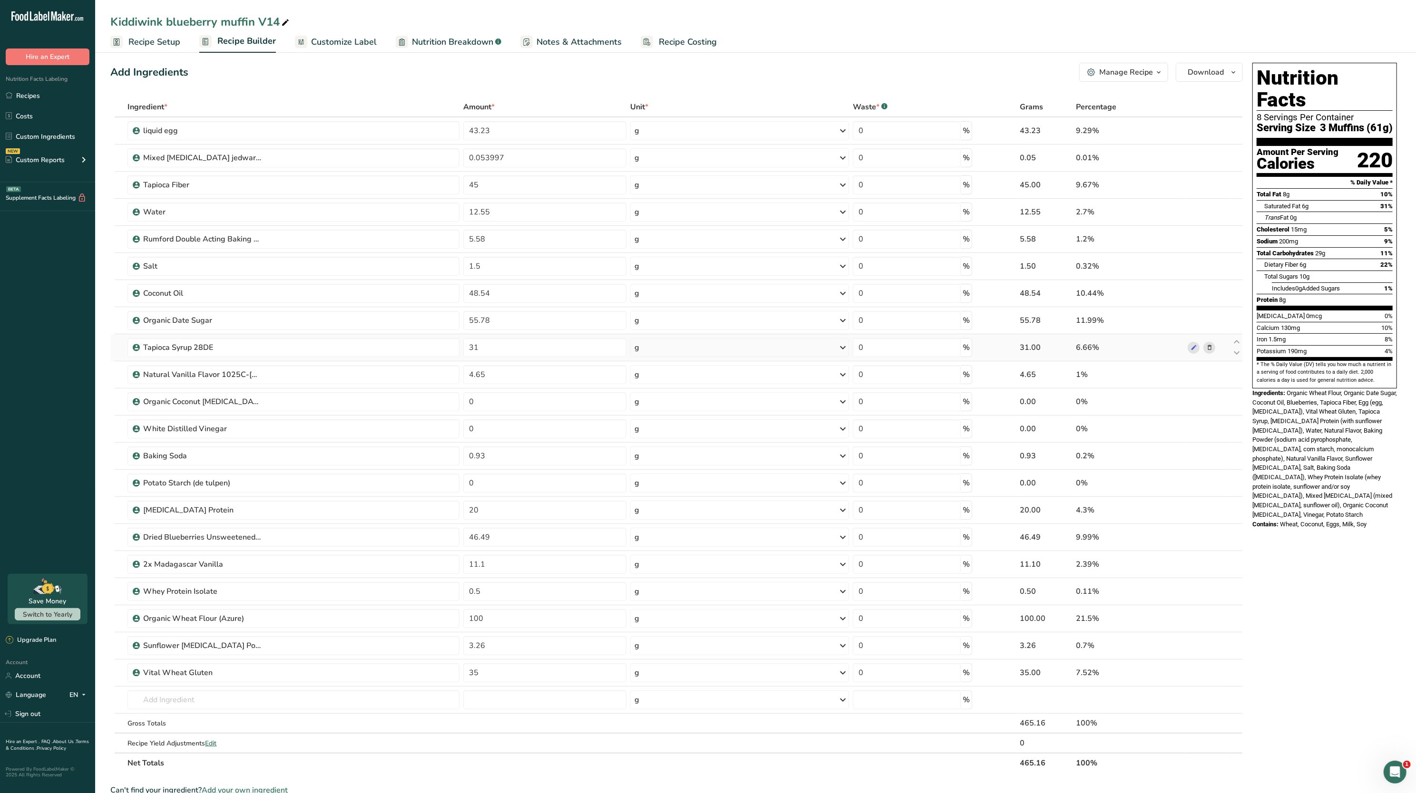
scroll to position [4, 0]
click at [503, 572] on input "11.1" at bounding box center [544, 565] width 163 height 19
type input "1"
type input "0.93"
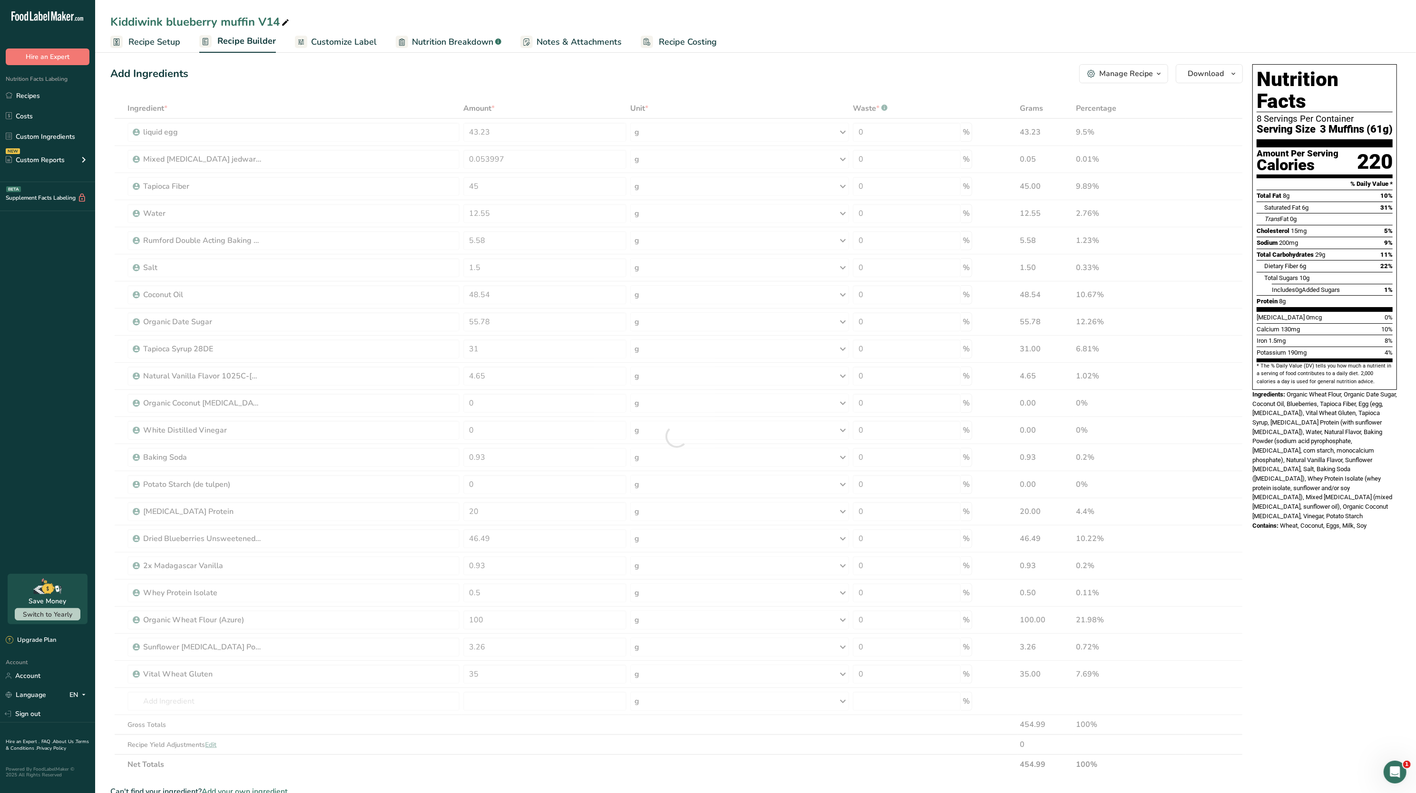
click at [1245, 441] on div "Add Ingredients Manage Recipe Delete Recipe Duplicate Recipe Scale Recipe Save …" at bounding box center [679, 572] width 1138 height 1025
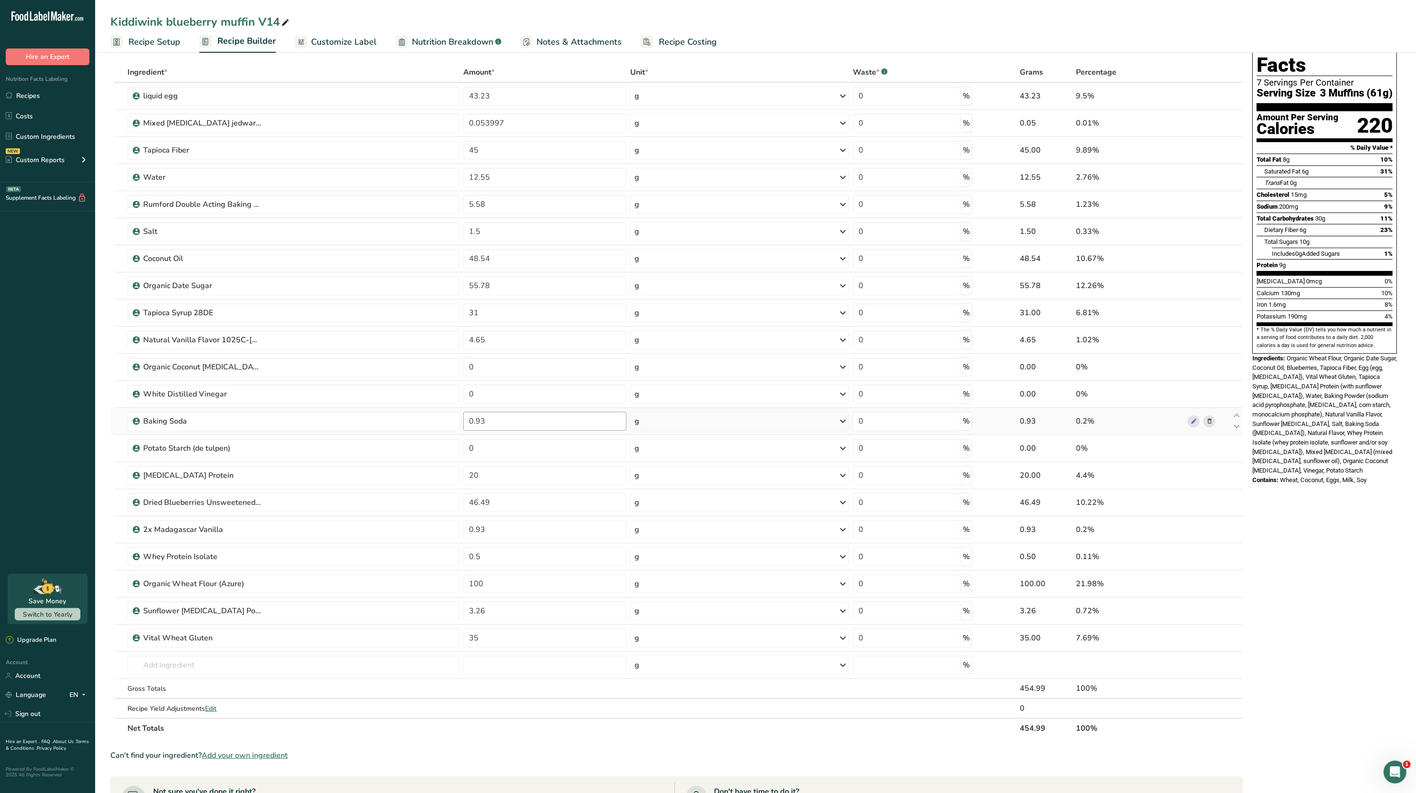
scroll to position [40, 0]
click at [497, 509] on input "46.49" at bounding box center [544, 503] width 163 height 19
type input "4"
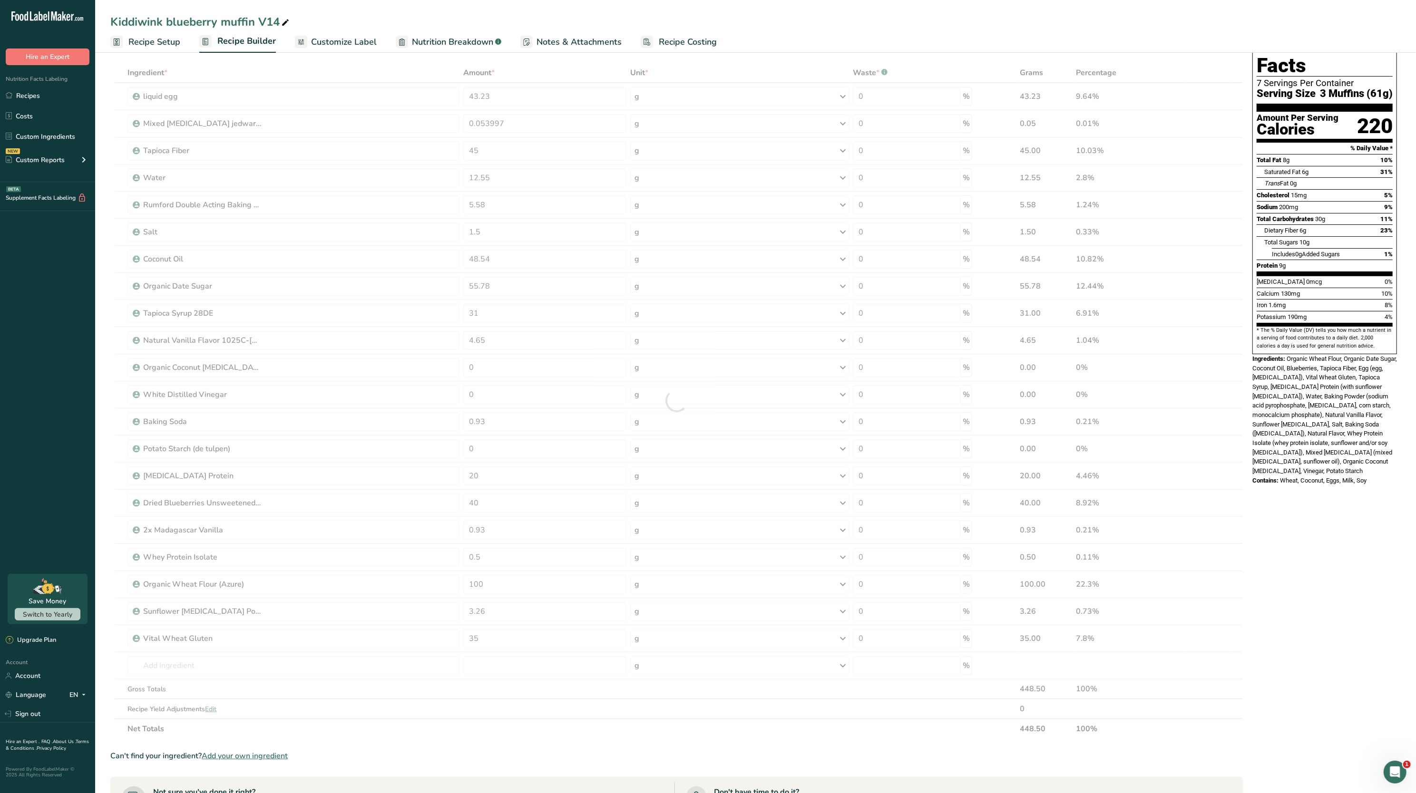
click at [1304, 542] on div "Nutrition Facts 7 Servings Per Container Serving Size 3 Muffins (61g) Amount Pe…" at bounding box center [1324, 537] width 152 height 1025
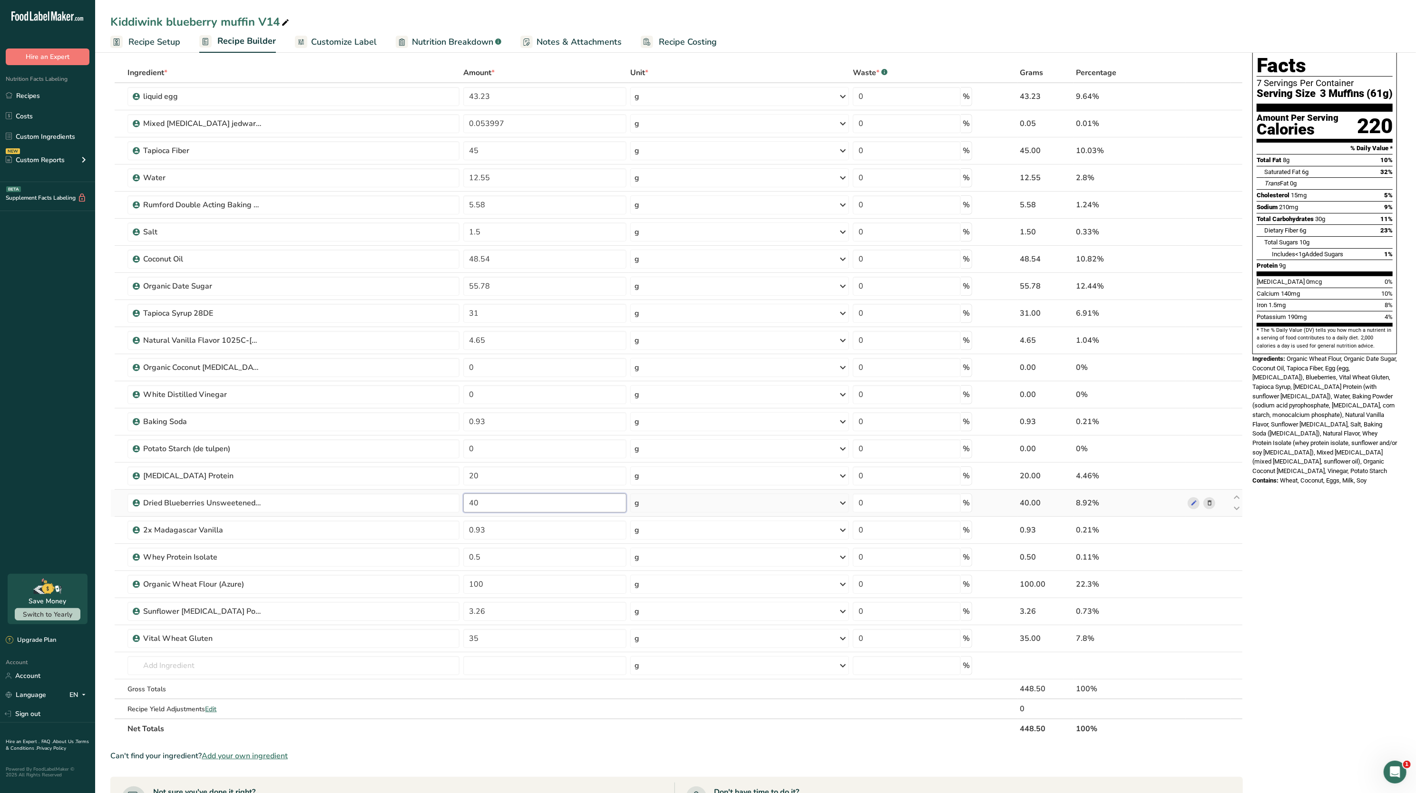
click at [574, 496] on input "40" at bounding box center [544, 503] width 163 height 19
click at [1316, 520] on div "Nutrition Facts 7 Servings Per Container Serving Size 3 Muffins (61g) Amount Pe…" at bounding box center [1324, 537] width 152 height 1025
click at [546, 505] on input "45" at bounding box center [544, 503] width 163 height 19
type input "40"
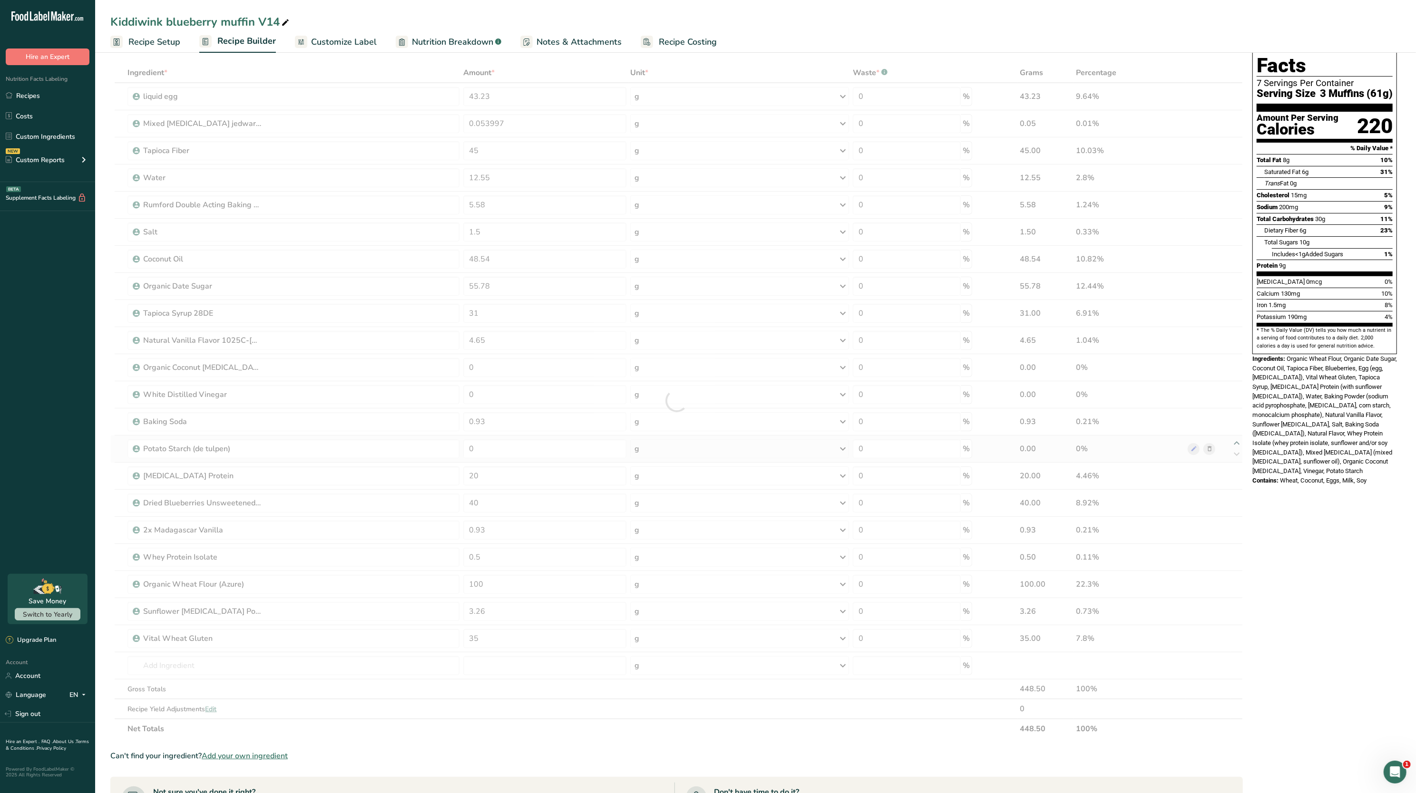
click at [1236, 448] on div "Ingredient * Amount * Unit * Waste * .a-a{fill:#347362;}.b-a{fill:#fff;} Grams …" at bounding box center [676, 401] width 1132 height 676
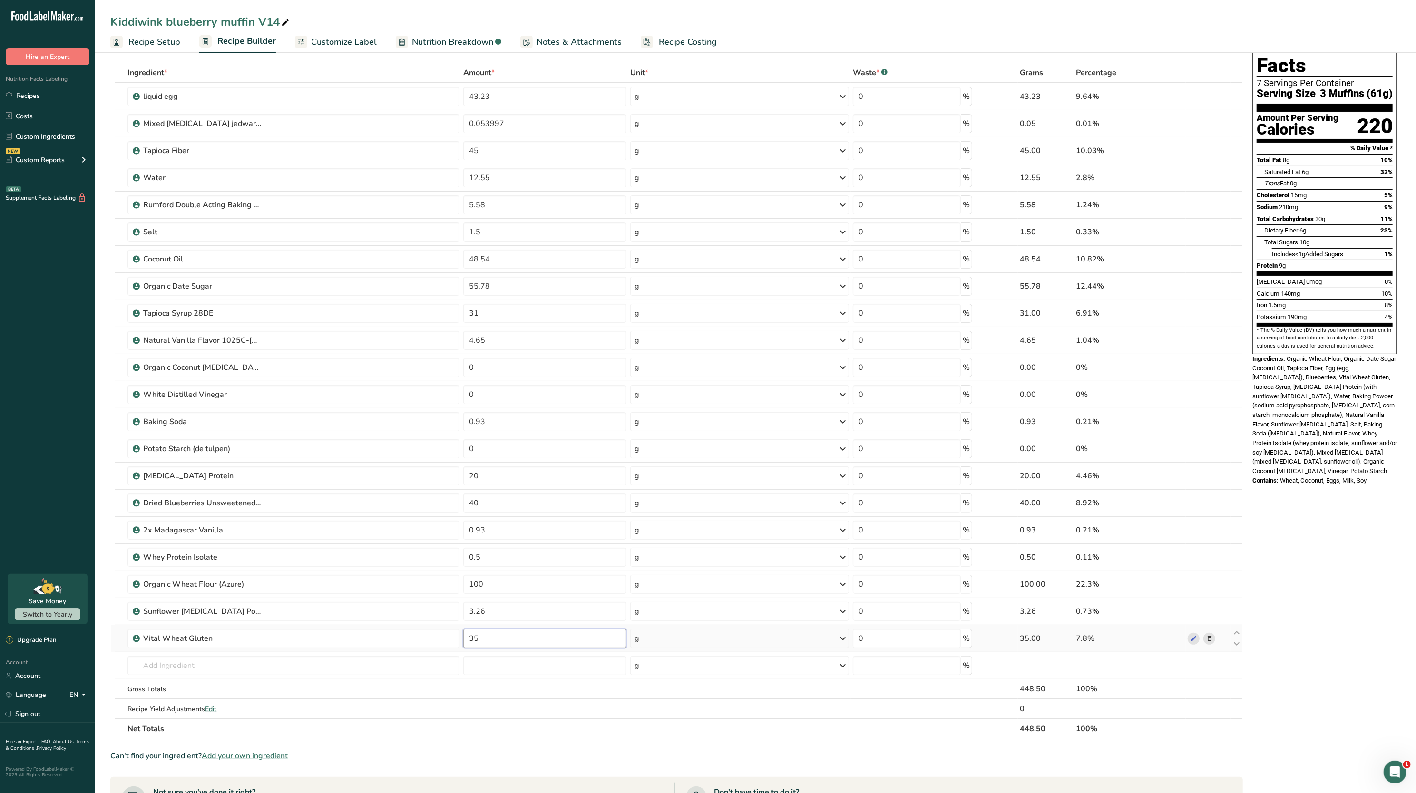
click at [549, 633] on input "35" at bounding box center [544, 638] width 163 height 19
type input "30"
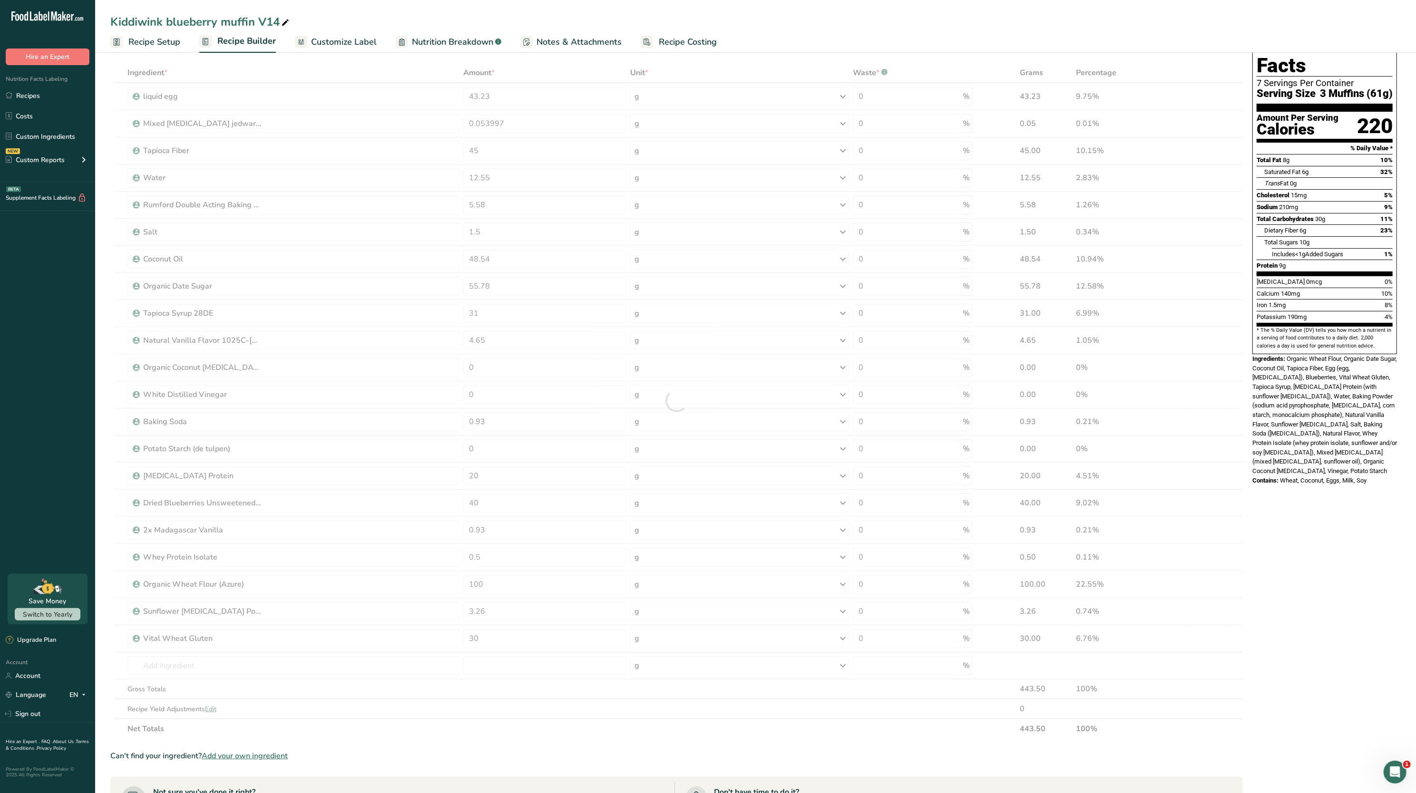
click at [1305, 424] on span "Organic Wheat Flour, Organic Date Sugar, Coconut Oil, Tapioca Fiber, Egg (egg, …" at bounding box center [1324, 414] width 145 height 119
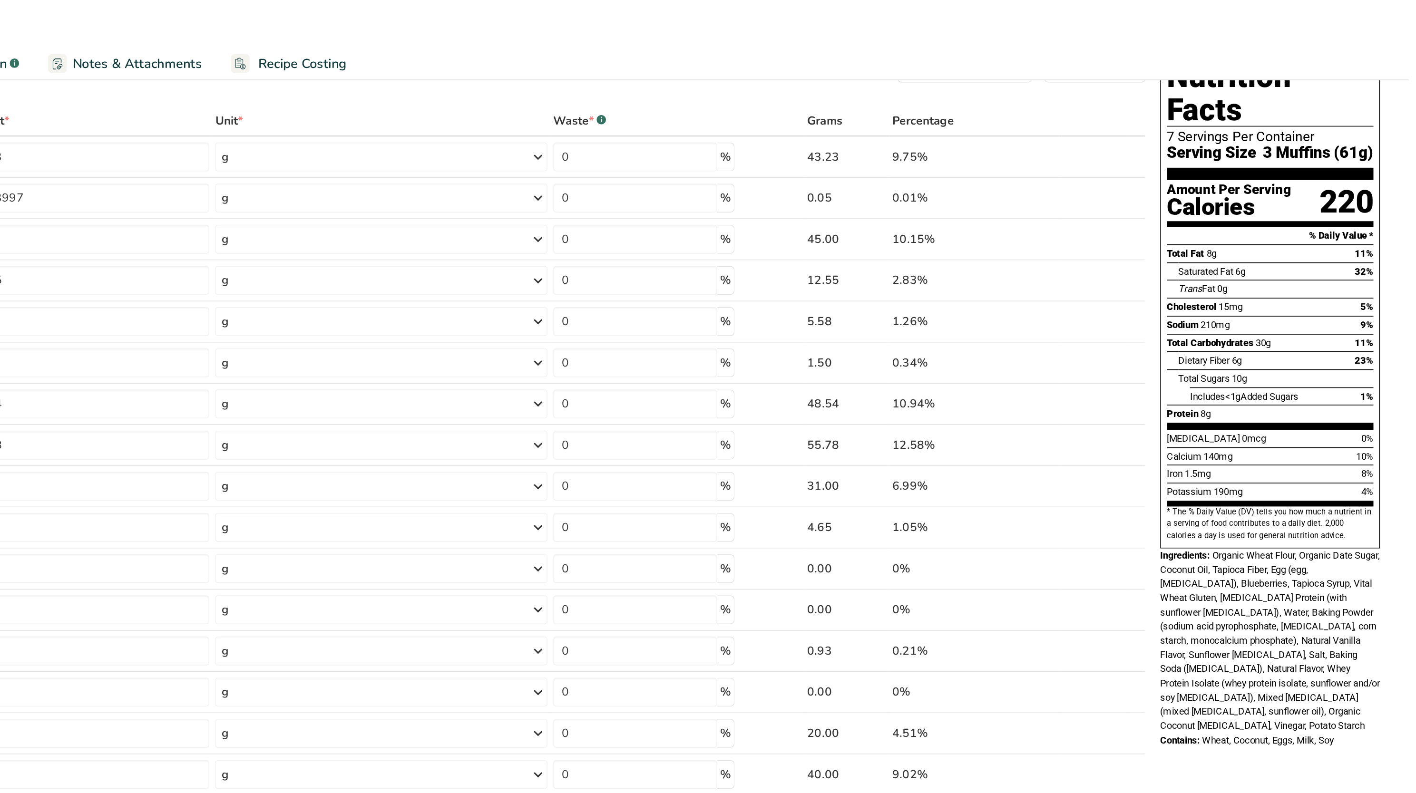
scroll to position [33, 0]
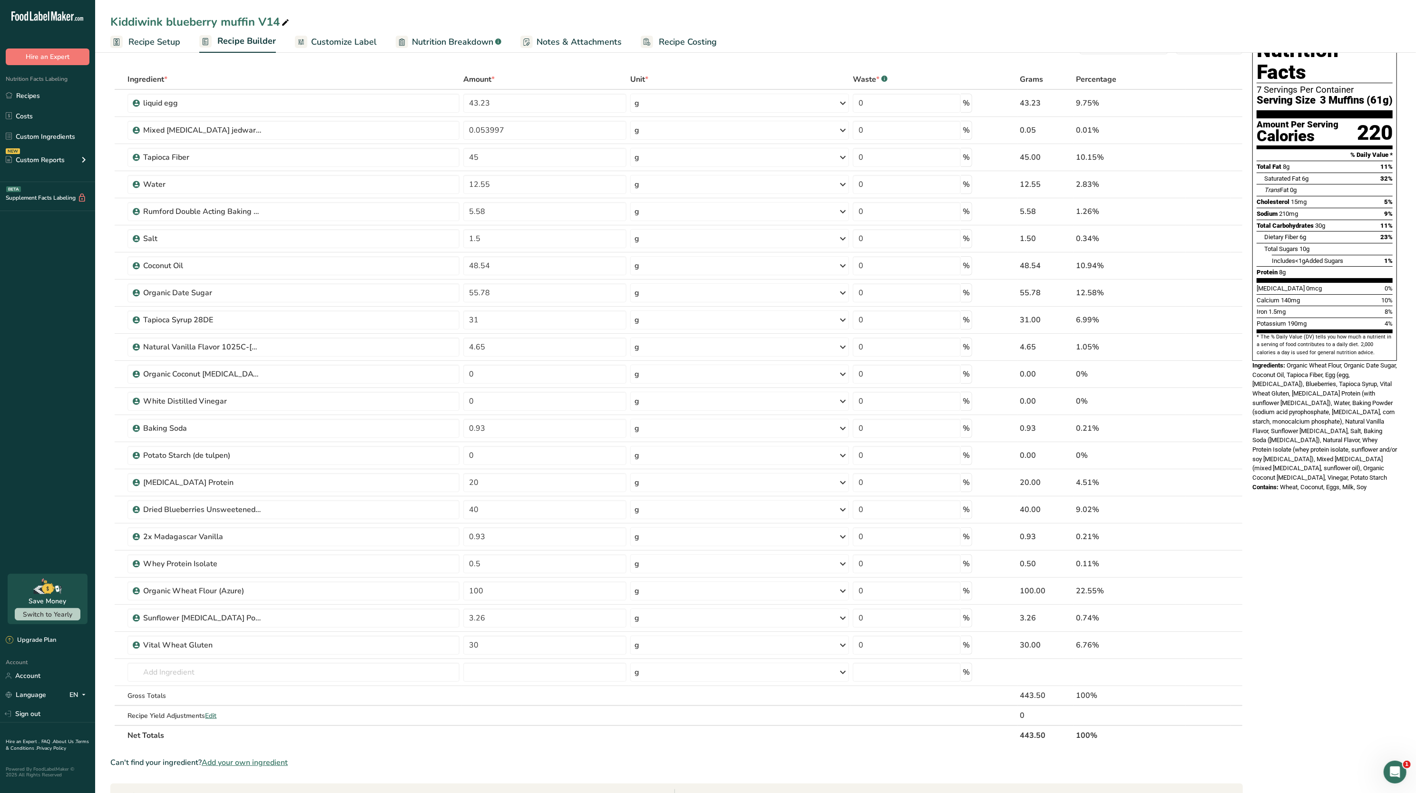
click at [452, 40] on span "Nutrition Breakdown" at bounding box center [452, 42] width 81 height 13
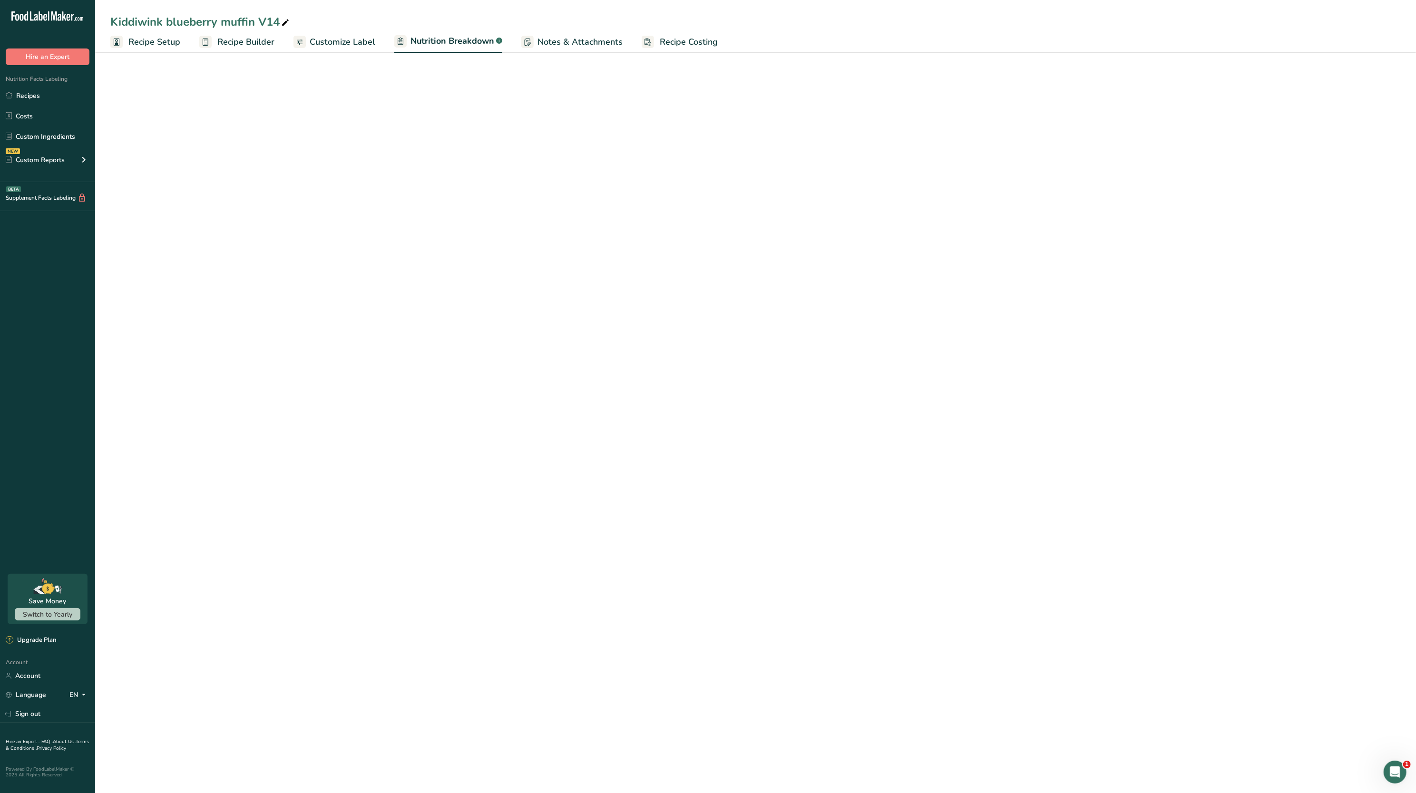
select select "Calories"
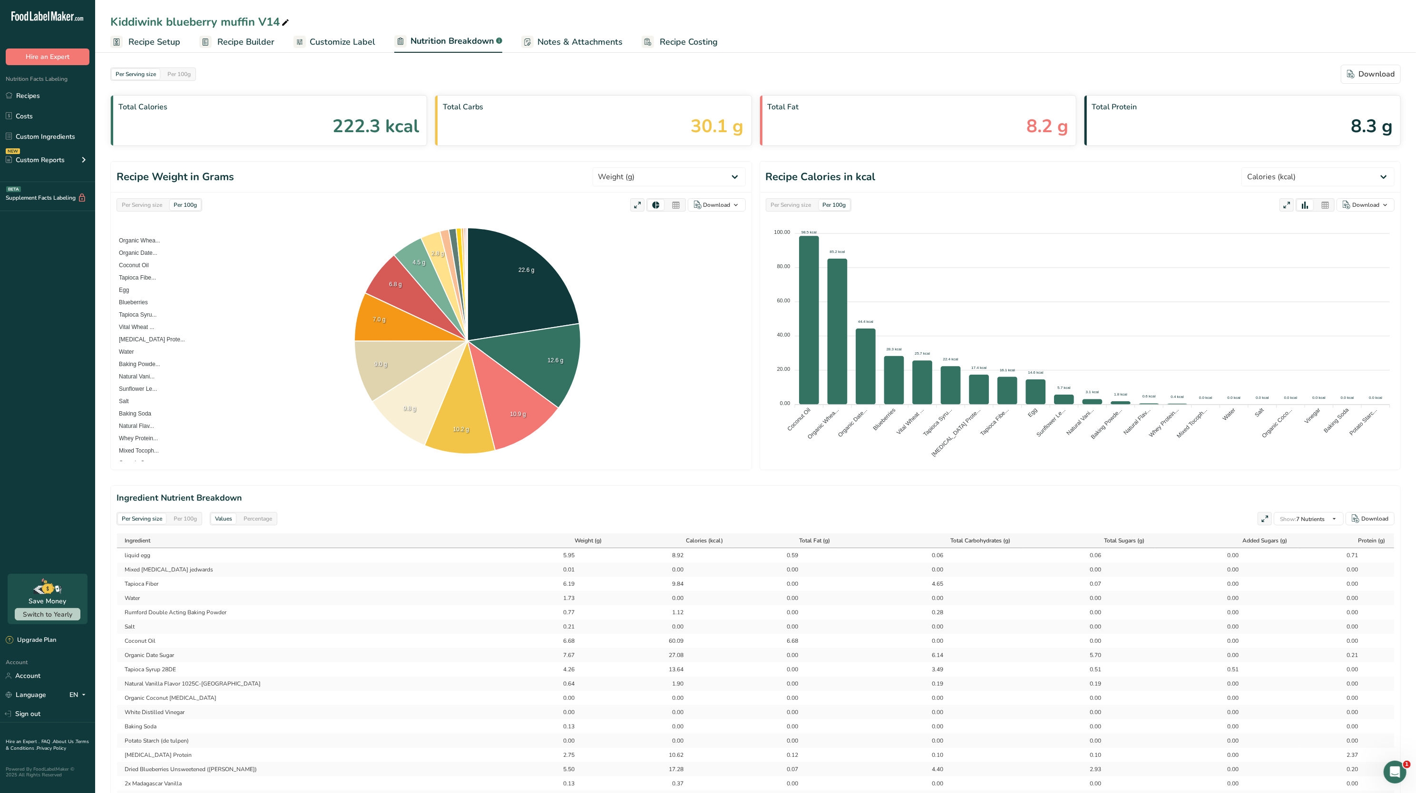
click at [143, 206] on div "Per Serving size" at bounding box center [142, 205] width 48 height 10
click at [695, 179] on select "Weight (g) Calories (kcal) Energy KJ (kj) Total Fat (g) Saturated Fat (g) Trans…" at bounding box center [669, 176] width 153 height 19
click at [627, 168] on select "Weight (g) Calories (kcal) Energy KJ (kj) Total Fat (g) Saturated Fat (g) Trans…" at bounding box center [669, 176] width 153 height 19
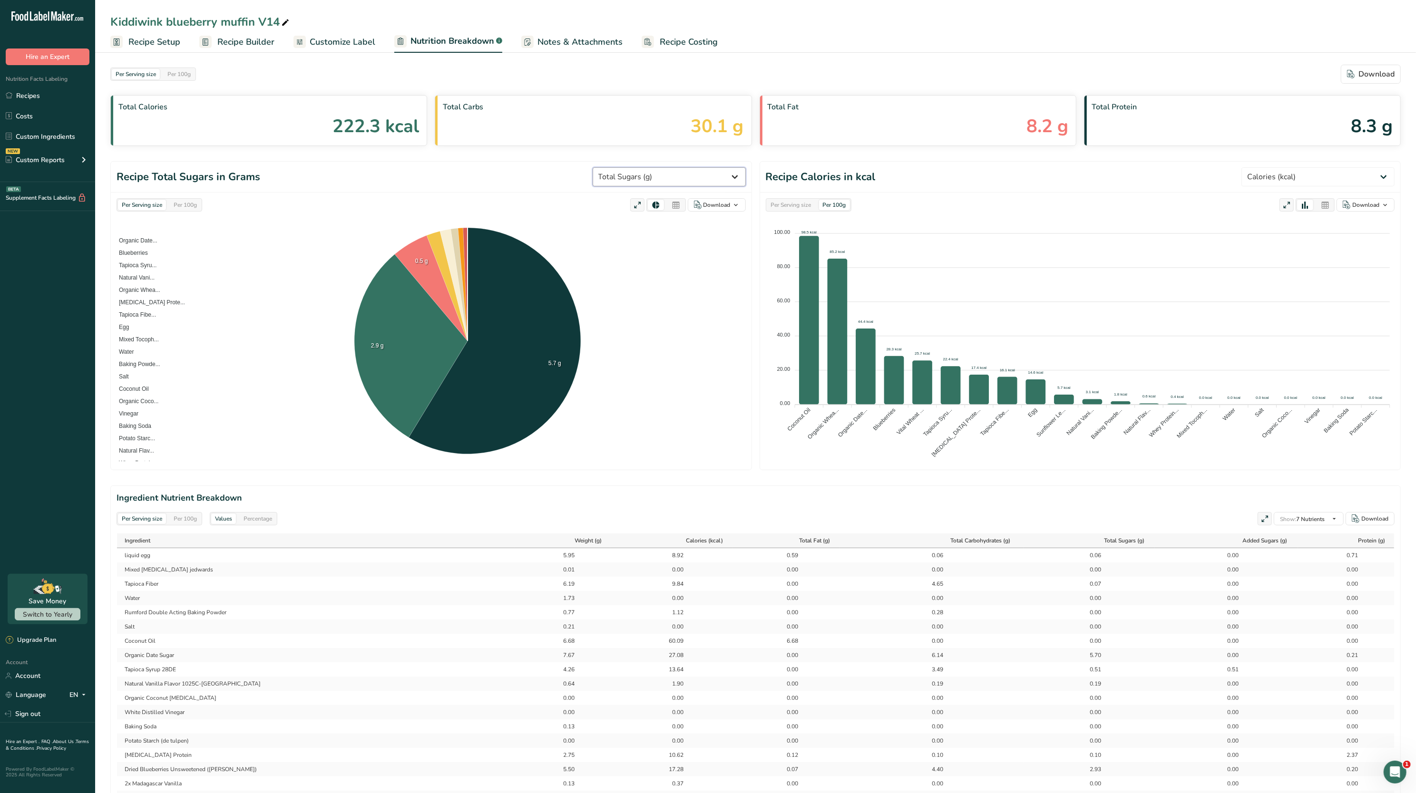
click at [680, 172] on select "Weight (g) Calories (kcal) Energy KJ (kj) Total Fat (g) Saturated Fat (g) Trans…" at bounding box center [669, 176] width 153 height 19
select select "Added Sugars"
click at [627, 168] on select "Weight (g) Calories (kcal) Energy KJ (kj) Total Fat (g) Saturated Fat (g) Trans…" at bounding box center [669, 176] width 153 height 19
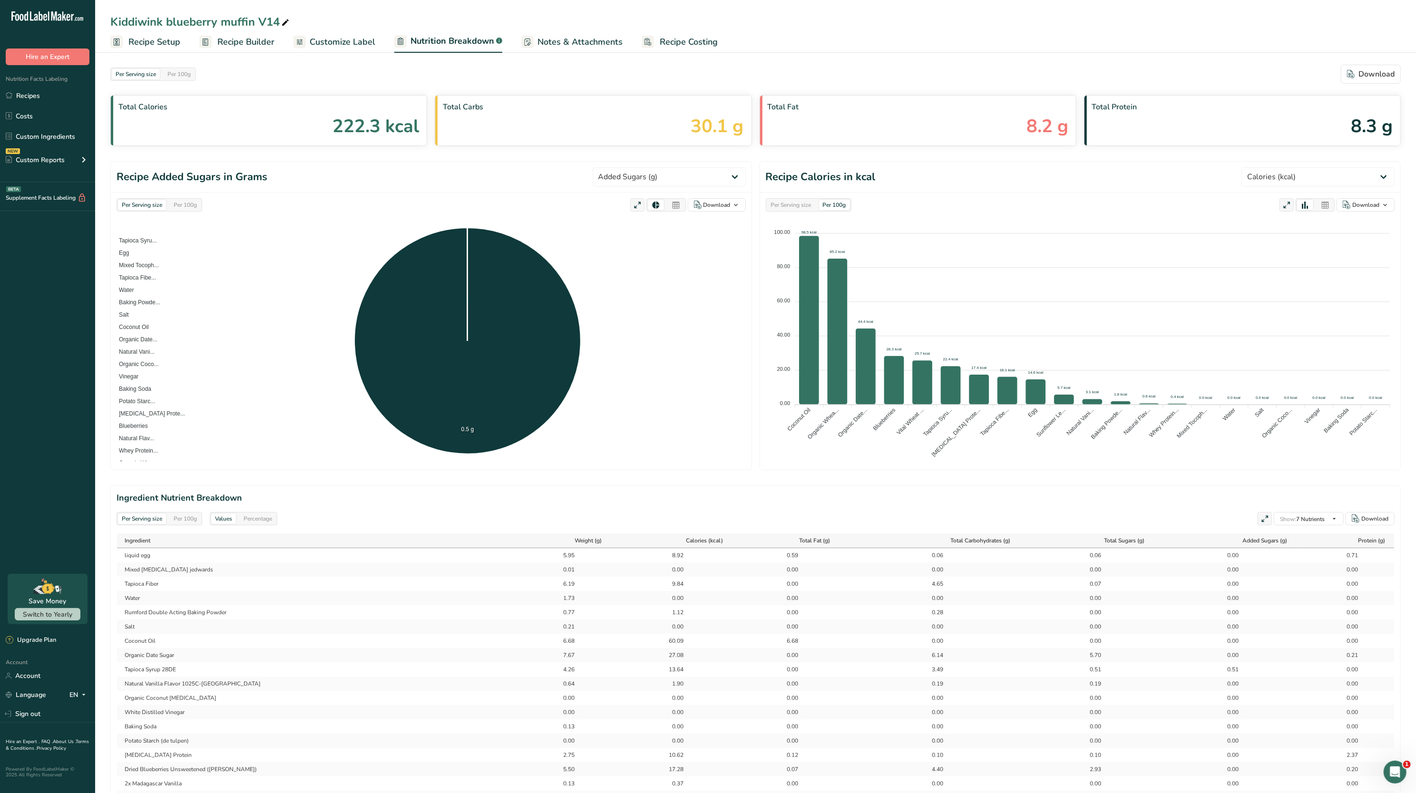
click at [174, 44] on span "Recipe Setup" at bounding box center [154, 42] width 52 height 13
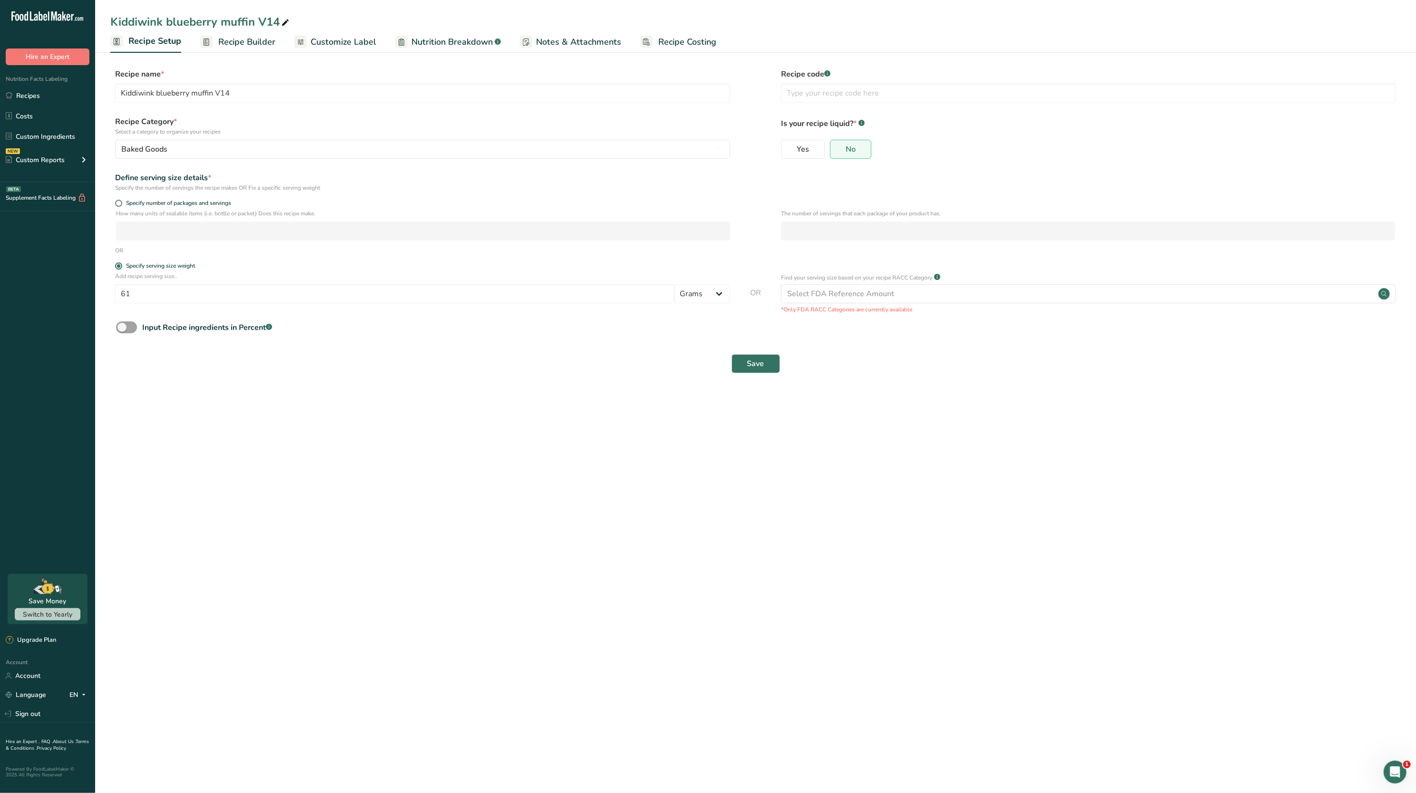
click at [226, 39] on span "Recipe Builder" at bounding box center [246, 42] width 57 height 13
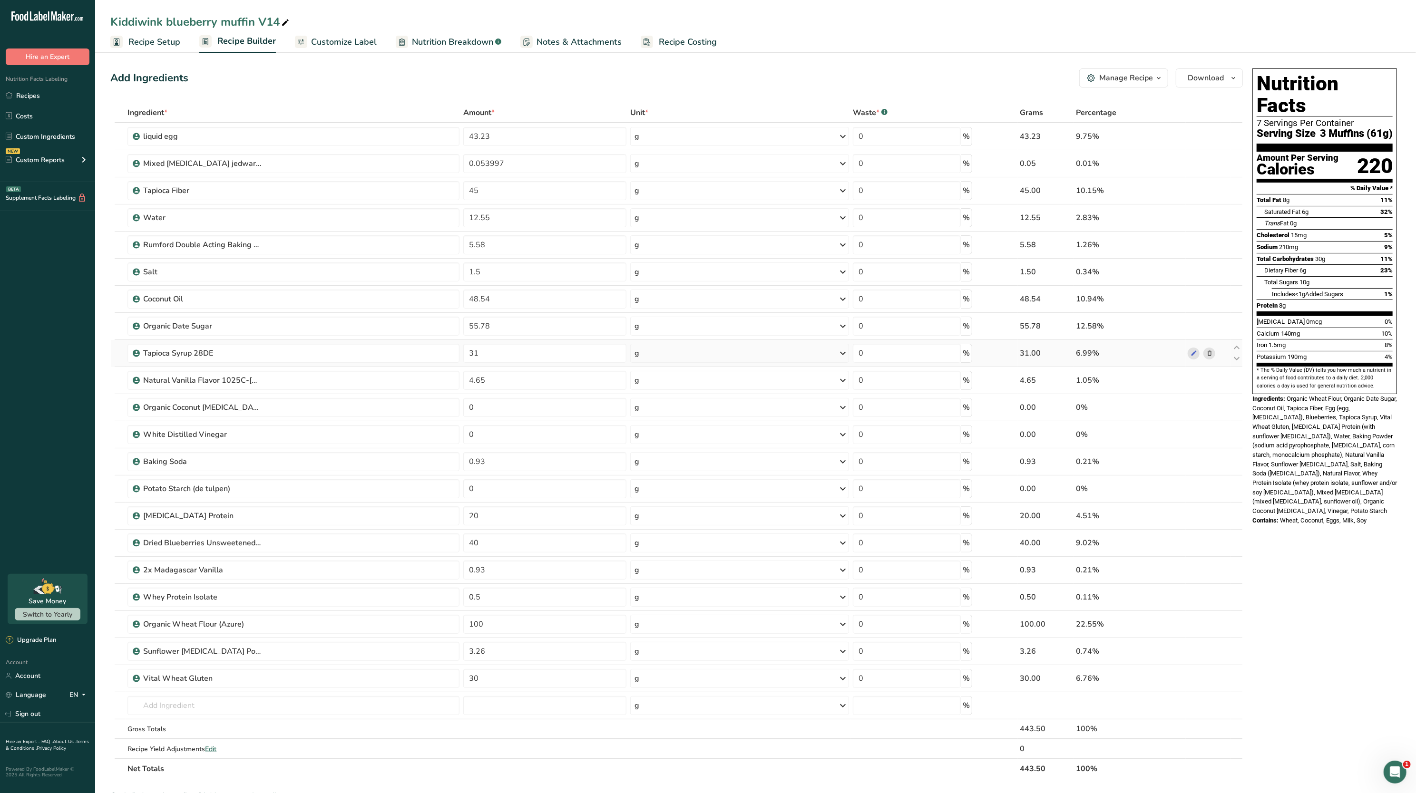
click at [515, 364] on td "31" at bounding box center [544, 353] width 167 height 27
click at [493, 351] on input "31" at bounding box center [544, 353] width 163 height 19
type input "30"
click at [1248, 422] on div "Nutrition Facts 7 Servings Per Container Serving Size 3 Muffins (61g) Amount Pe…" at bounding box center [1324, 297] width 152 height 465
click at [459, 41] on span "Nutrition Breakdown" at bounding box center [452, 42] width 81 height 13
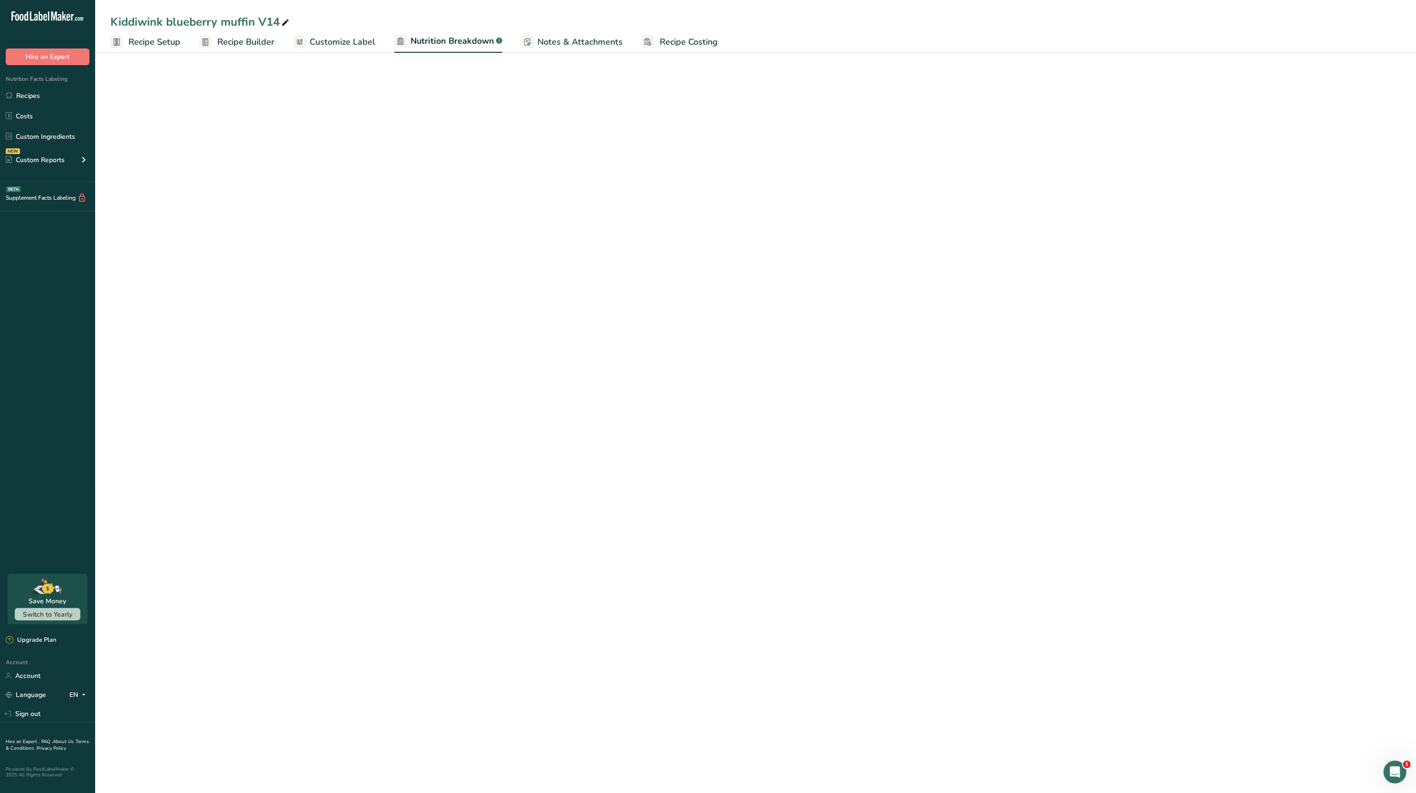
select select "Calories"
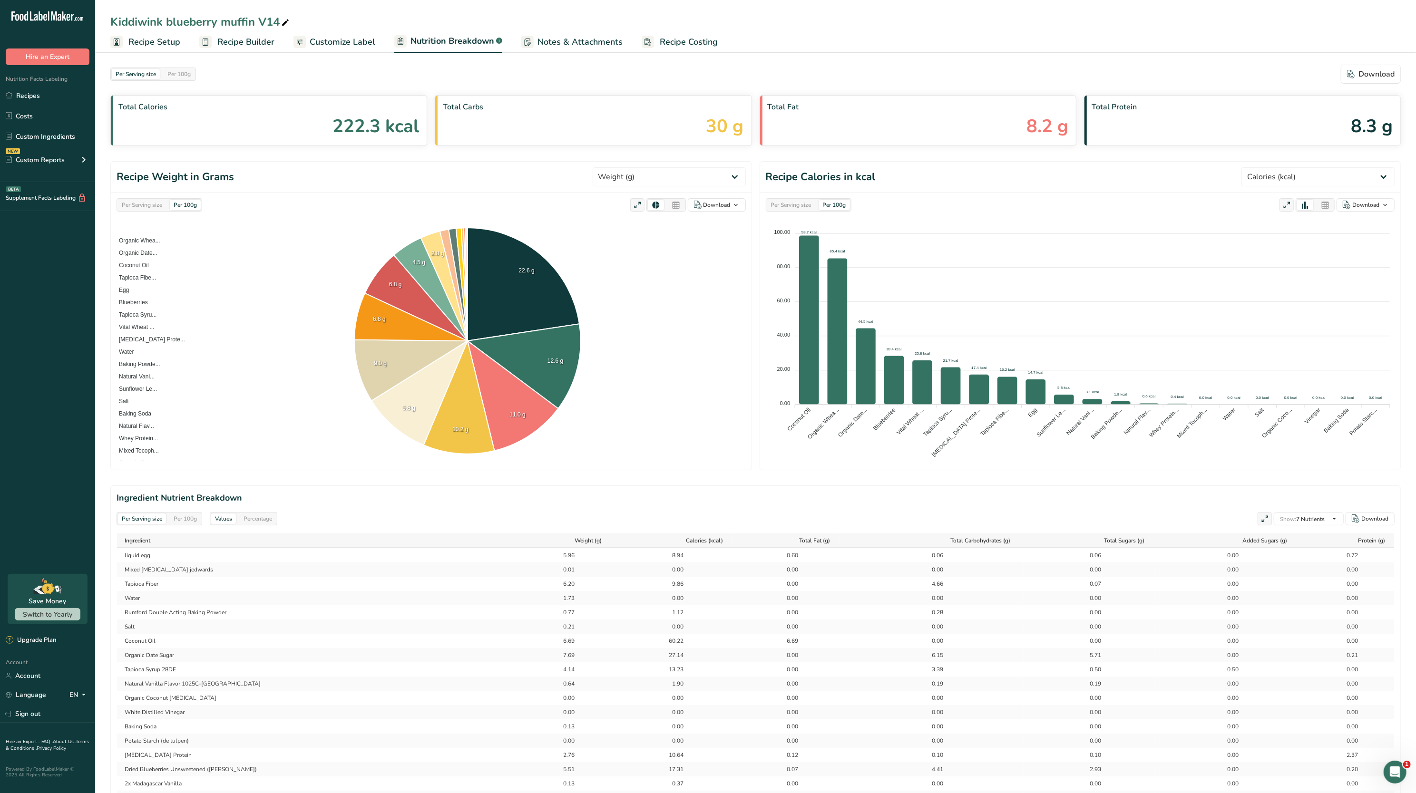
click at [143, 204] on div "Per Serving size" at bounding box center [142, 205] width 48 height 10
click at [659, 168] on select "Weight (g) Calories (kcal) Energy KJ (kj) Total Fat (g) Saturated Fat (g) Trans…" at bounding box center [669, 176] width 153 height 19
select select "Total Sugars"
click at [627, 168] on select "Weight (g) Calories (kcal) Energy KJ (kj) Total Fat (g) Saturated Fat (g) Trans…" at bounding box center [669, 176] width 153 height 19
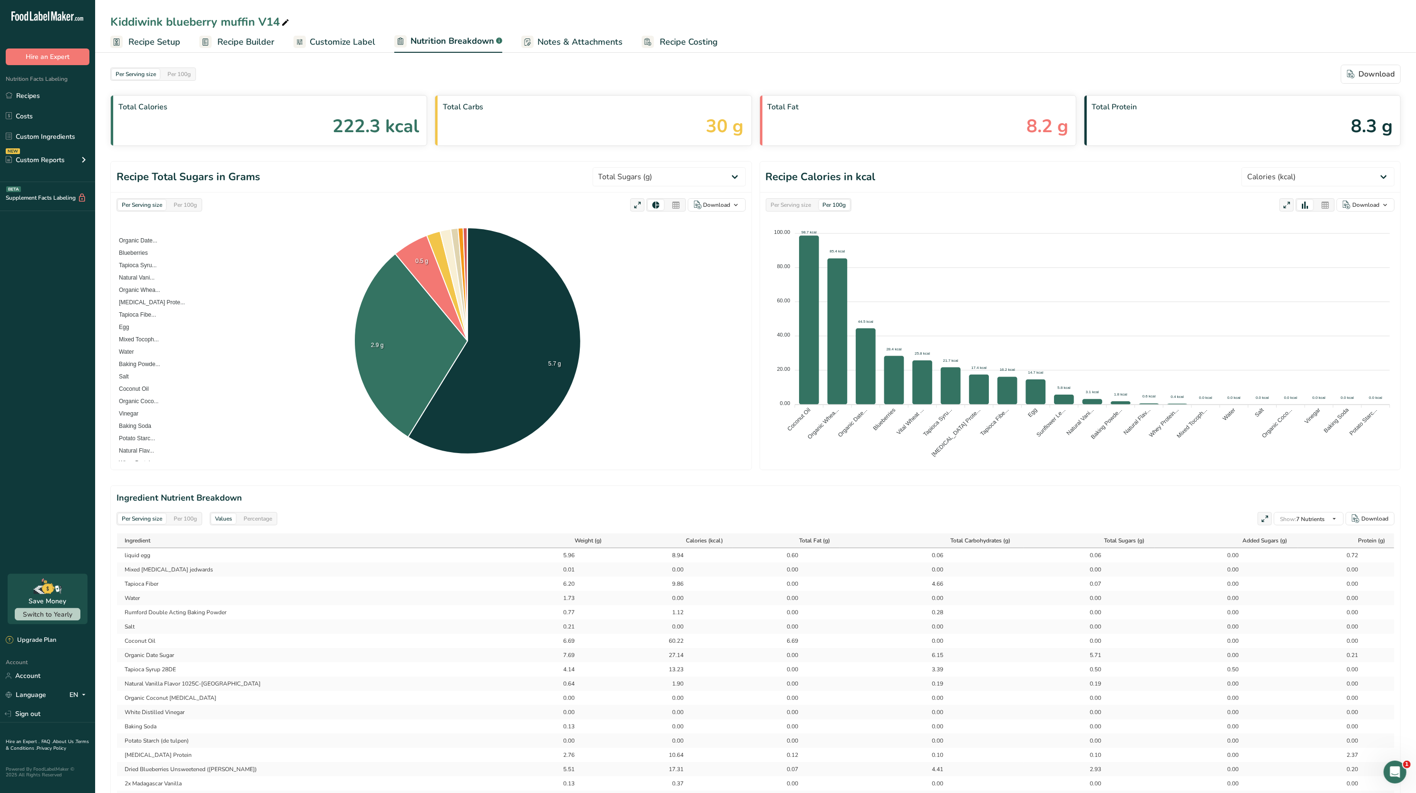
click at [220, 37] on span "Recipe Builder" at bounding box center [245, 42] width 57 height 13
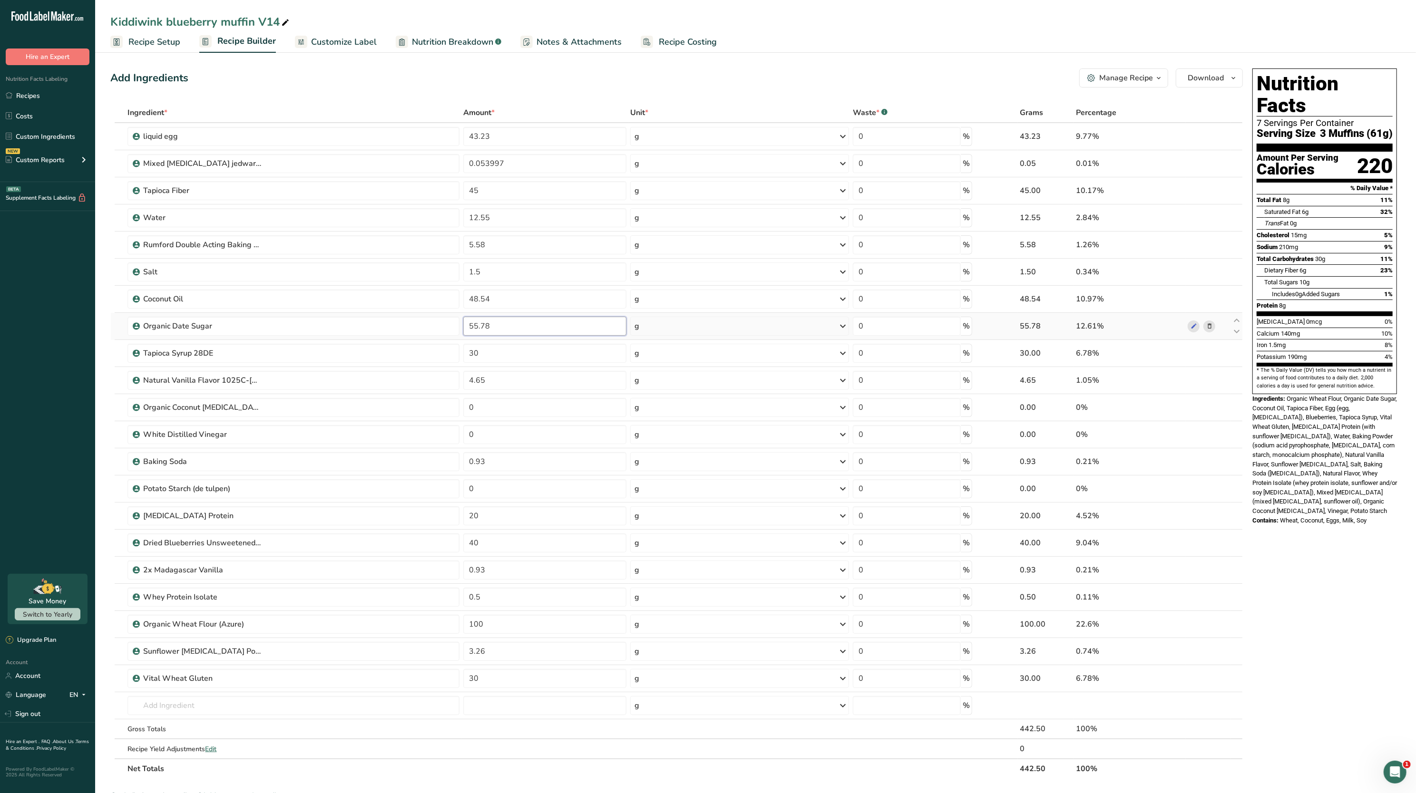
click at [511, 323] on input "55.78" at bounding box center [544, 326] width 163 height 19
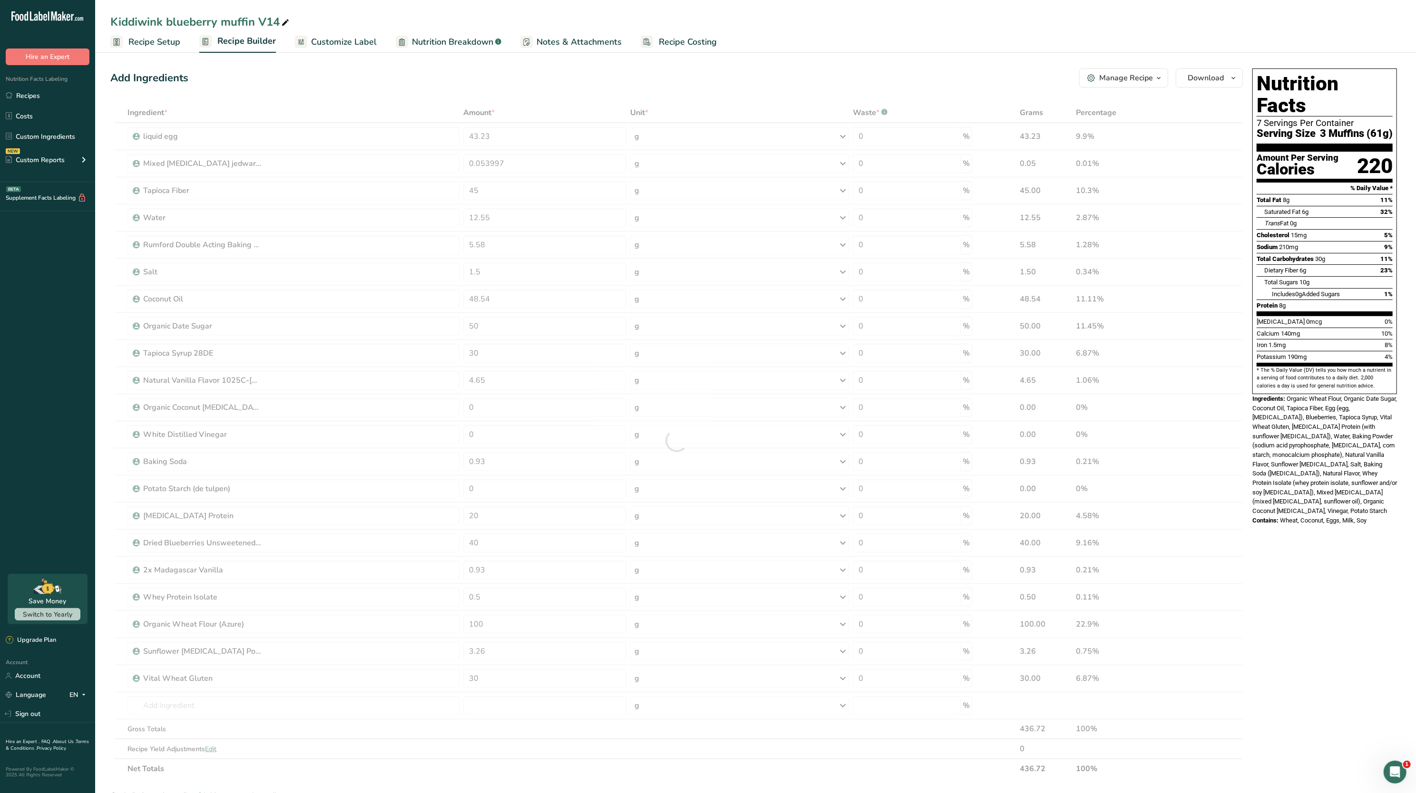
click at [1310, 434] on span "Organic Wheat Flour, Organic Date Sugar, Coconut Oil, Tapioca Fiber, Egg (egg, …" at bounding box center [1324, 454] width 145 height 119
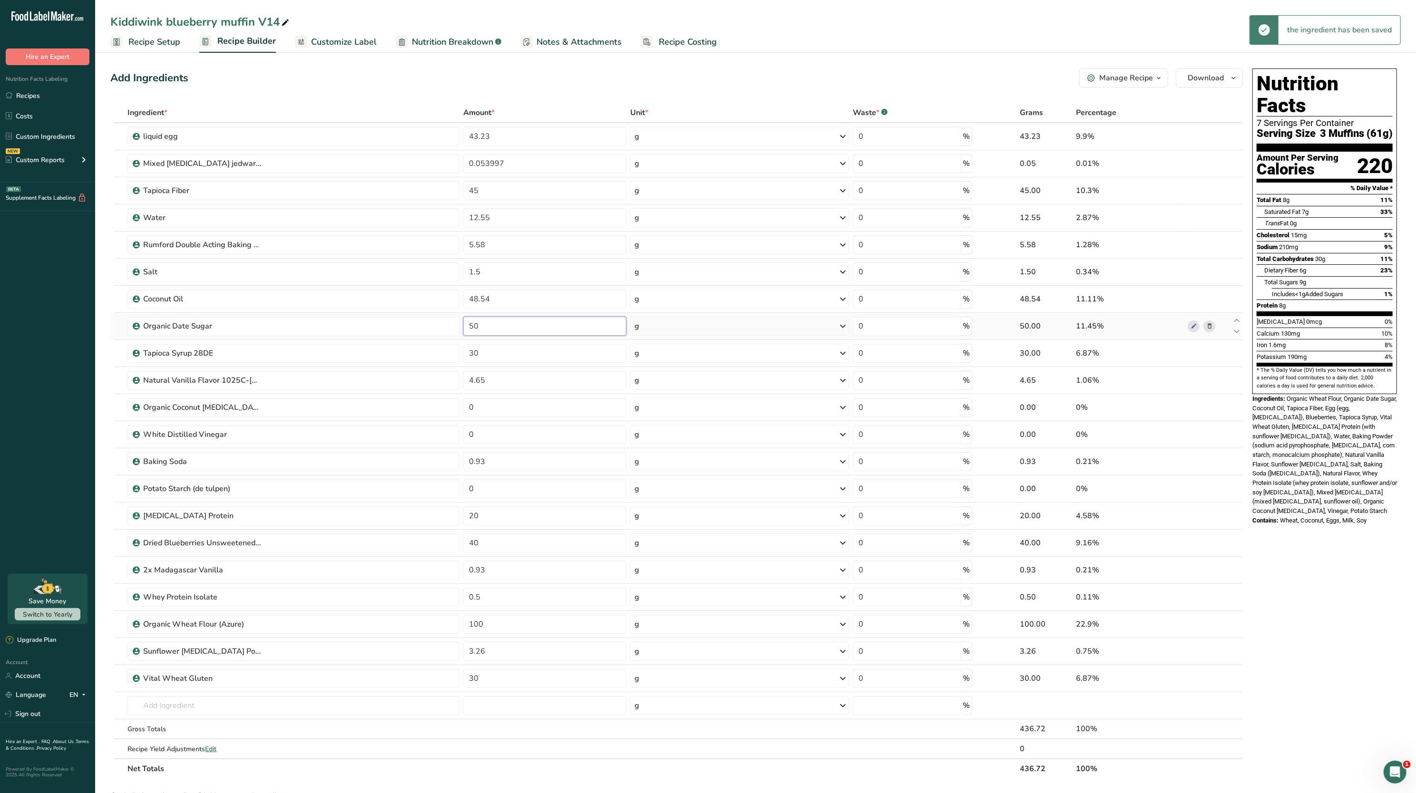
click at [548, 331] on input "50" at bounding box center [544, 326] width 163 height 19
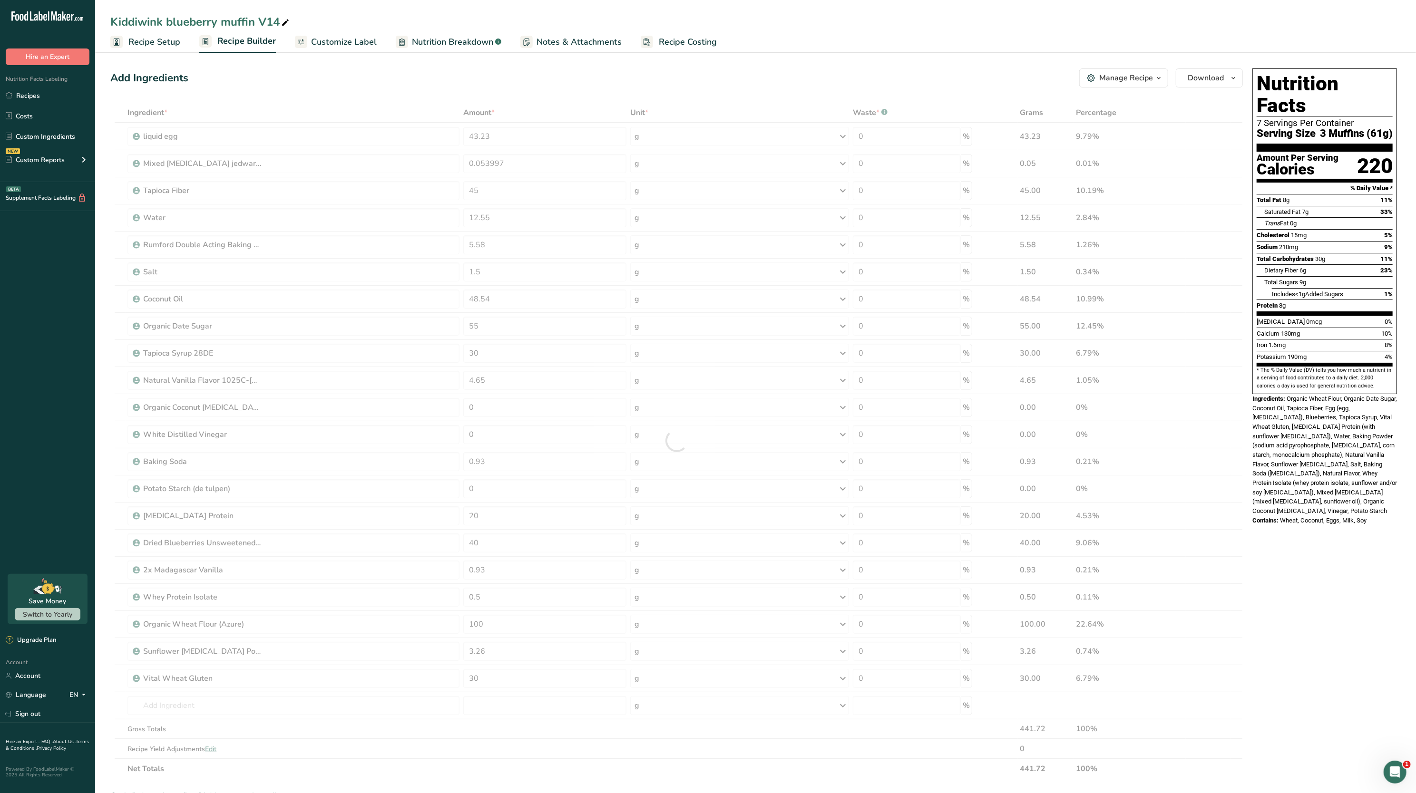
click at [1304, 395] on span "Organic Wheat Flour, Organic Date Sugar, Coconut Oil, Tapioca Fiber, Egg (egg, …" at bounding box center [1324, 454] width 145 height 119
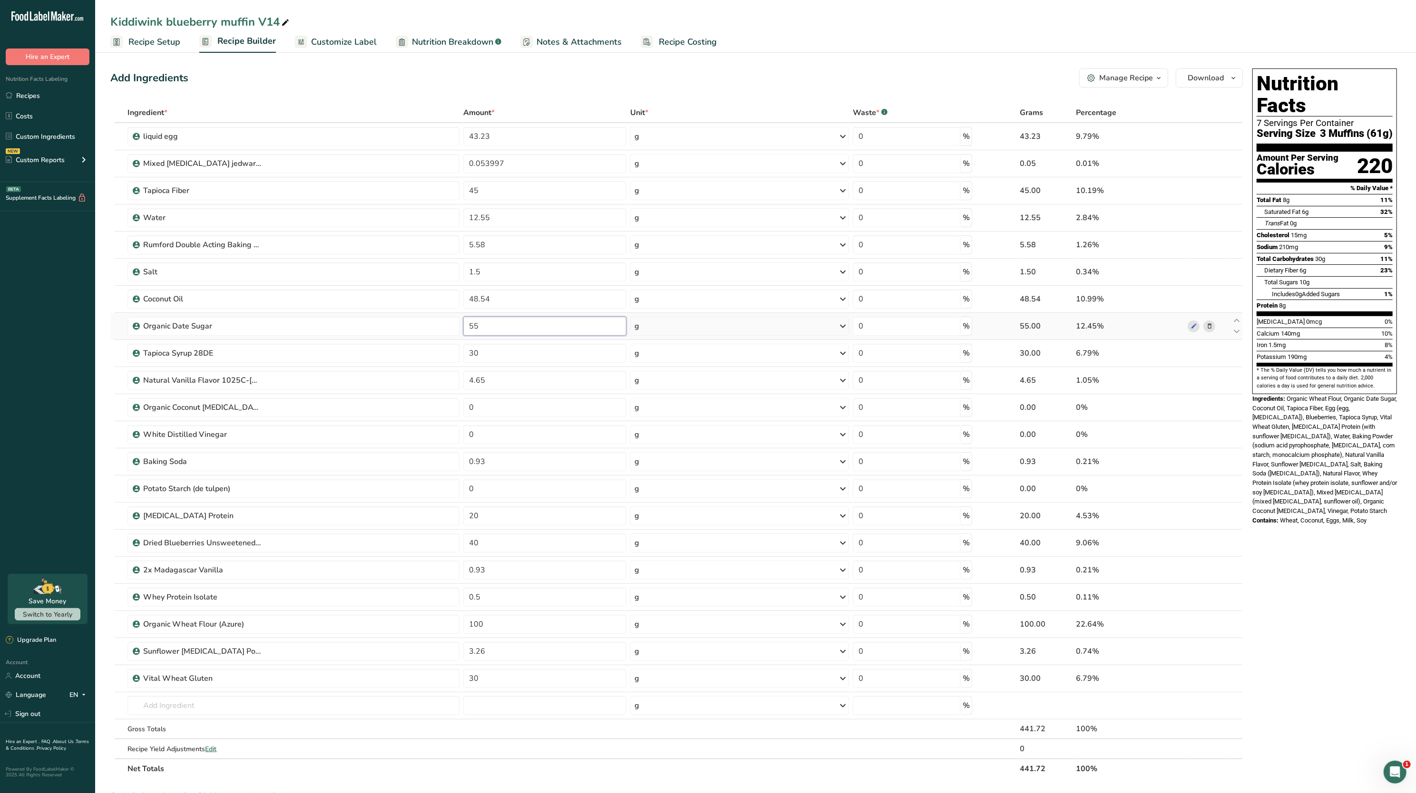
click at [584, 336] on input "55" at bounding box center [544, 326] width 163 height 19
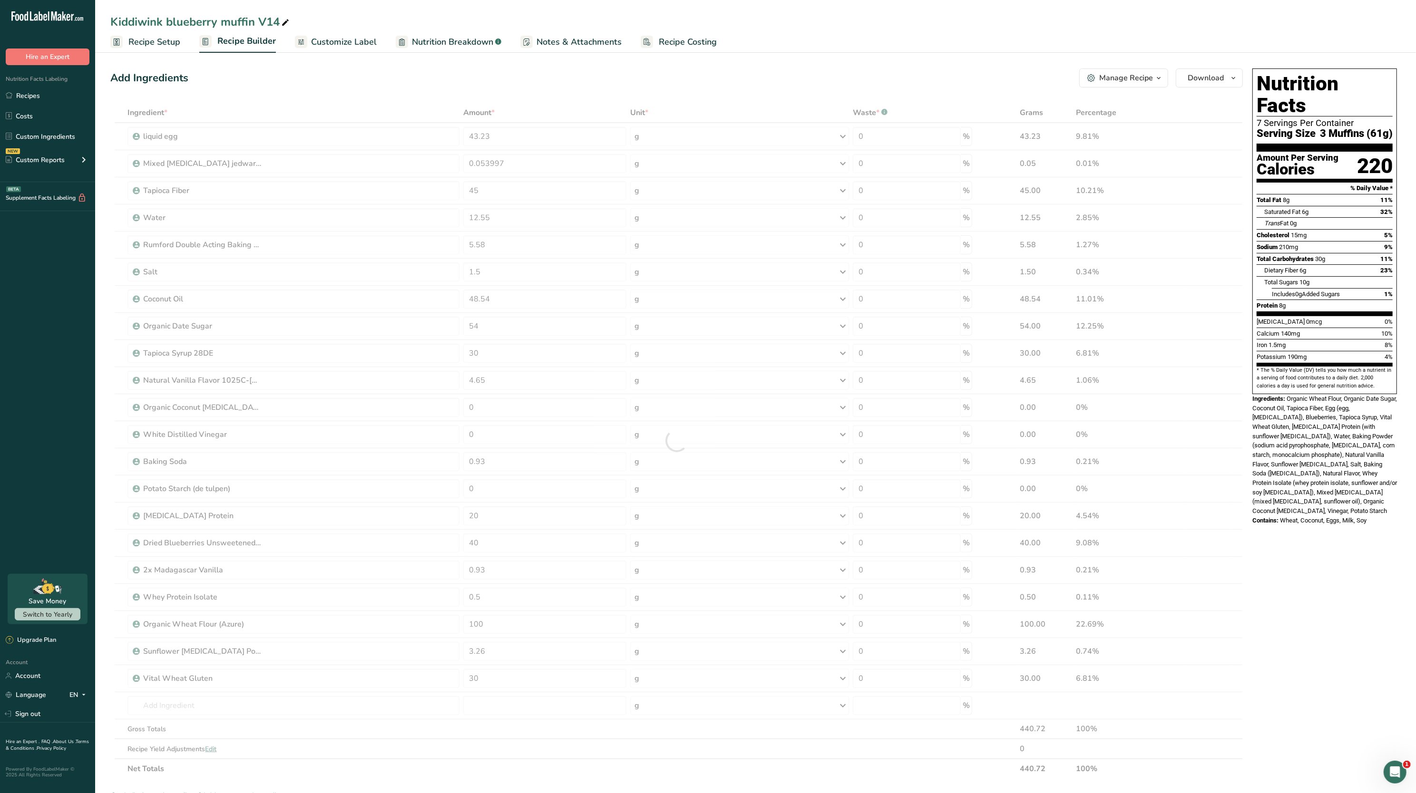
click at [1348, 351] on div "Potassium 190mg 4%" at bounding box center [1324, 357] width 136 height 12
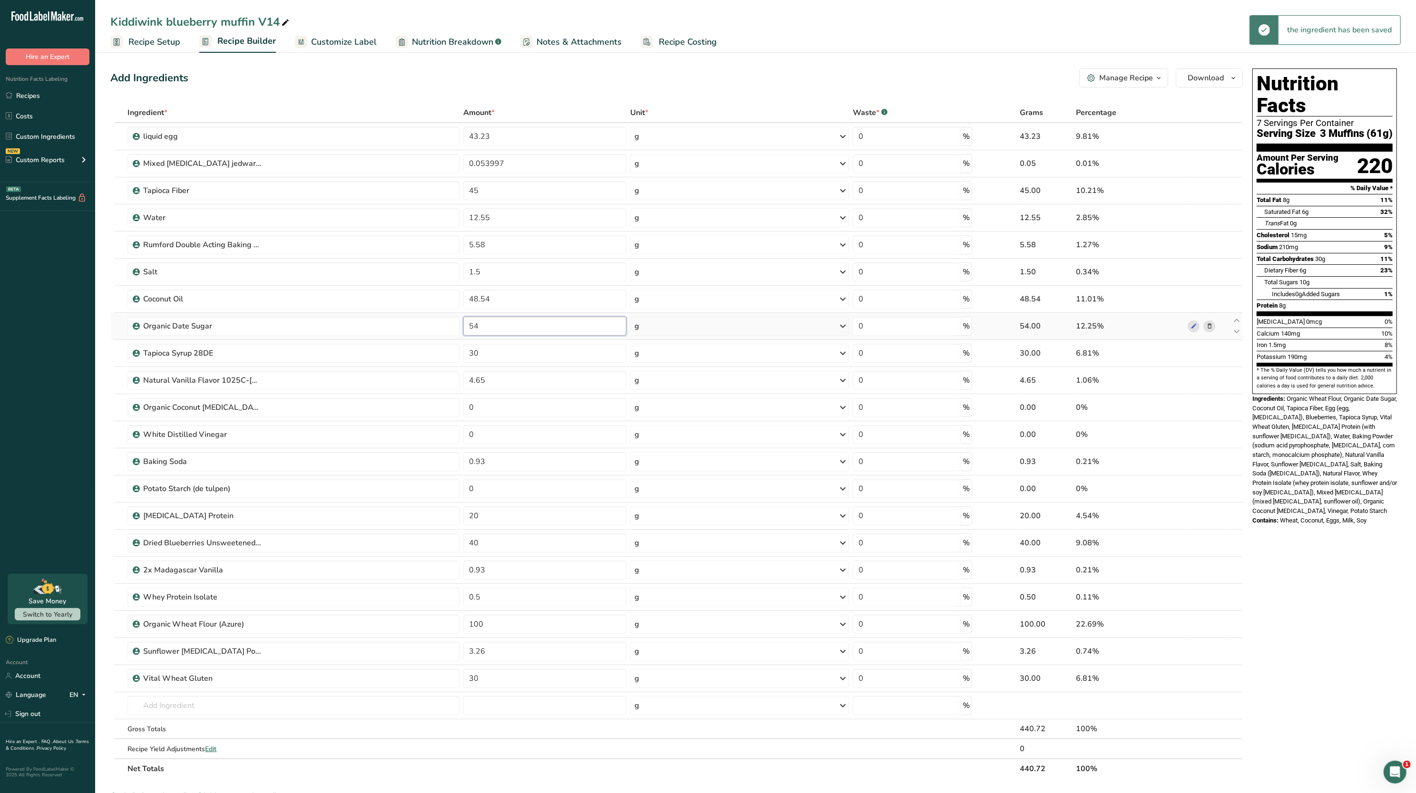
click at [559, 331] on input "54" at bounding box center [544, 326] width 163 height 19
type input "52"
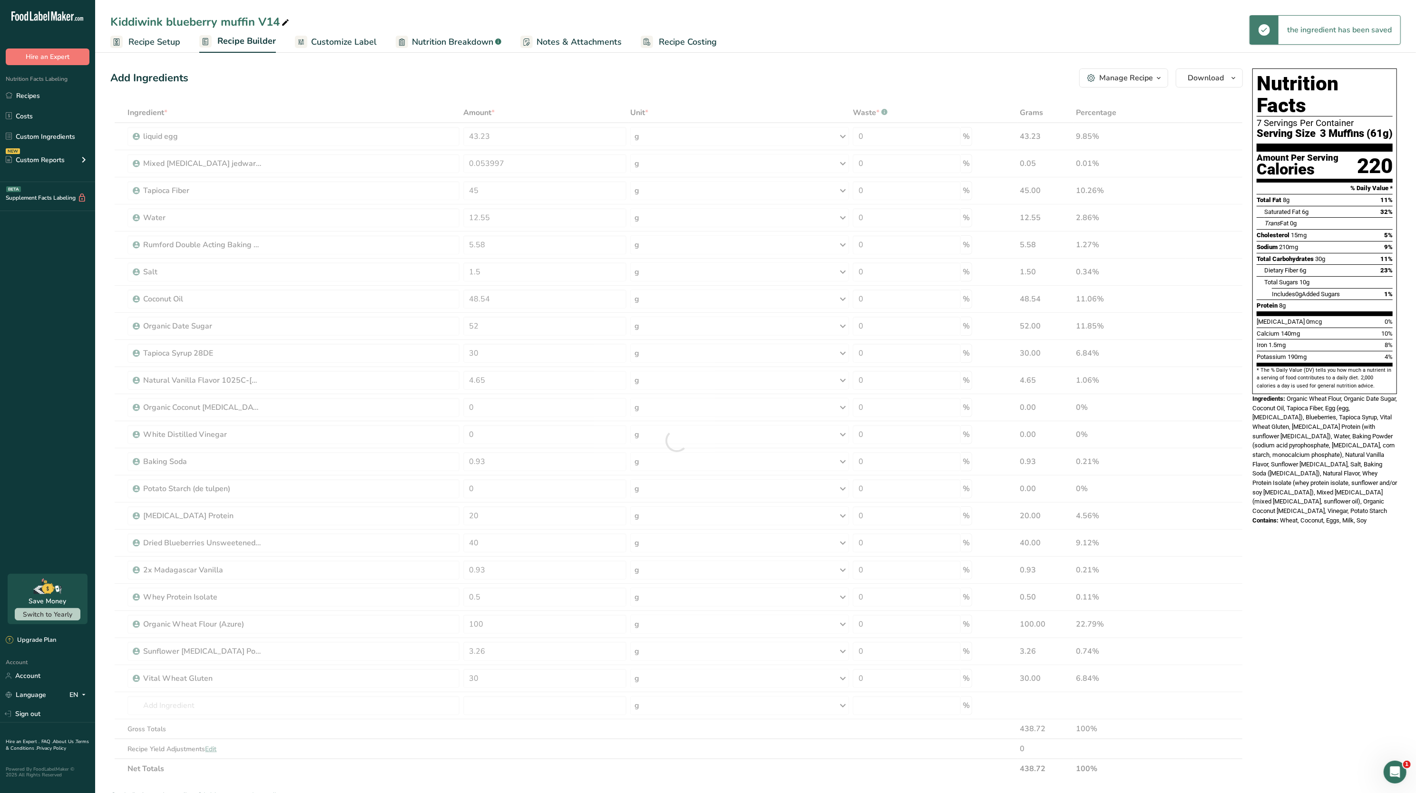
click at [1281, 420] on span "Organic Wheat Flour, Organic Date Sugar, Coconut Oil, Tapioca Fiber, Egg (egg, …" at bounding box center [1324, 454] width 145 height 119
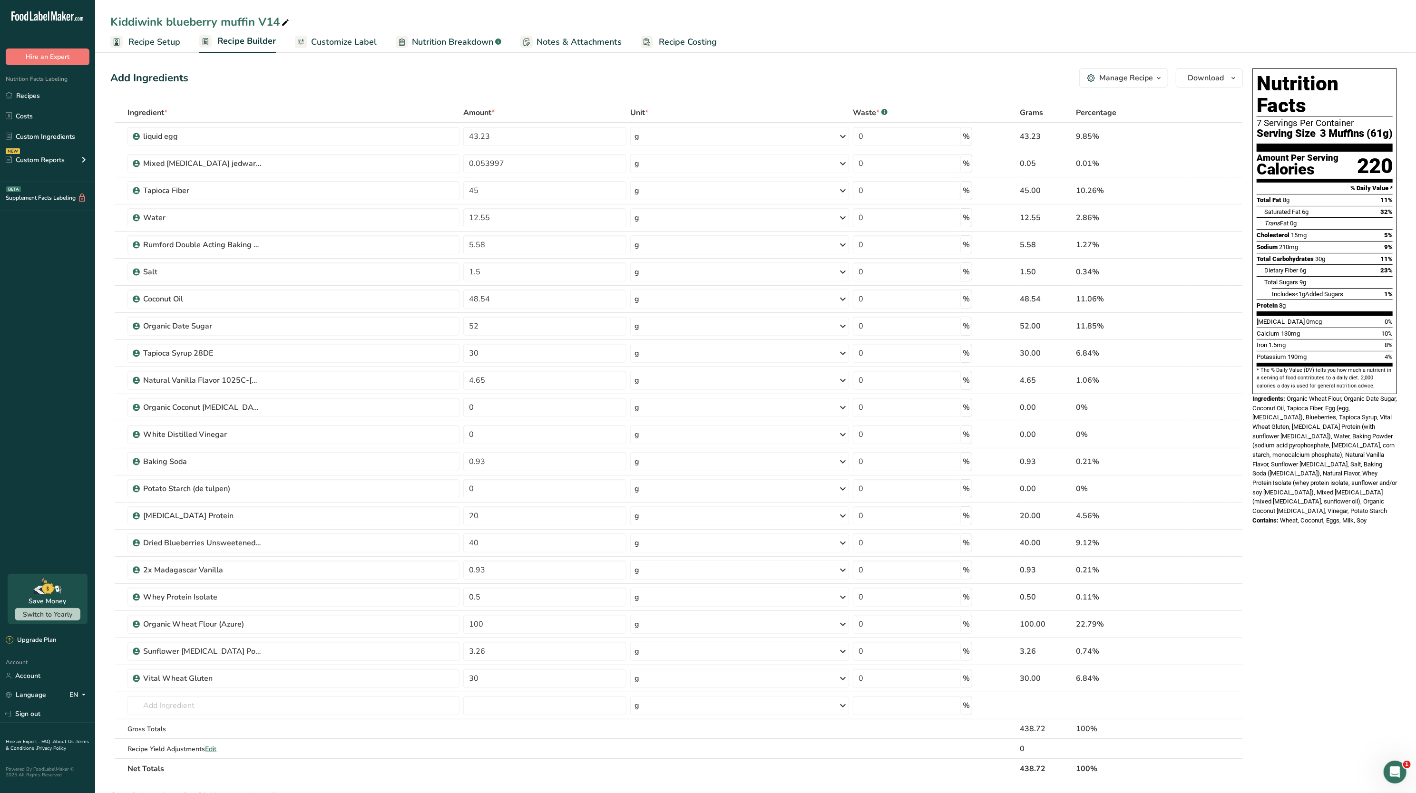
click at [431, 34] on link "Nutrition Breakdown .a-a{fill:#347362;}.b-a{fill:#fff;}" at bounding box center [449, 41] width 106 height 21
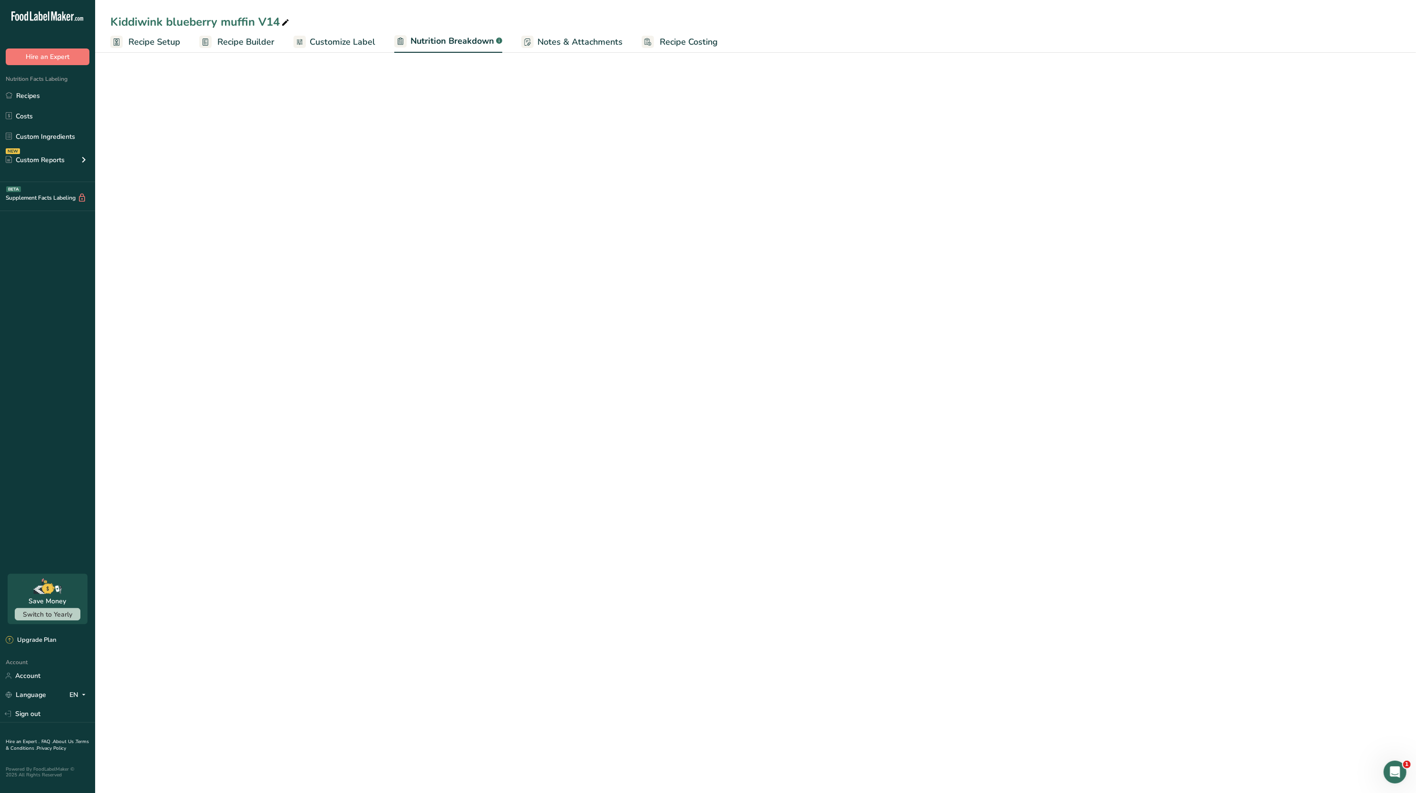
select select "Calories"
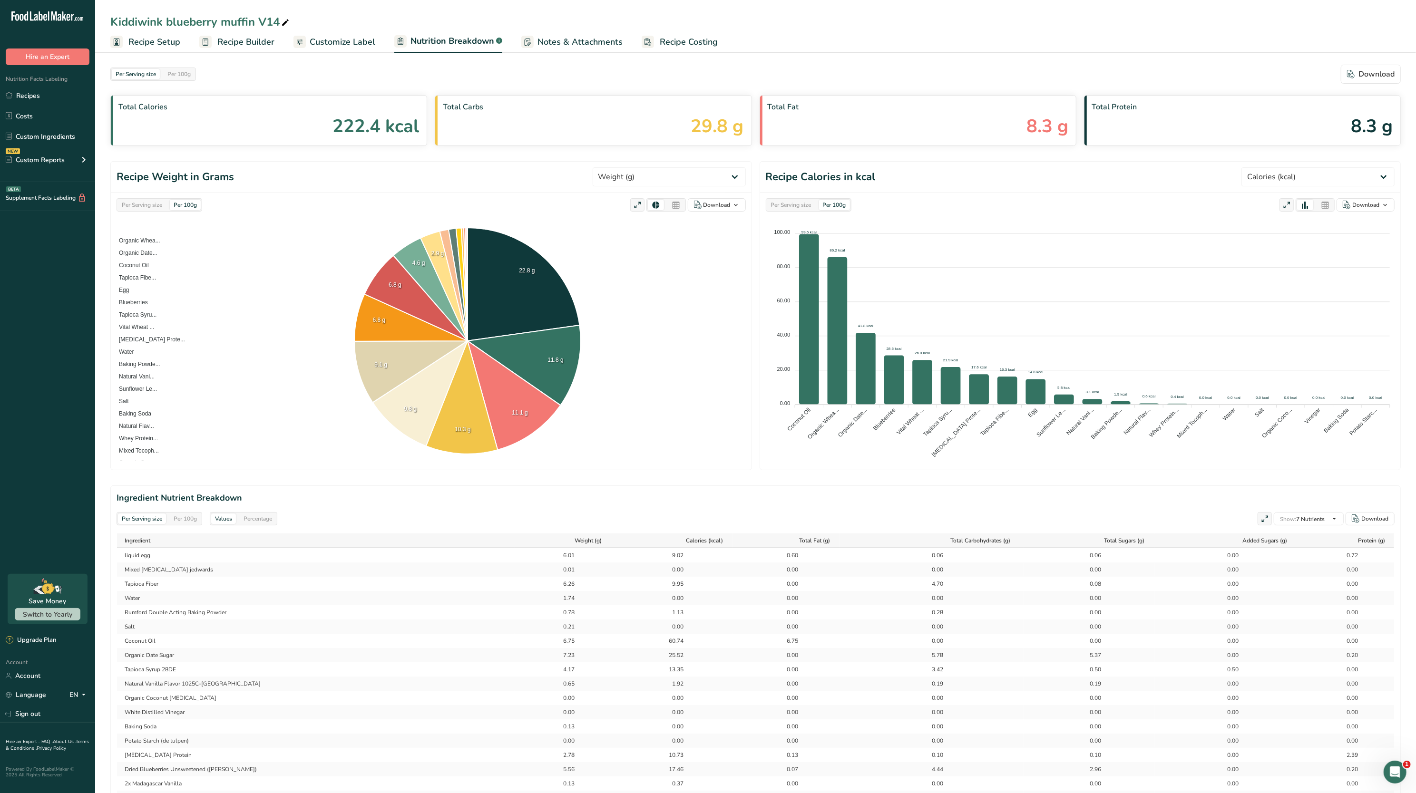
click at [142, 203] on div "Per Serving size" at bounding box center [142, 205] width 48 height 10
click at [676, 175] on select "Weight (g) Calories (kcal) Energy KJ (kj) Total Fat (g) Saturated Fat (g) Trans…" at bounding box center [669, 176] width 153 height 19
select select "Added Sugars"
click at [627, 168] on select "Weight (g) Calories (kcal) Energy KJ (kj) Total Fat (g) Saturated Fat (g) Trans…" at bounding box center [669, 176] width 153 height 19
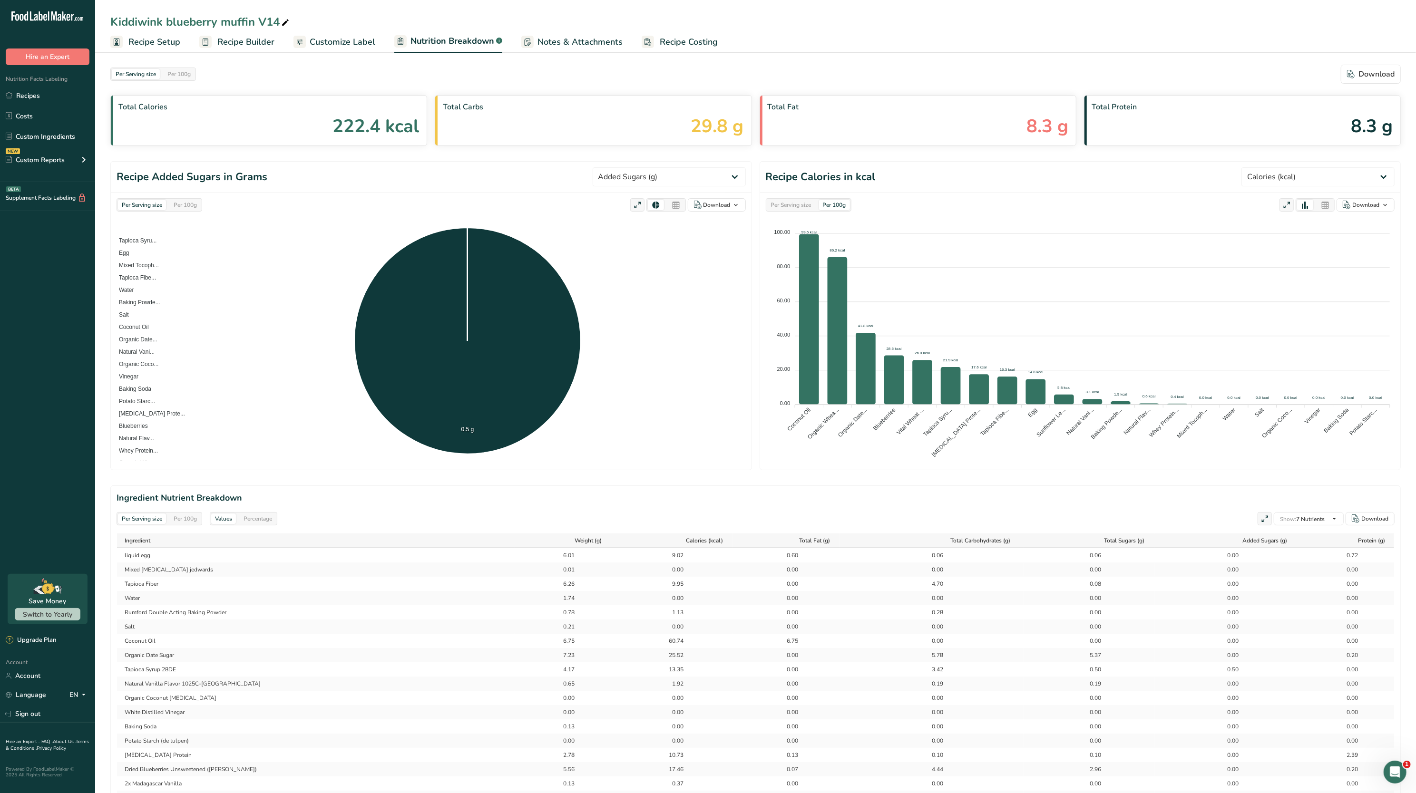
click at [242, 36] on span "Recipe Builder" at bounding box center [245, 42] width 57 height 13
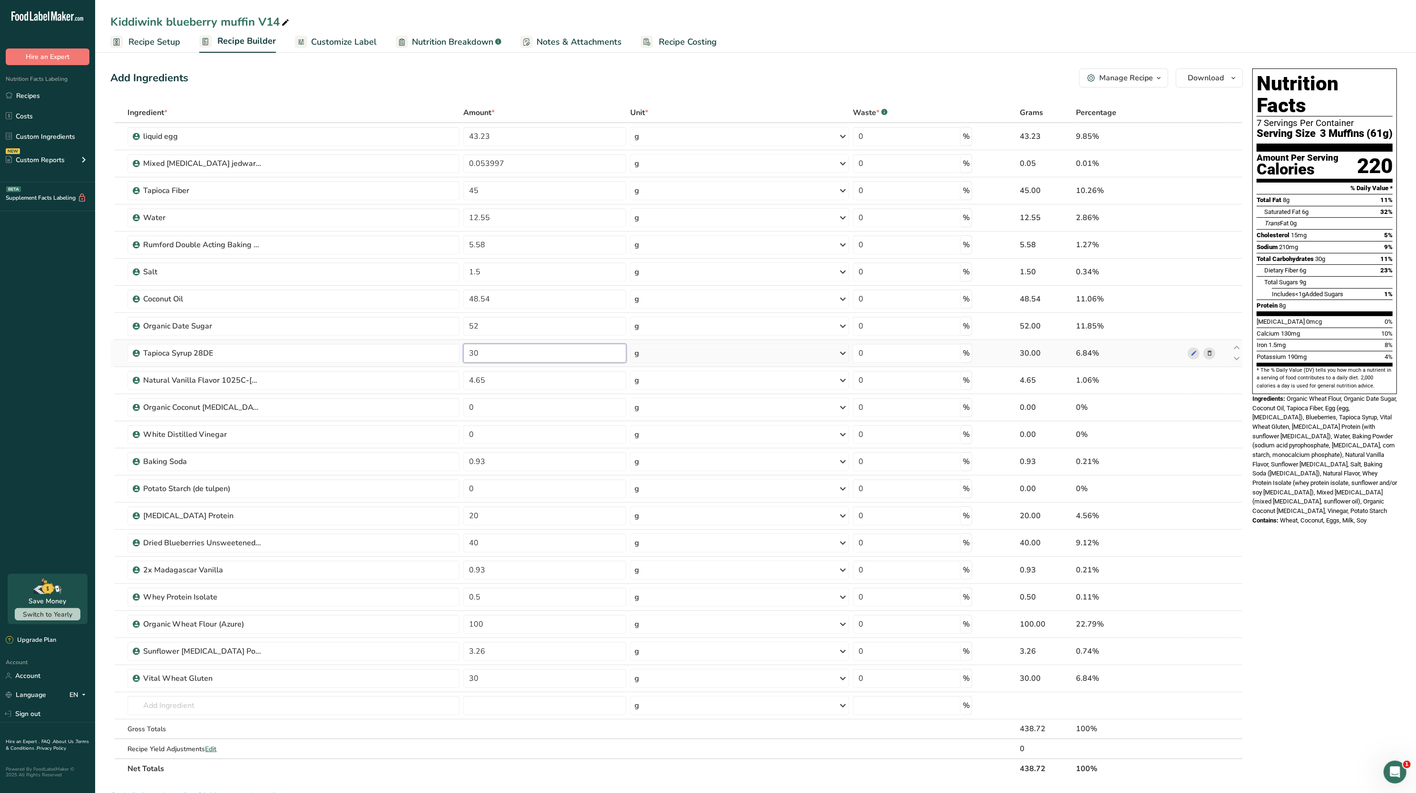
click at [531, 363] on input "30" at bounding box center [544, 353] width 163 height 19
type input "3"
type input "29"
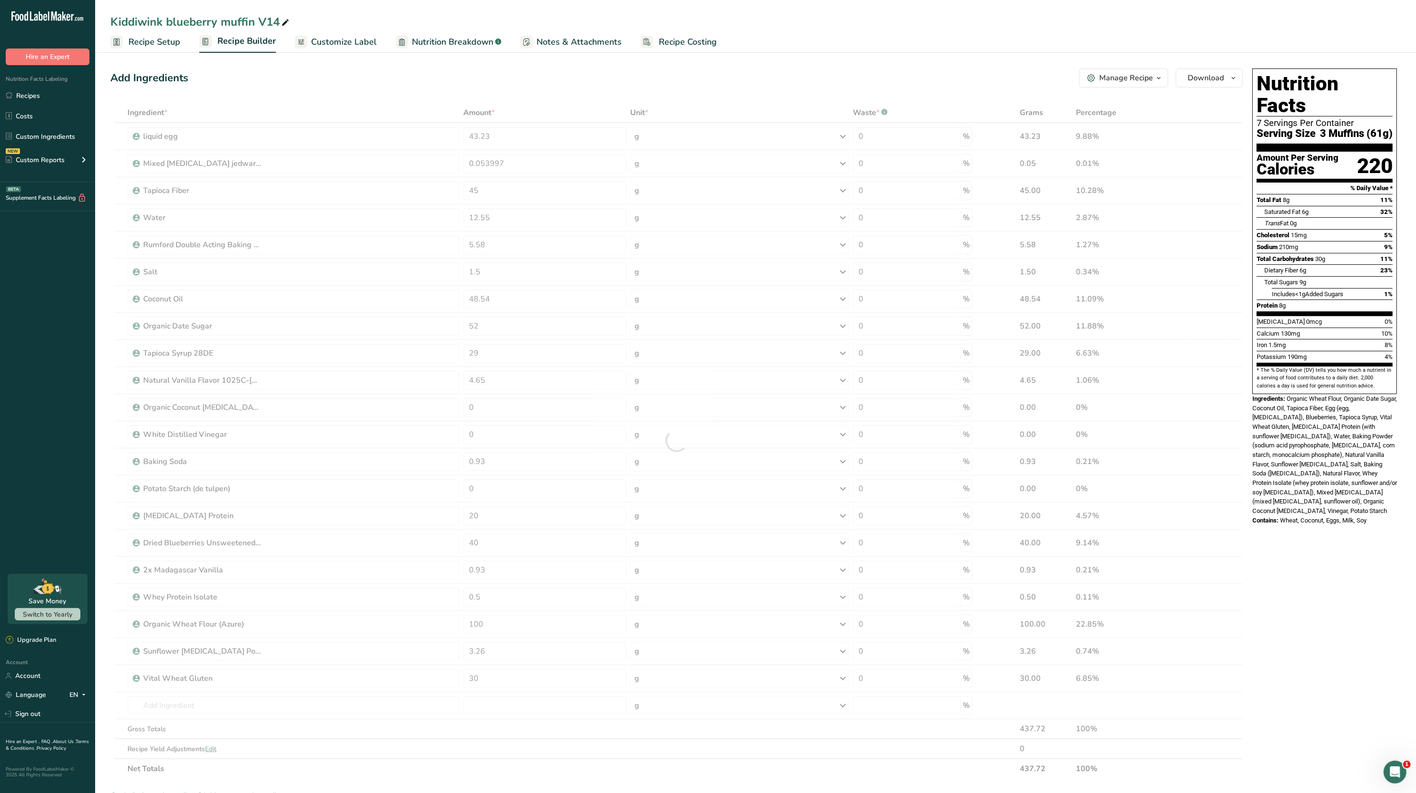
click at [1364, 554] on div "Nutrition Facts 7 Servings Per Container Serving Size 3 Muffins (61g) Amount Pe…" at bounding box center [1324, 577] width 152 height 1025
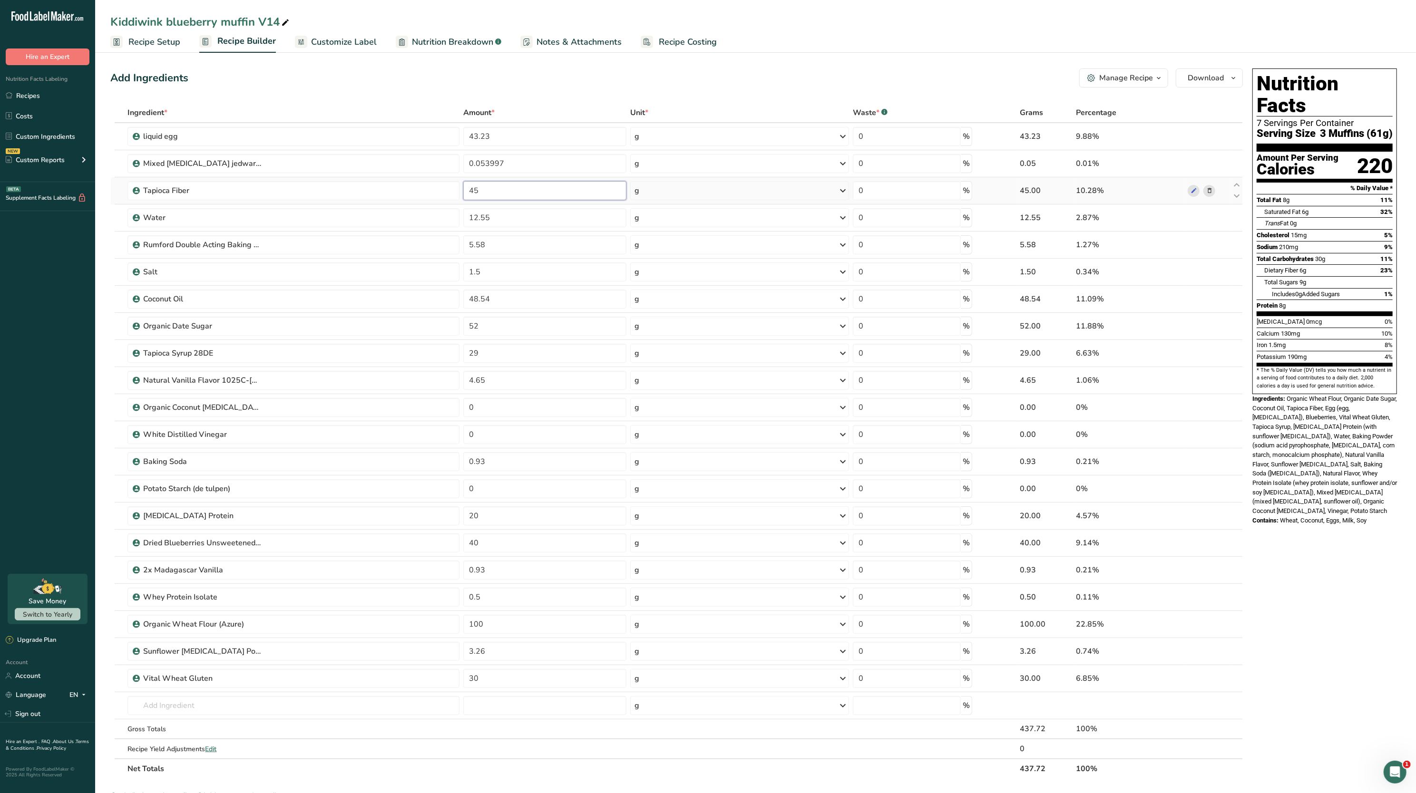
click at [523, 198] on input "45" at bounding box center [544, 190] width 163 height 19
type input "47"
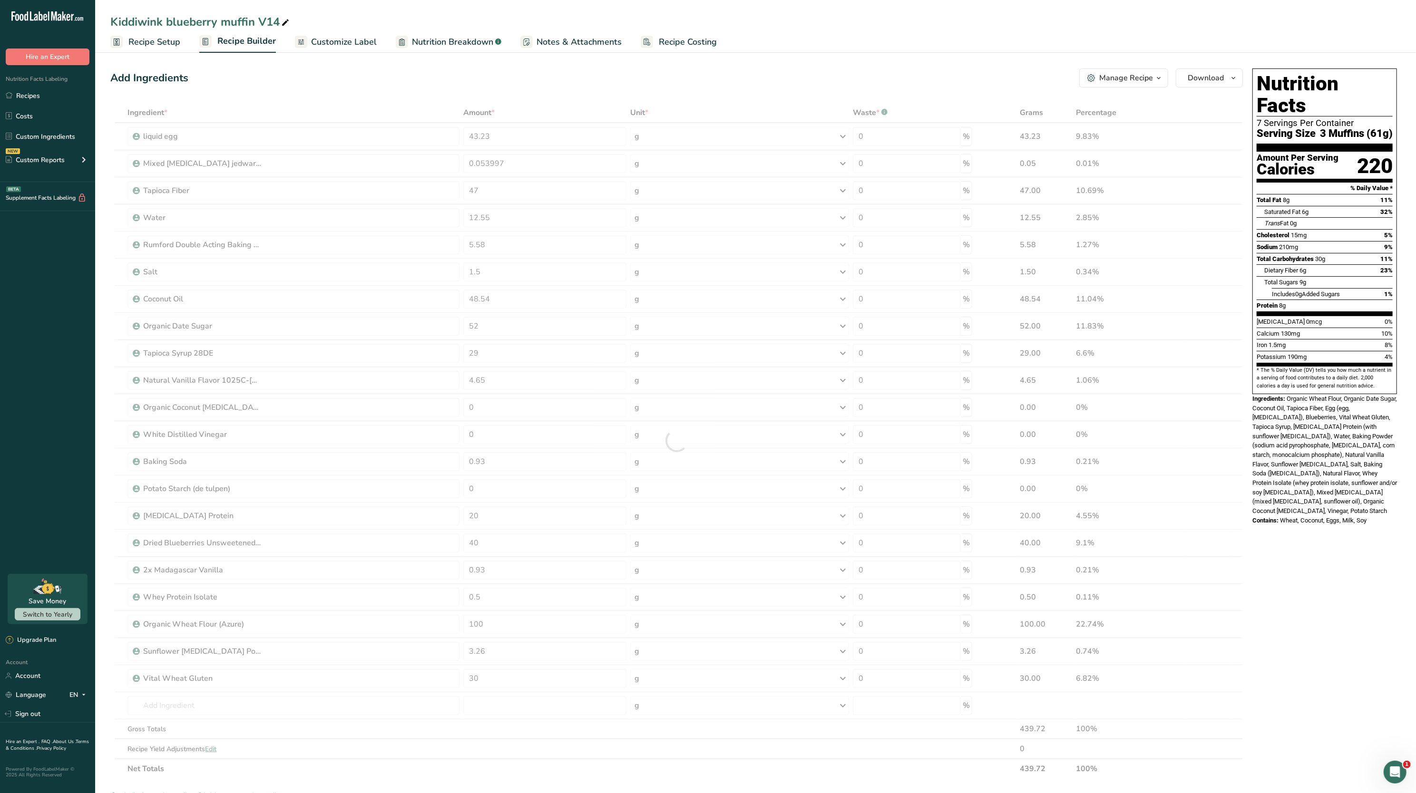
click at [1271, 328] on div "Calcium 130mg 10%" at bounding box center [1324, 334] width 136 height 12
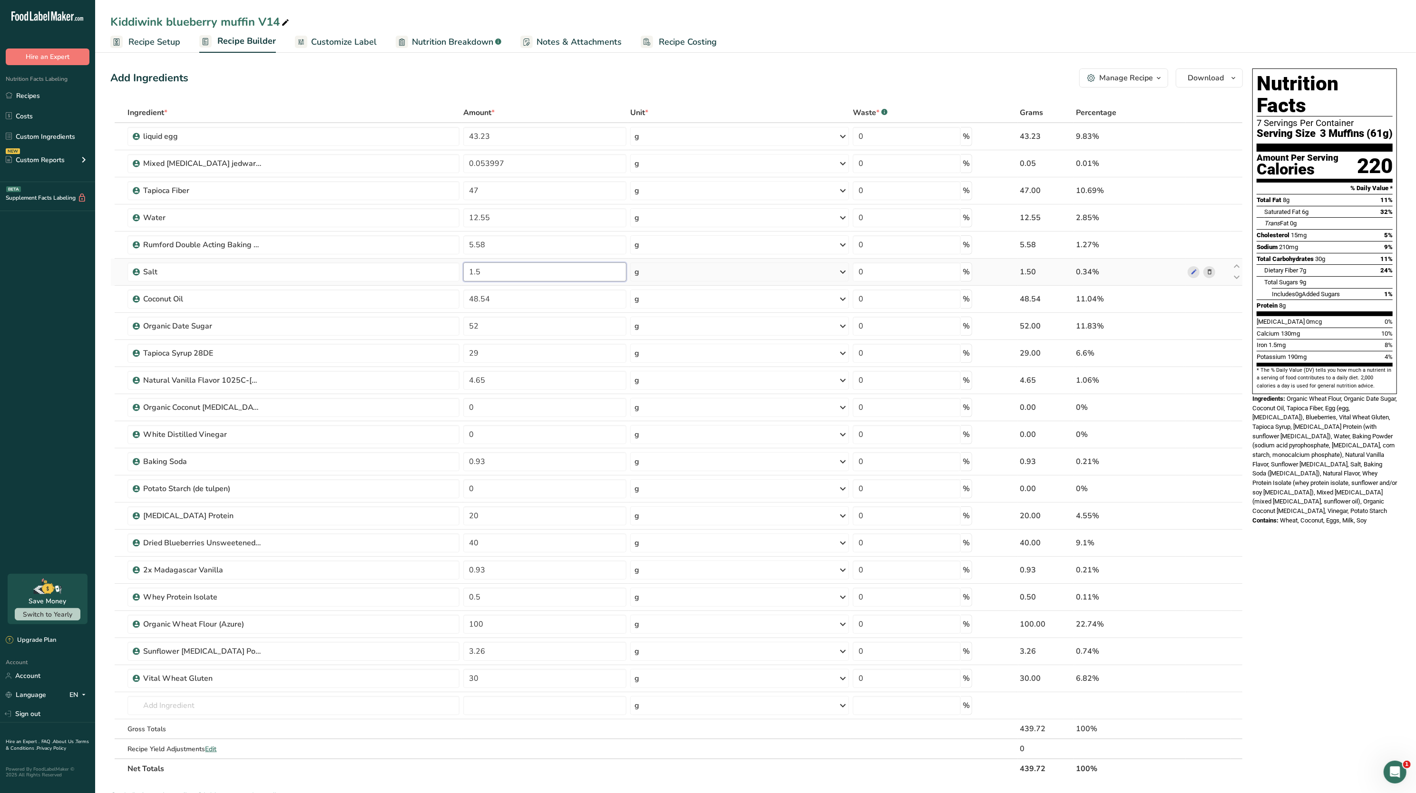
click at [516, 270] on input "1.5" at bounding box center [544, 272] width 163 height 19
type input "1"
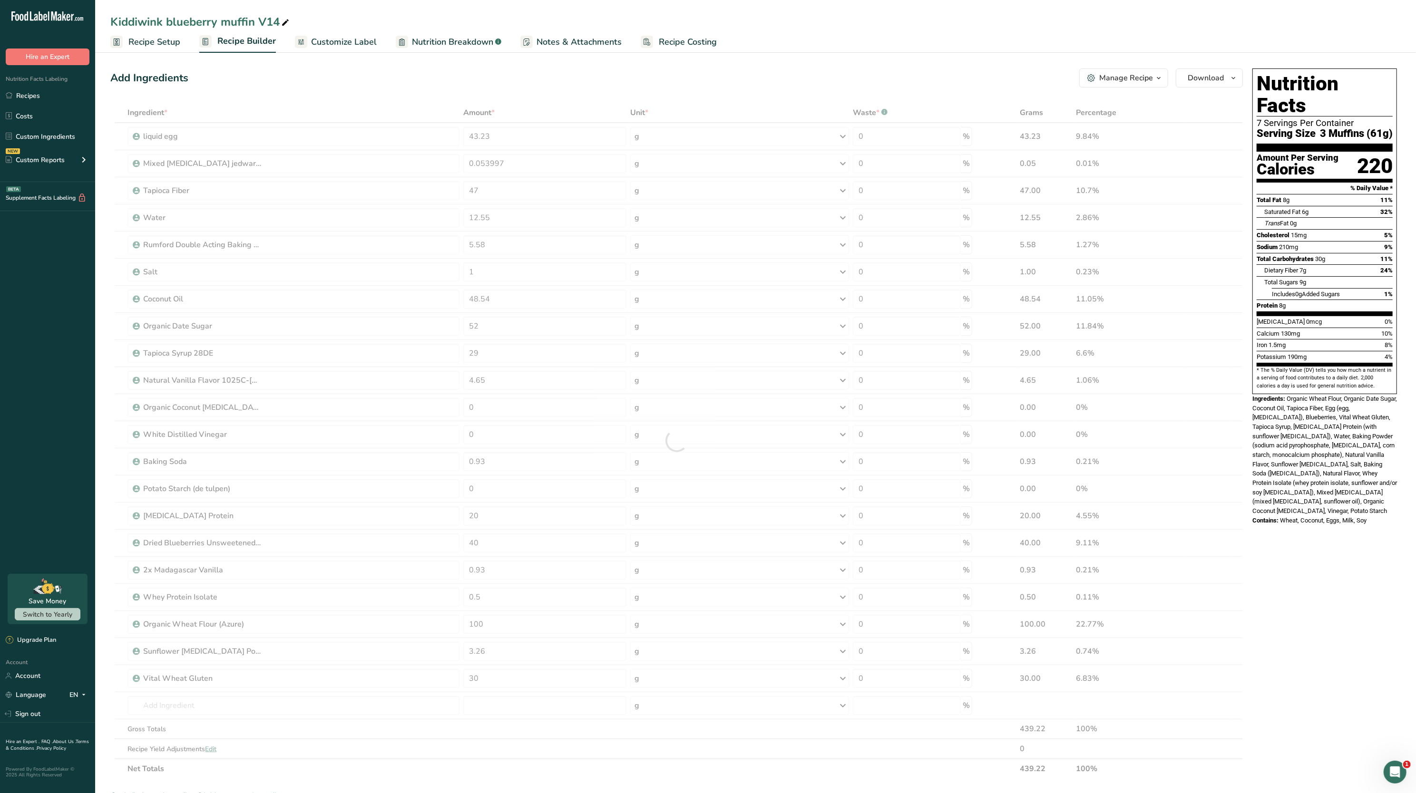
click at [1359, 370] on section "* The % Daily Value (DV) tells you how much a nutrient in a serving of food con…" at bounding box center [1324, 378] width 136 height 23
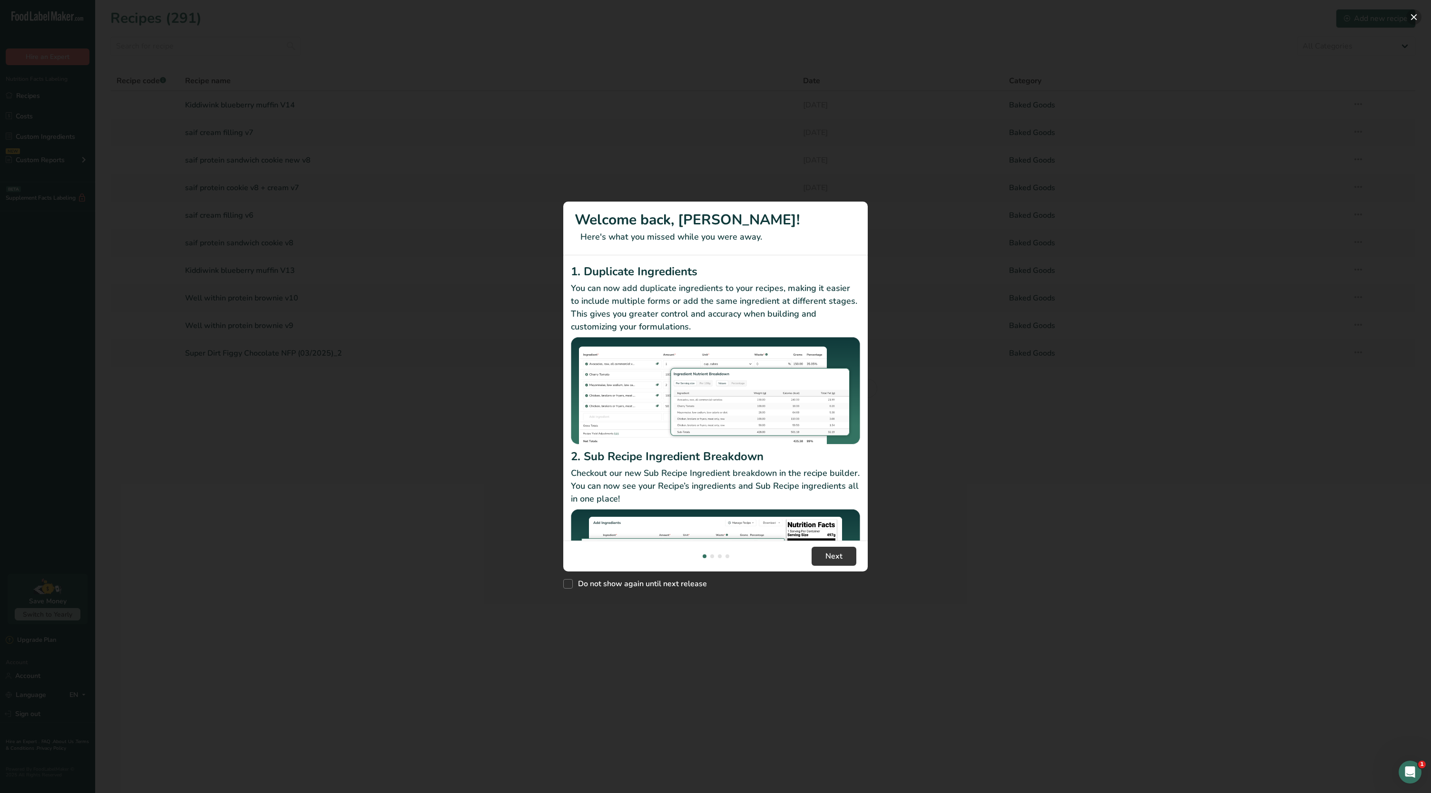
click at [708, 17] on button "New Features" at bounding box center [1413, 17] width 15 height 15
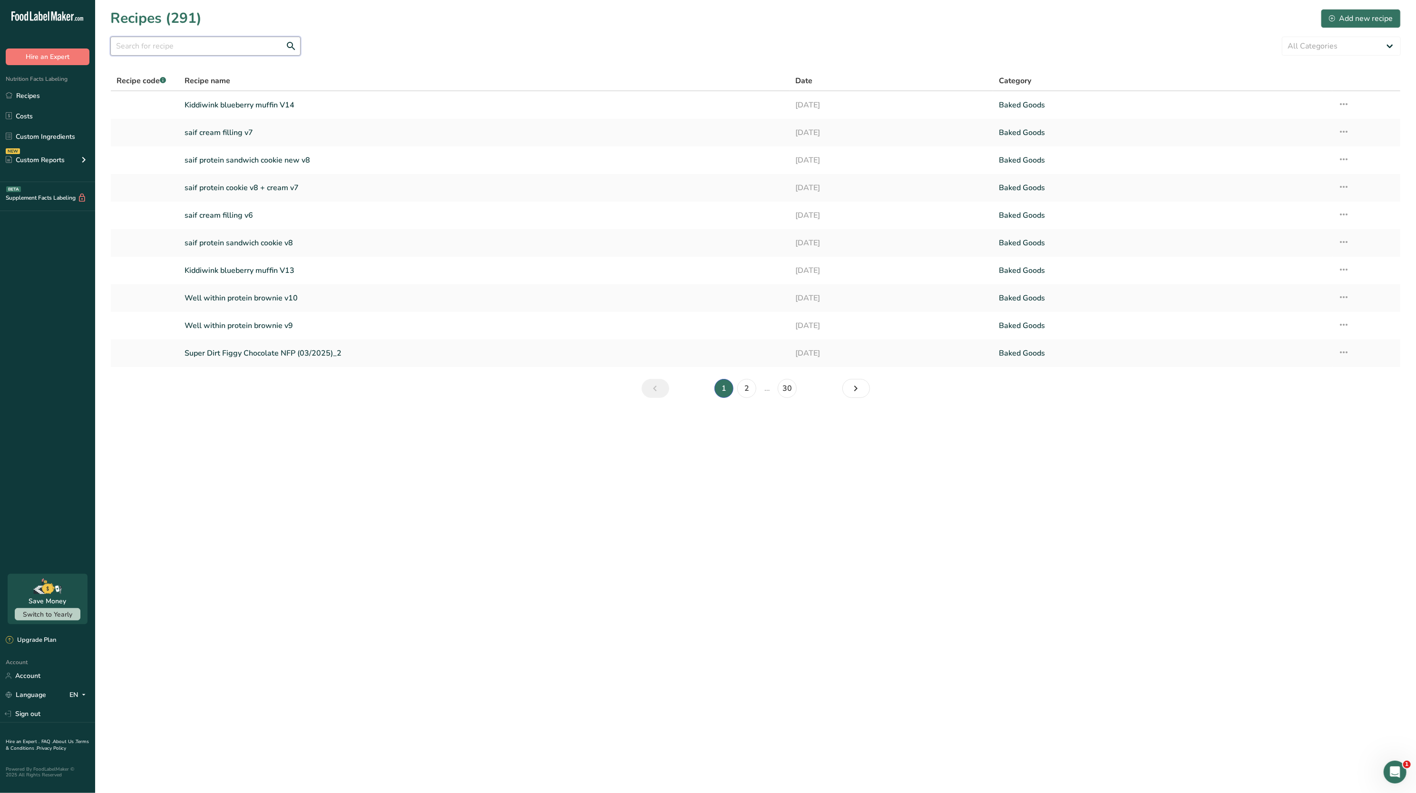
click at [141, 55] on input "text" at bounding box center [205, 46] width 190 height 19
type input "kiddiwink"
click at [249, 185] on link "Kiddiwink blueberry muffin V11" at bounding box center [484, 188] width 599 height 20
